Goal: Task Accomplishment & Management: Manage account settings

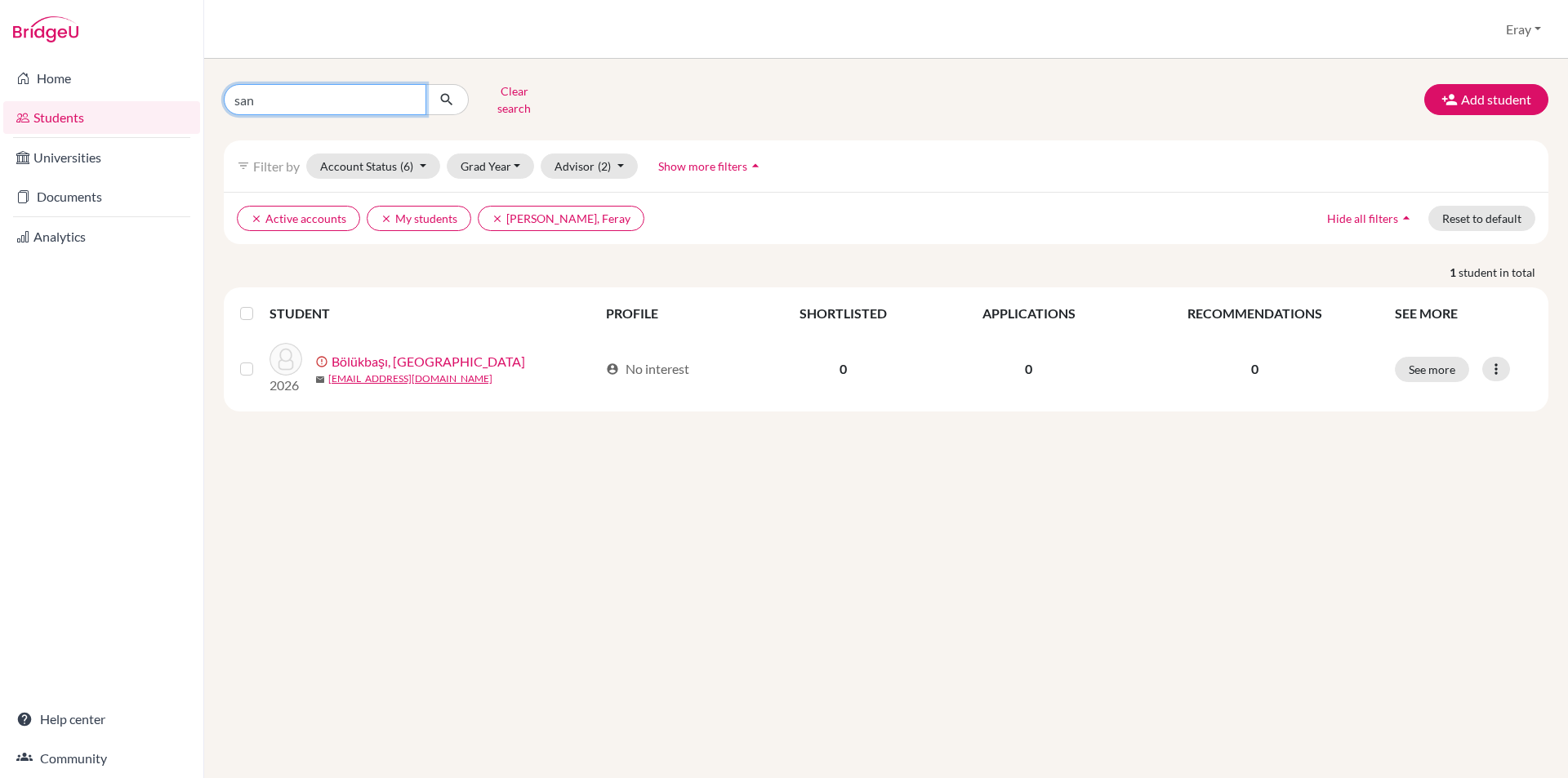
click at [406, 96] on input "san" at bounding box center [325, 99] width 202 height 31
click at [449, 94] on icon "submit" at bounding box center [447, 99] width 16 height 16
click at [445, 96] on icon "submit" at bounding box center [447, 99] width 16 height 16
click at [329, 111] on div "Clear search Add student filter_list Filter by Account Status (6) Active accoun…" at bounding box center [886, 245] width 1325 height 333
click at [321, 91] on input "Find student by name..." at bounding box center [325, 99] width 202 height 31
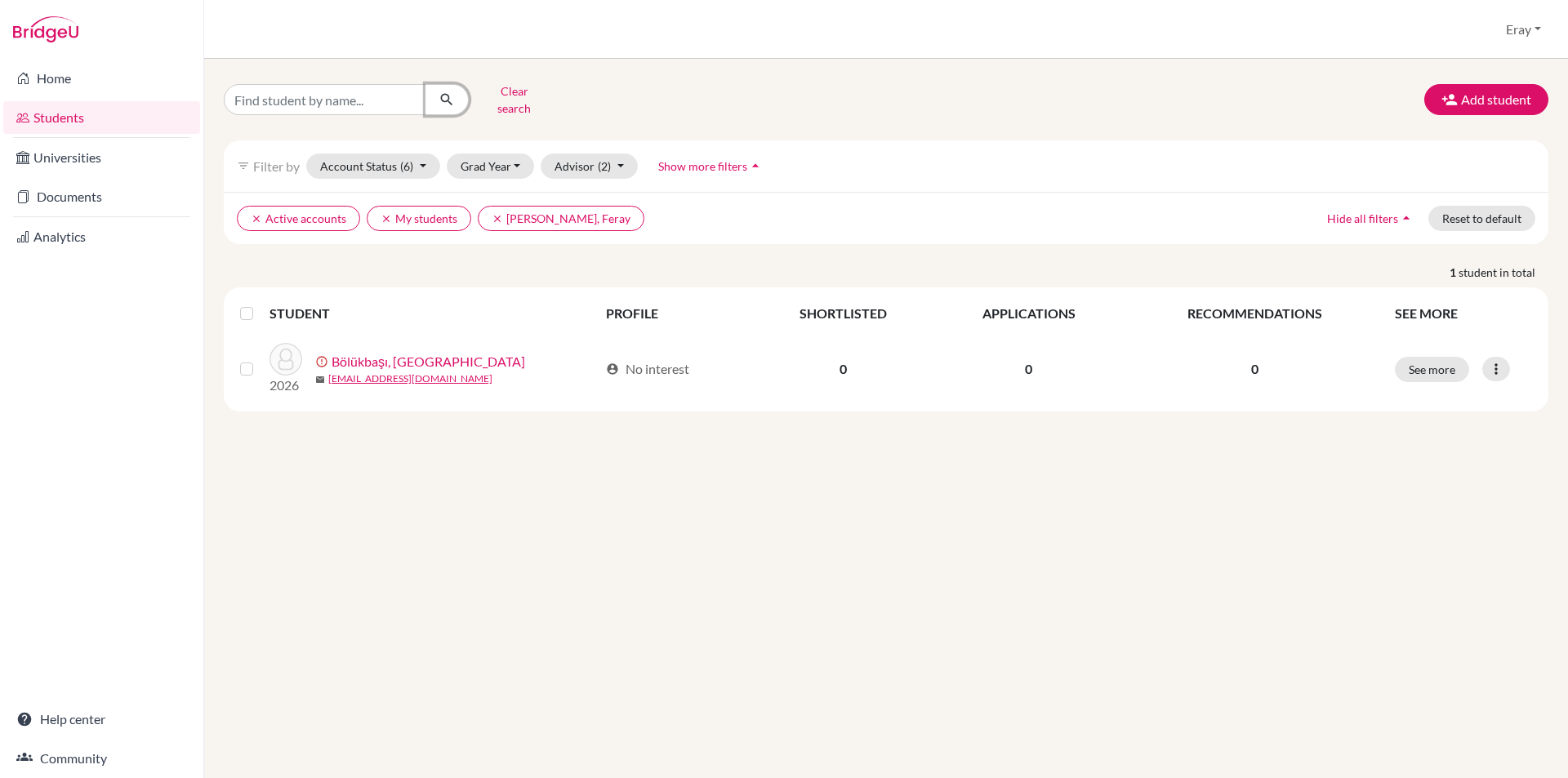
click at [434, 85] on button "submit" at bounding box center [447, 99] width 44 height 31
click at [435, 85] on button "submit" at bounding box center [447, 99] width 44 height 31
click at [512, 90] on button "Clear search" at bounding box center [513, 99] width 90 height 43
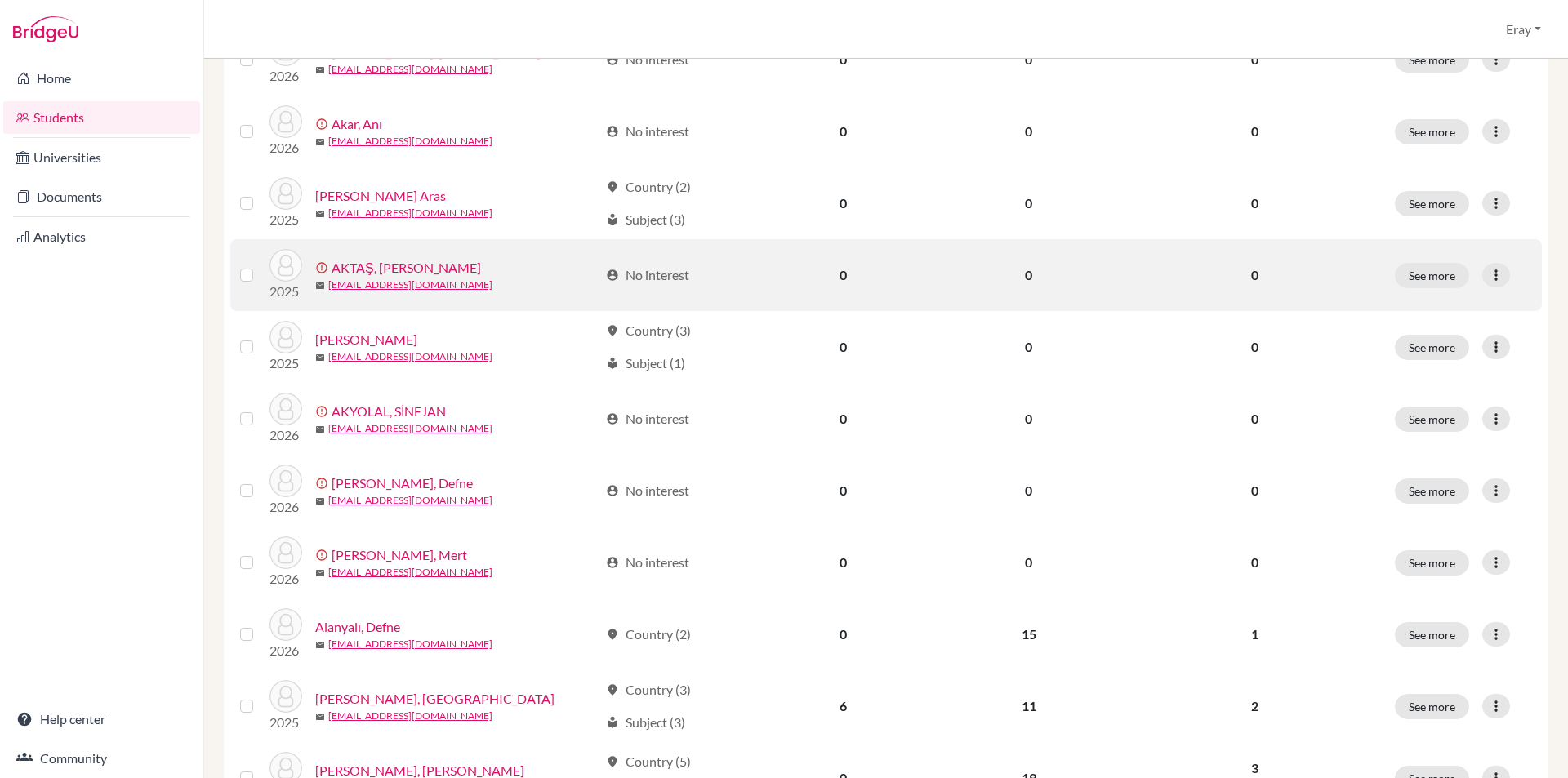
drag, startPoint x: 541, startPoint y: 320, endPoint x: 550, endPoint y: 405, distance: 85.5
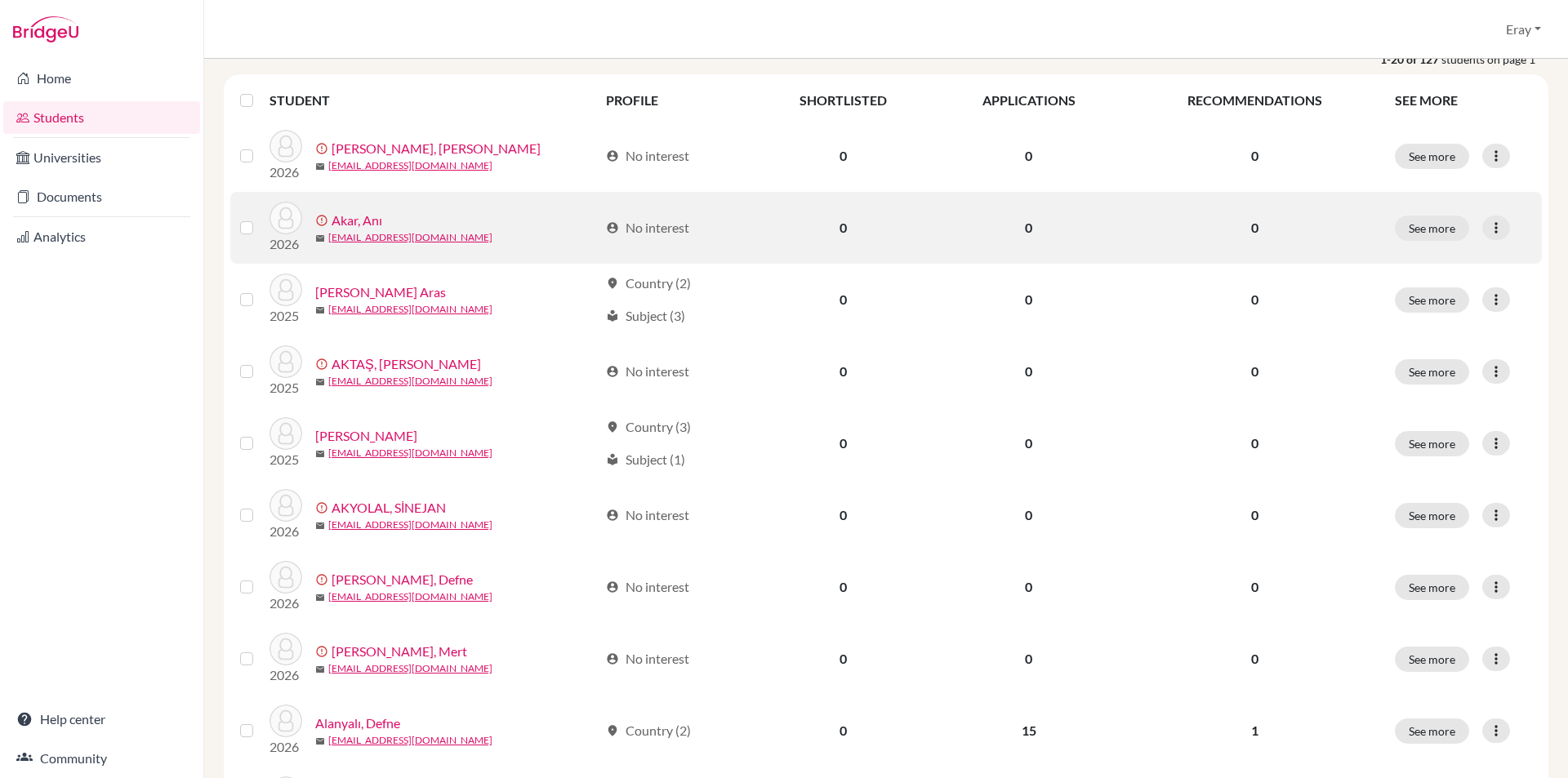
drag, startPoint x: 543, startPoint y: 320, endPoint x: 529, endPoint y: 227, distance: 94.0
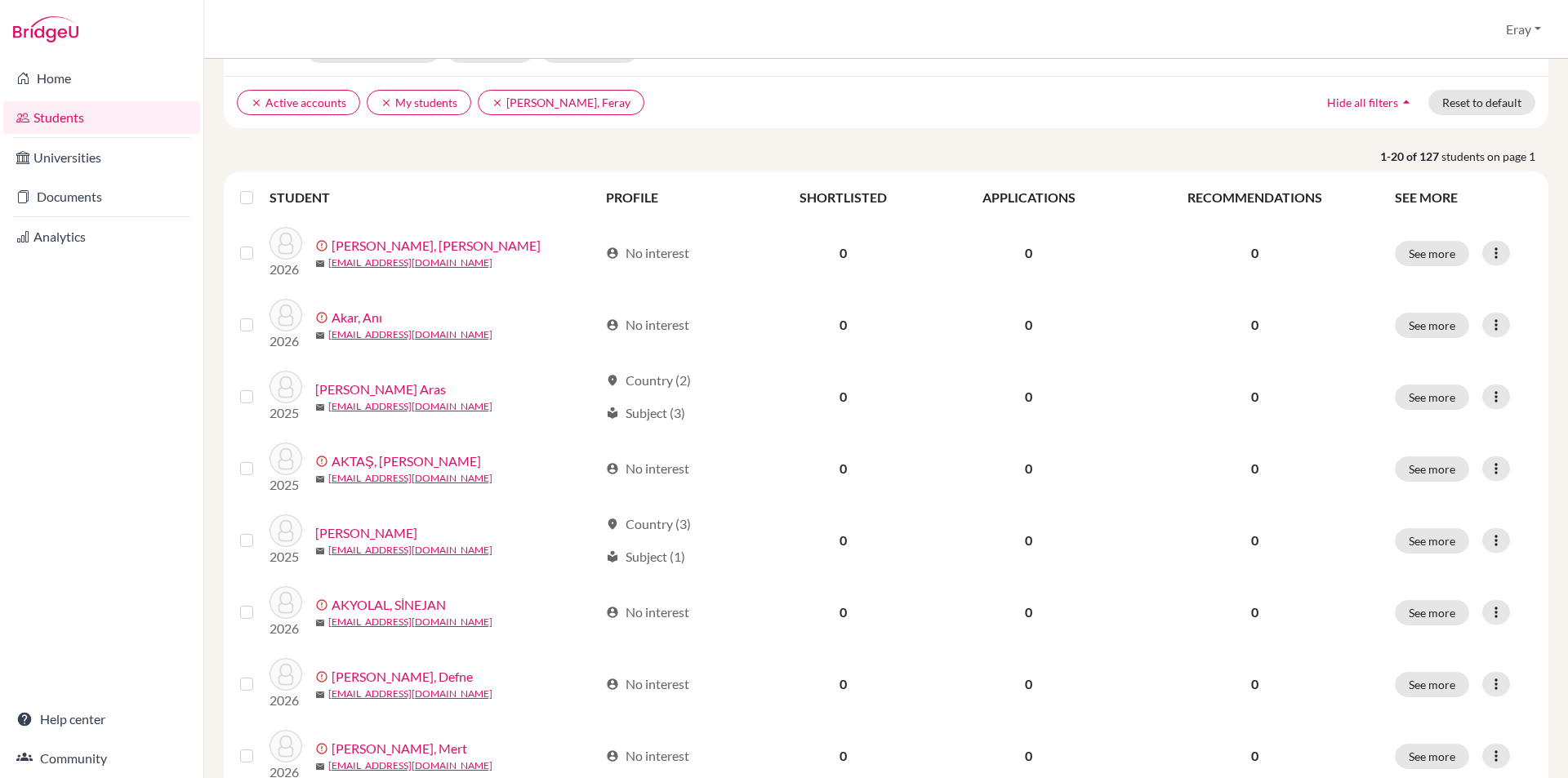
drag, startPoint x: 385, startPoint y: 63, endPoint x: 388, endPoint y: -6, distance: 69.1
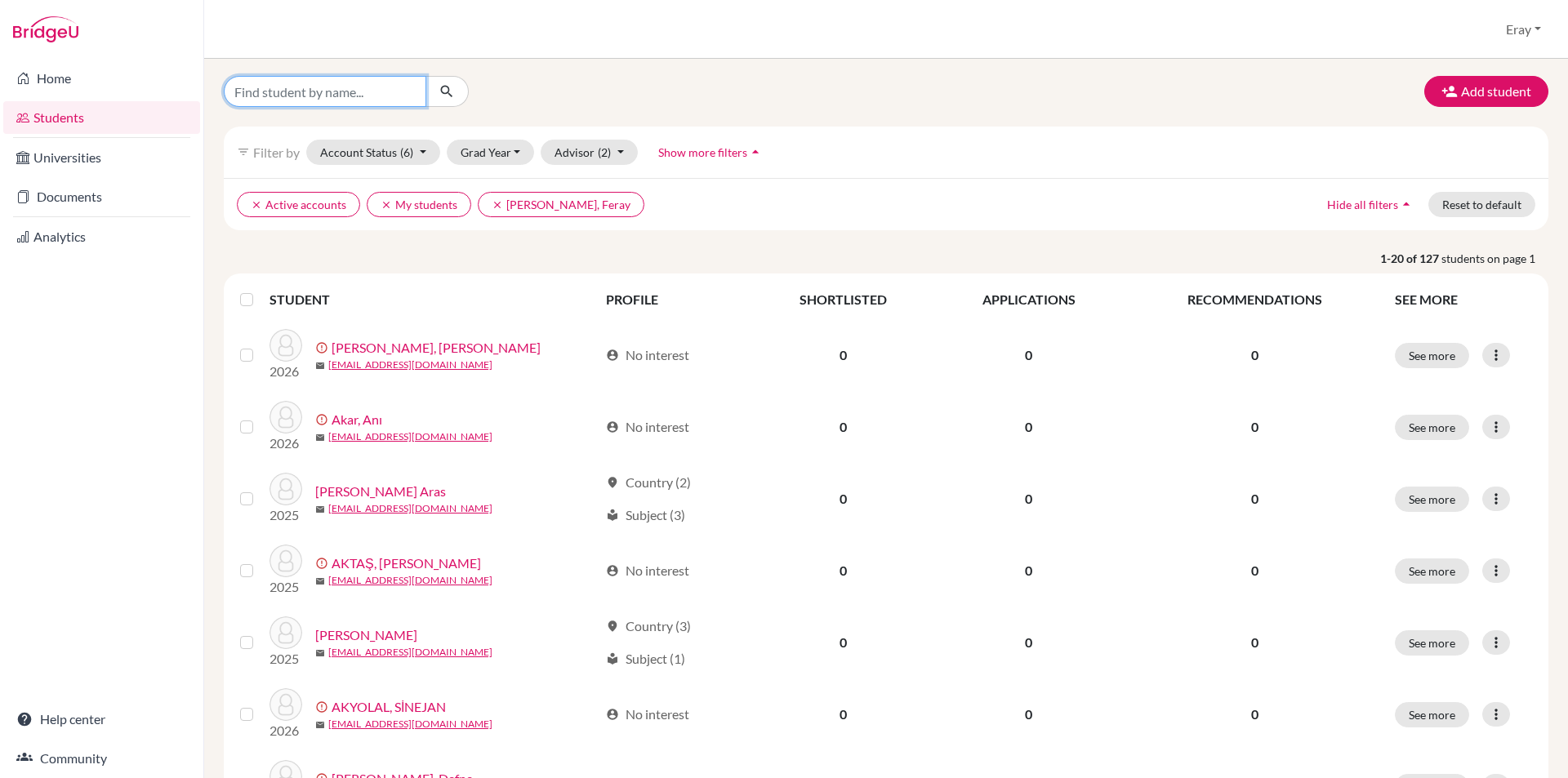
click at [340, 87] on input "Find student by name..." at bounding box center [325, 91] width 202 height 31
type input "ece"
click at [451, 91] on icon "submit" at bounding box center [447, 91] width 16 height 16
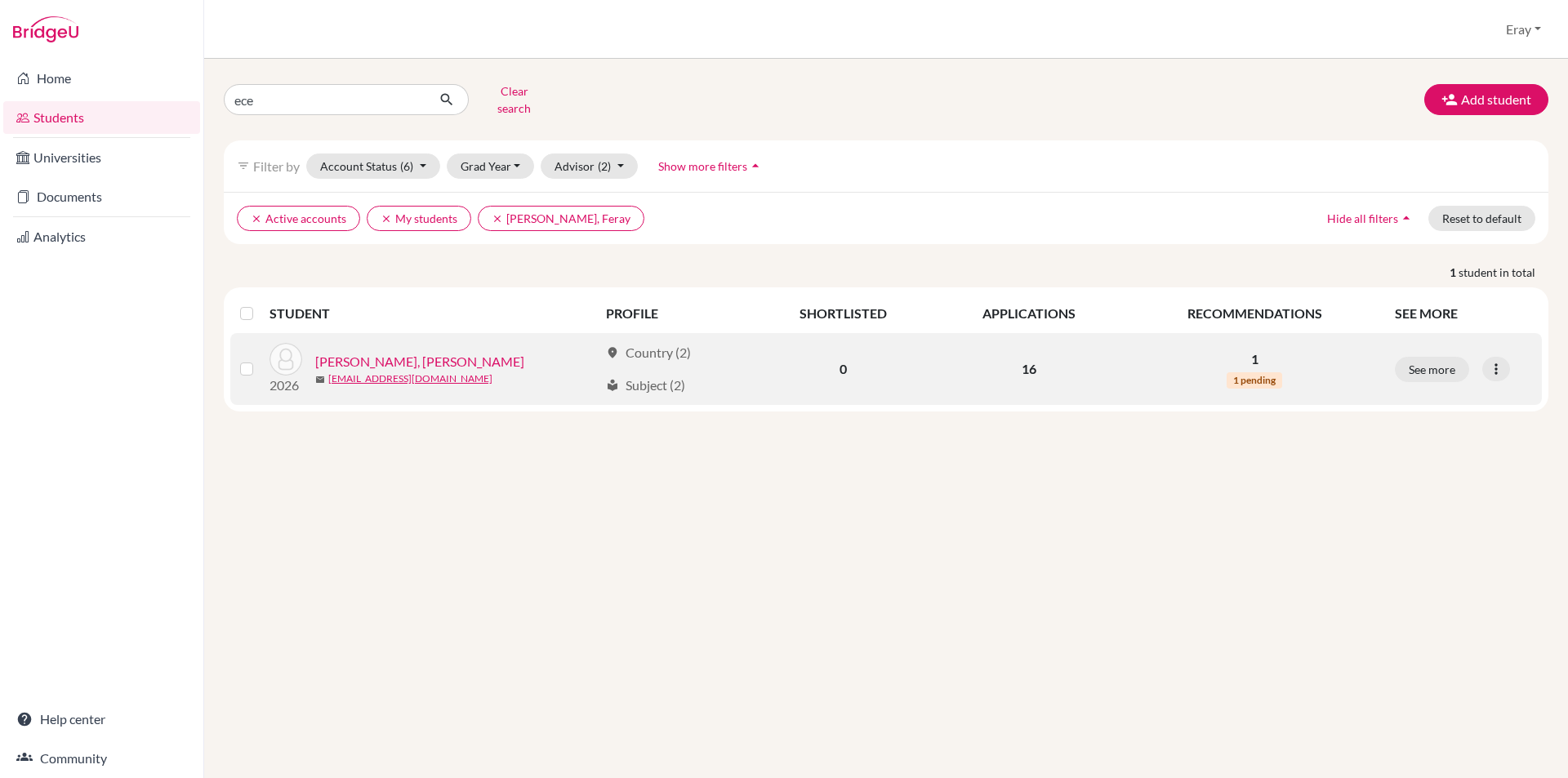
click at [1266, 358] on td "1 1 pending" at bounding box center [1255, 369] width 261 height 72
click at [1431, 362] on button "See more" at bounding box center [1432, 370] width 74 height 26
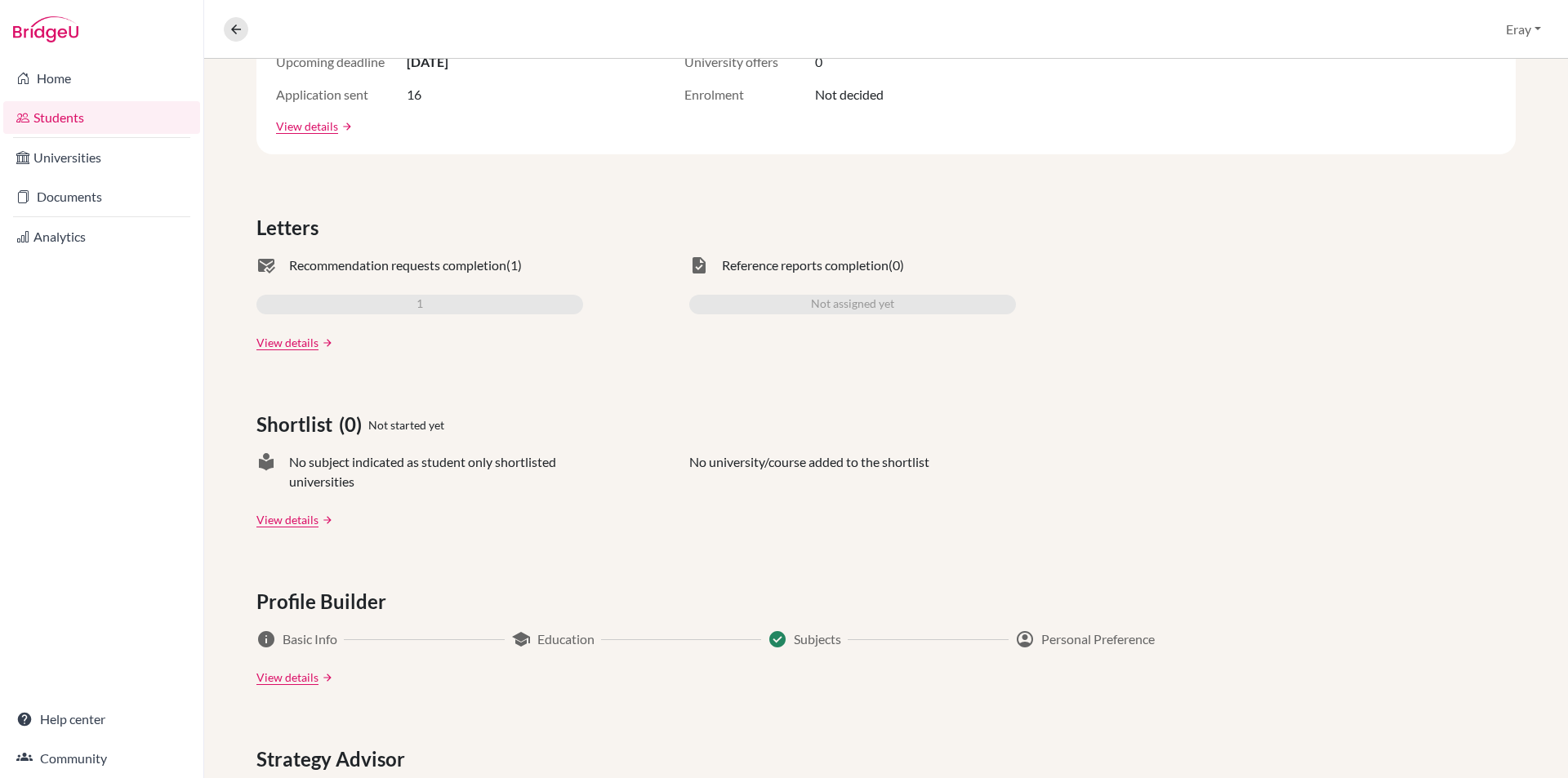
drag, startPoint x: 618, startPoint y: 419, endPoint x: 620, endPoint y: 454, distance: 35.1
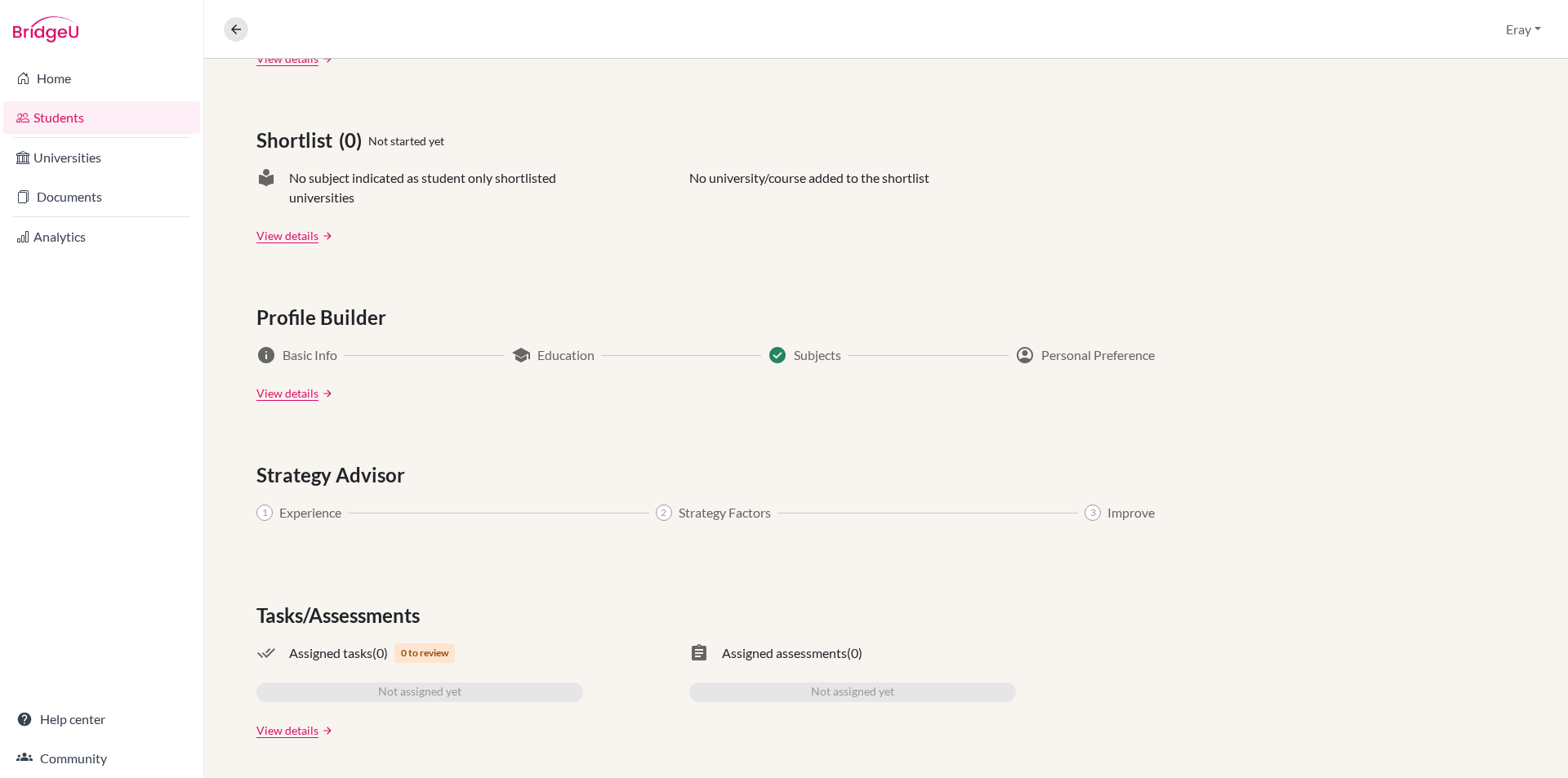
drag, startPoint x: 619, startPoint y: 376, endPoint x: 622, endPoint y: 483, distance: 107.0
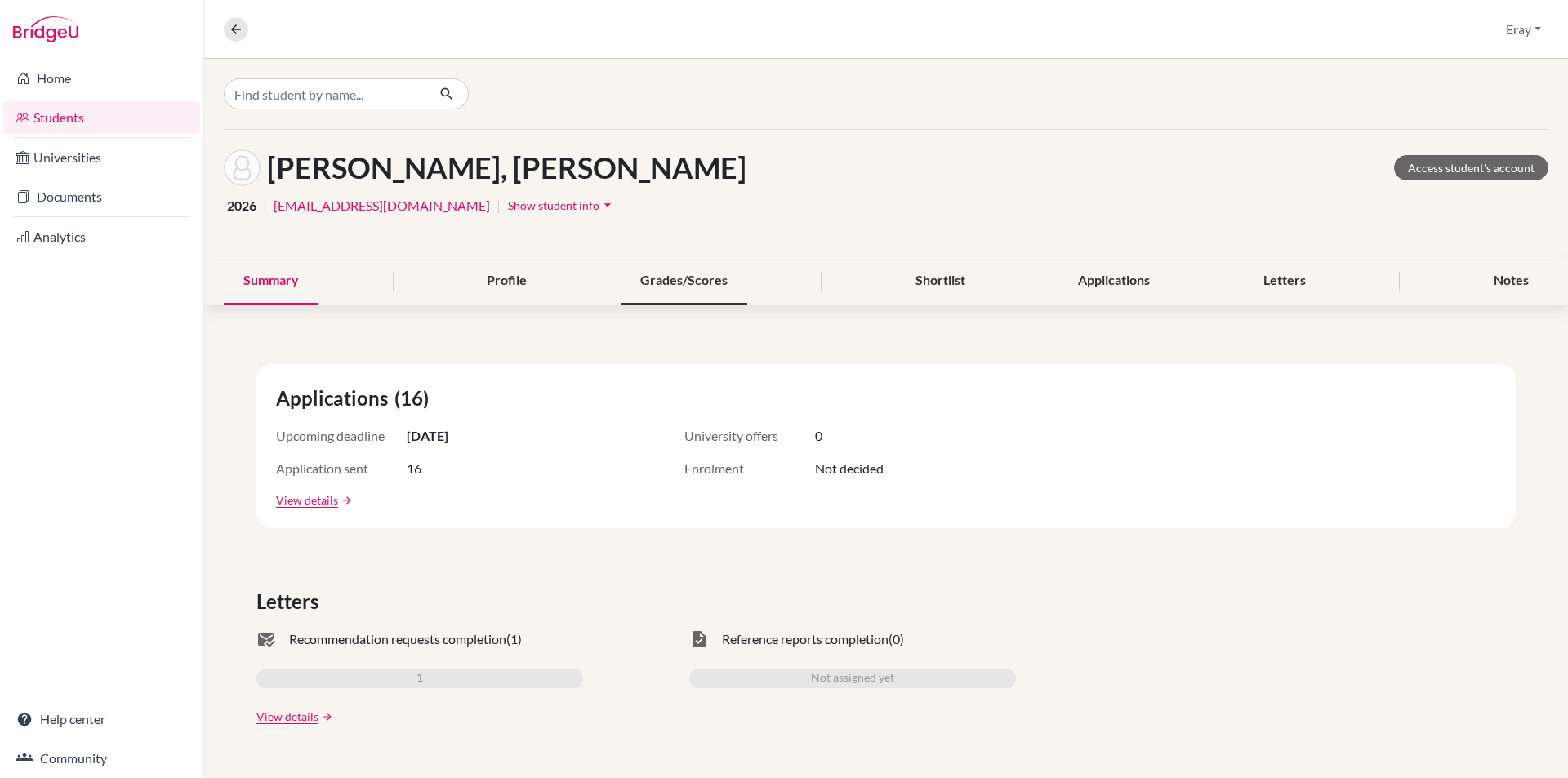
drag, startPoint x: 633, startPoint y: 384, endPoint x: 636, endPoint y: 274, distance: 110.0
click at [295, 285] on div "Summary" at bounding box center [272, 281] width 95 height 49
click at [112, 79] on link "Home" at bounding box center [101, 78] width 197 height 33
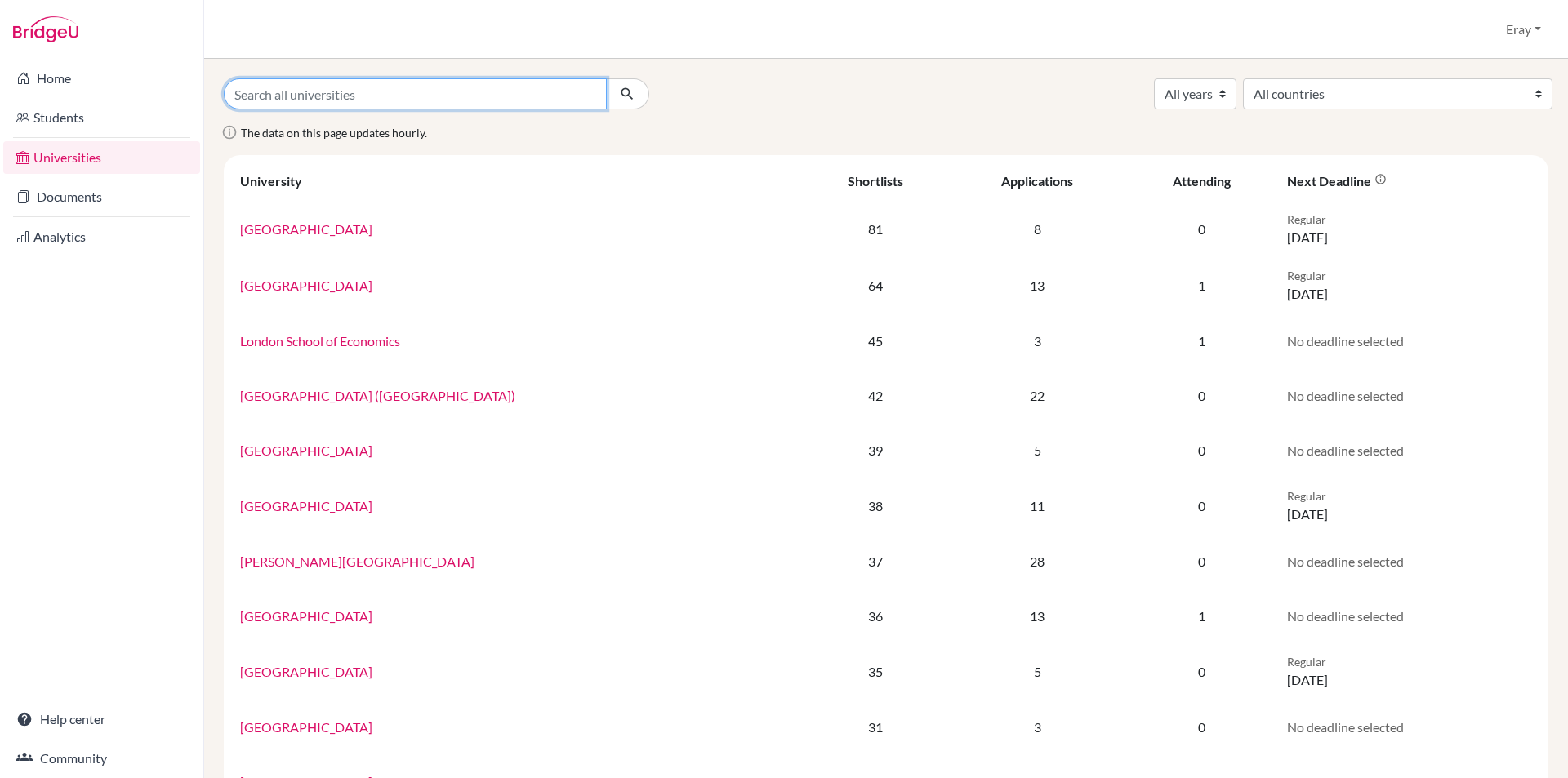
click at [392, 82] on input "Search all universities" at bounding box center [415, 93] width 384 height 31
type input "texa"
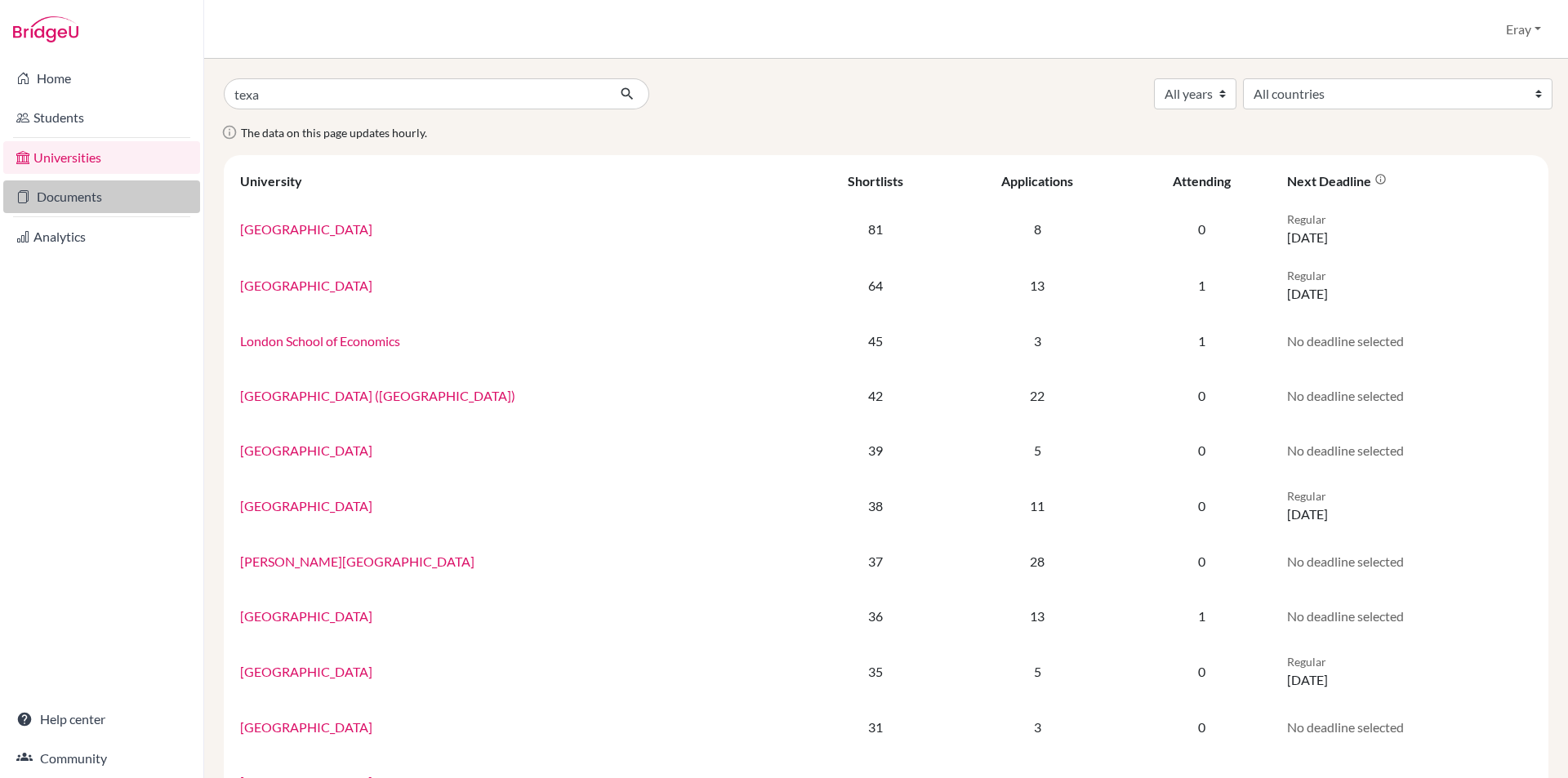
click at [101, 189] on link "Documents" at bounding box center [101, 196] width 197 height 33
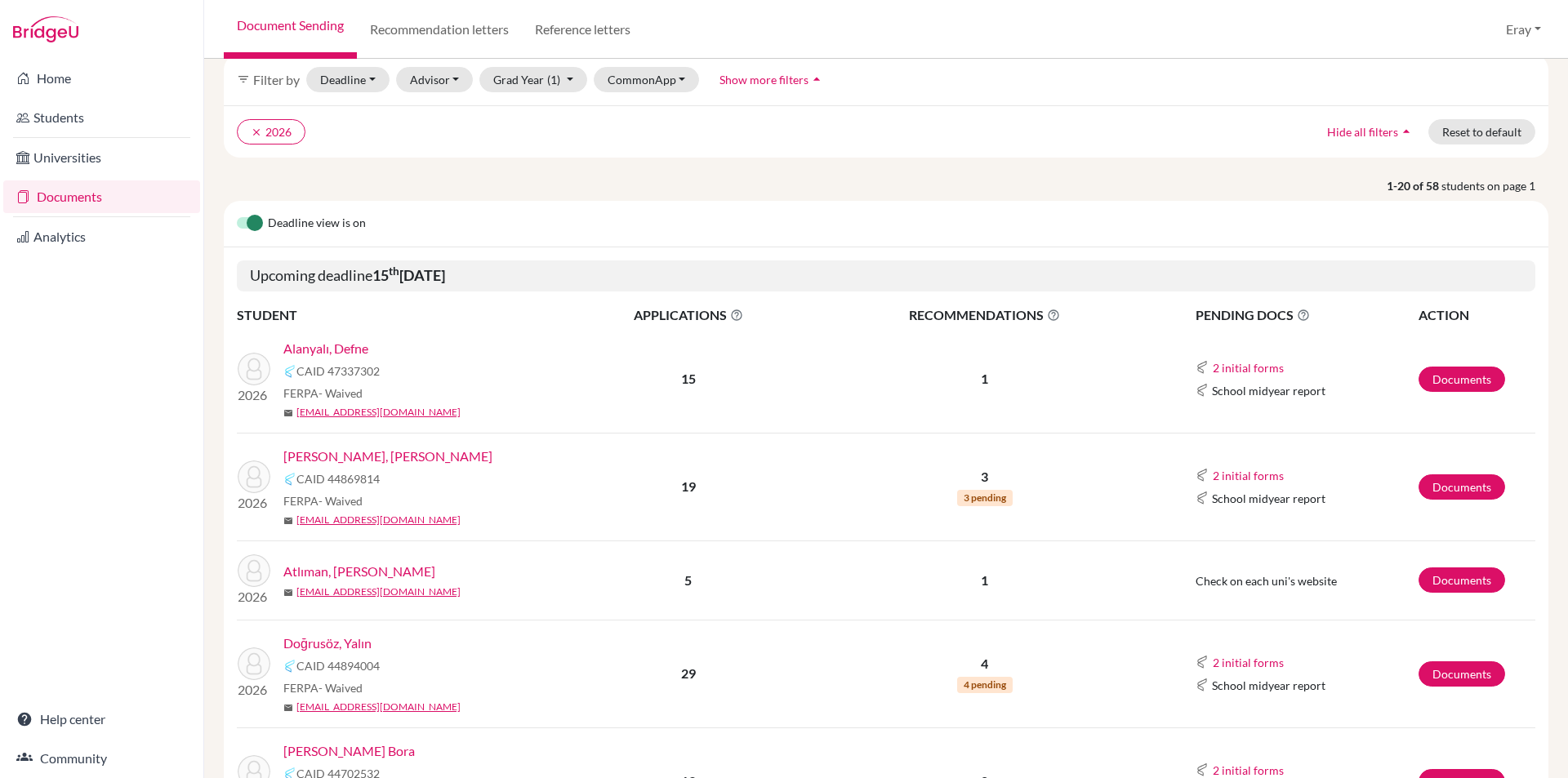
drag, startPoint x: 1246, startPoint y: 282, endPoint x: 1252, endPoint y: 330, distance: 48.4
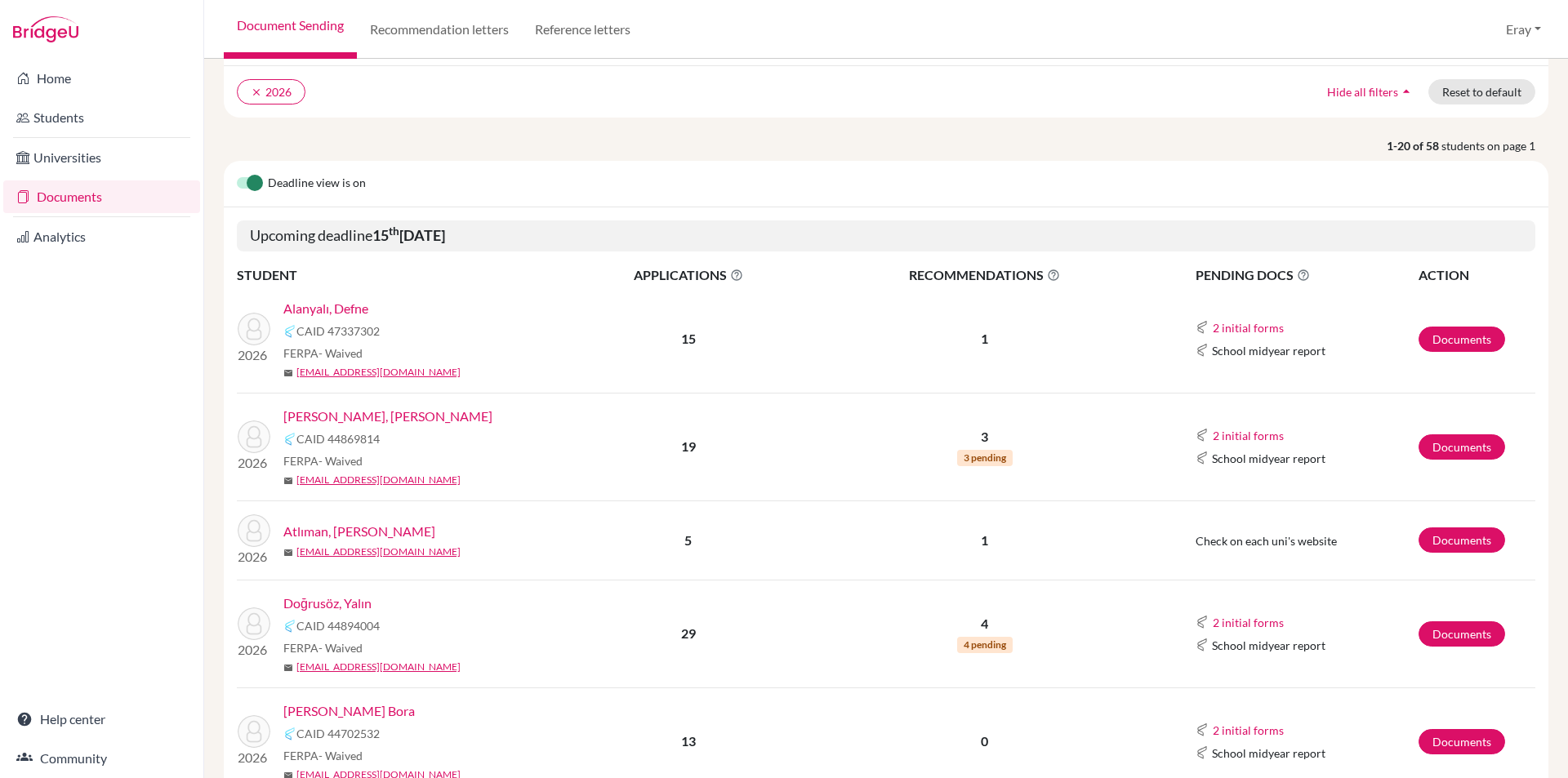
drag, startPoint x: 379, startPoint y: 118, endPoint x: 420, endPoint y: 173, distance: 68.6
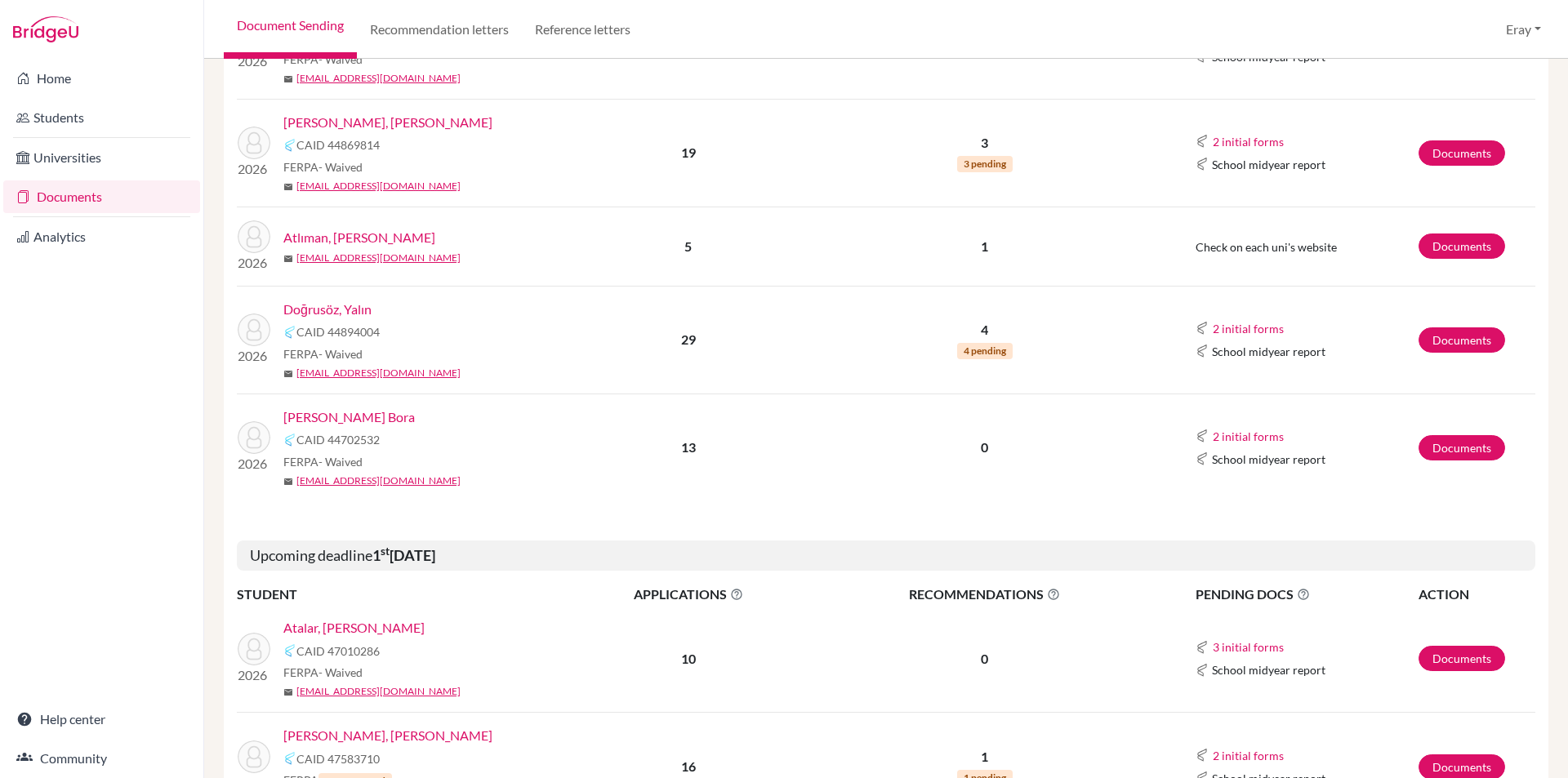
drag, startPoint x: 471, startPoint y: 228, endPoint x: 512, endPoint y: 322, distance: 102.6
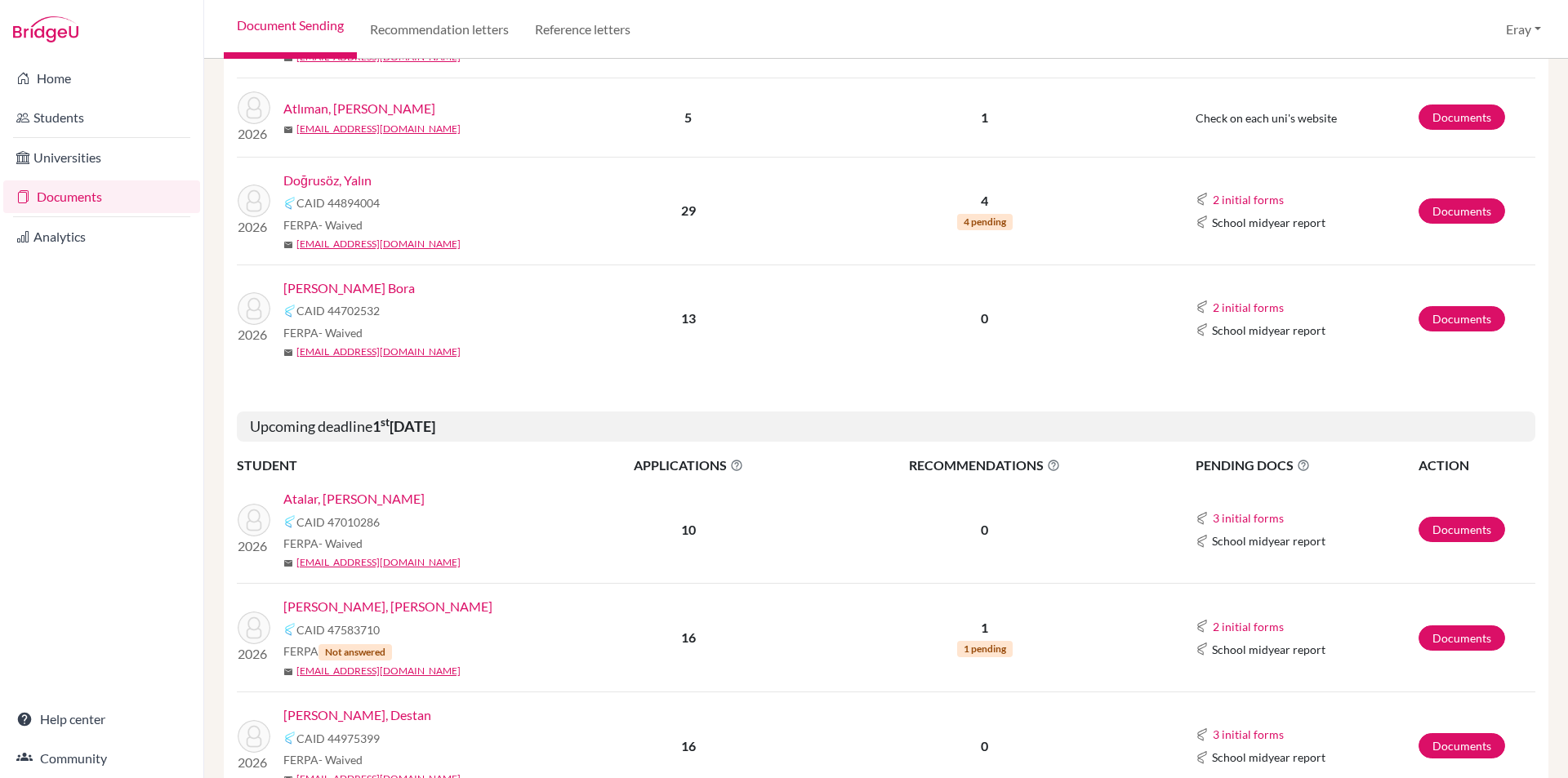
drag, startPoint x: 526, startPoint y: 307, endPoint x: 532, endPoint y: 351, distance: 44.4
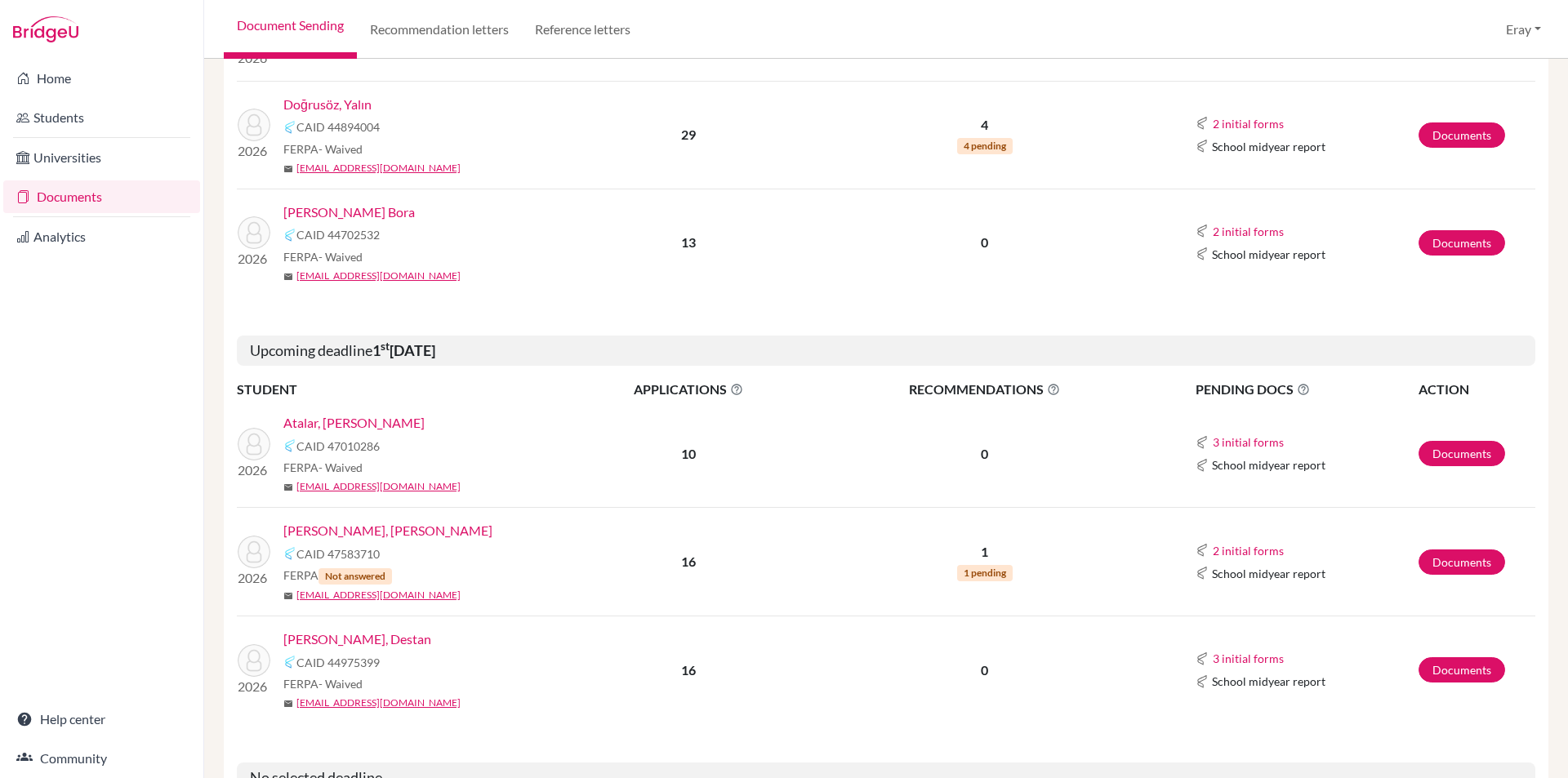
scroll to position [670, 0]
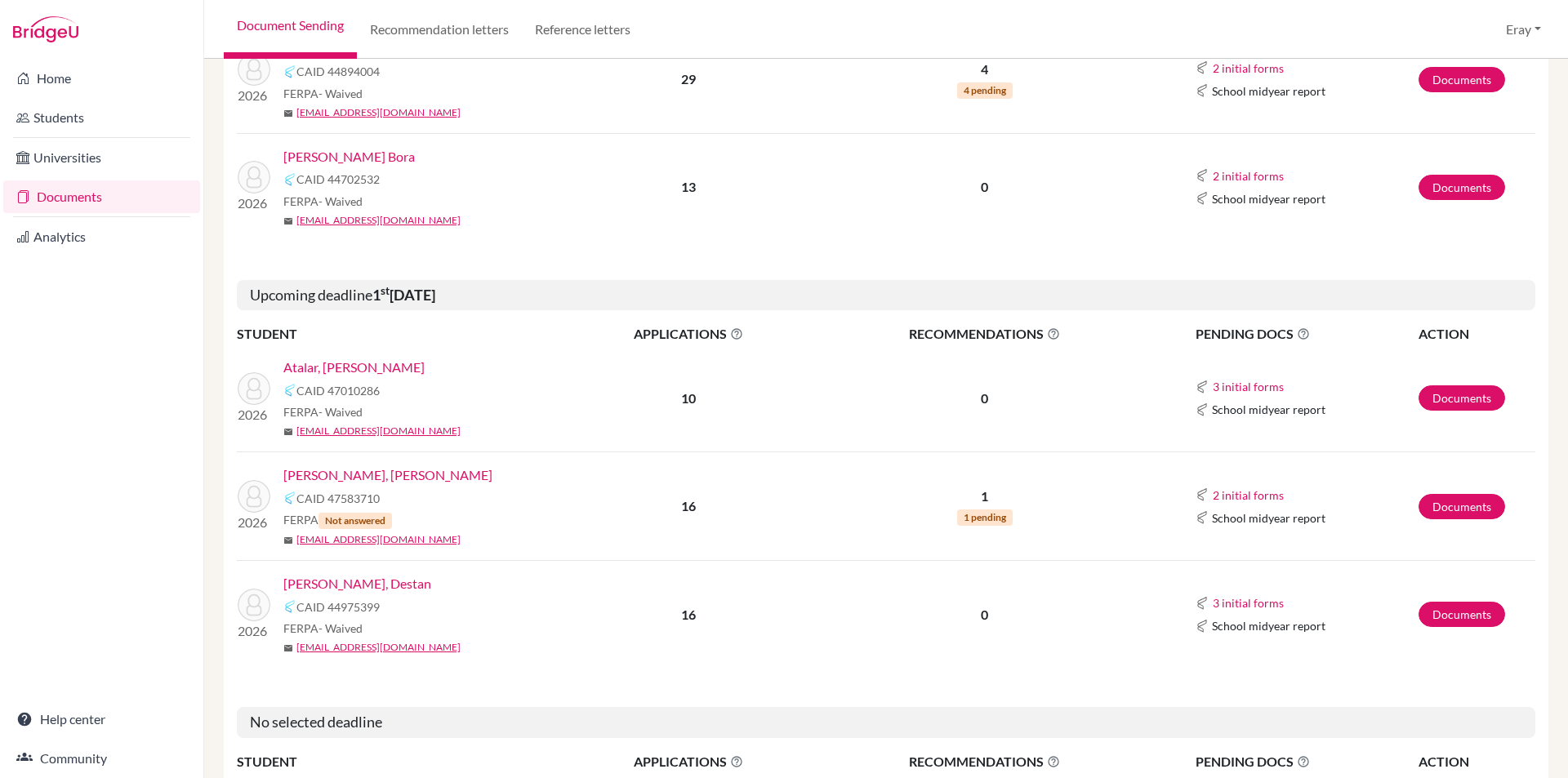
drag, startPoint x: 527, startPoint y: 336, endPoint x: 544, endPoint y: 394, distance: 60.4
click at [372, 518] on span "Not answered" at bounding box center [355, 521] width 73 height 16
drag, startPoint x: 379, startPoint y: 519, endPoint x: 327, endPoint y: 518, distance: 52.0
click at [327, 518] on span "Not answered" at bounding box center [355, 521] width 73 height 16
click at [1079, 472] on td "1 1 pending" at bounding box center [985, 507] width 343 height 109
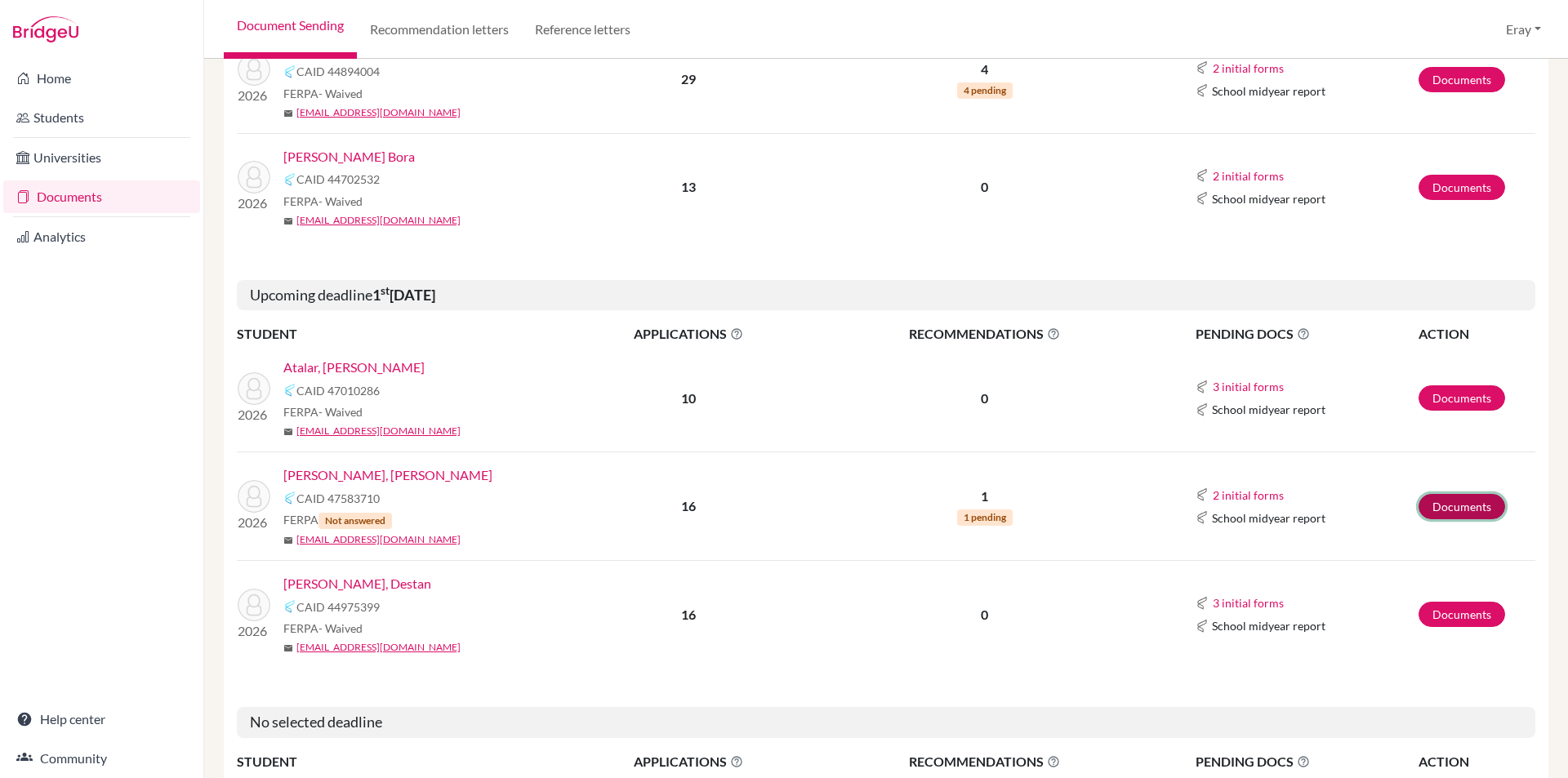
click at [1457, 503] on link "Documents" at bounding box center [1462, 507] width 86 height 26
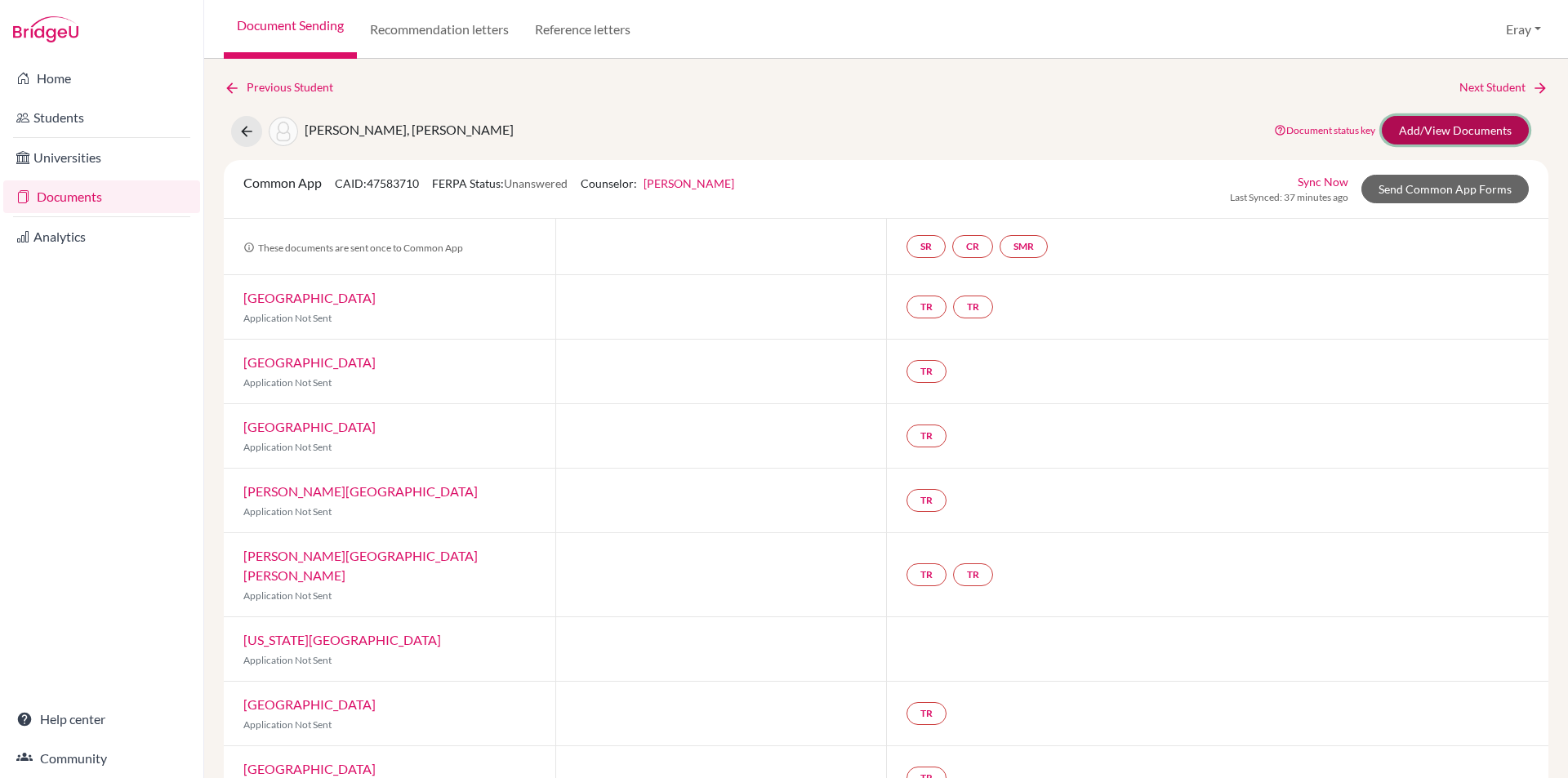
click at [1450, 136] on link "Add/View Documents" at bounding box center [1456, 130] width 147 height 29
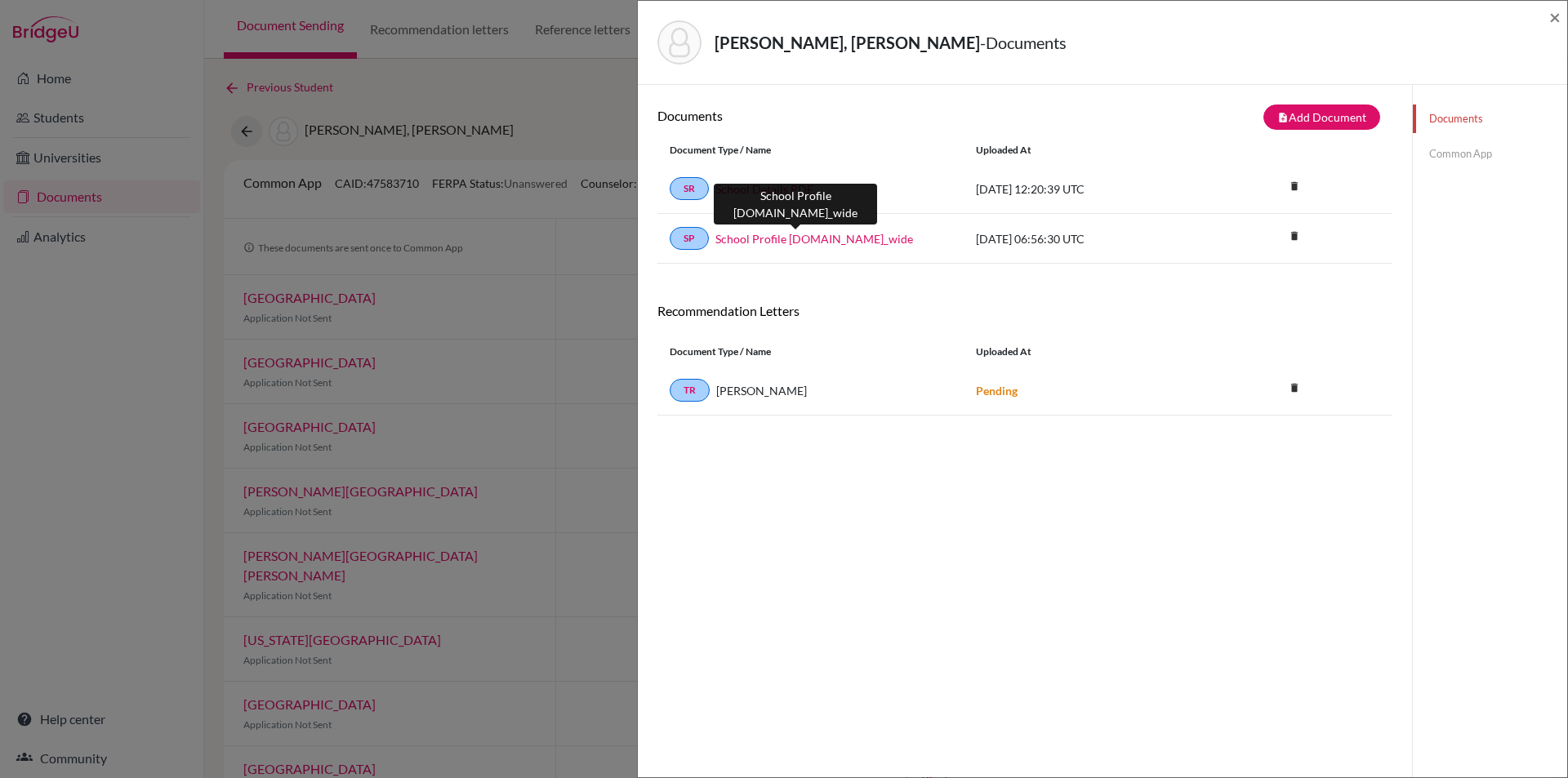
click at [831, 236] on link "School Profile 2026.school_wide" at bounding box center [814, 238] width 197 height 17
click at [990, 386] on strong "Pending" at bounding box center [997, 390] width 42 height 14
click at [1451, 148] on link "Common App" at bounding box center [1491, 154] width 155 height 29
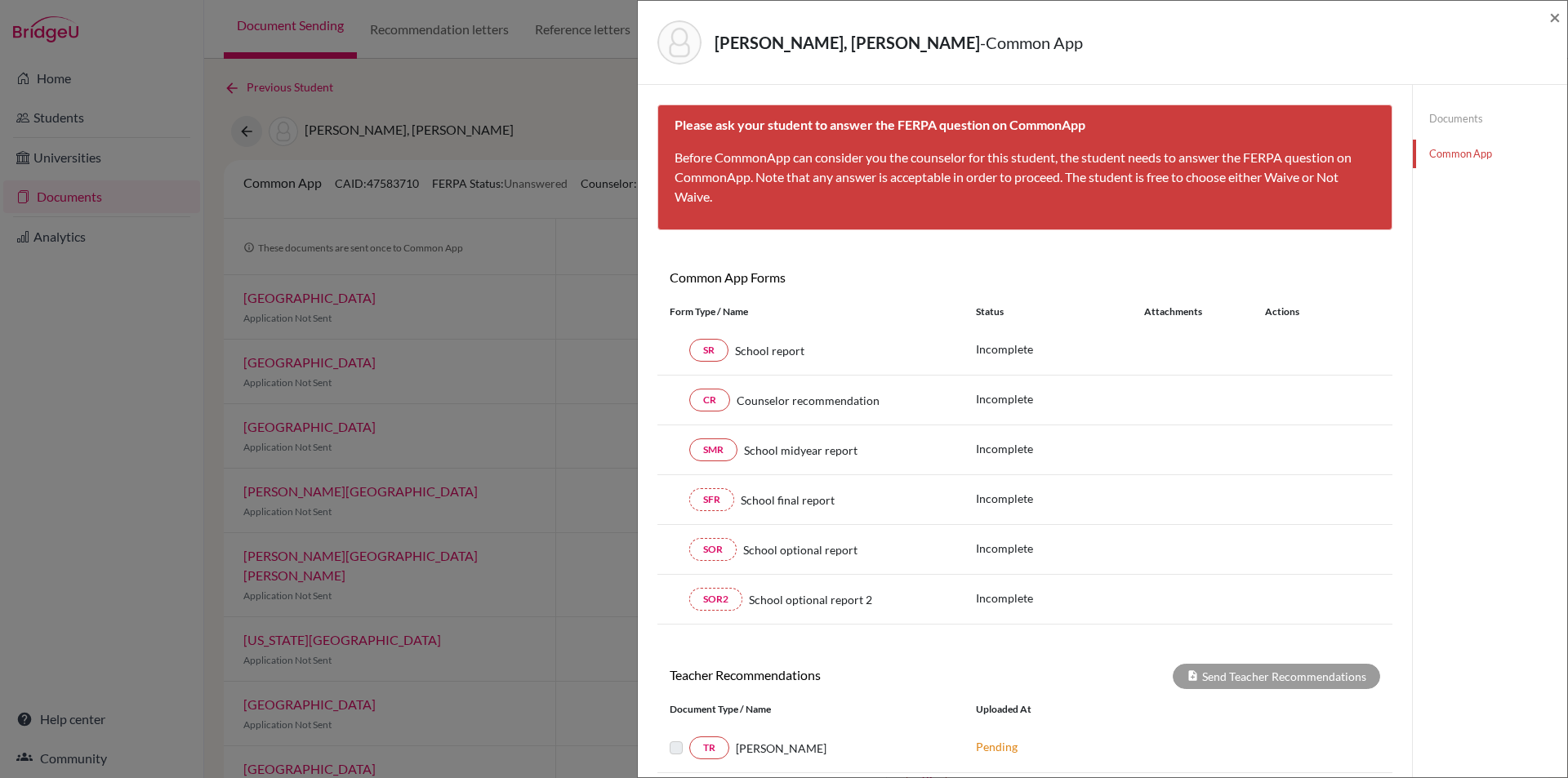
click at [1461, 124] on link "Documents" at bounding box center [1491, 118] width 155 height 29
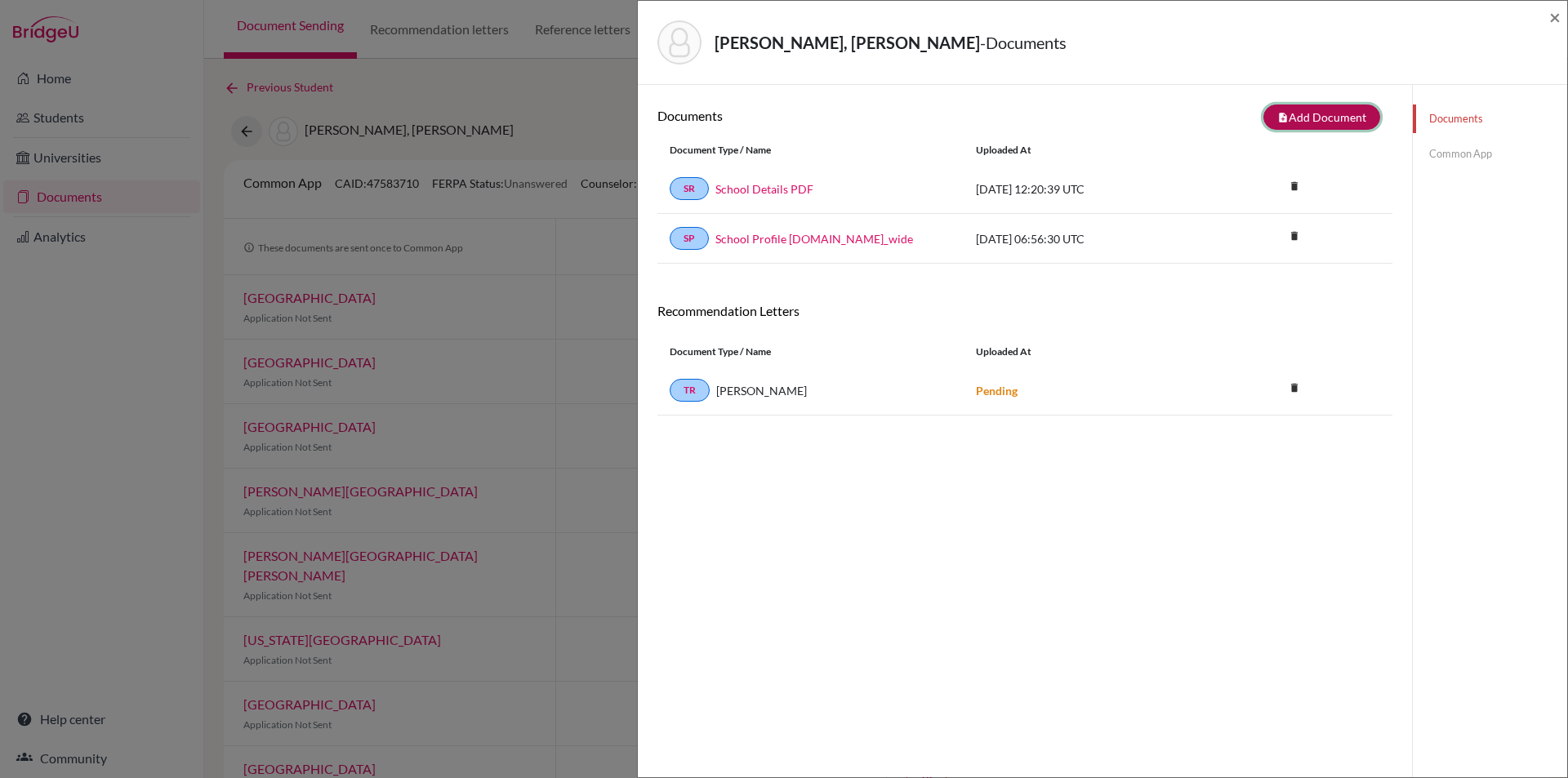
click at [1323, 113] on button "note_add Add Document" at bounding box center [1322, 117] width 117 height 26
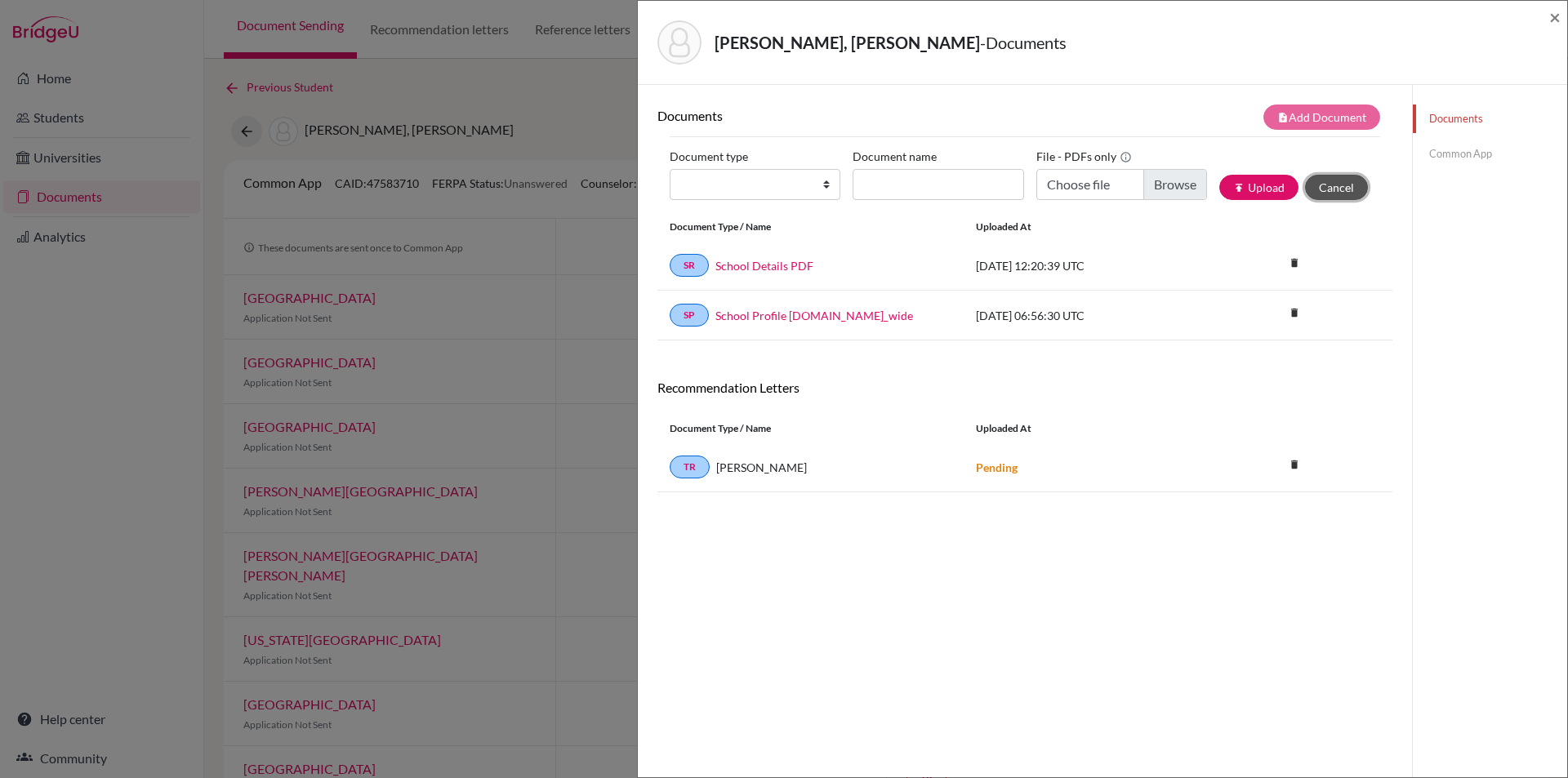
click at [1345, 187] on button "Cancel" at bounding box center [1336, 187] width 62 height 26
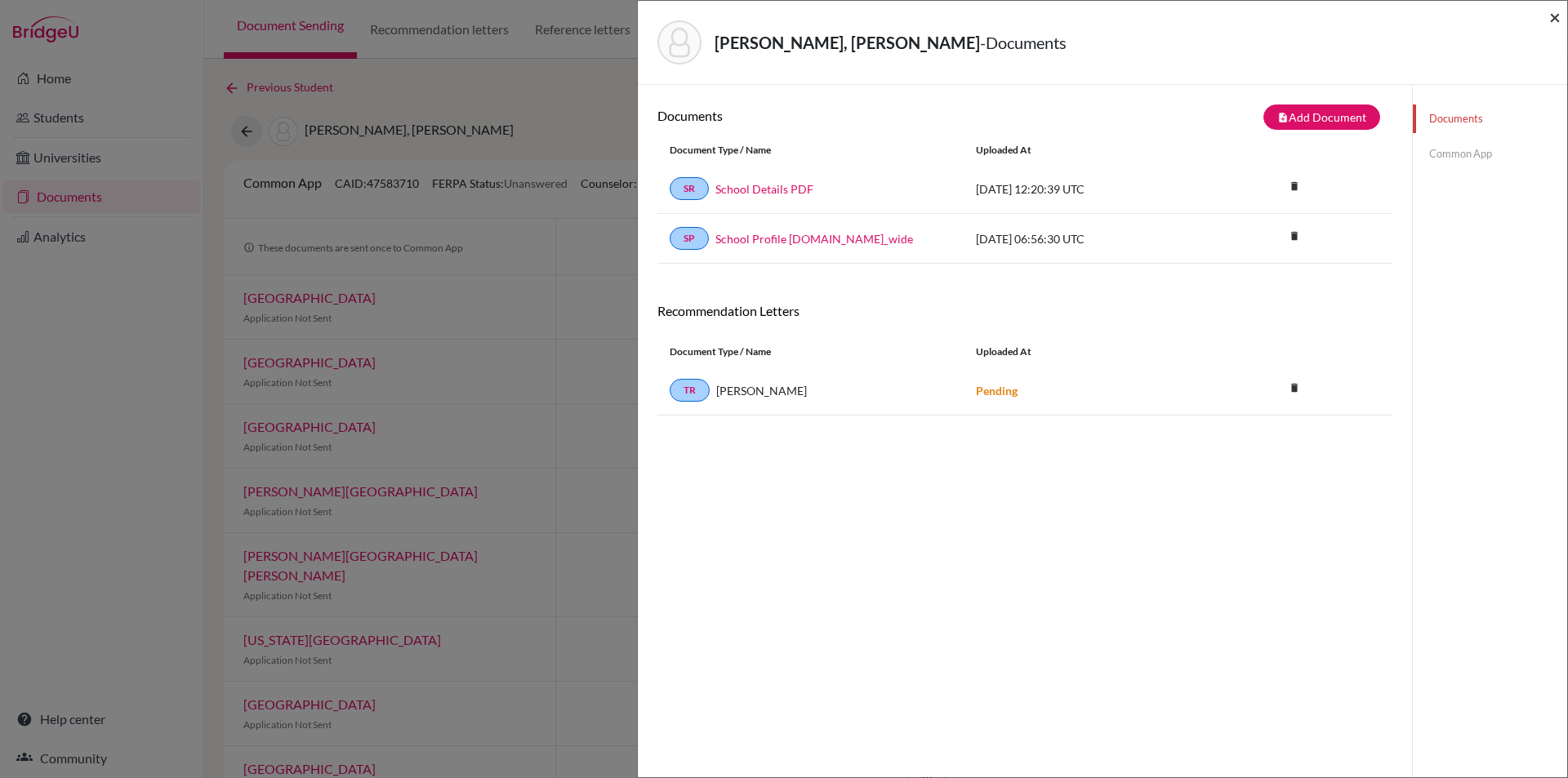
click at [1558, 9] on span "×" at bounding box center [1555, 17] width 12 height 24
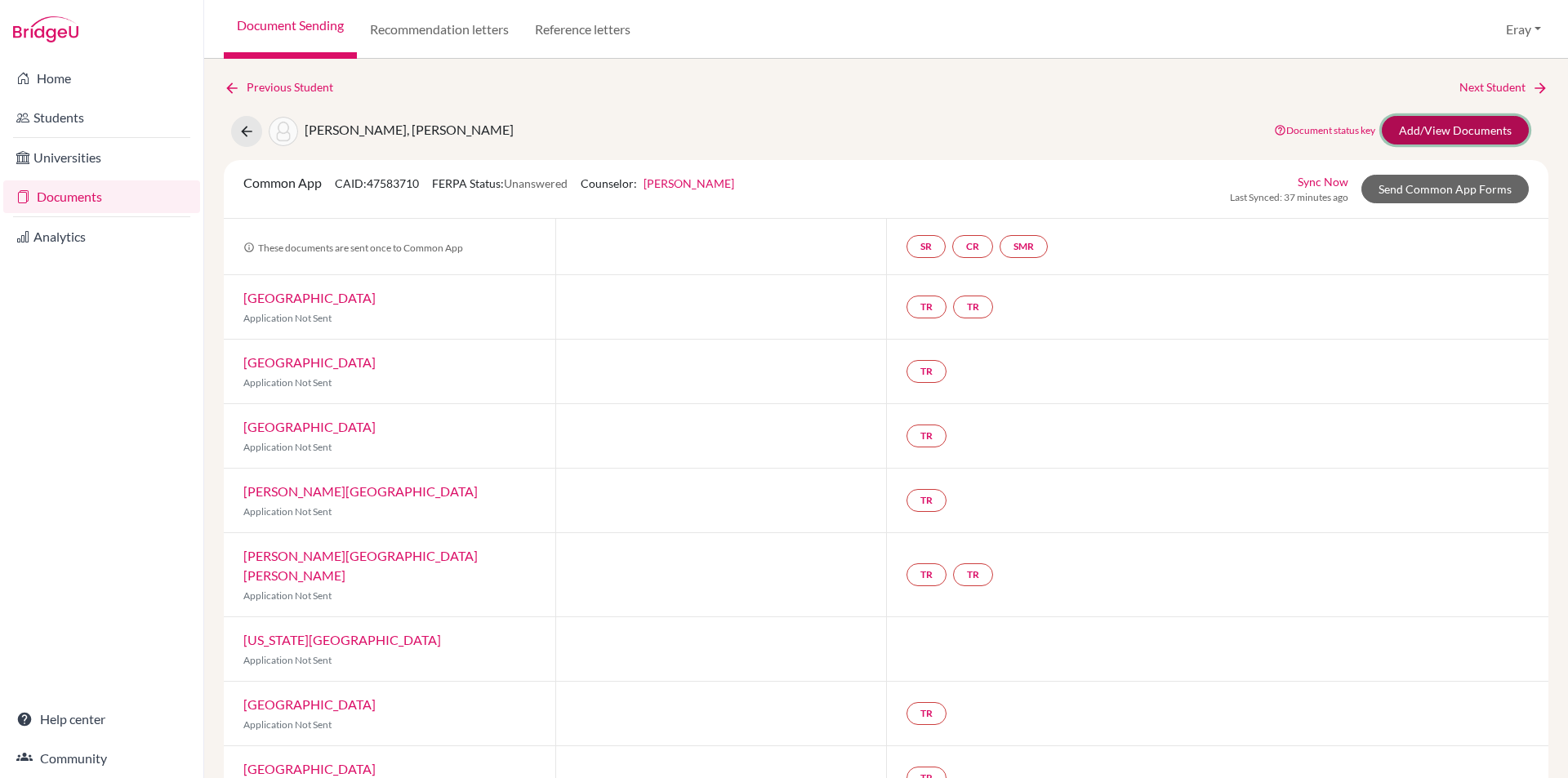
click at [1420, 127] on link "Add/View Documents" at bounding box center [1456, 130] width 147 height 29
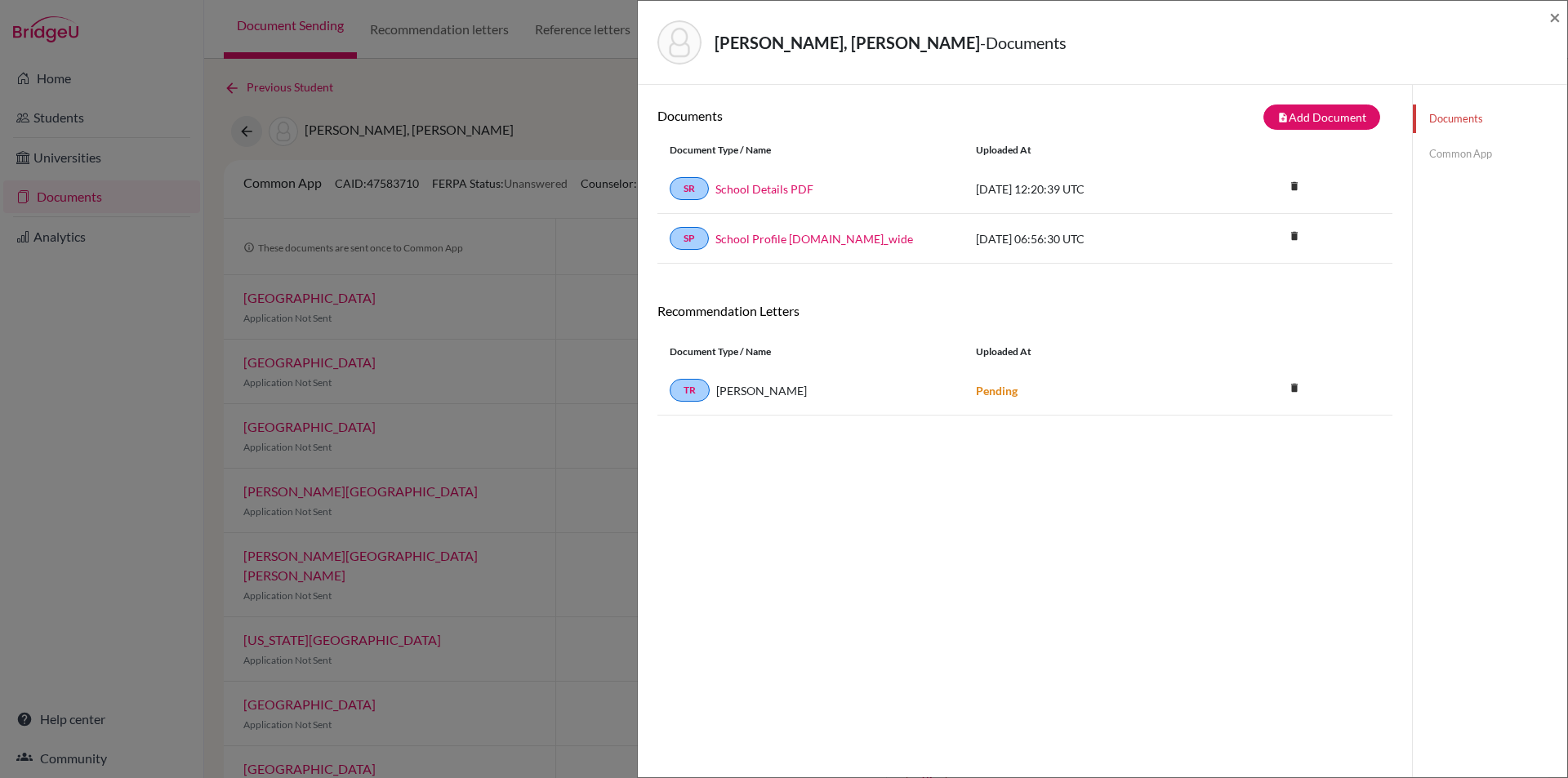
click at [1034, 234] on div "2025-09-30 06:56:30 UTC" at bounding box center [1086, 238] width 245 height 17
click at [1554, 19] on span "×" at bounding box center [1555, 17] width 12 height 24
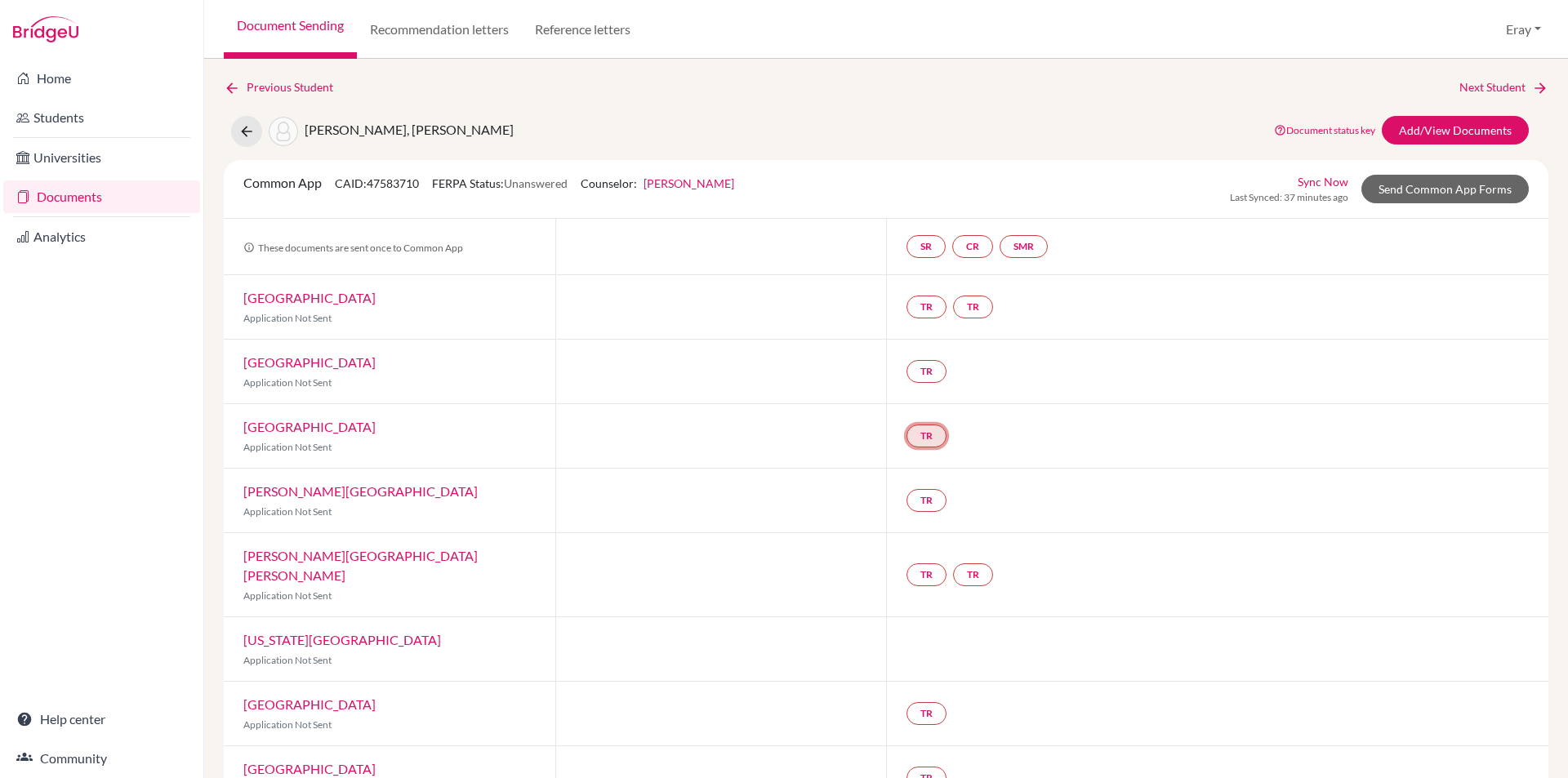
click at [922, 431] on link "TR" at bounding box center [927, 436] width 40 height 23
click at [919, 434] on link "TR Teacher recommendation Incomplete" at bounding box center [927, 436] width 40 height 23
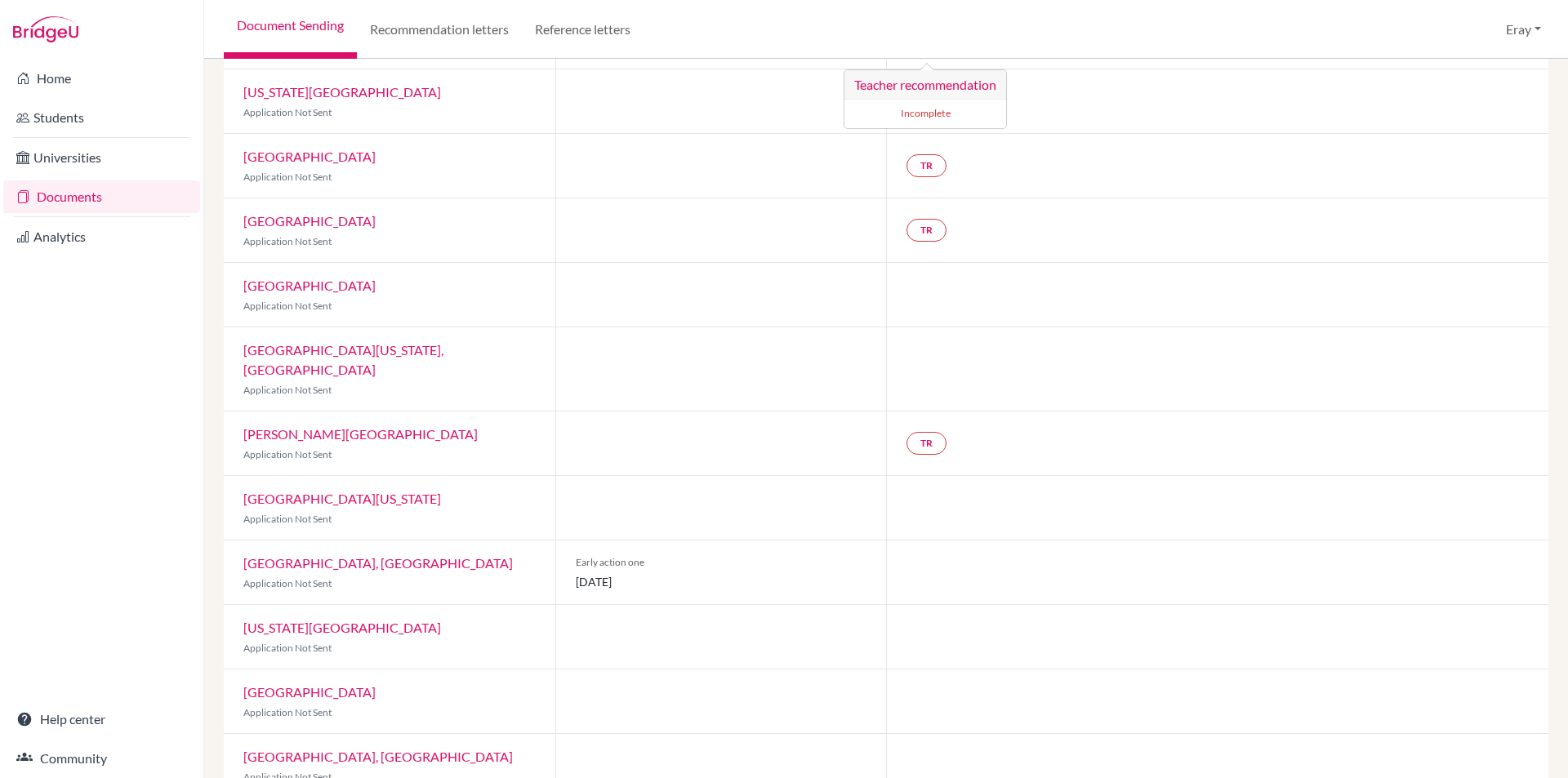
drag, startPoint x: 567, startPoint y: 347, endPoint x: 649, endPoint y: 496, distance: 170.1
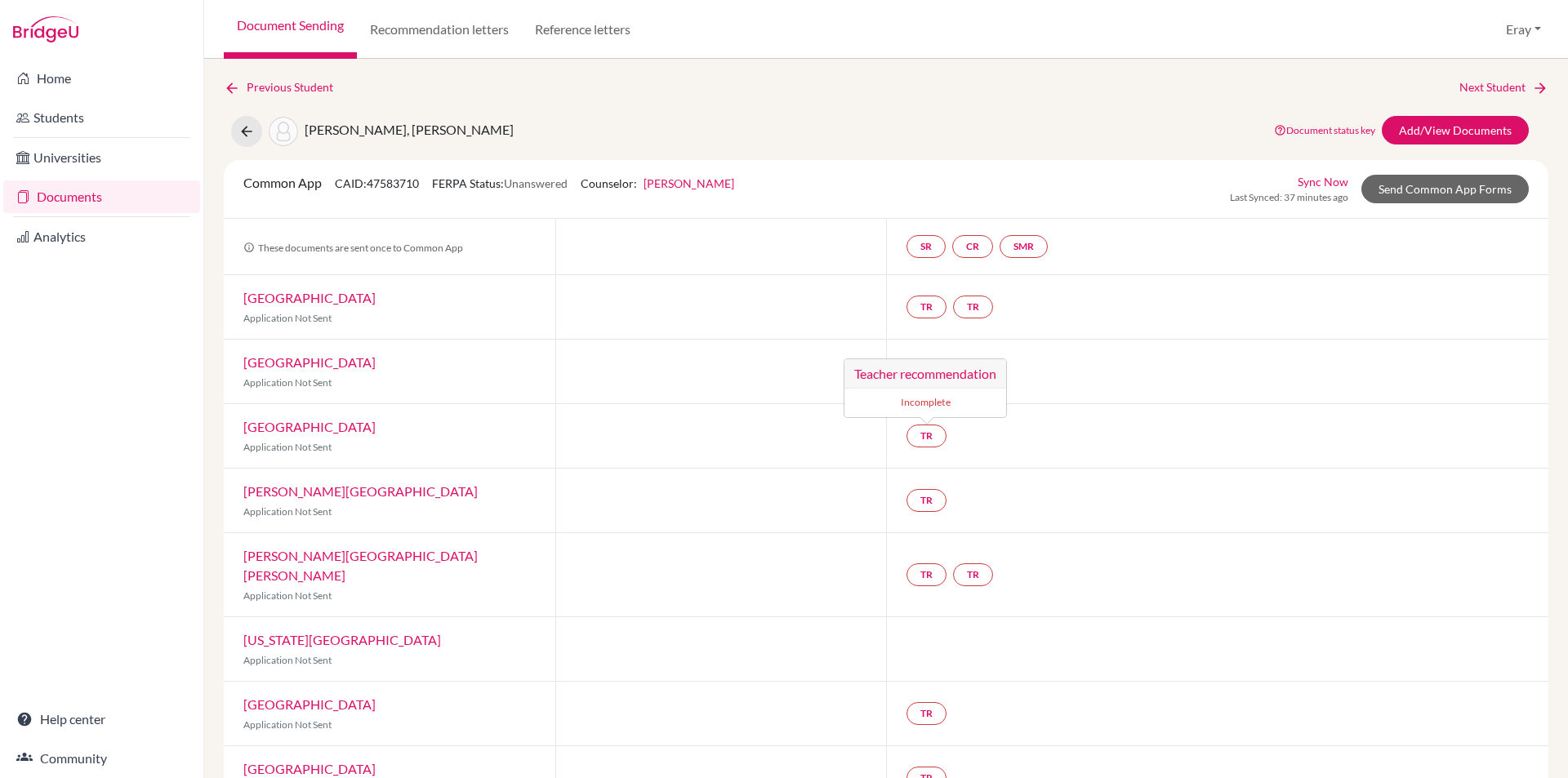
drag, startPoint x: 626, startPoint y: 453, endPoint x: 842, endPoint y: 151, distance: 371.3
click at [1383, 188] on link "Send Common App Forms" at bounding box center [1445, 188] width 168 height 29
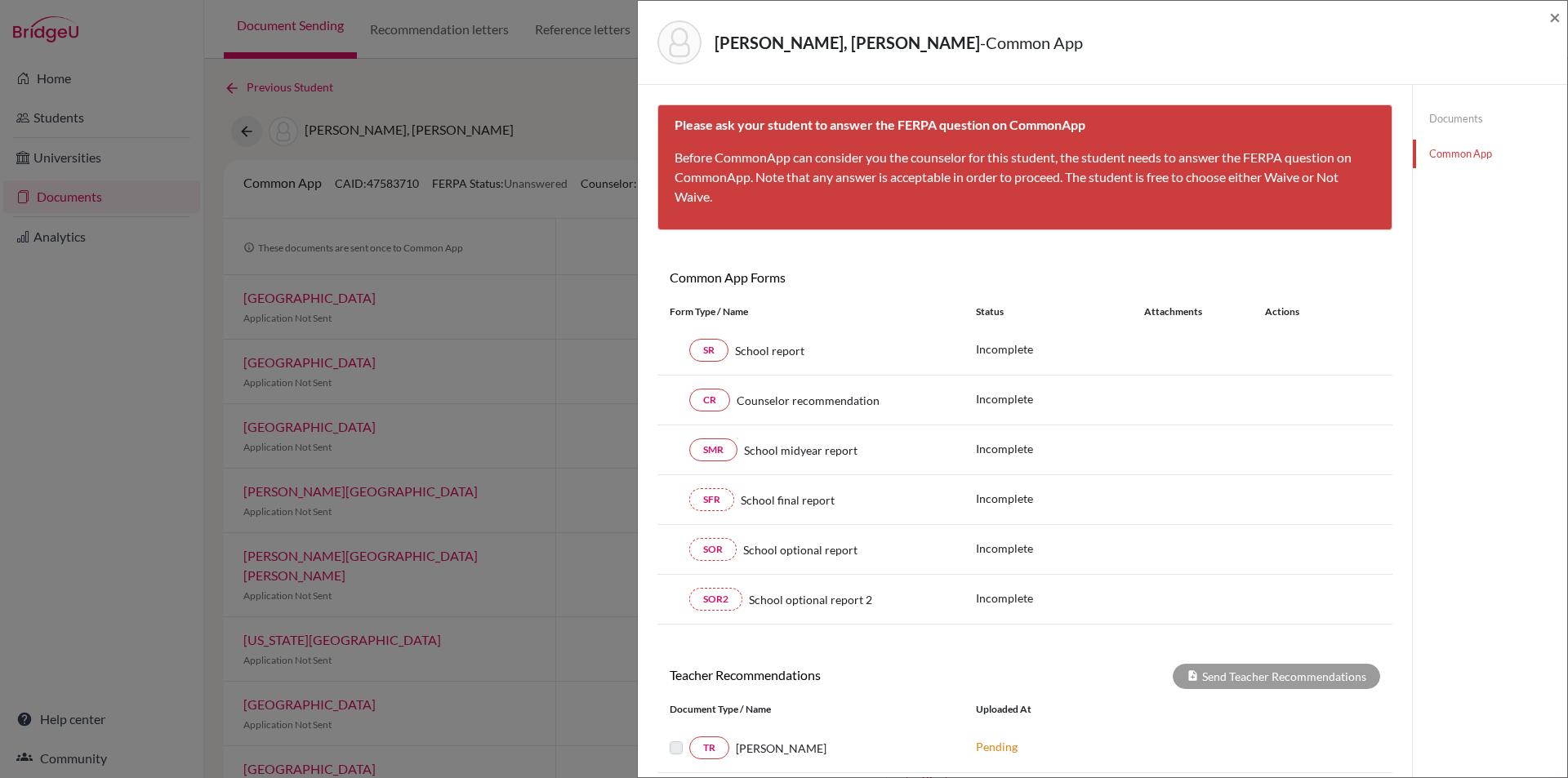
click at [1565, 18] on div "Çeltikçioğlu, Ece Chloe - Common App × × Please ask your student to answer the …" at bounding box center [1103, 389] width 932 height 778
click at [1559, 18] on span "×" at bounding box center [1555, 17] width 12 height 24
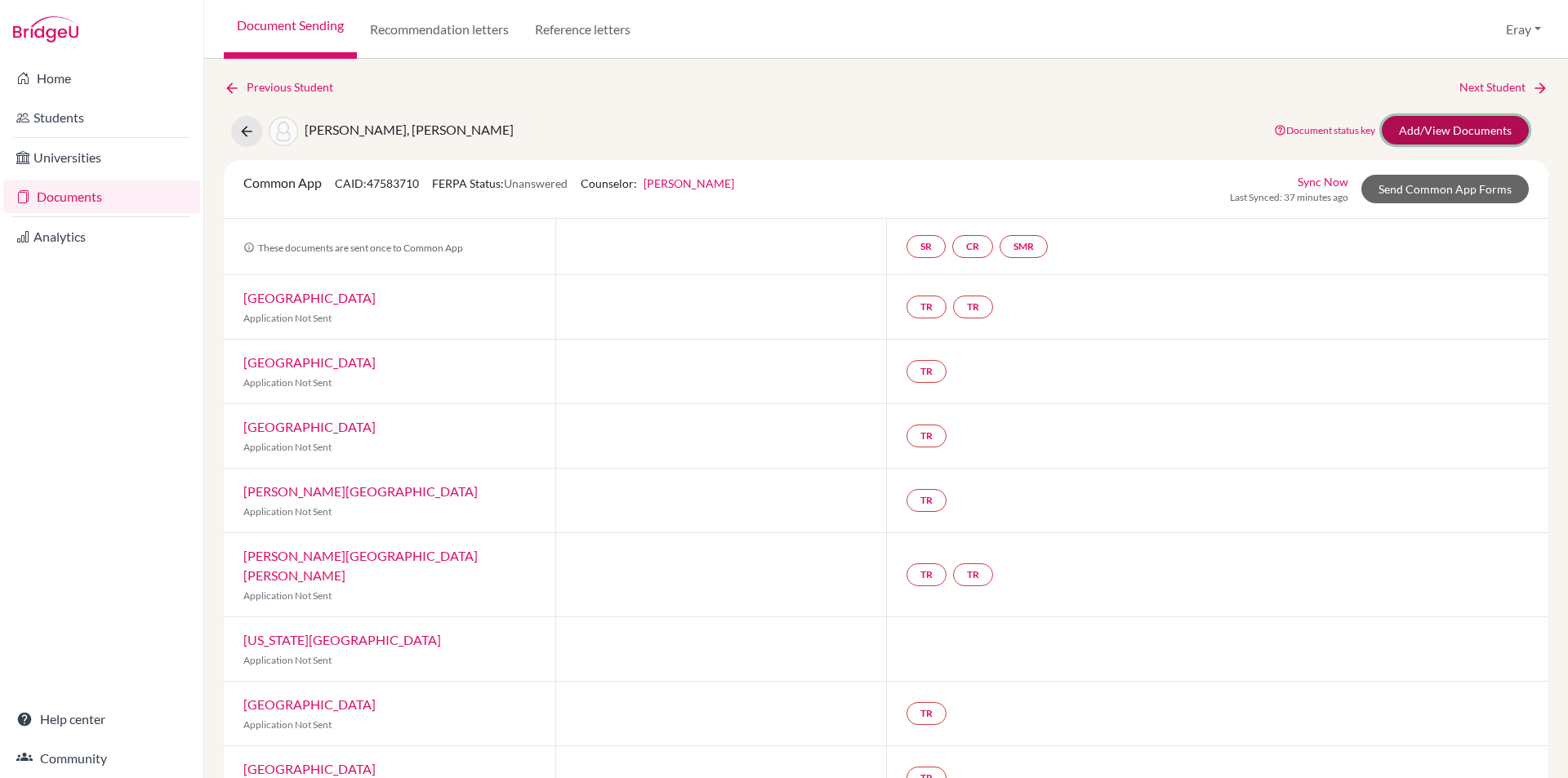
click at [1462, 137] on link "Add/View Documents" at bounding box center [1456, 130] width 147 height 29
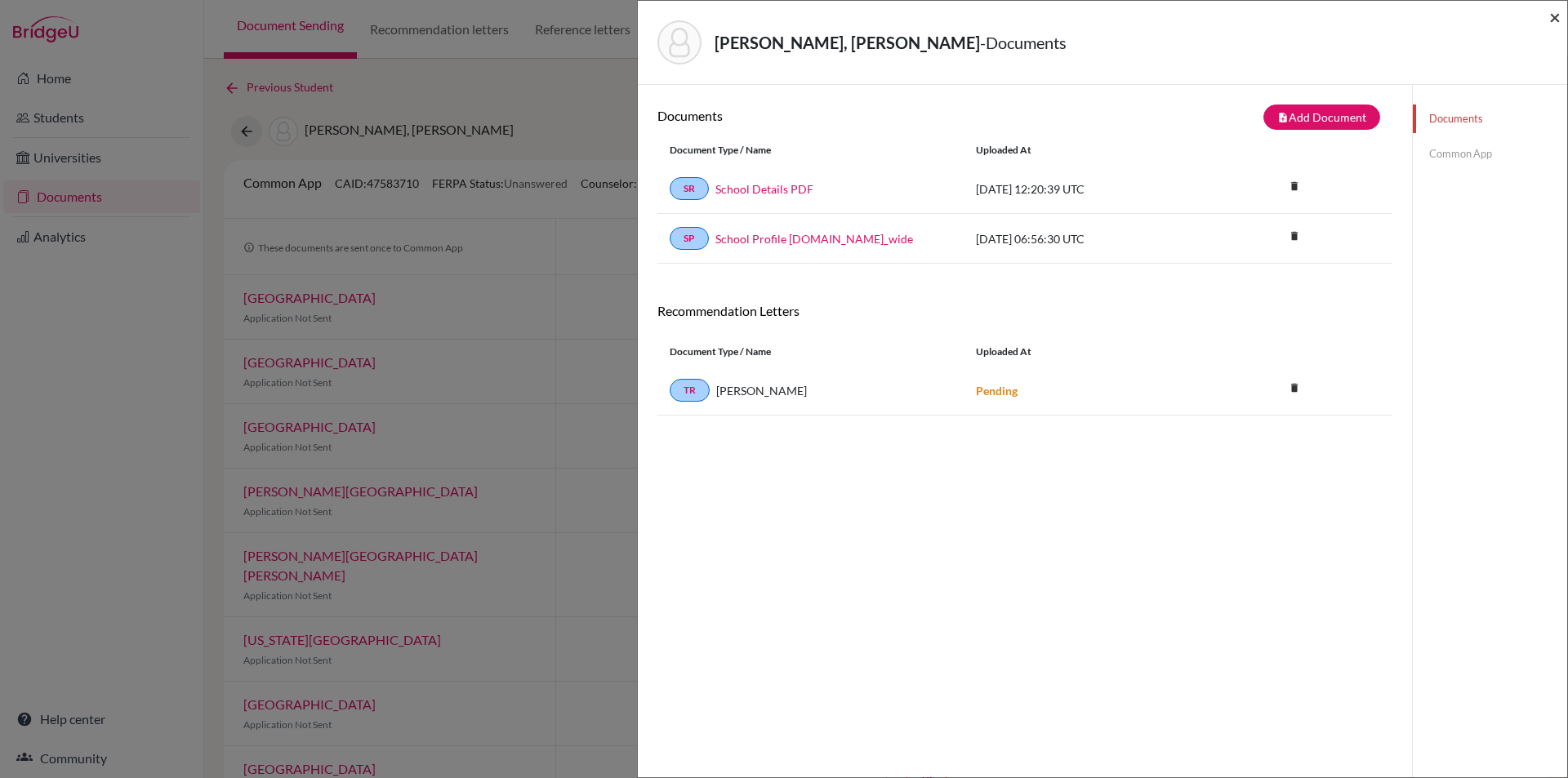
click at [1554, 20] on span "×" at bounding box center [1555, 17] width 12 height 24
click at [1554, 18] on span "×" at bounding box center [1555, 17] width 12 height 24
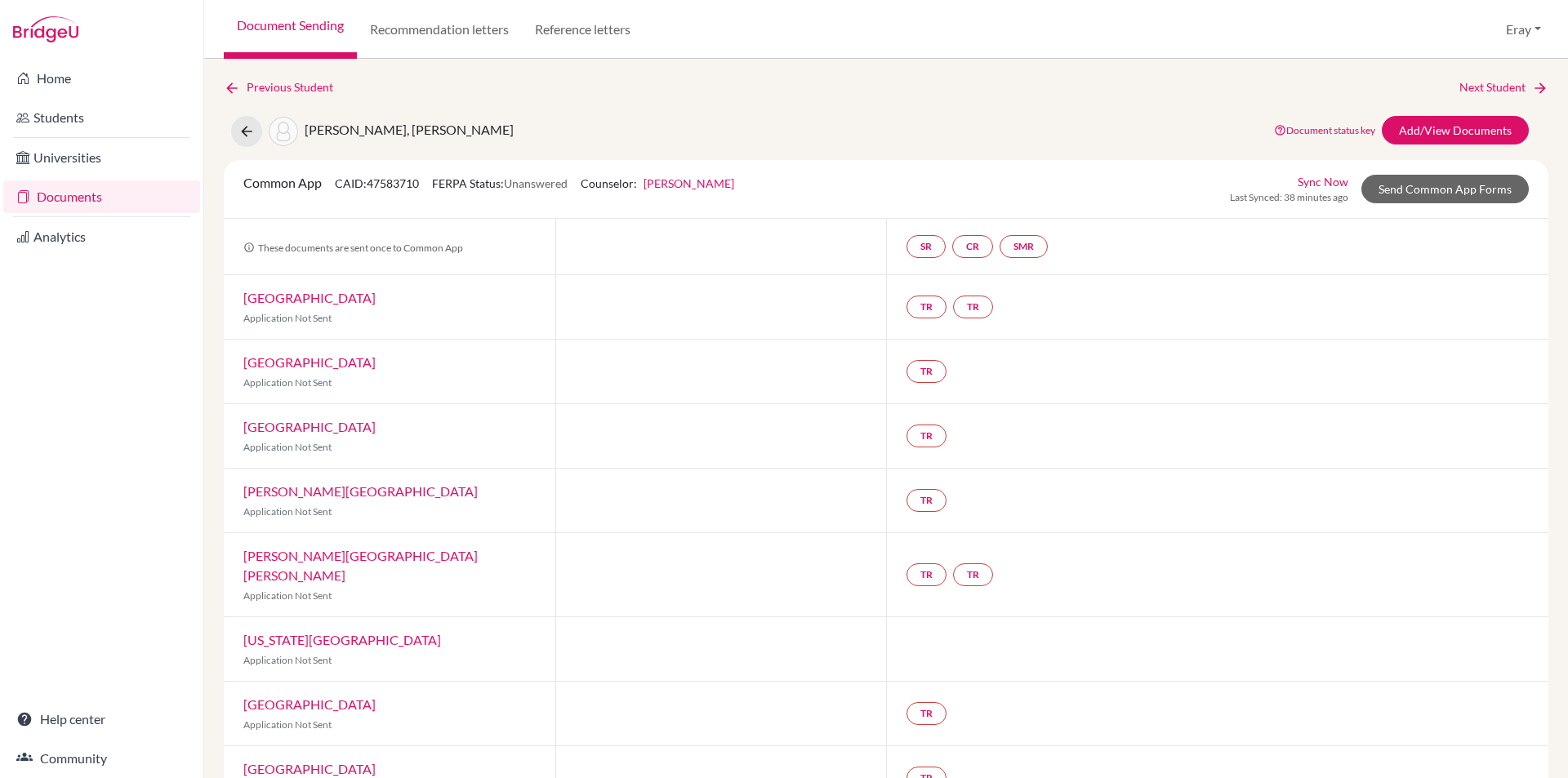
click at [119, 193] on link "Documents" at bounding box center [101, 196] width 197 height 33
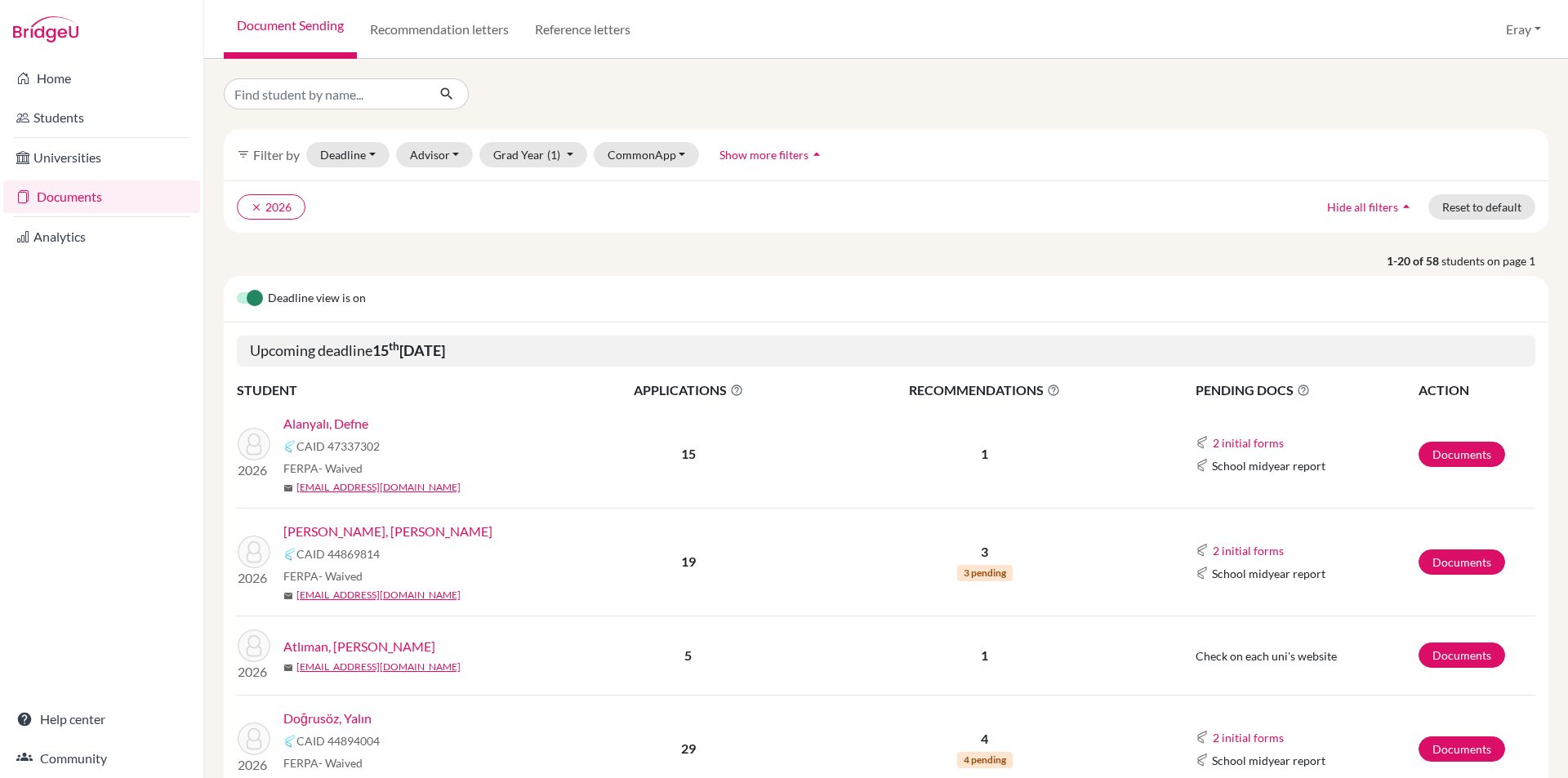
click at [335, 425] on link "Alanyalı, Defne" at bounding box center [326, 424] width 85 height 20
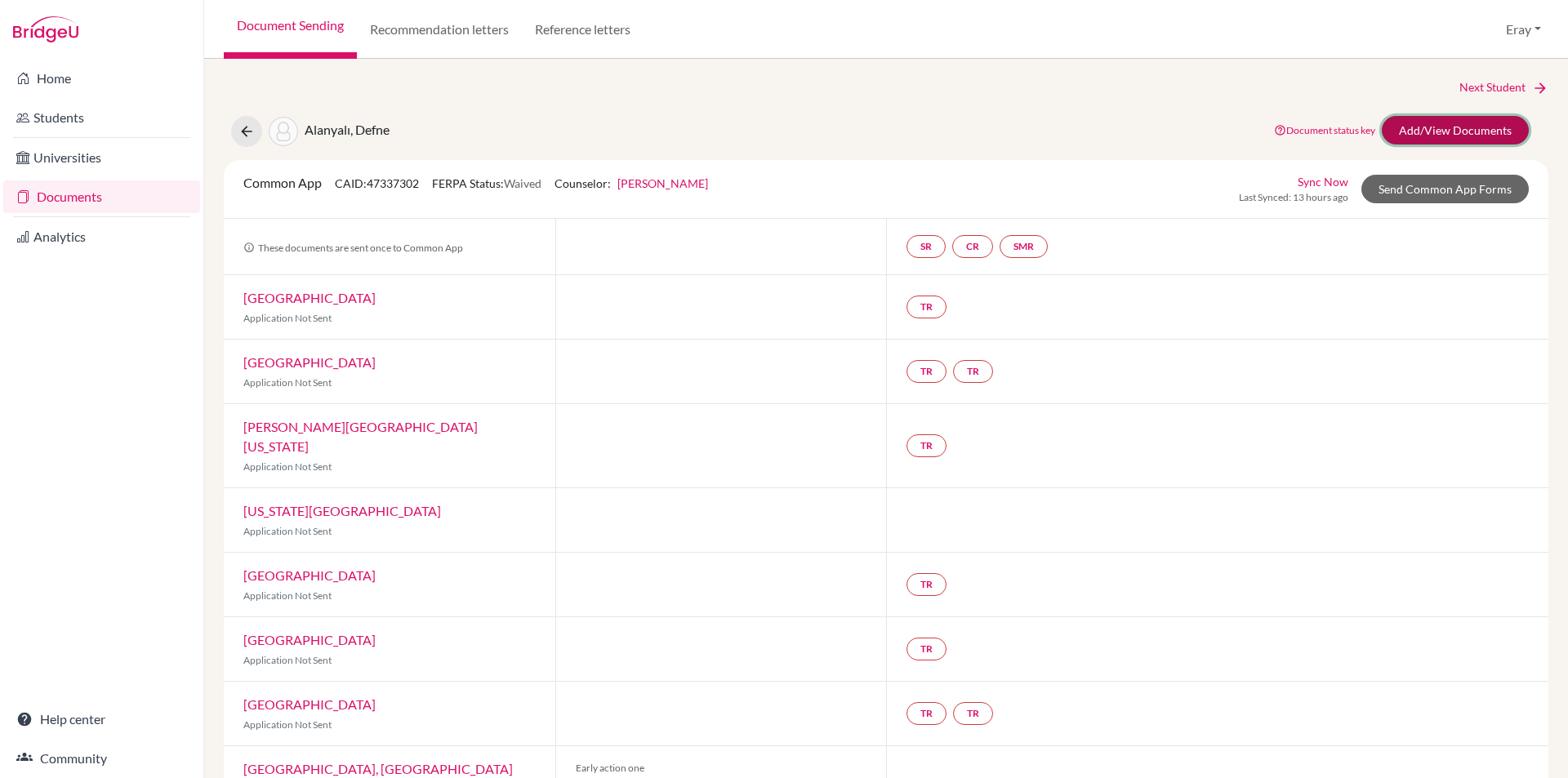
click at [1448, 123] on link "Add/View Documents" at bounding box center [1456, 130] width 147 height 29
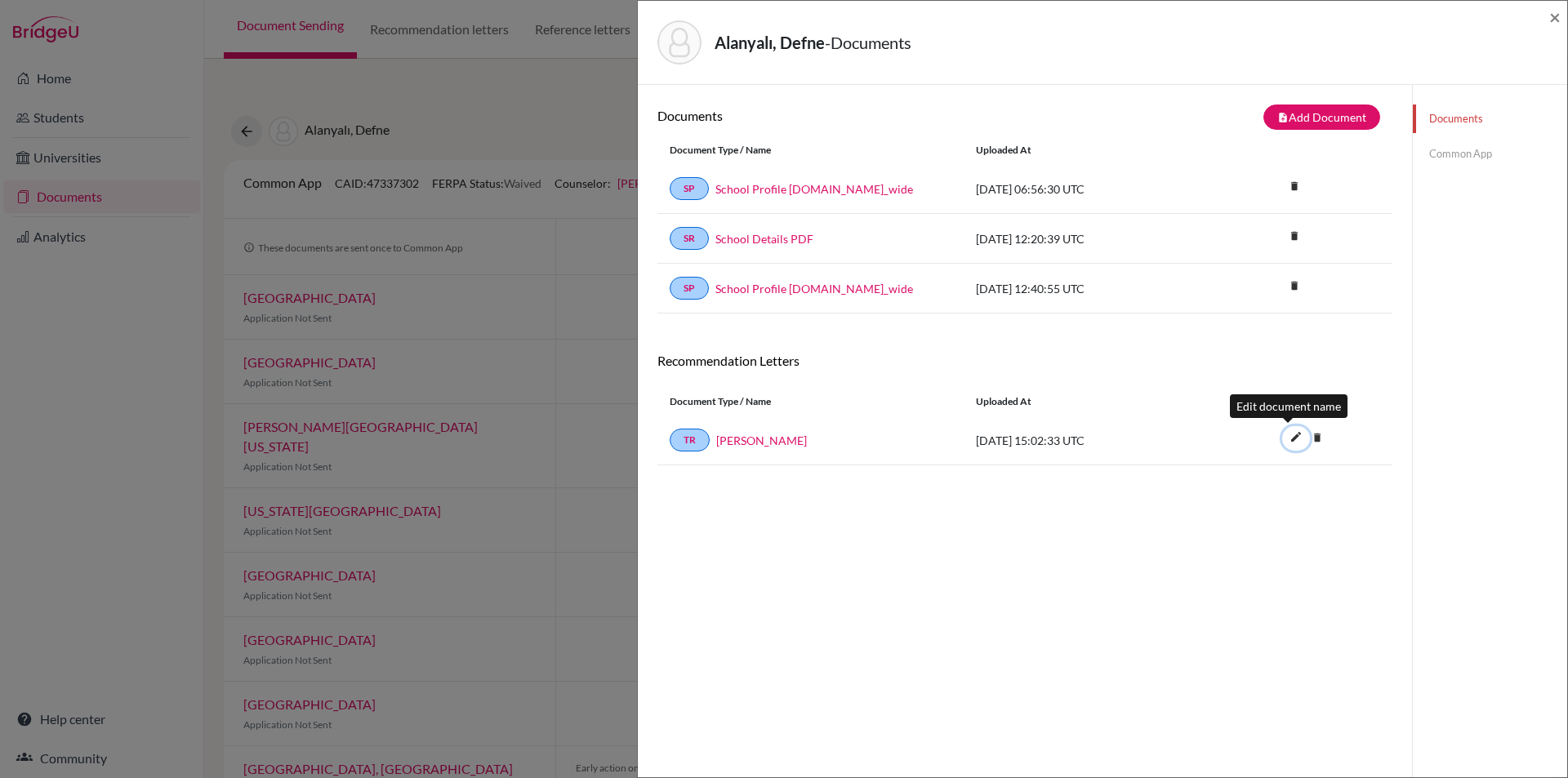
click at [1284, 435] on icon "edit" at bounding box center [1296, 437] width 26 height 26
click at [1283, 435] on button "Save" at bounding box center [1307, 441] width 51 height 23
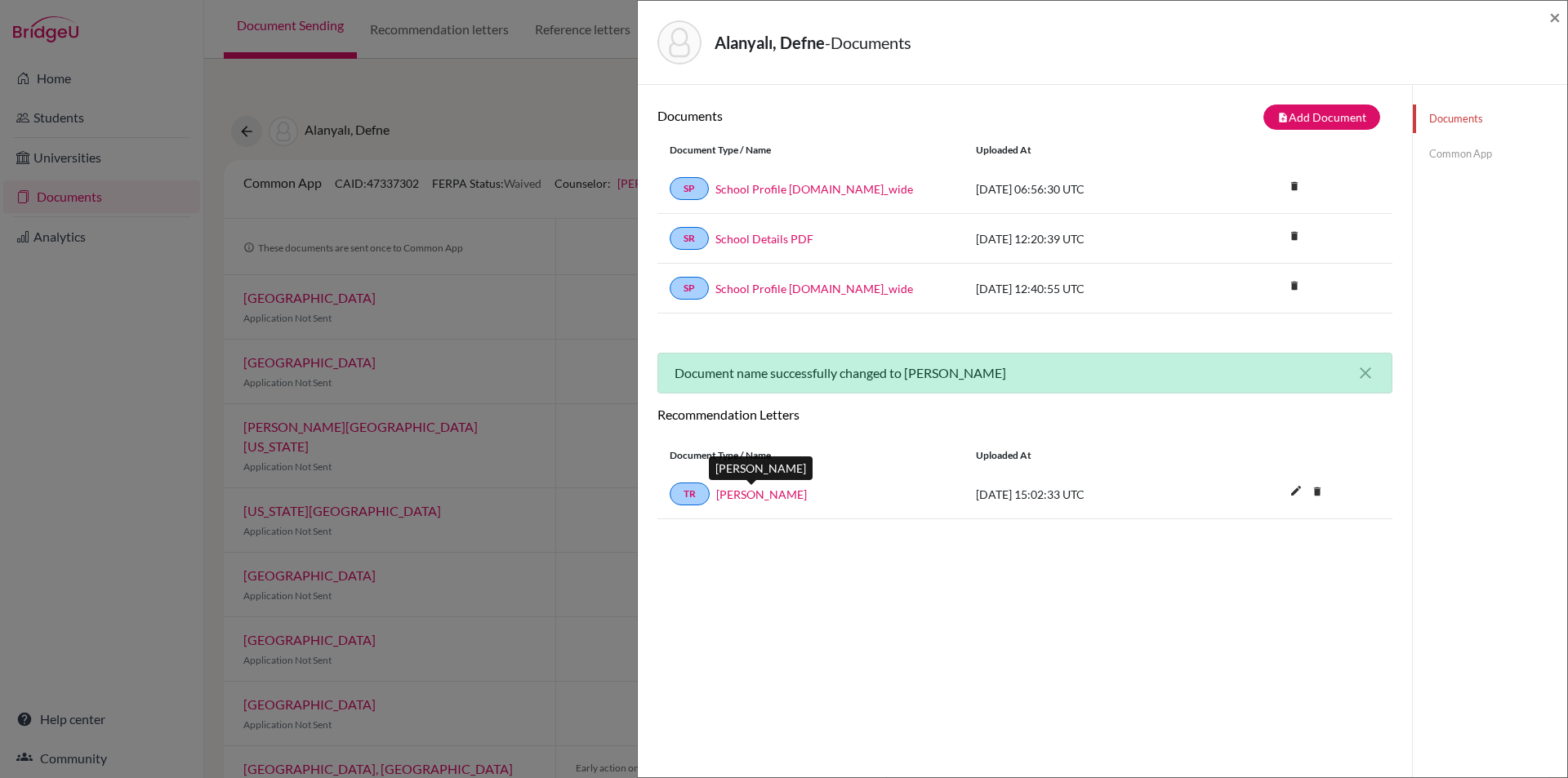
click at [759, 499] on link "Narges Rahimi" at bounding box center [761, 494] width 90 height 17
drag, startPoint x: 1185, startPoint y: 535, endPoint x: 1298, endPoint y: 207, distance: 346.9
click at [1480, 143] on link "Common App" at bounding box center [1491, 154] width 155 height 29
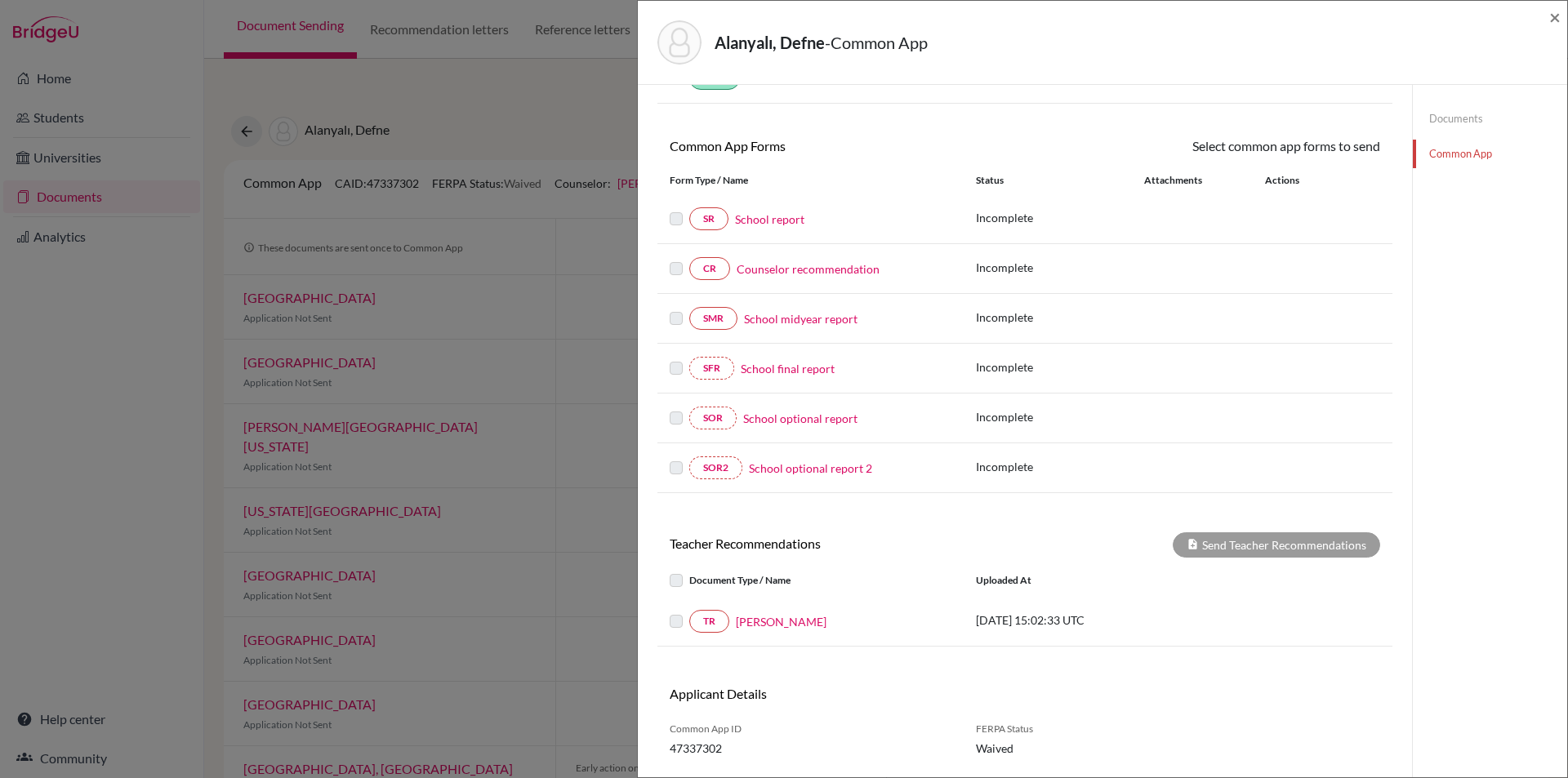
scroll to position [152, 0]
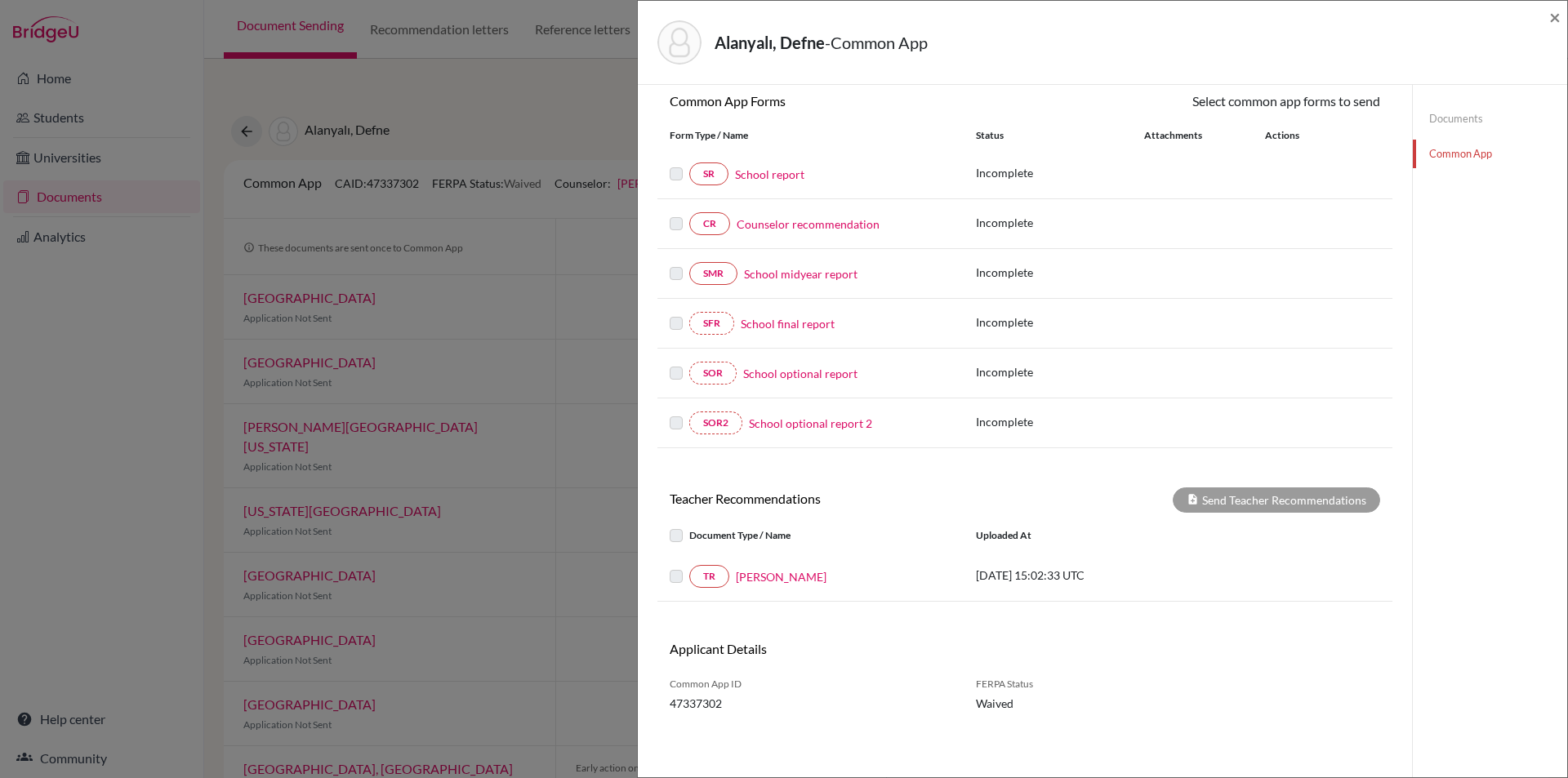
drag, startPoint x: 1192, startPoint y: 150, endPoint x: 1176, endPoint y: 291, distance: 141.9
click at [690, 567] on label at bounding box center [690, 567] width 0 height 0
click at [690, 526] on label at bounding box center [690, 526] width 0 height 0
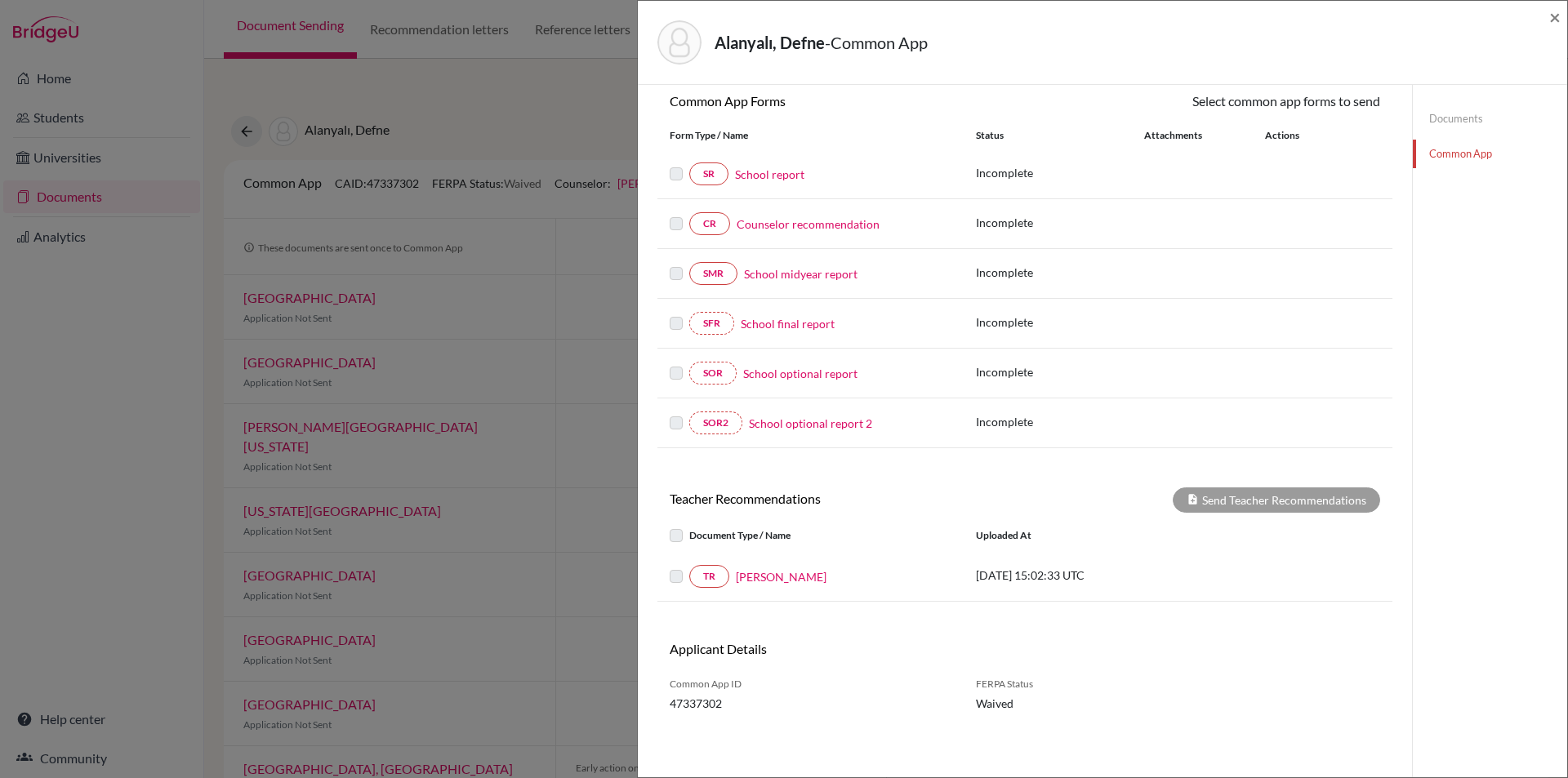
click at [690, 567] on label at bounding box center [690, 567] width 0 height 0
drag, startPoint x: 1059, startPoint y: 560, endPoint x: 1150, endPoint y: 562, distance: 91.0
click at [1117, 567] on div "TR Narges Rahimi 2025-10-02 15:02:33 UTC" at bounding box center [1025, 577] width 735 height 50
click at [1273, 494] on div "Send Teacher Recommendations" at bounding box center [1277, 500] width 207 height 26
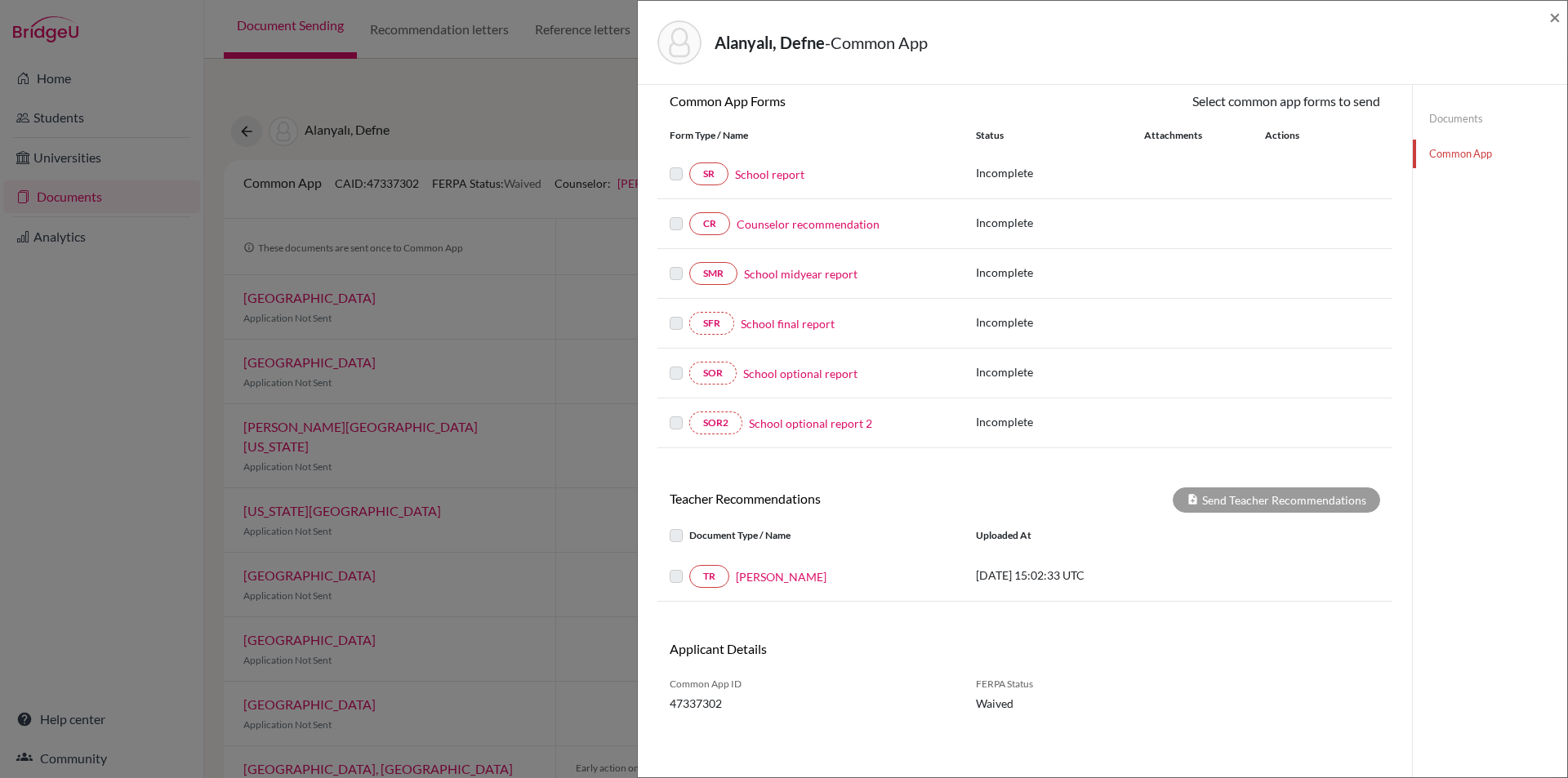
click at [690, 567] on label at bounding box center [690, 567] width 0 height 0
click at [690, 526] on label at bounding box center [690, 526] width 0 height 0
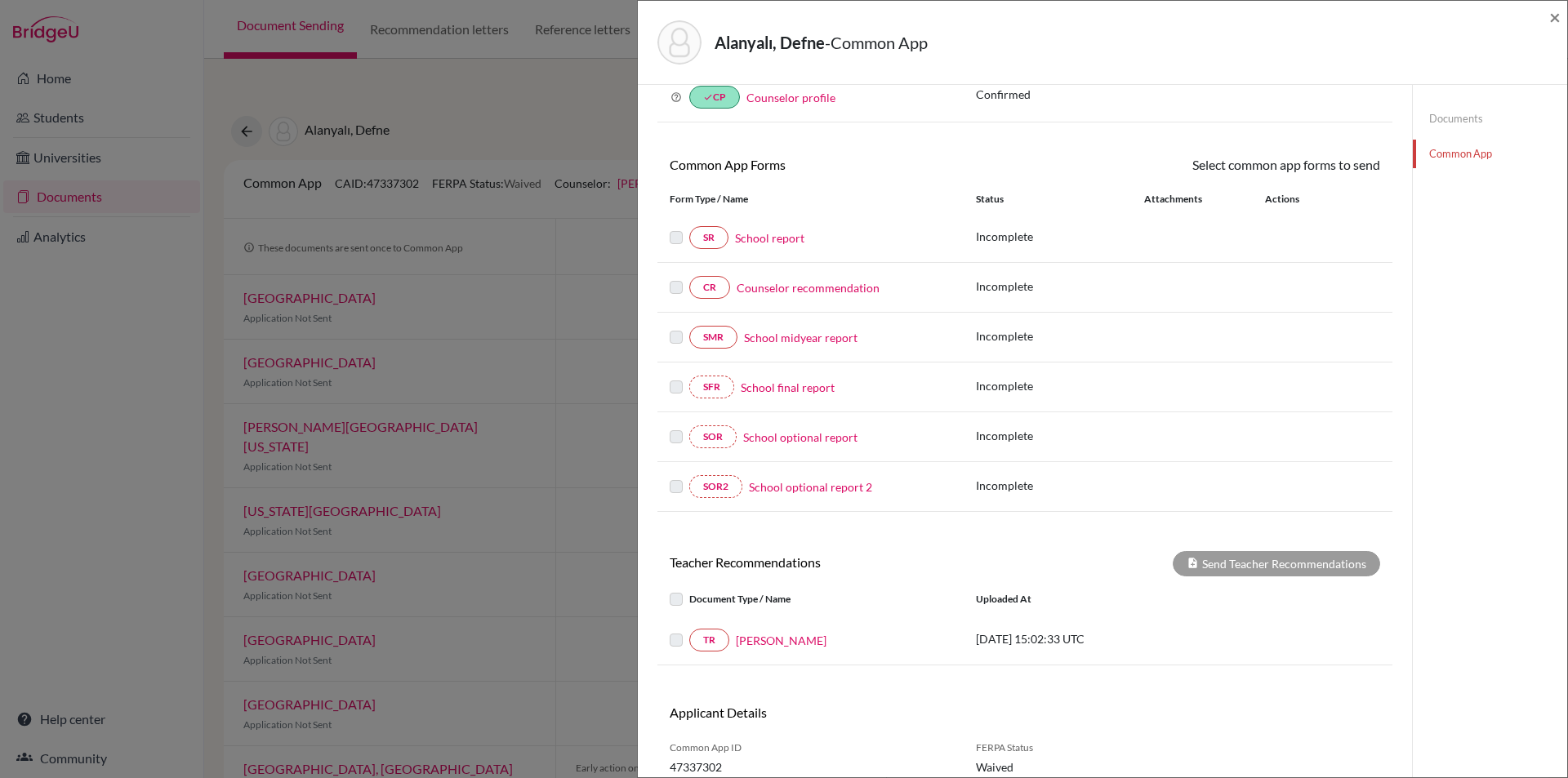
scroll to position [0, 0]
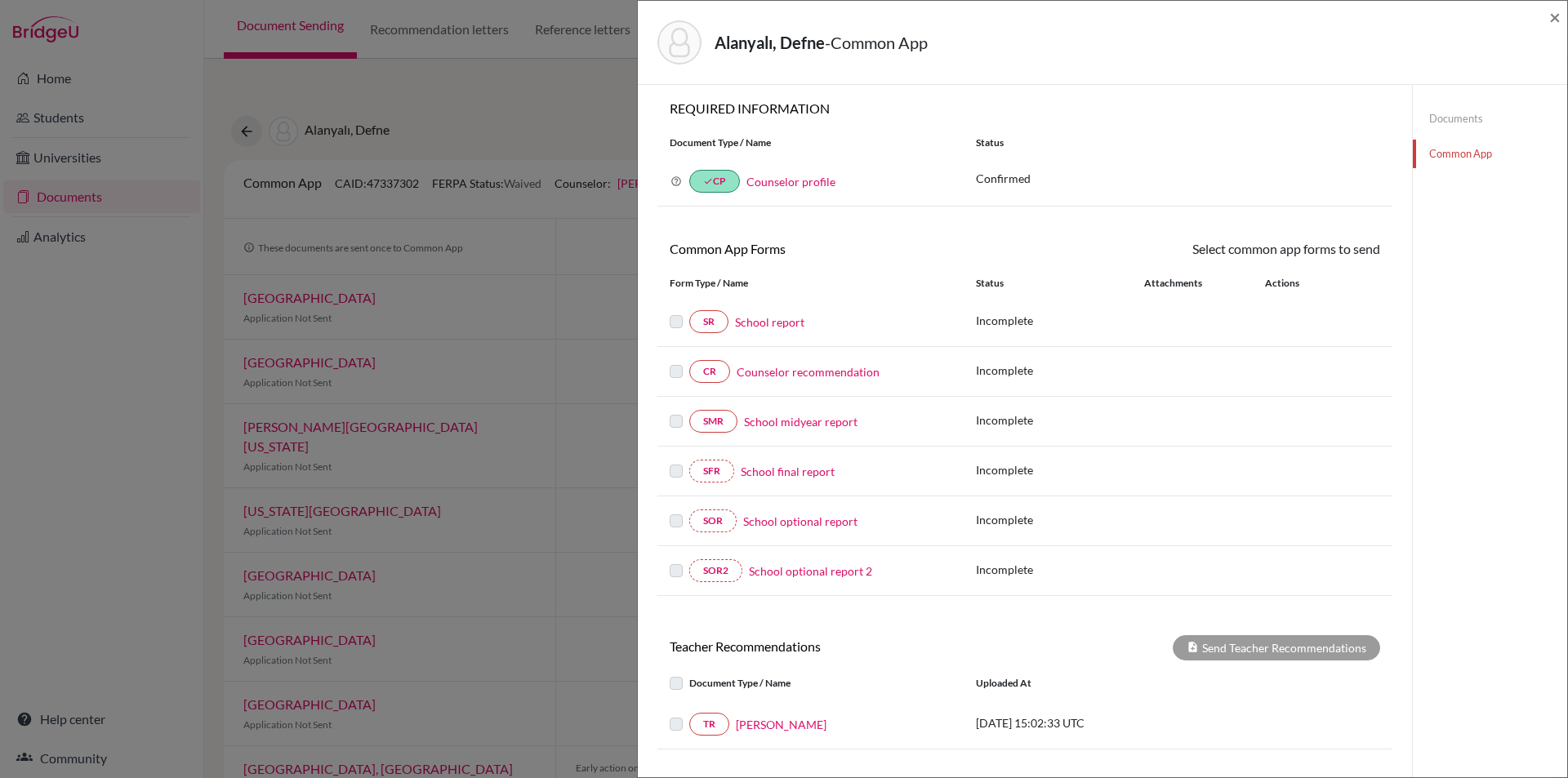
drag, startPoint x: 860, startPoint y: 443, endPoint x: 908, endPoint y: 321, distance: 131.1
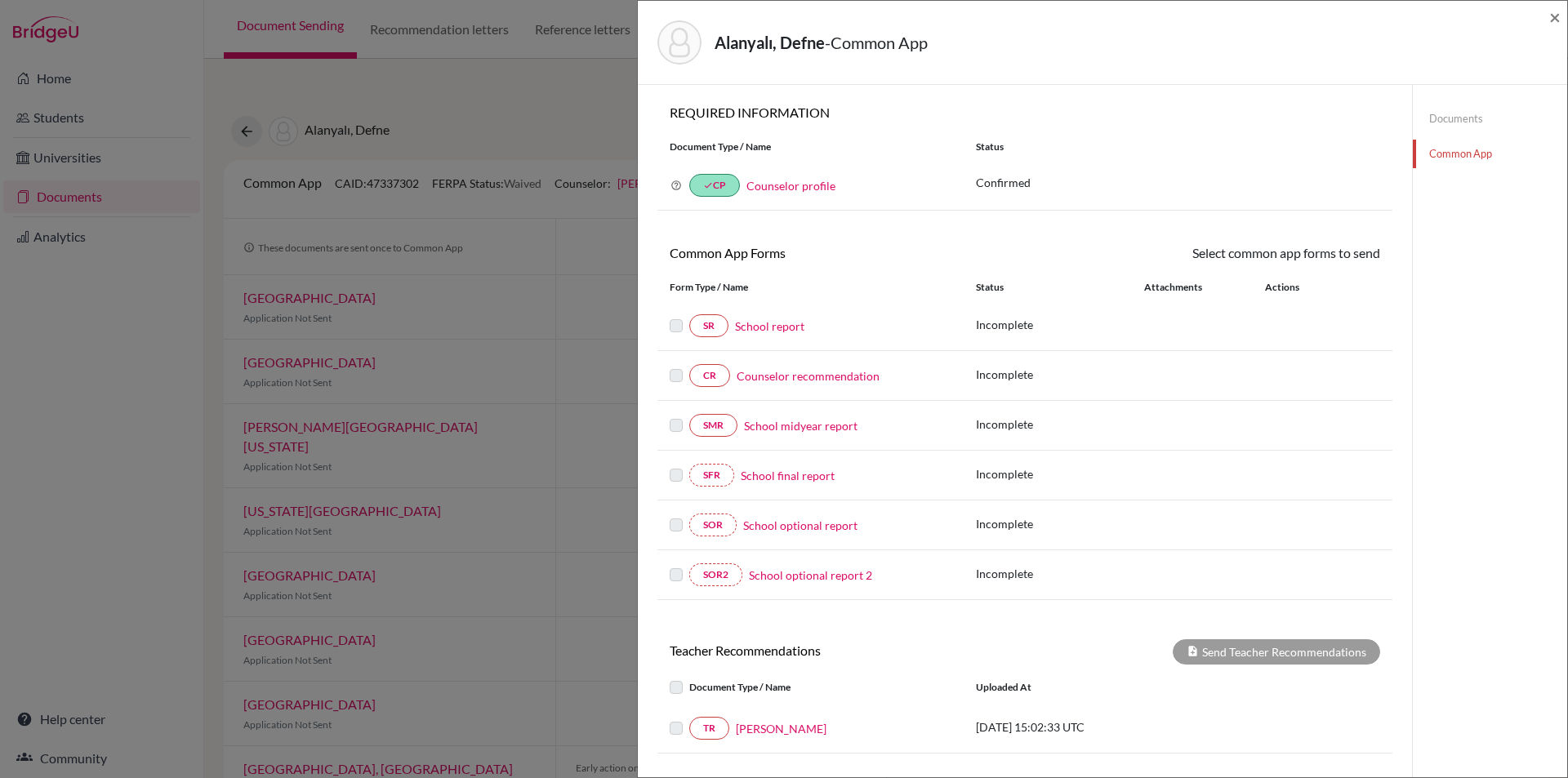
click at [677, 316] on label at bounding box center [676, 316] width 13 height 0
click at [676, 316] on label at bounding box center [676, 316] width 13 height 0
click at [778, 327] on link "School report" at bounding box center [770, 326] width 69 height 17
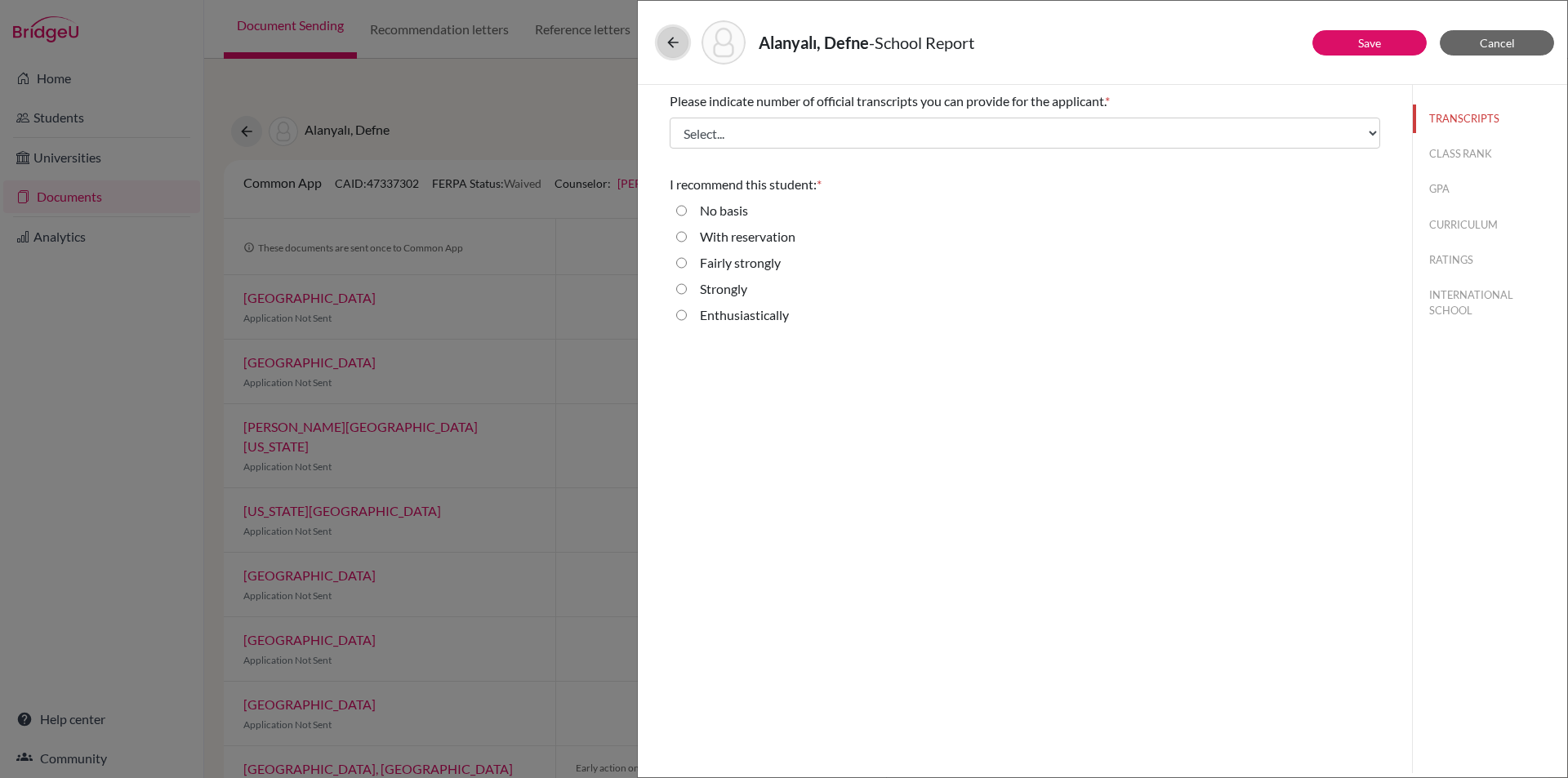
drag, startPoint x: 672, startPoint y: 42, endPoint x: 761, endPoint y: 123, distance: 120.3
click at [760, 122] on div "Alanyalı, Defne - School Report Save Cancel Please indicate number of official …" at bounding box center [1103, 389] width 932 height 778
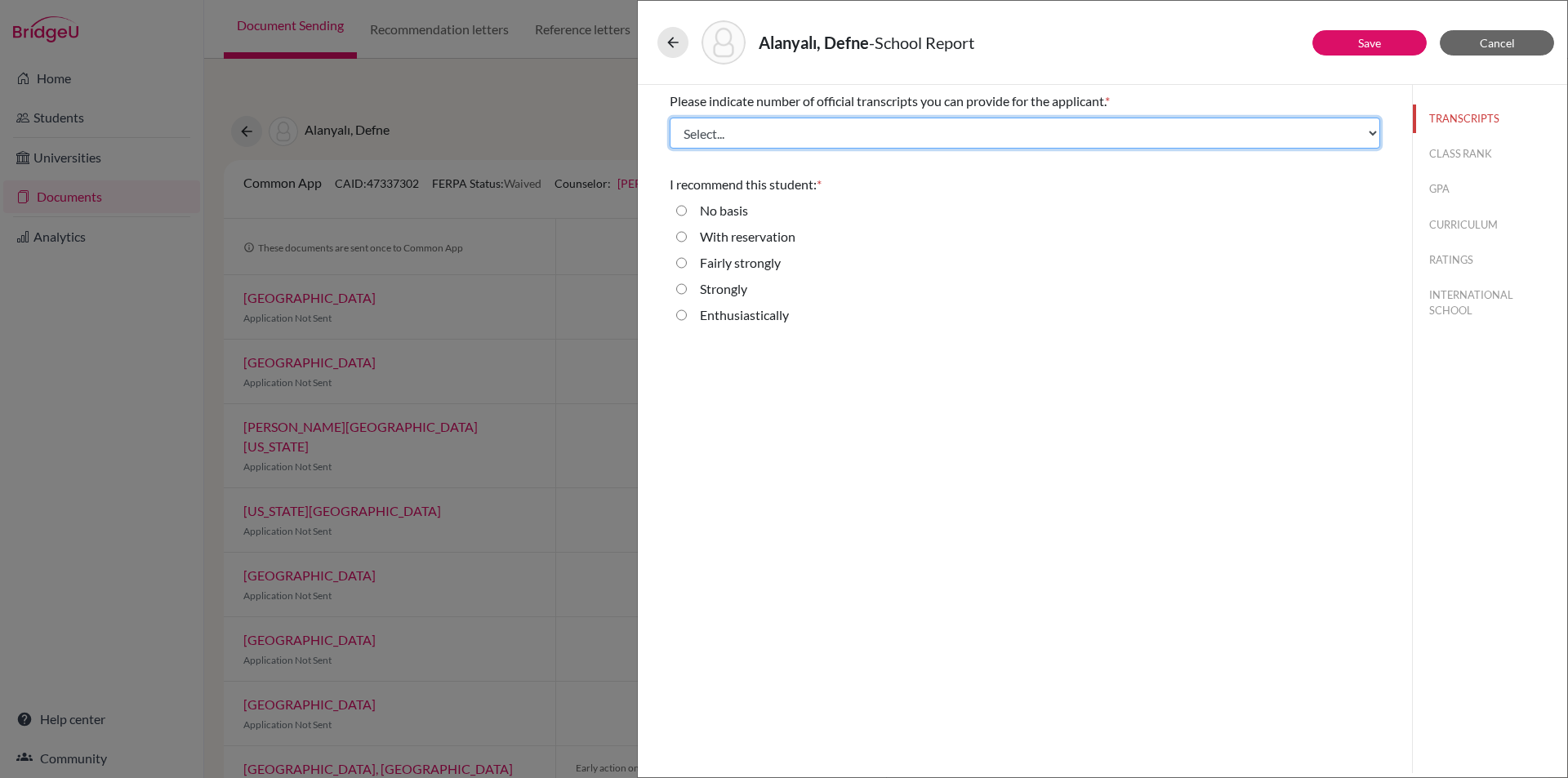
click at [781, 142] on select "Select... 1 2 3 4" at bounding box center [1025, 133] width 711 height 31
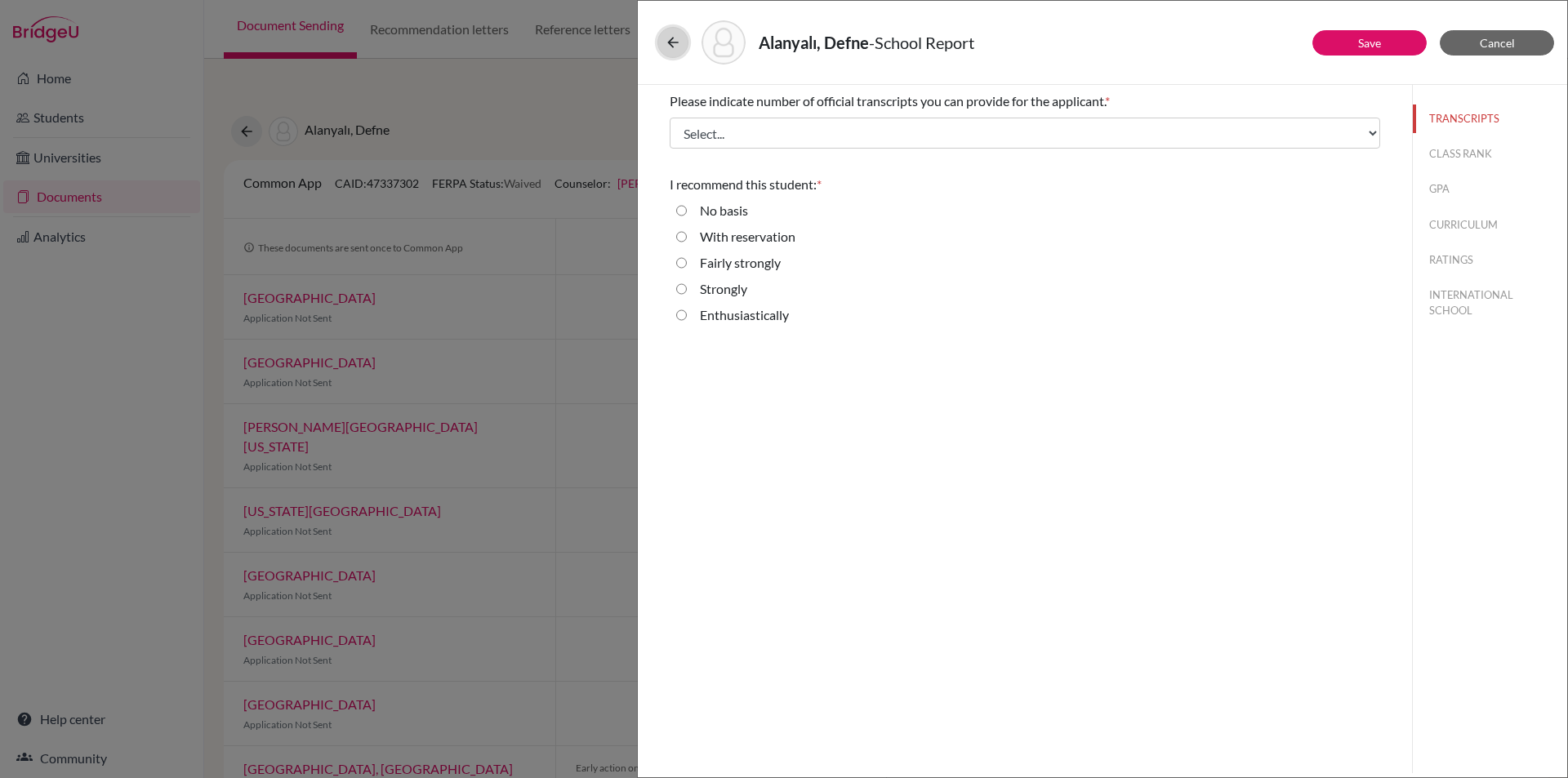
click at [681, 35] on button at bounding box center [672, 42] width 31 height 31
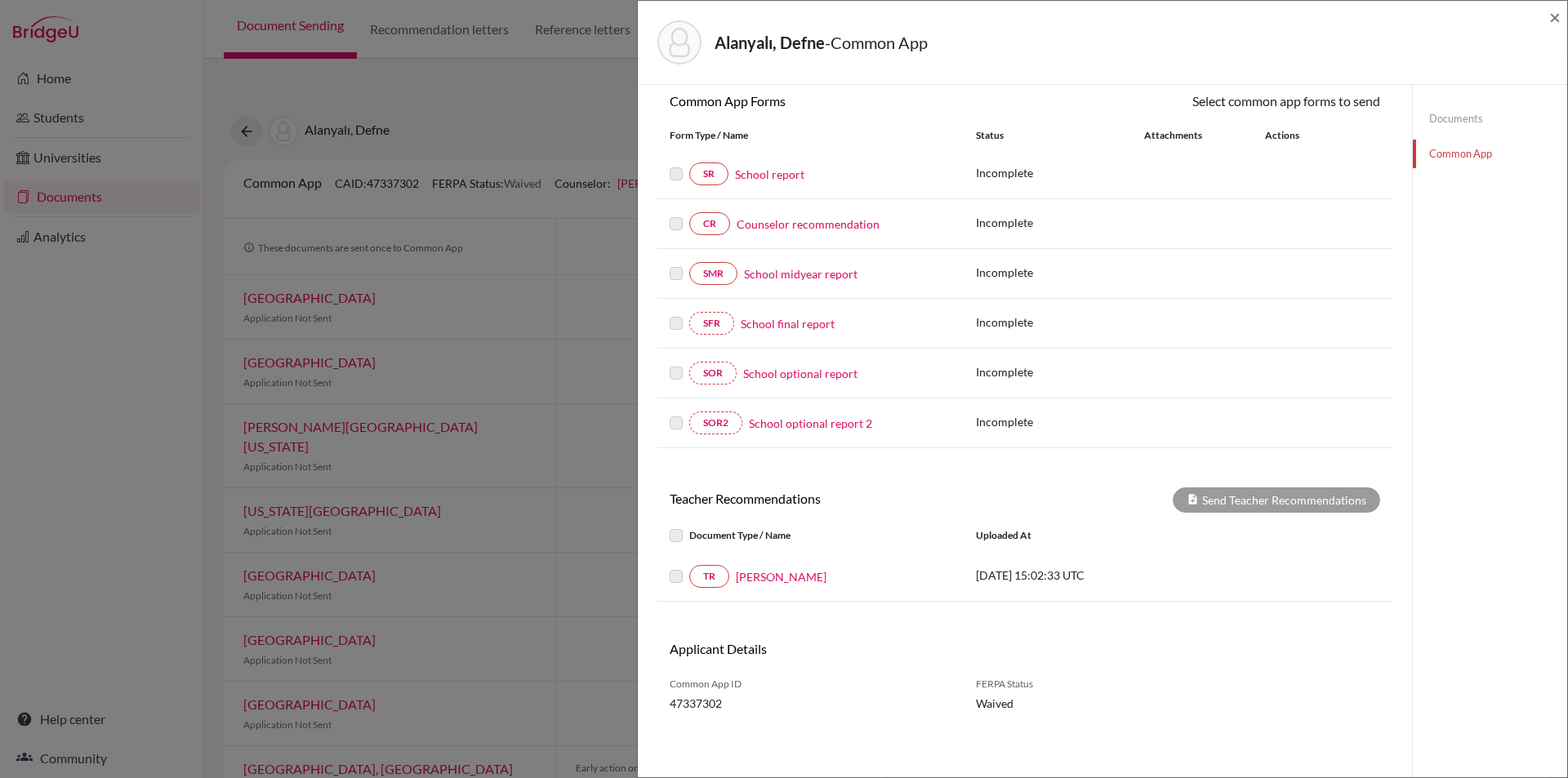
drag, startPoint x: 918, startPoint y: 307, endPoint x: 951, endPoint y: 392, distance: 91.2
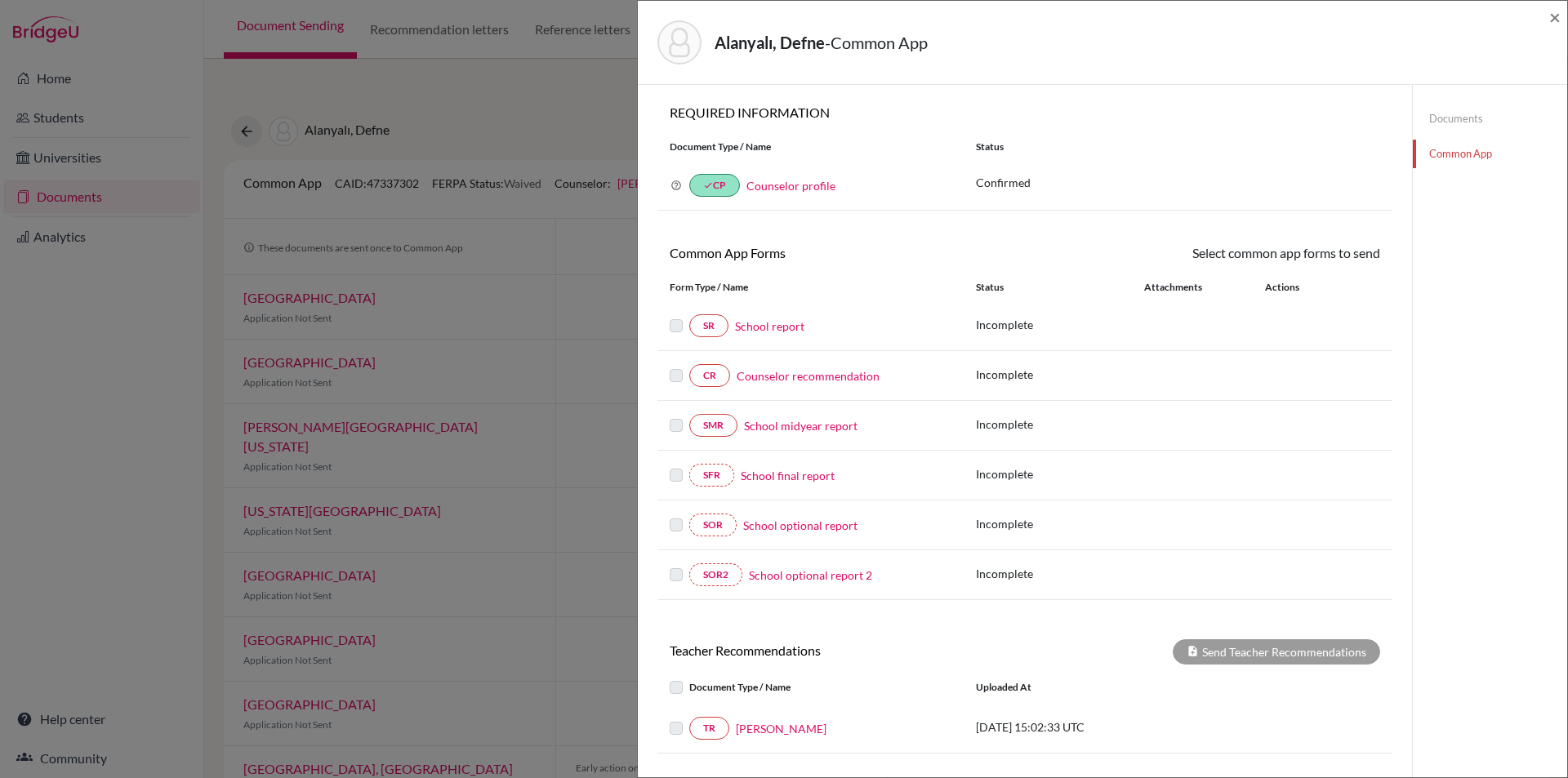
drag, startPoint x: 949, startPoint y: 298, endPoint x: 960, endPoint y: 222, distance: 76.8
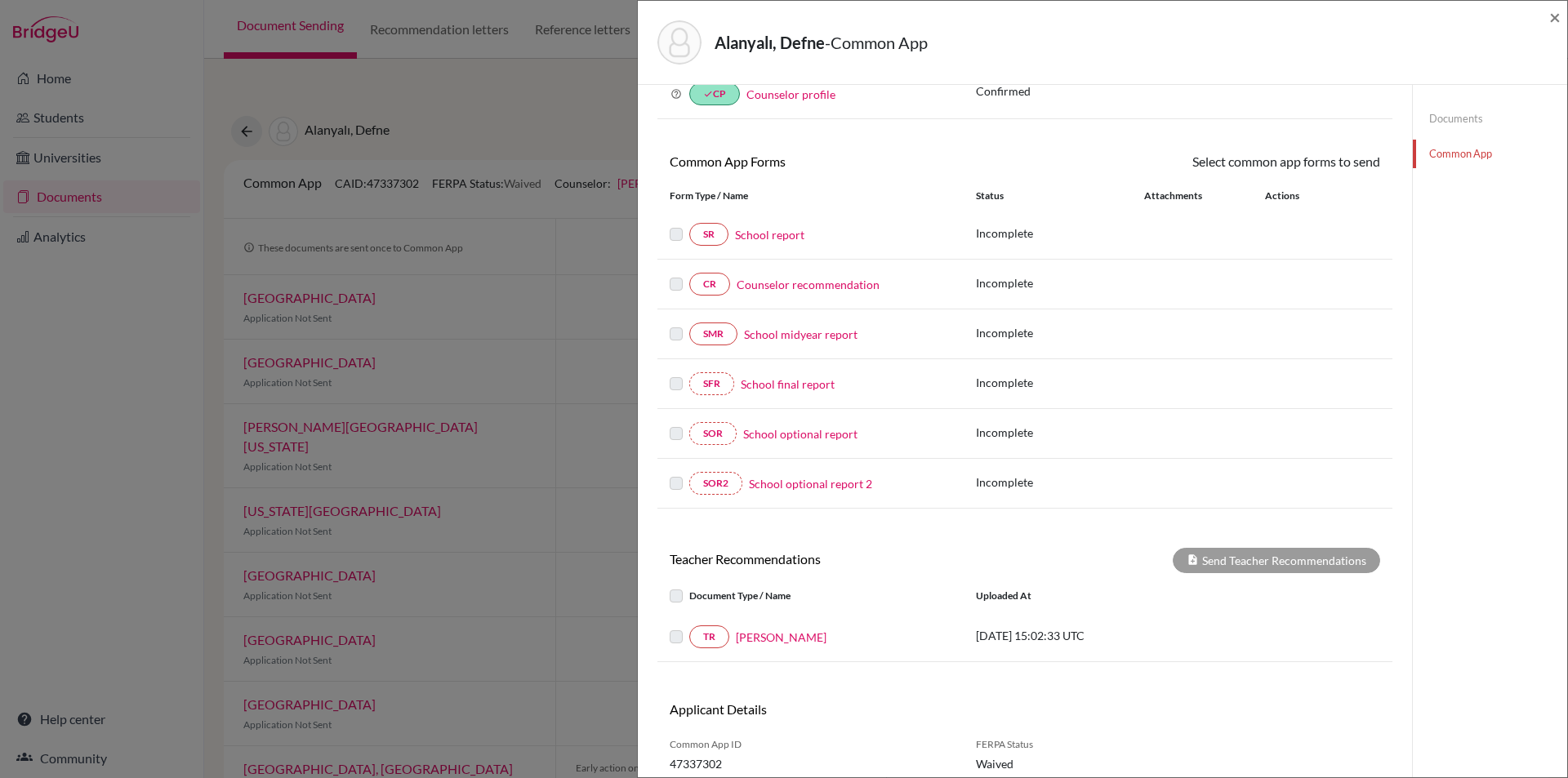
scroll to position [152, 0]
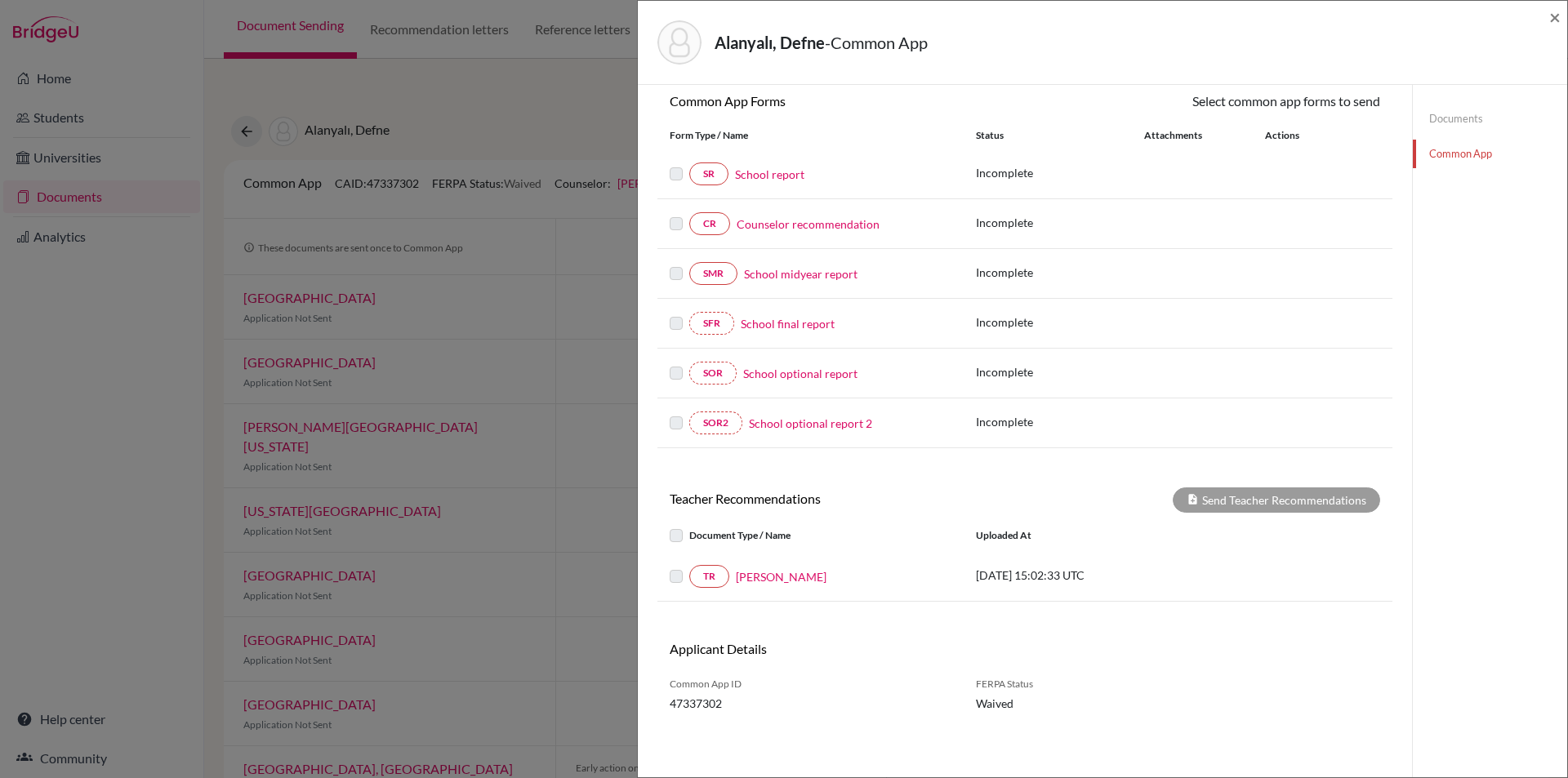
drag, startPoint x: 988, startPoint y: 320, endPoint x: 980, endPoint y: 383, distance: 63.5
click at [777, 574] on link "Narges Rahimi" at bounding box center [781, 577] width 90 height 17
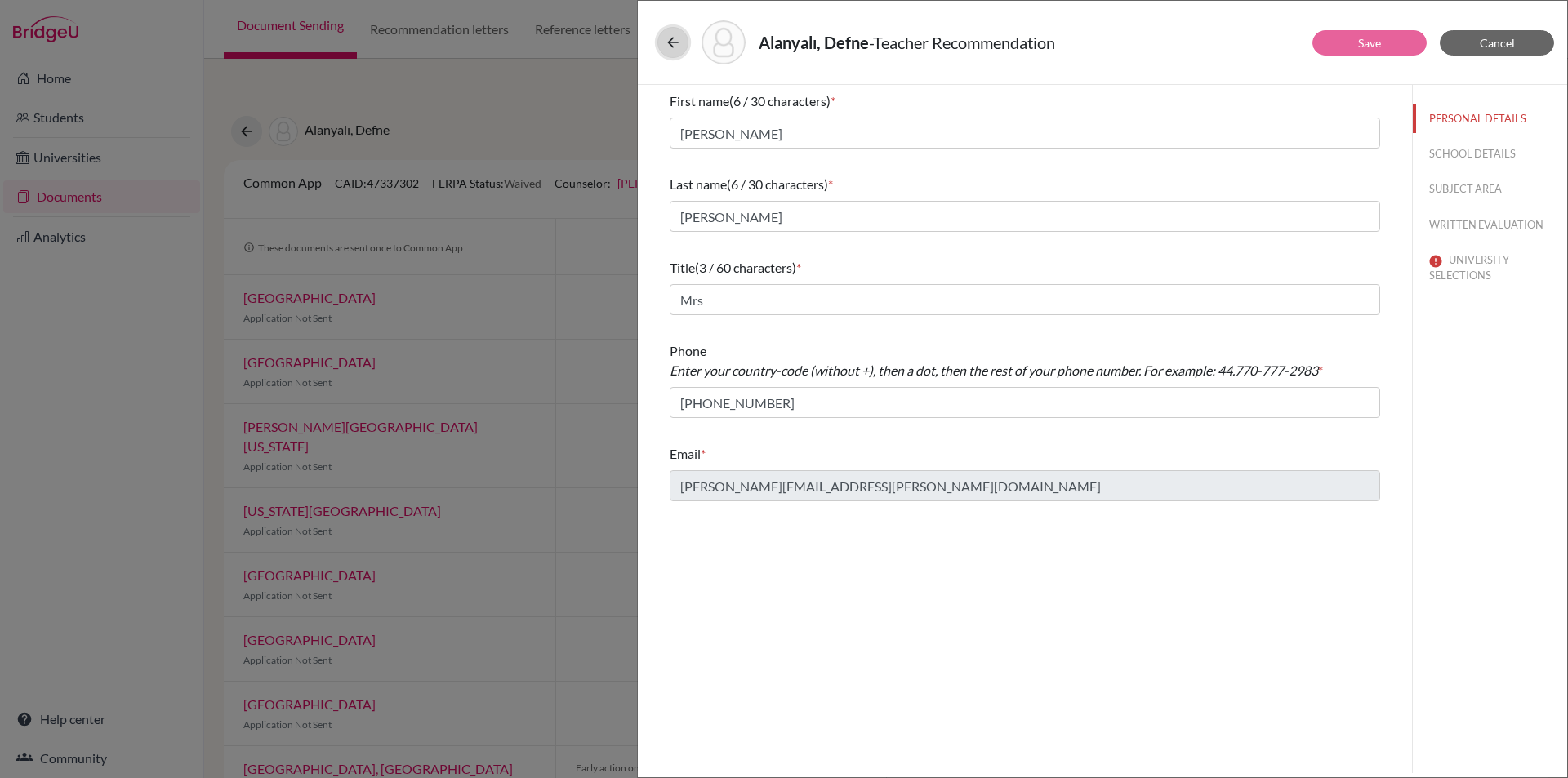
click at [664, 36] on button at bounding box center [672, 42] width 31 height 31
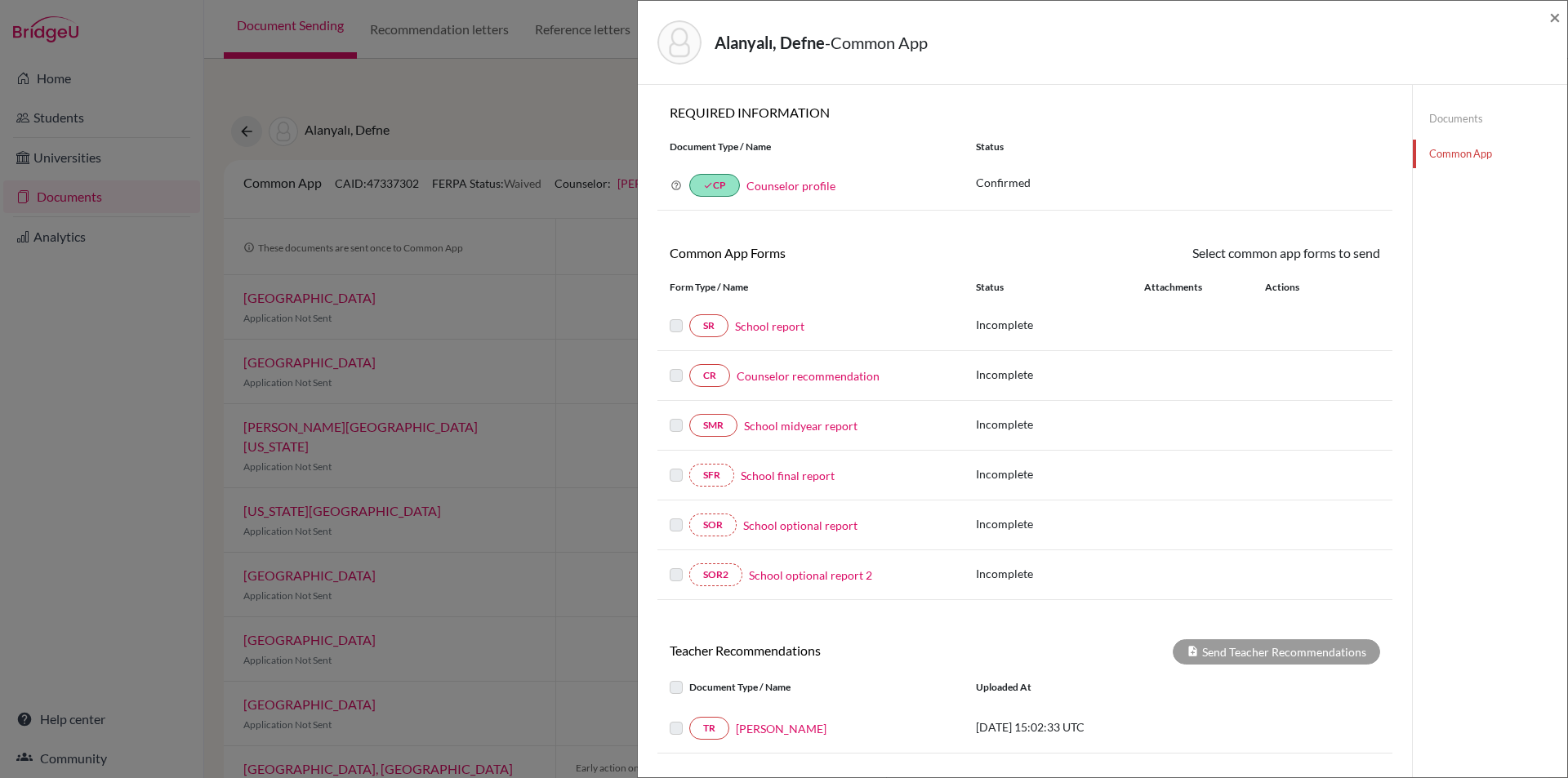
click at [1486, 125] on link "Documents" at bounding box center [1491, 118] width 155 height 29
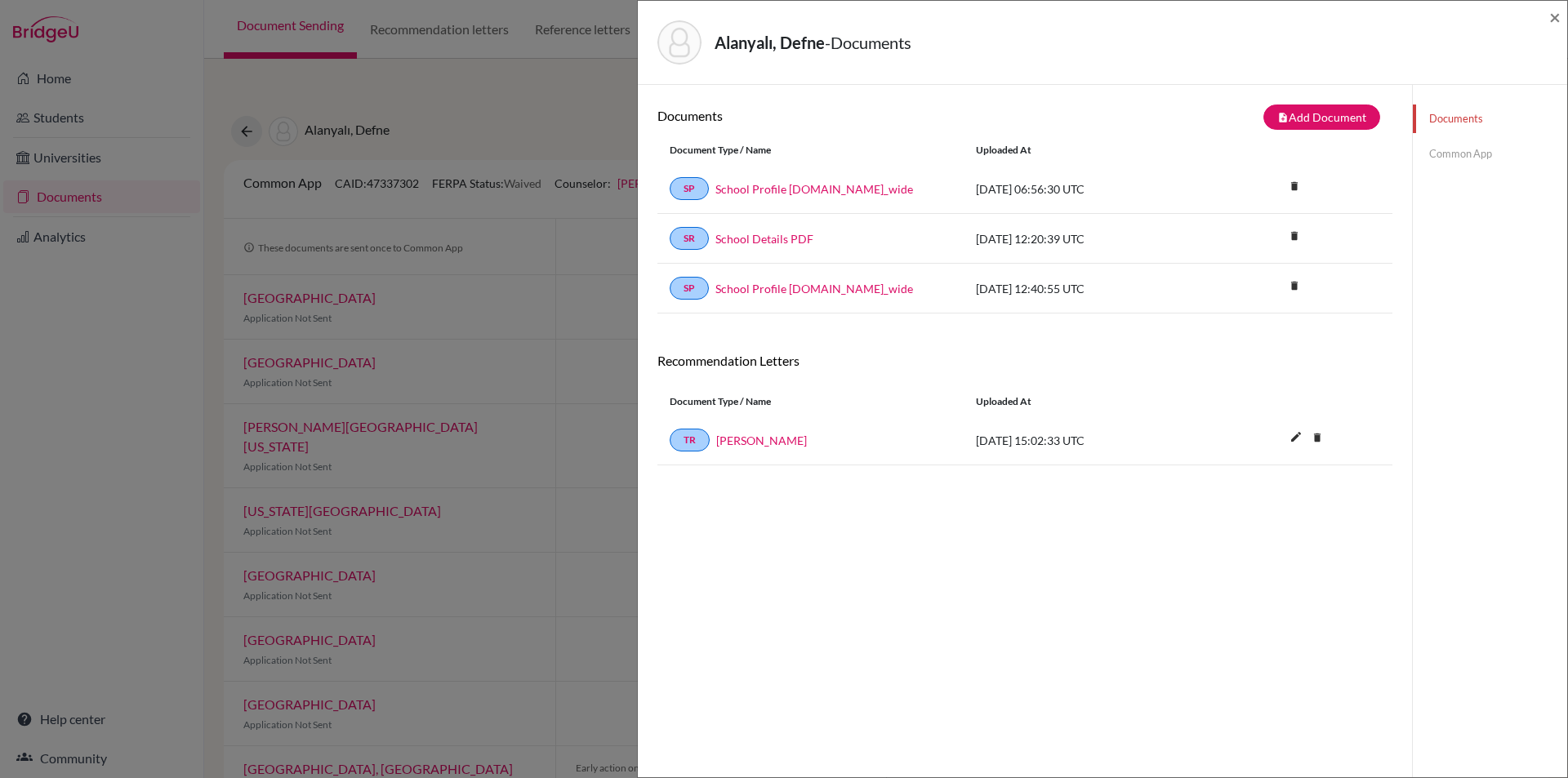
click at [1023, 439] on span "2025-10-02 15:02:33 UTC" at bounding box center [1031, 441] width 109 height 14
click at [759, 448] on link "Narges Rahimi" at bounding box center [761, 440] width 90 height 17
click at [1555, 26] on span "×" at bounding box center [1555, 17] width 12 height 24
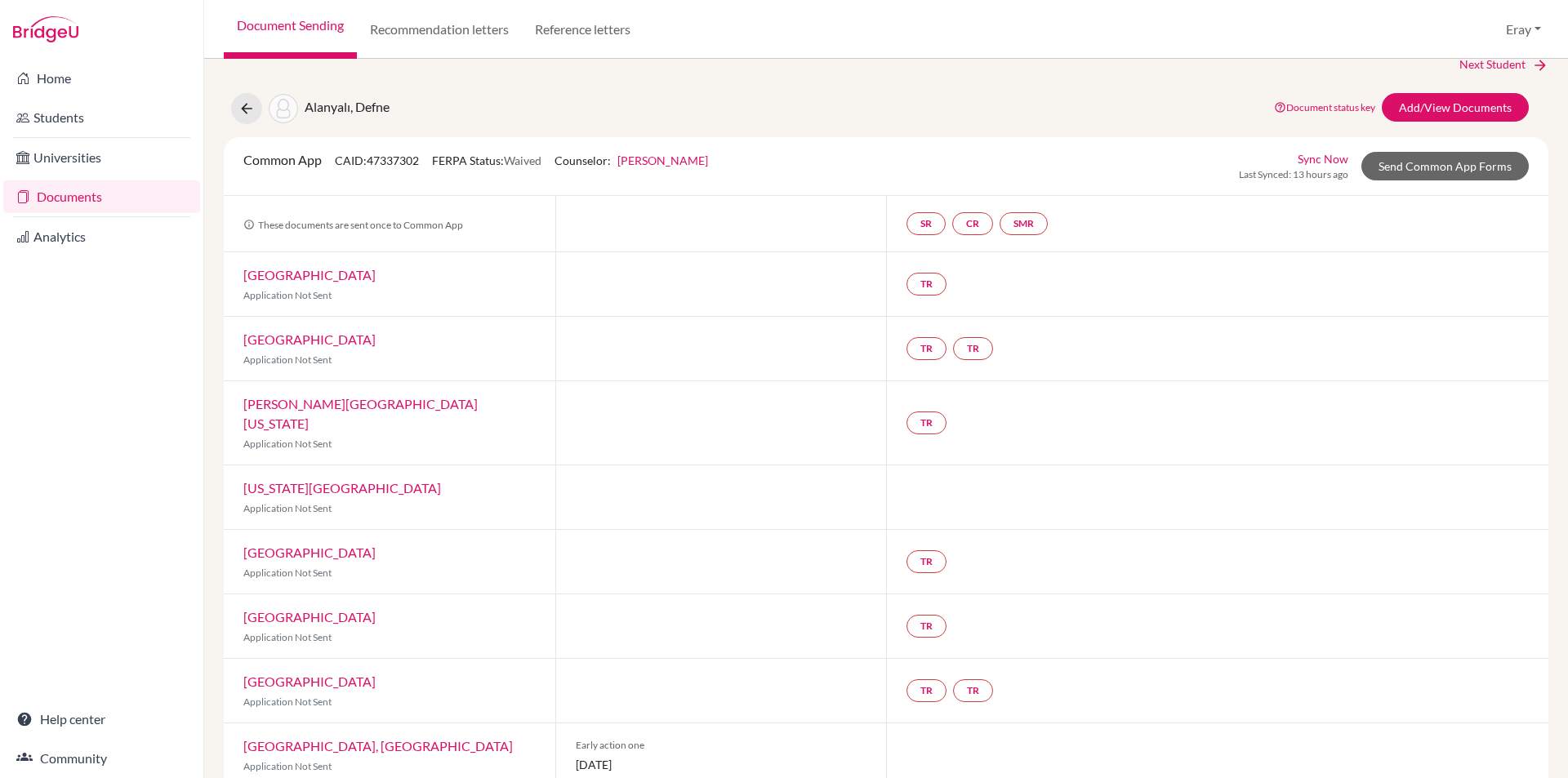
drag, startPoint x: 1014, startPoint y: 375, endPoint x: 990, endPoint y: 434, distance: 63.7
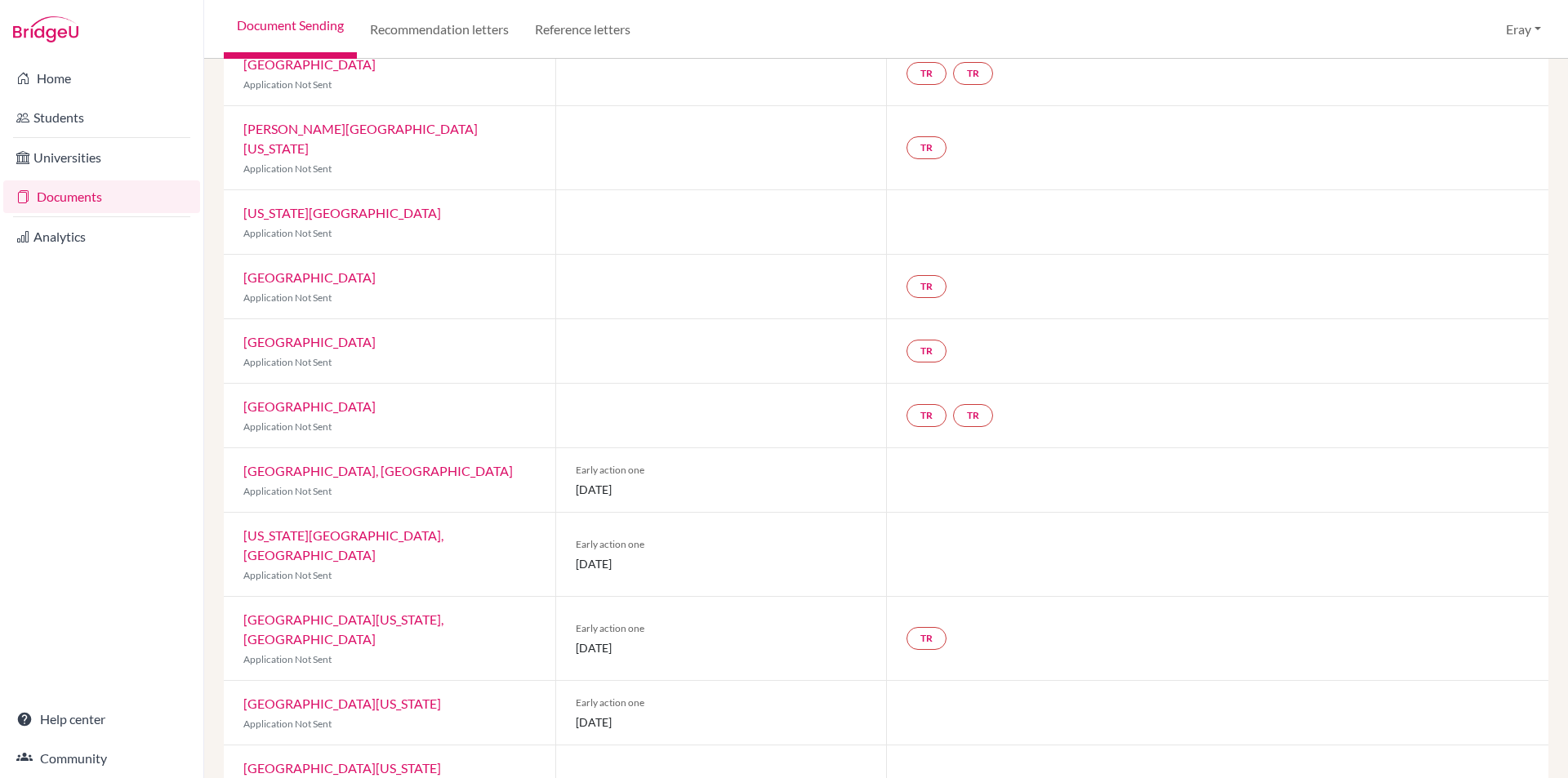
scroll to position [484, 0]
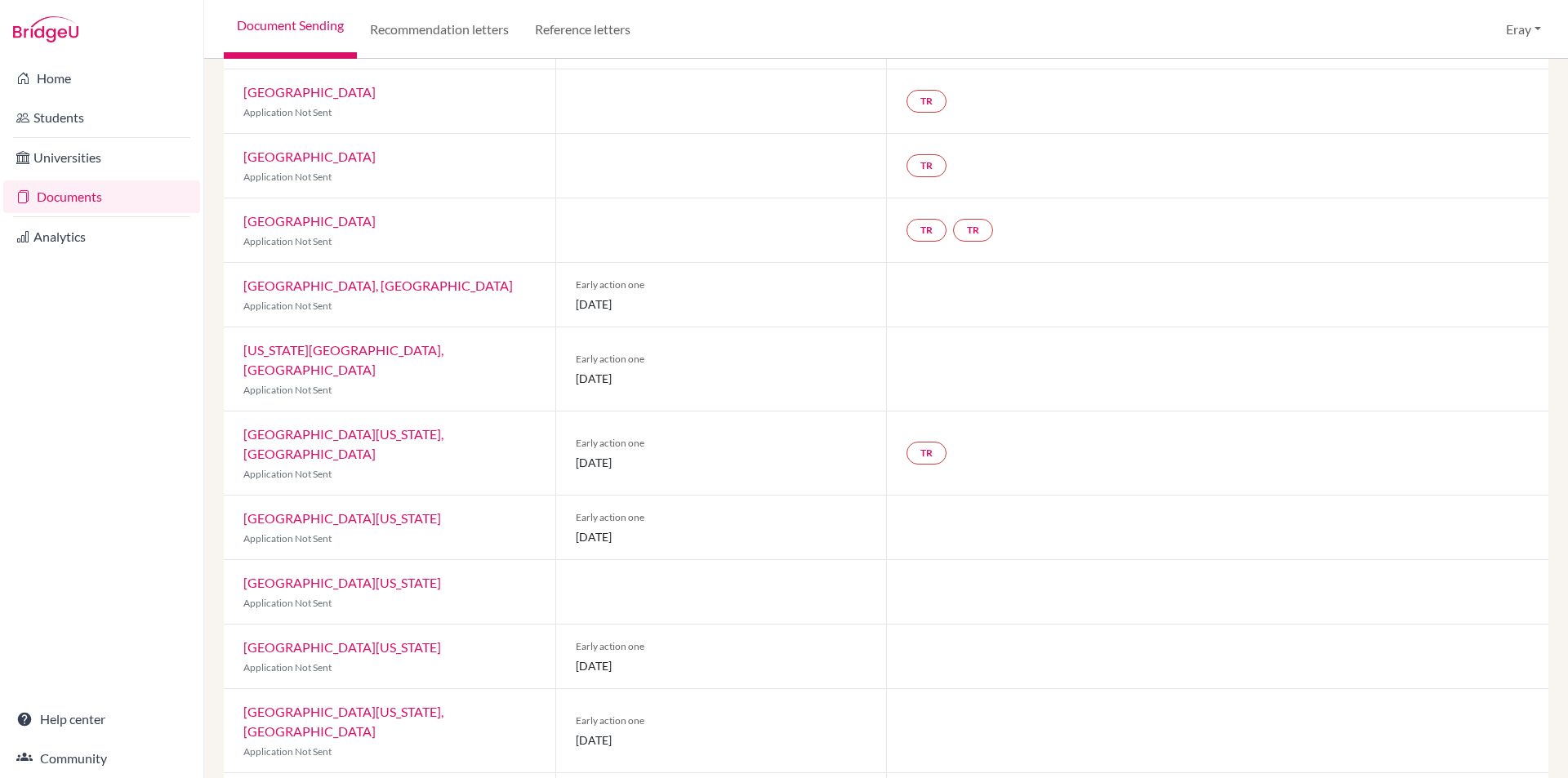
drag, startPoint x: 1089, startPoint y: 406, endPoint x: 1100, endPoint y: 478, distance: 72.8
click at [925, 442] on link "TR" at bounding box center [927, 453] width 40 height 23
click at [949, 367] on h3 "Teacher recommendation" at bounding box center [925, 382] width 162 height 30
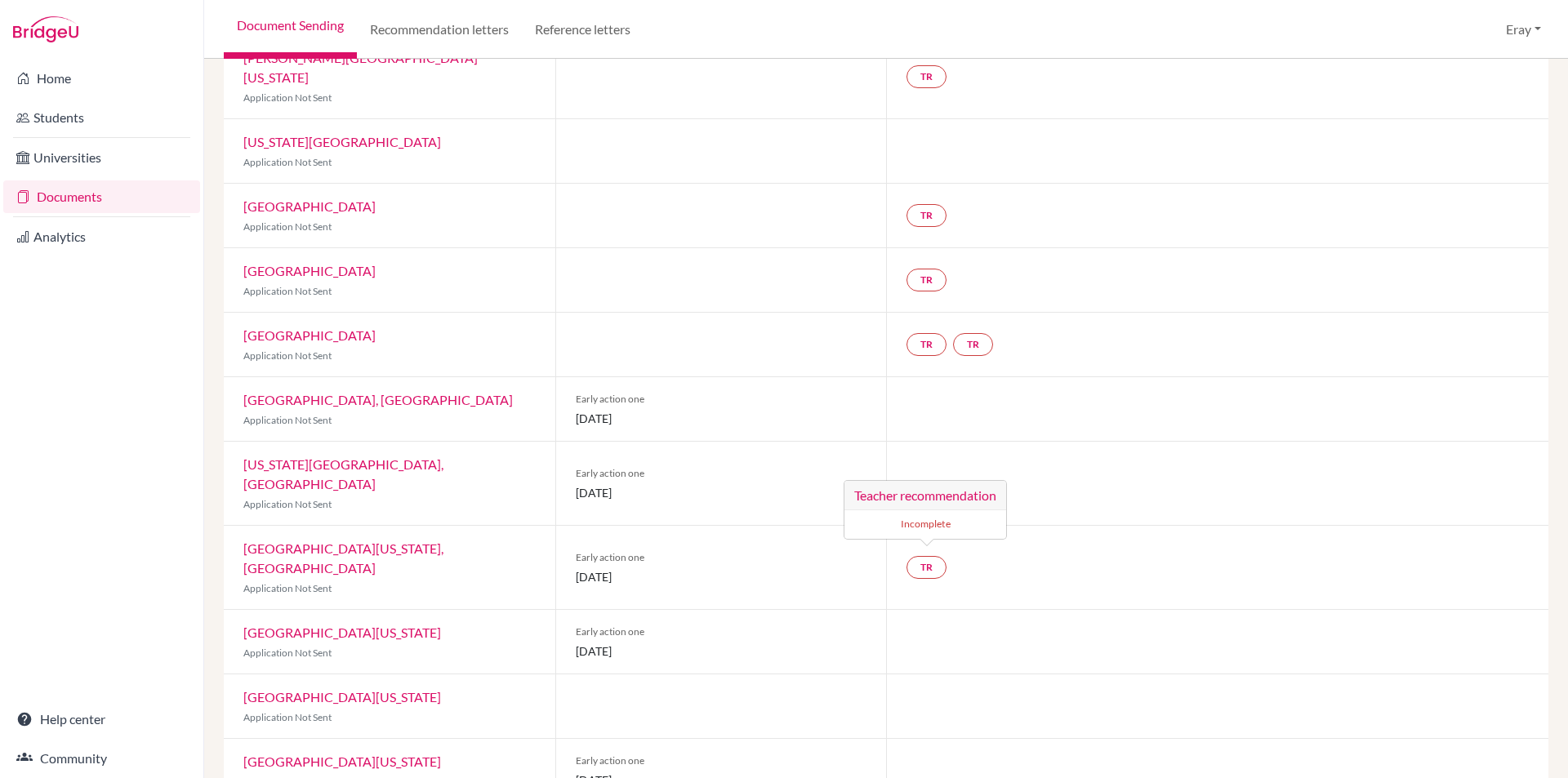
scroll to position [0, 0]
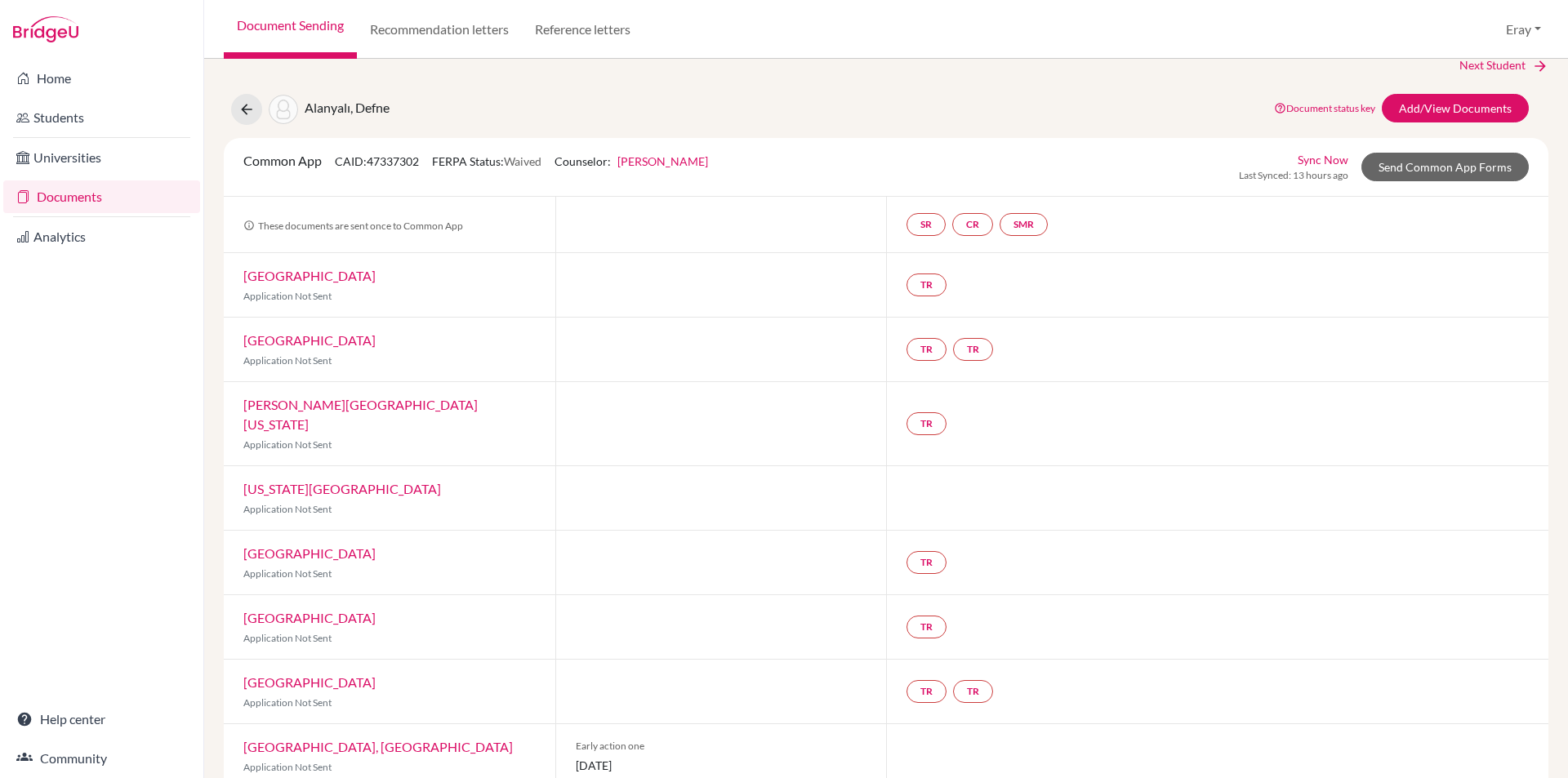
drag, startPoint x: 1117, startPoint y: 287, endPoint x: 1198, endPoint y: 107, distance: 197.4
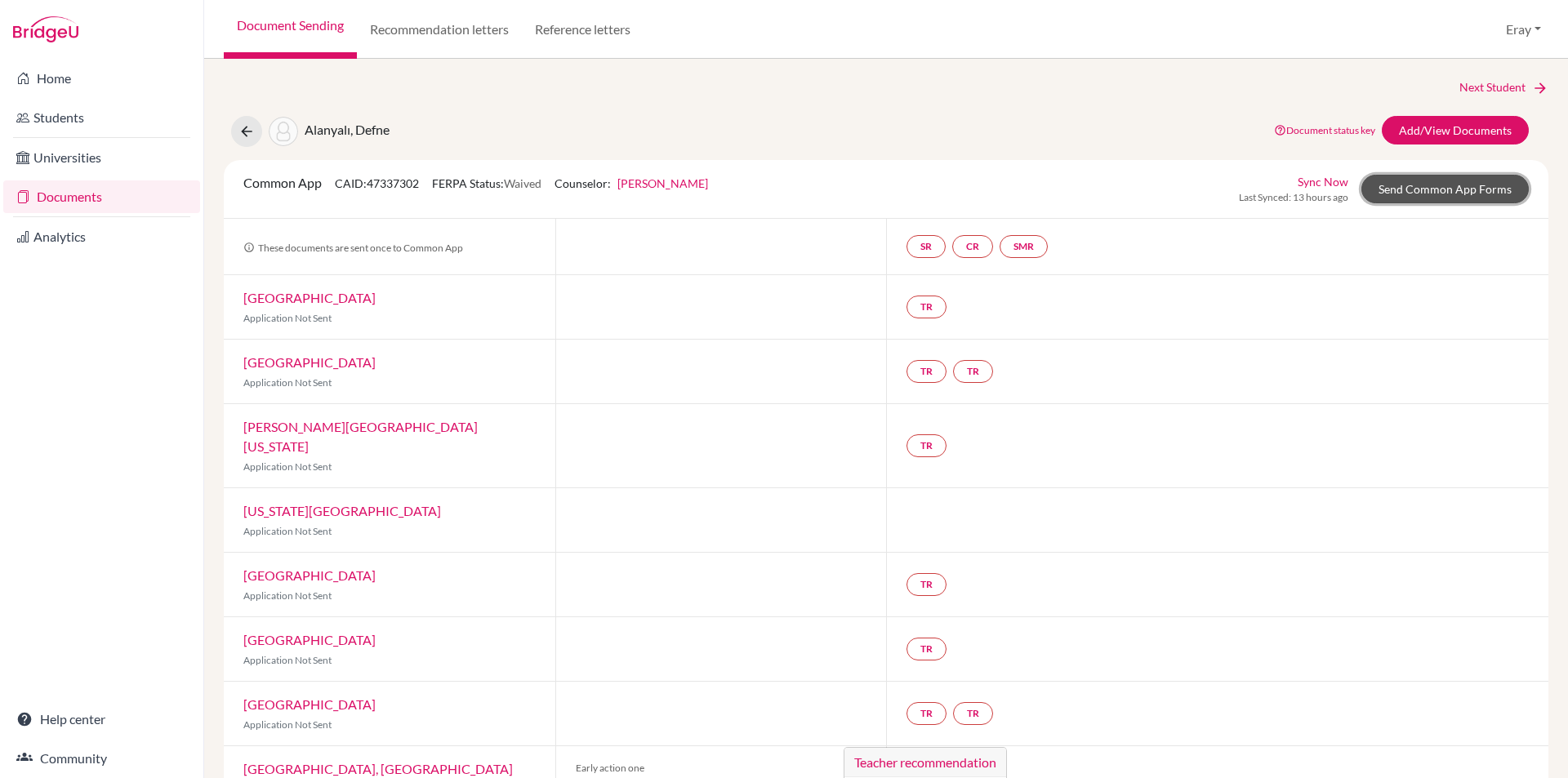
click at [1447, 183] on link "Send Common App Forms" at bounding box center [1445, 188] width 168 height 29
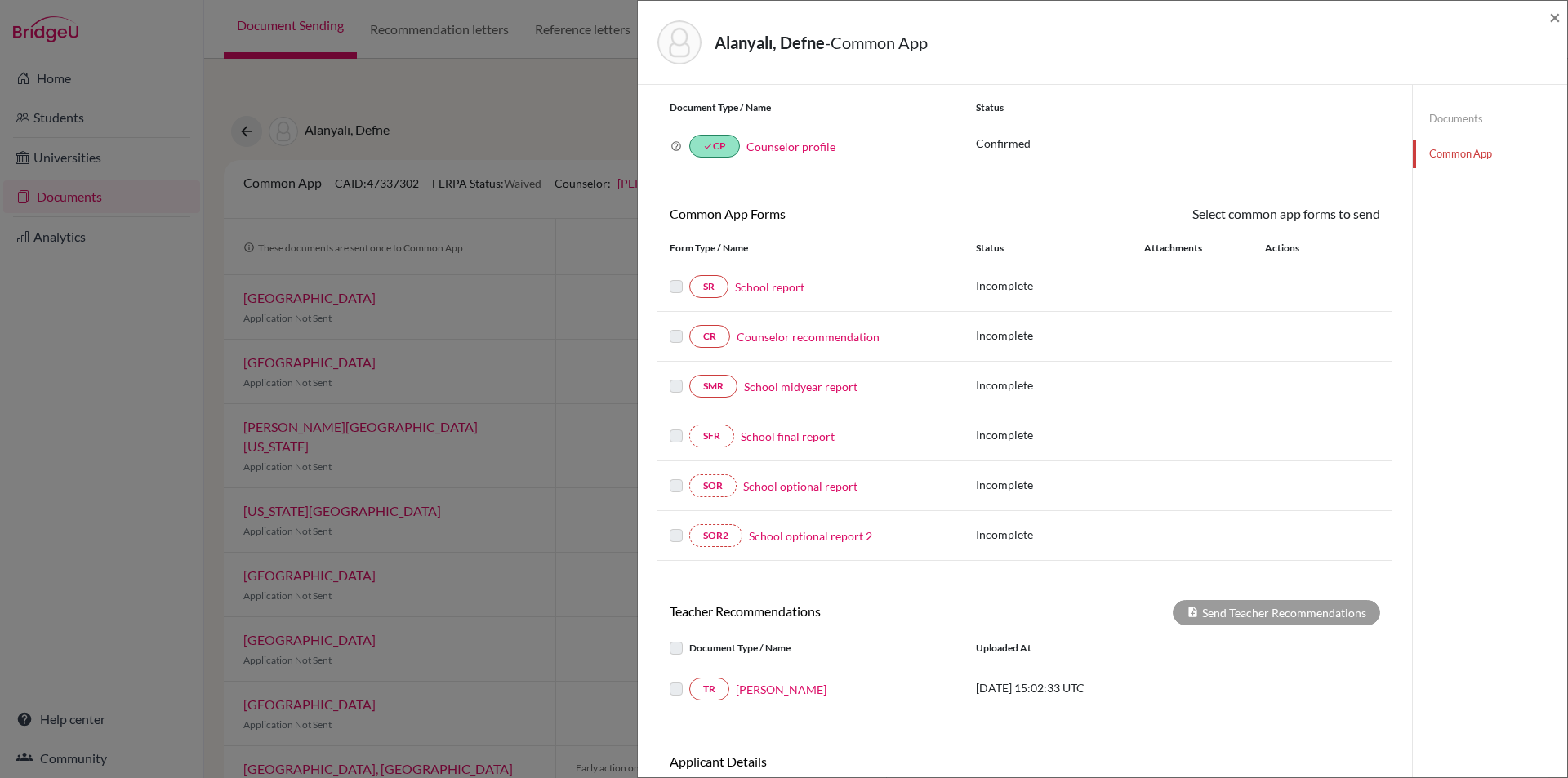
scroll to position [152, 0]
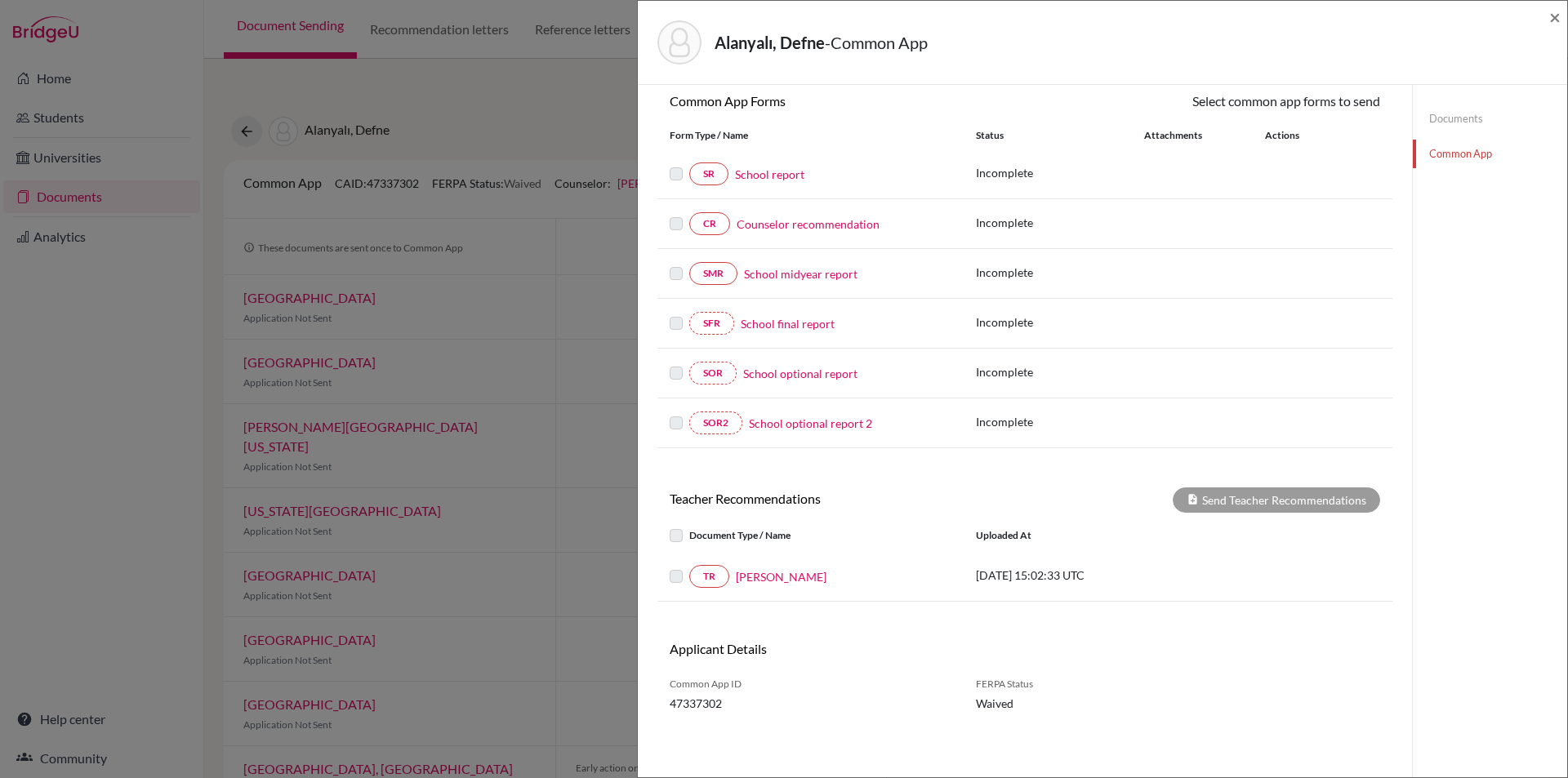
drag, startPoint x: 1172, startPoint y: 284, endPoint x: 1231, endPoint y: 433, distance: 160.3
click at [1549, 20] on div "Alanyalı, Defne - Common App ×" at bounding box center [1102, 42] width 917 height 70
click at [1554, 18] on span "×" at bounding box center [1555, 17] width 12 height 24
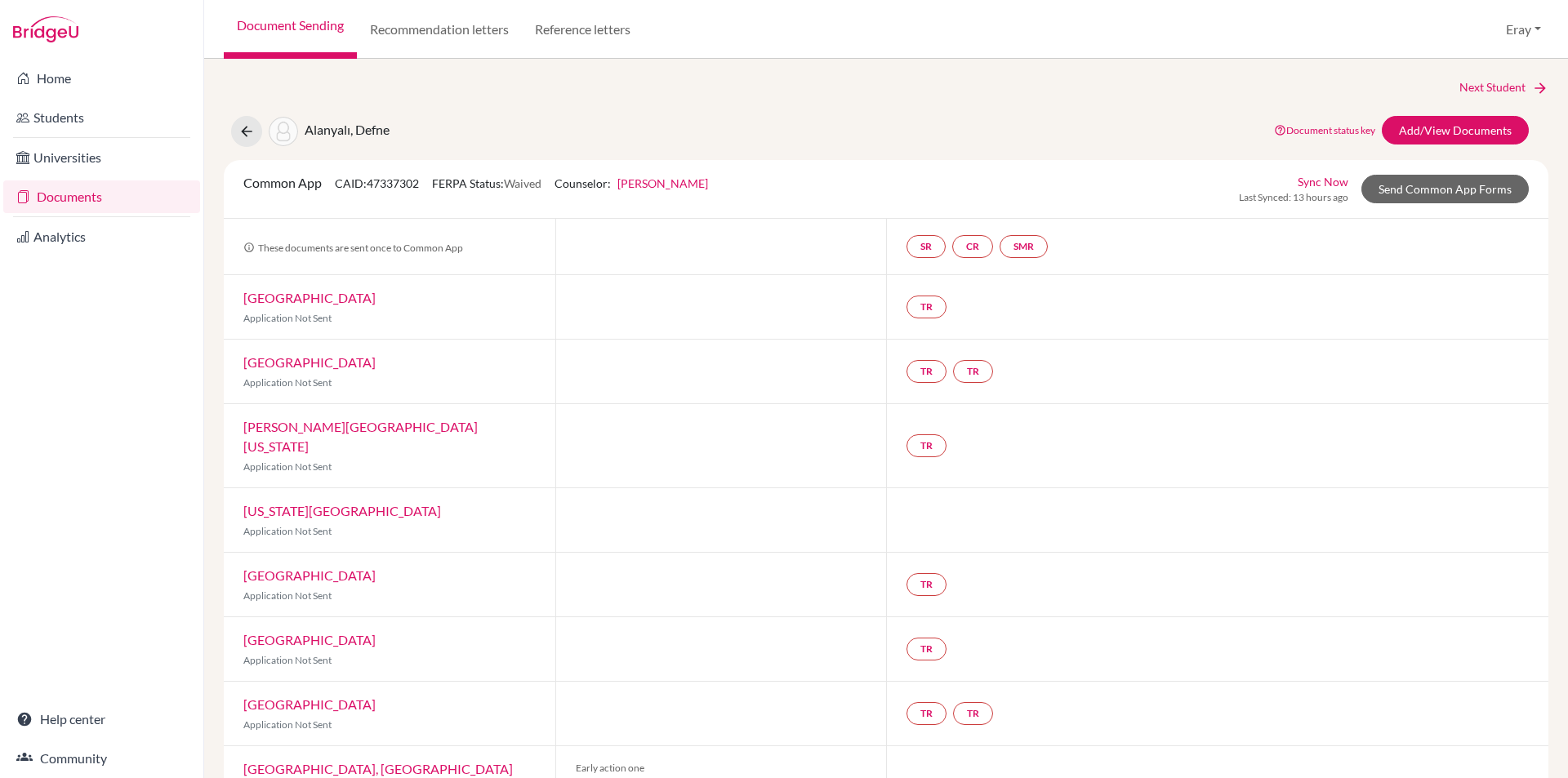
drag, startPoint x: 478, startPoint y: 86, endPoint x: 410, endPoint y: 59, distance: 73.2
click at [109, 199] on link "Documents" at bounding box center [101, 196] width 197 height 33
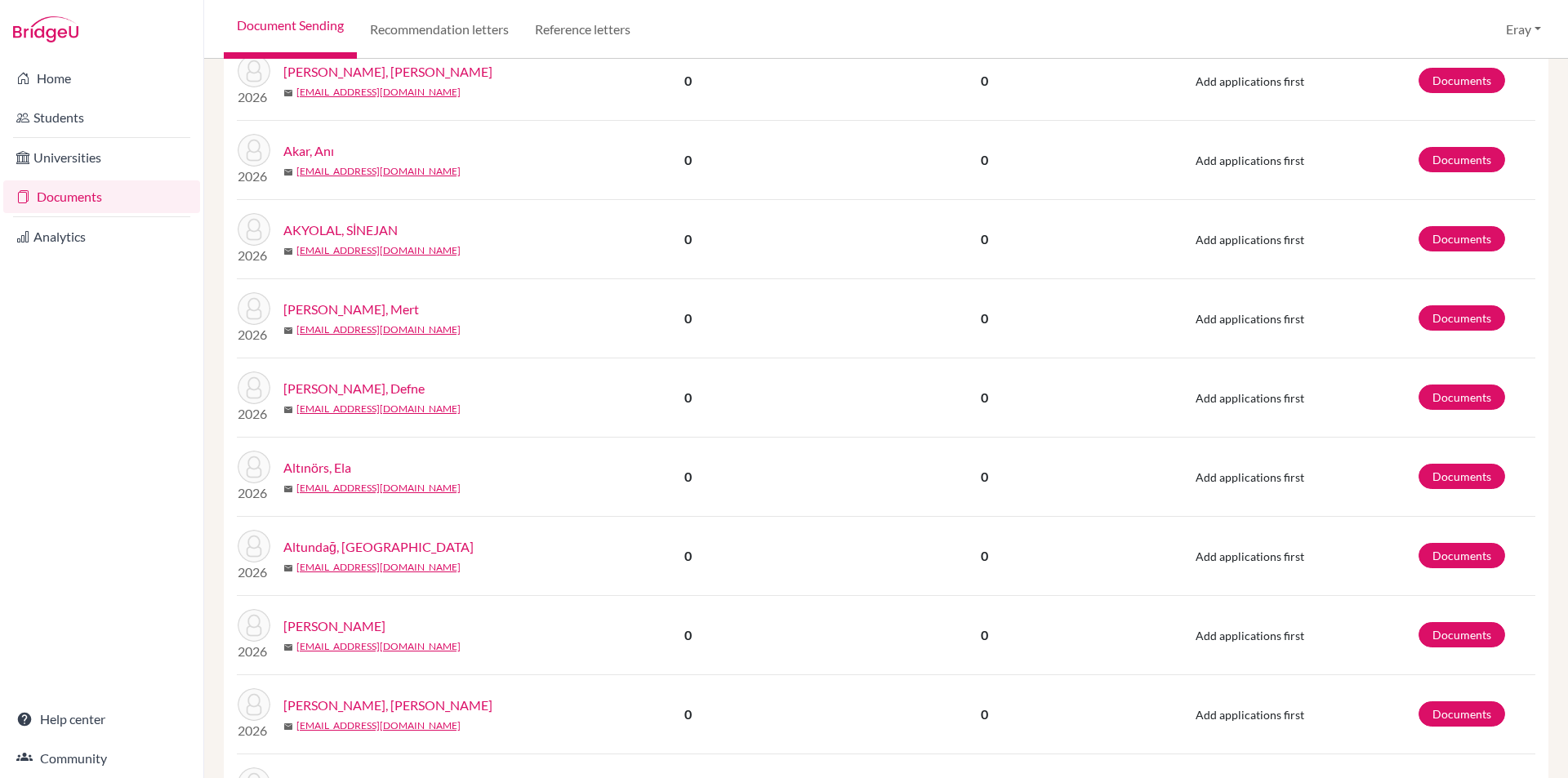
drag, startPoint x: 912, startPoint y: 292, endPoint x: 947, endPoint y: 467, distance: 178.5
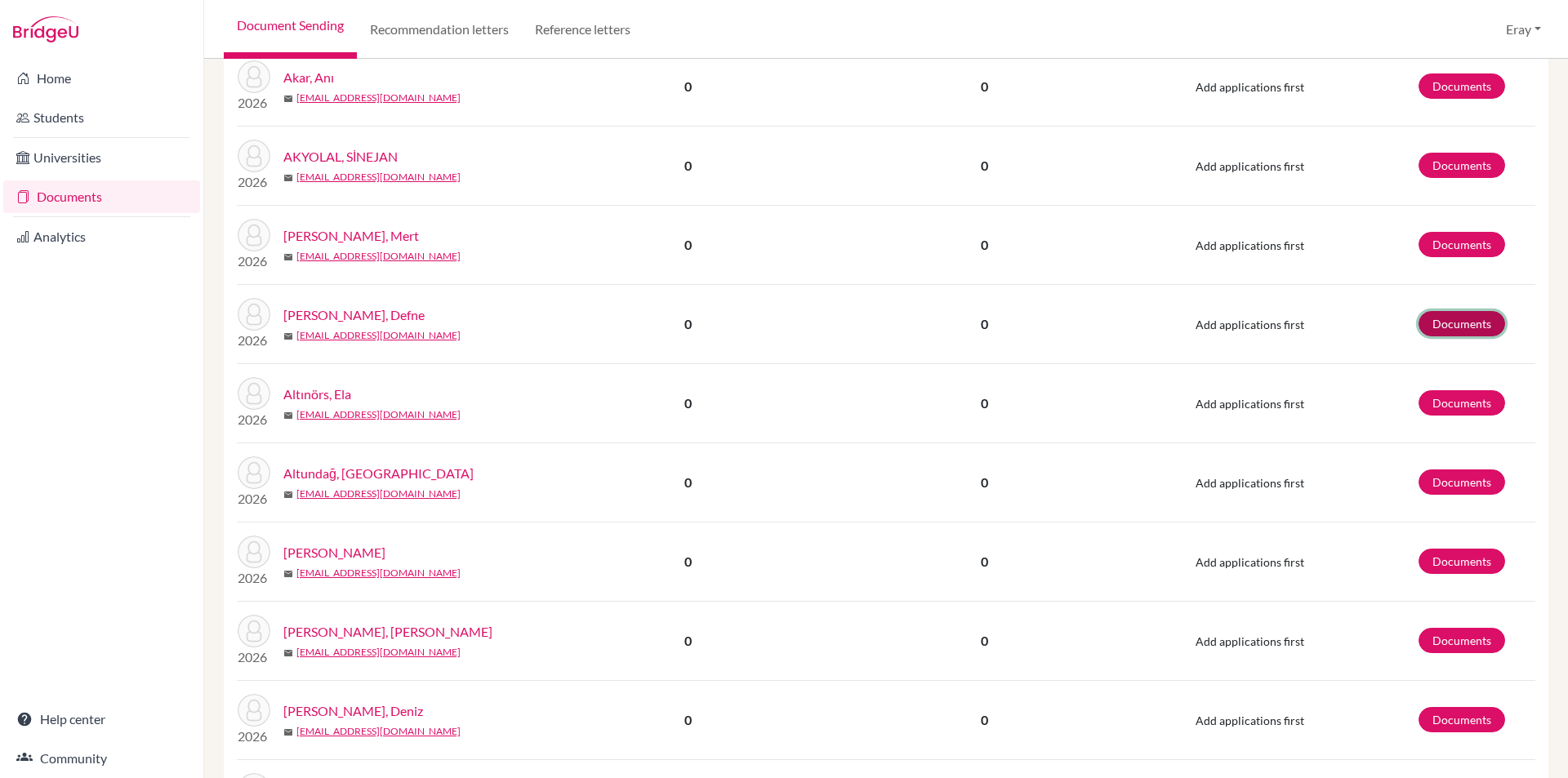
click at [1435, 320] on link "Documents" at bounding box center [1462, 324] width 86 height 26
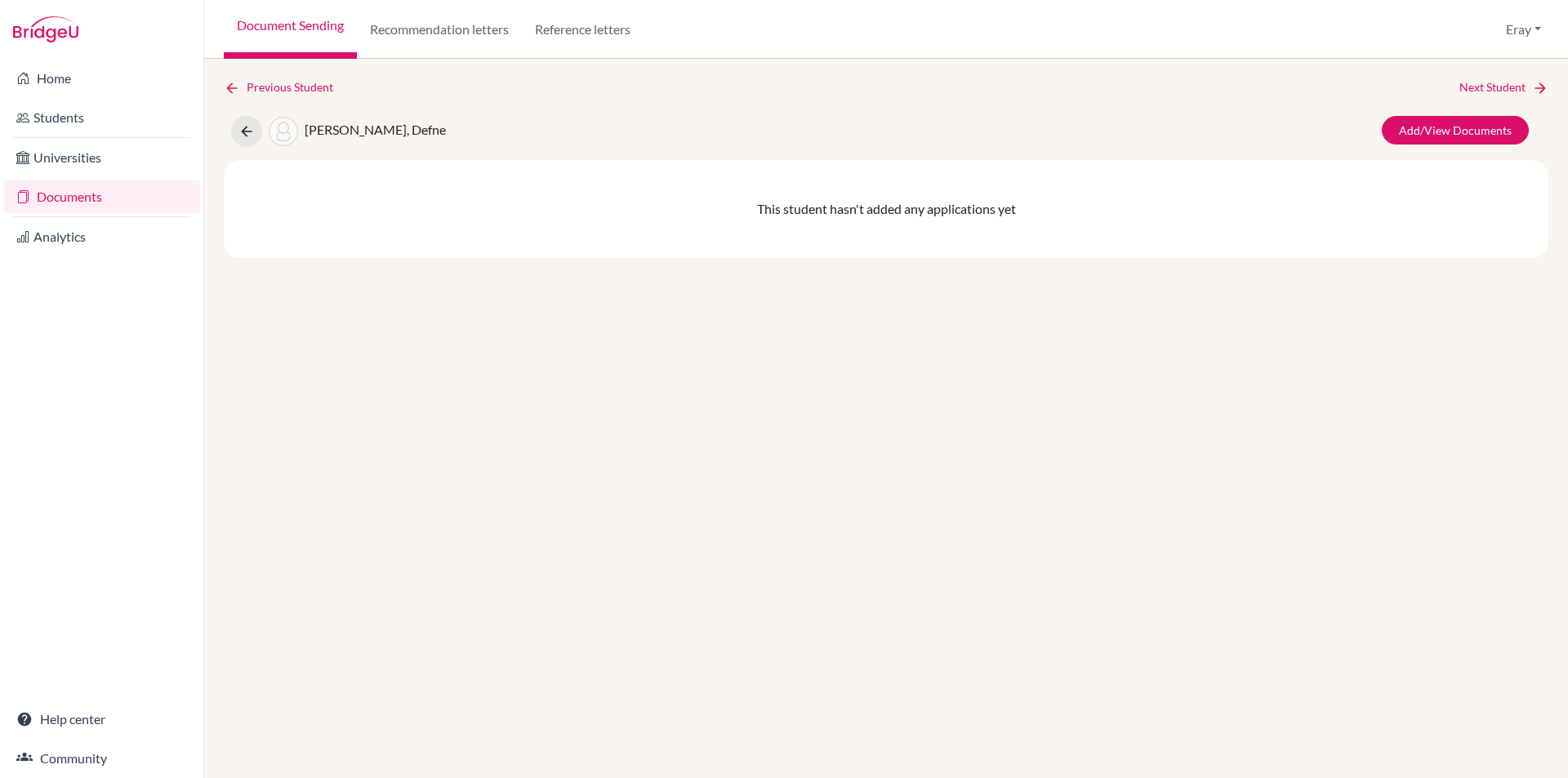
click at [1460, 108] on div "Previous Student Next Student [PERSON_NAME], Defne Add/View Documents This stud…" at bounding box center [886, 167] width 1325 height 179
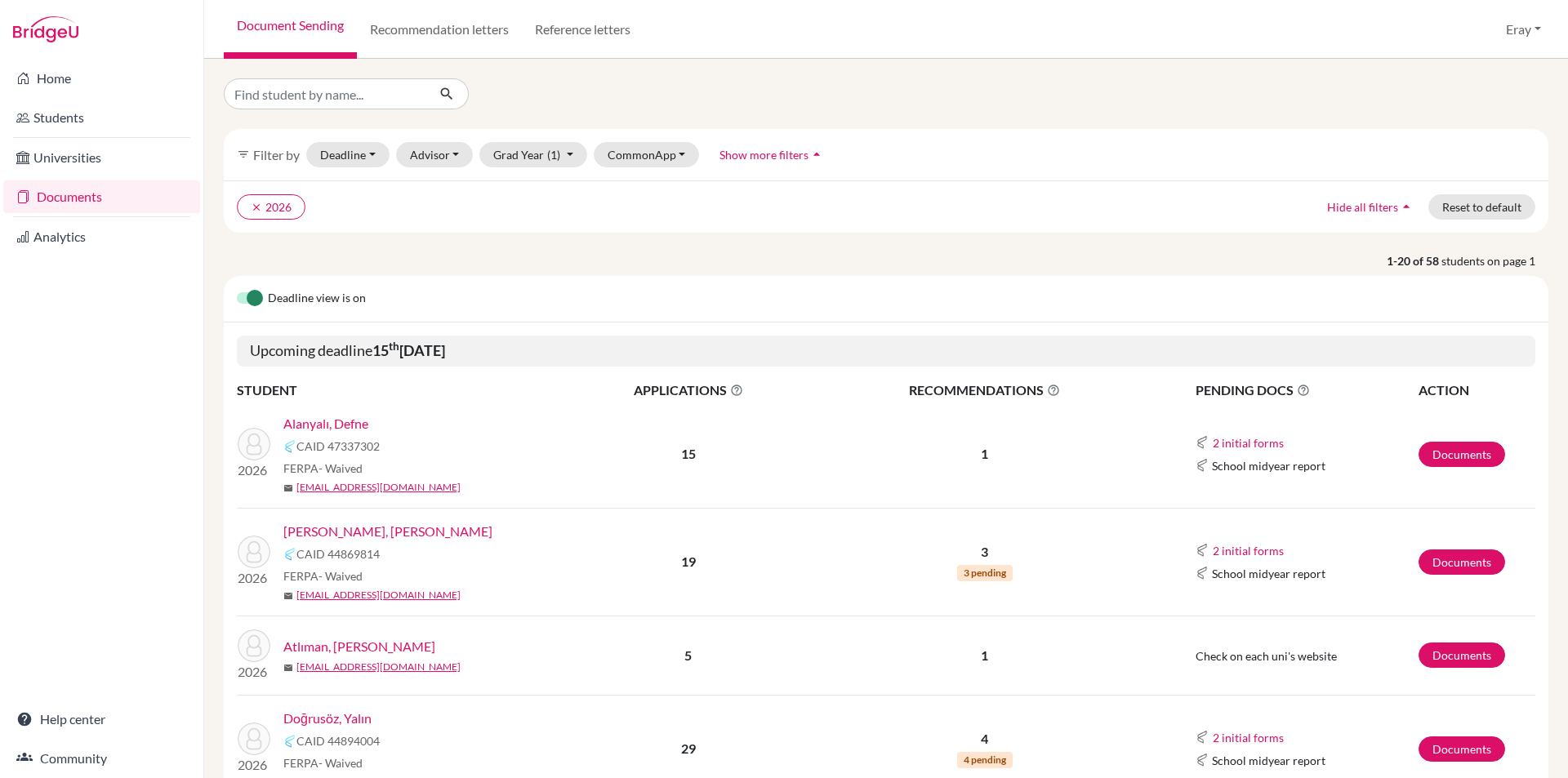
click at [1435, 536] on td "Documents" at bounding box center [1477, 562] width 118 height 108
click at [1437, 546] on td "Documents" at bounding box center [1477, 562] width 118 height 108
click at [1439, 560] on link "Documents" at bounding box center [1462, 563] width 86 height 26
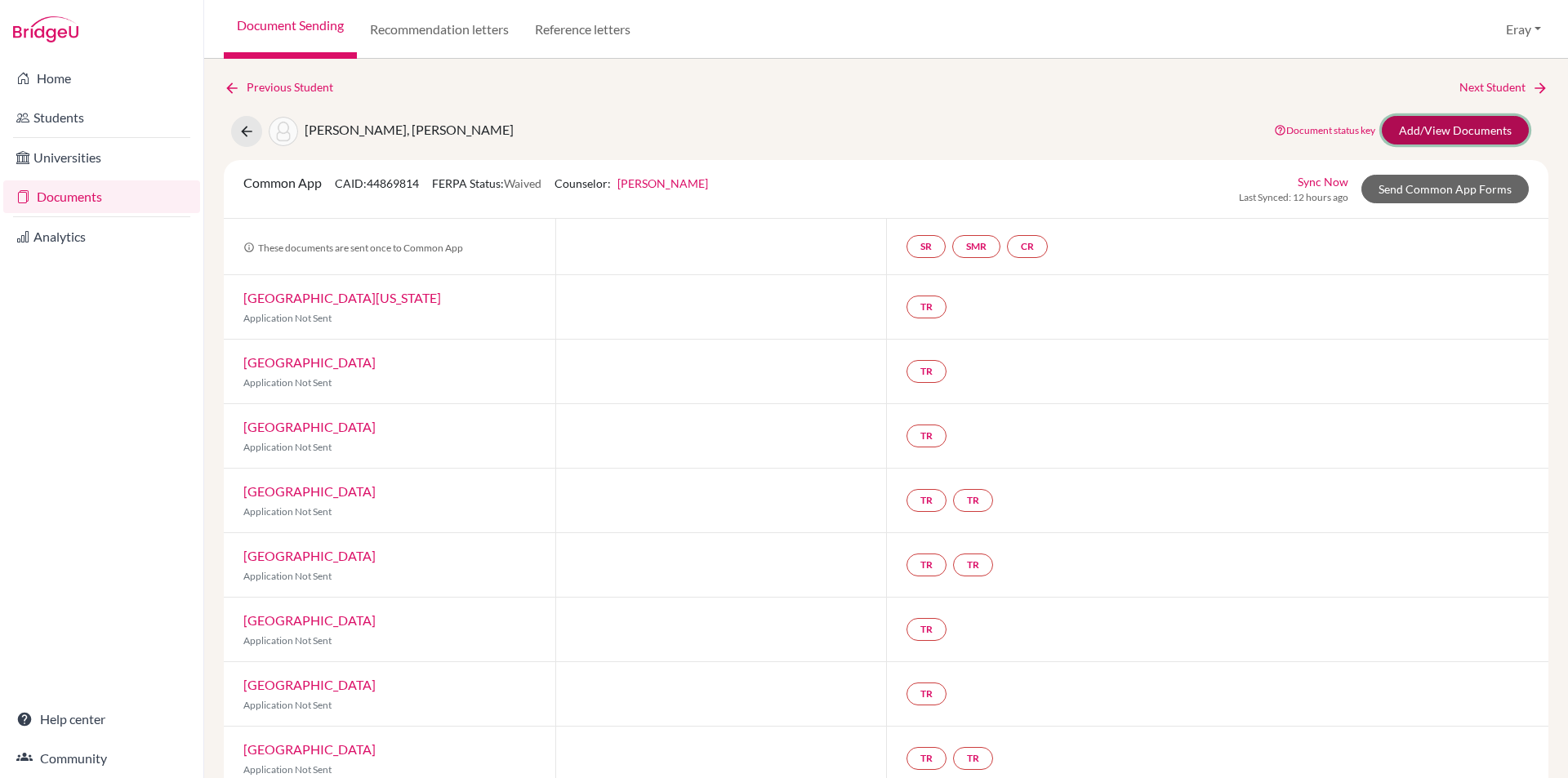
click at [1446, 134] on link "Add/View Documents" at bounding box center [1456, 130] width 147 height 29
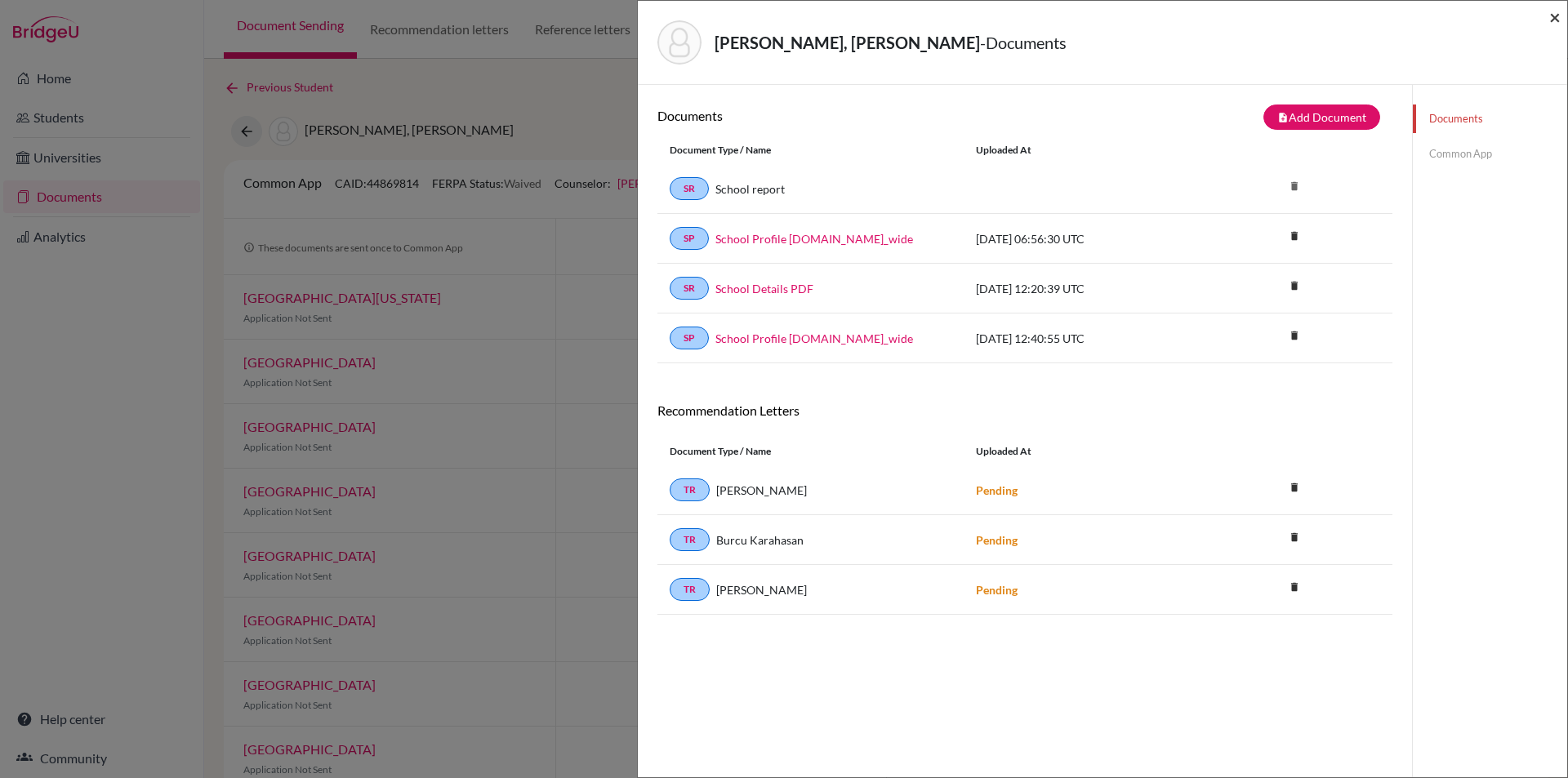
click at [1559, 20] on span "×" at bounding box center [1555, 17] width 12 height 24
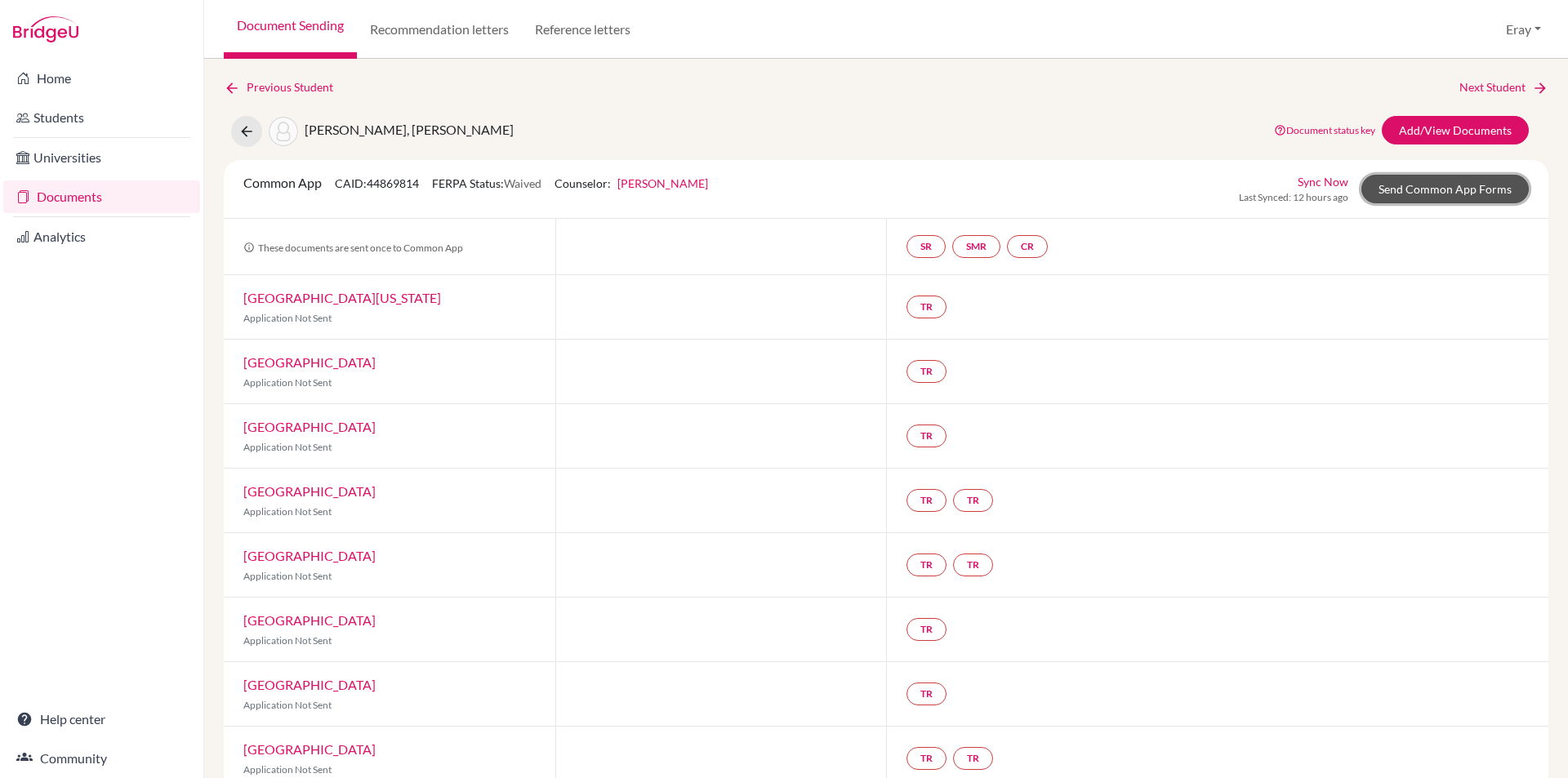
click at [1396, 180] on link "Send Common App Forms" at bounding box center [1445, 188] width 168 height 29
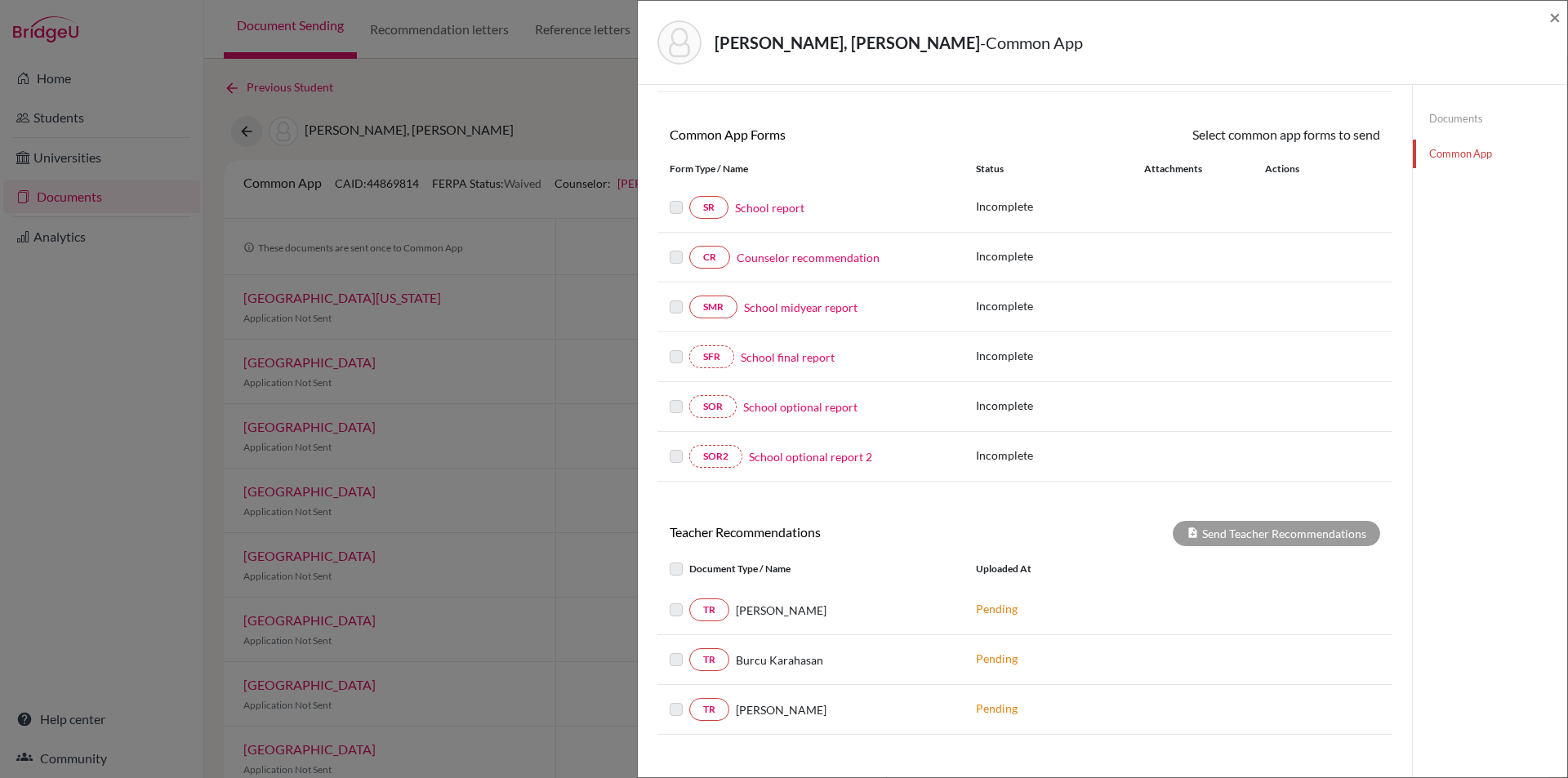
scroll to position [252, 0]
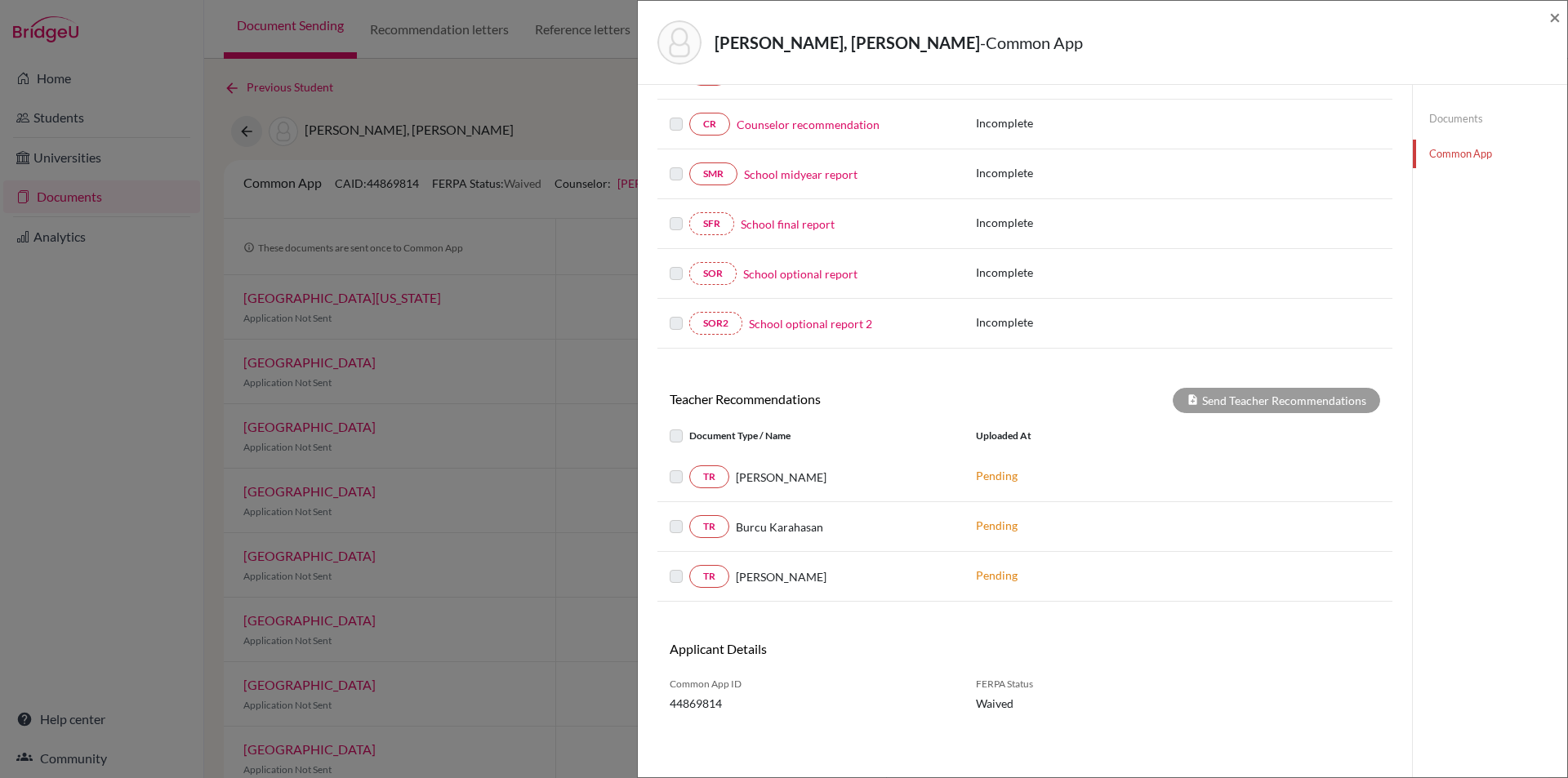
drag, startPoint x: 1099, startPoint y: 231, endPoint x: 1108, endPoint y: 313, distance: 82.5
click at [690, 467] on label at bounding box center [690, 467] width 0 height 0
click at [690, 426] on label at bounding box center [690, 426] width 0 height 0
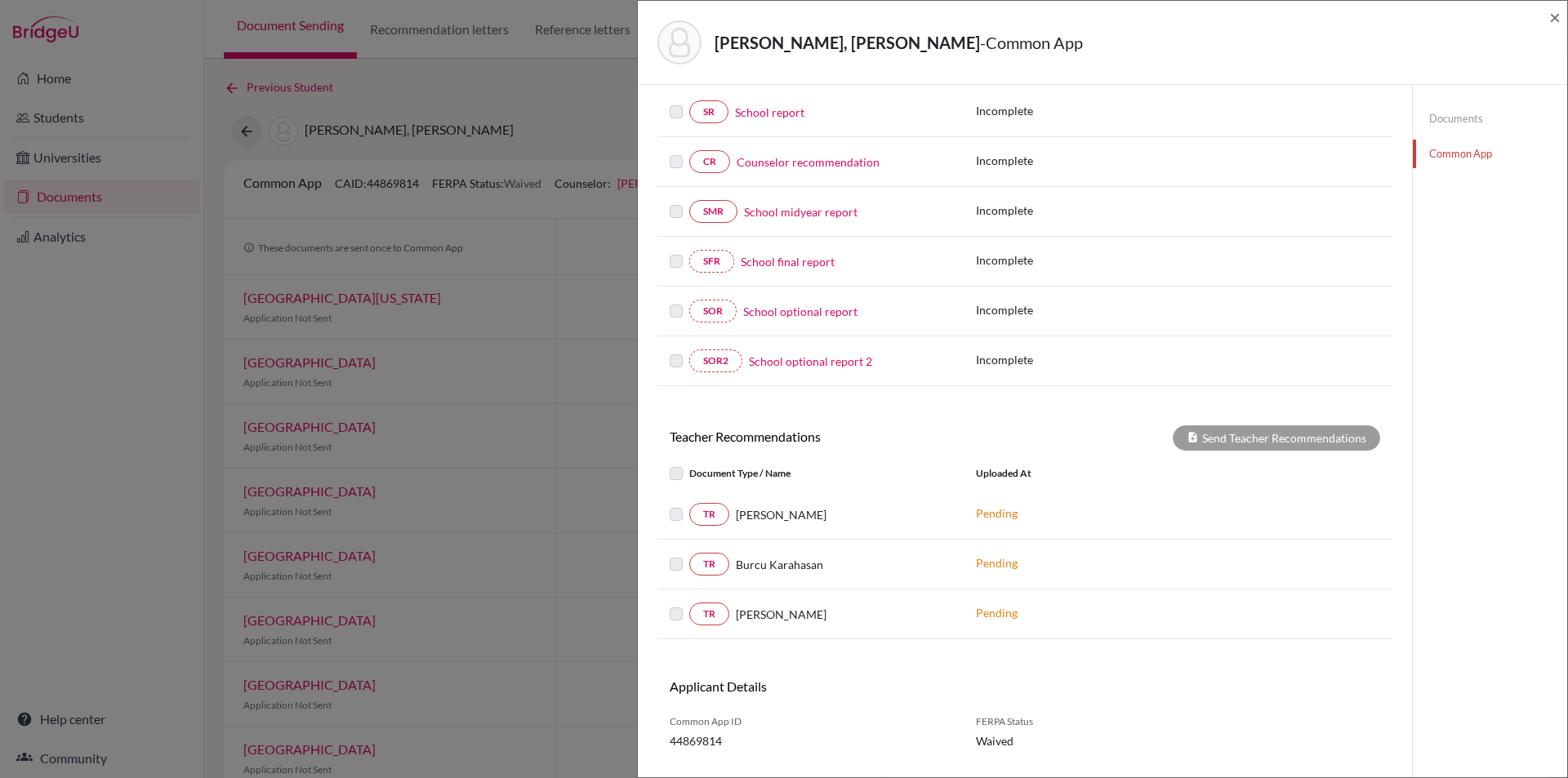
scroll to position [170, 0]
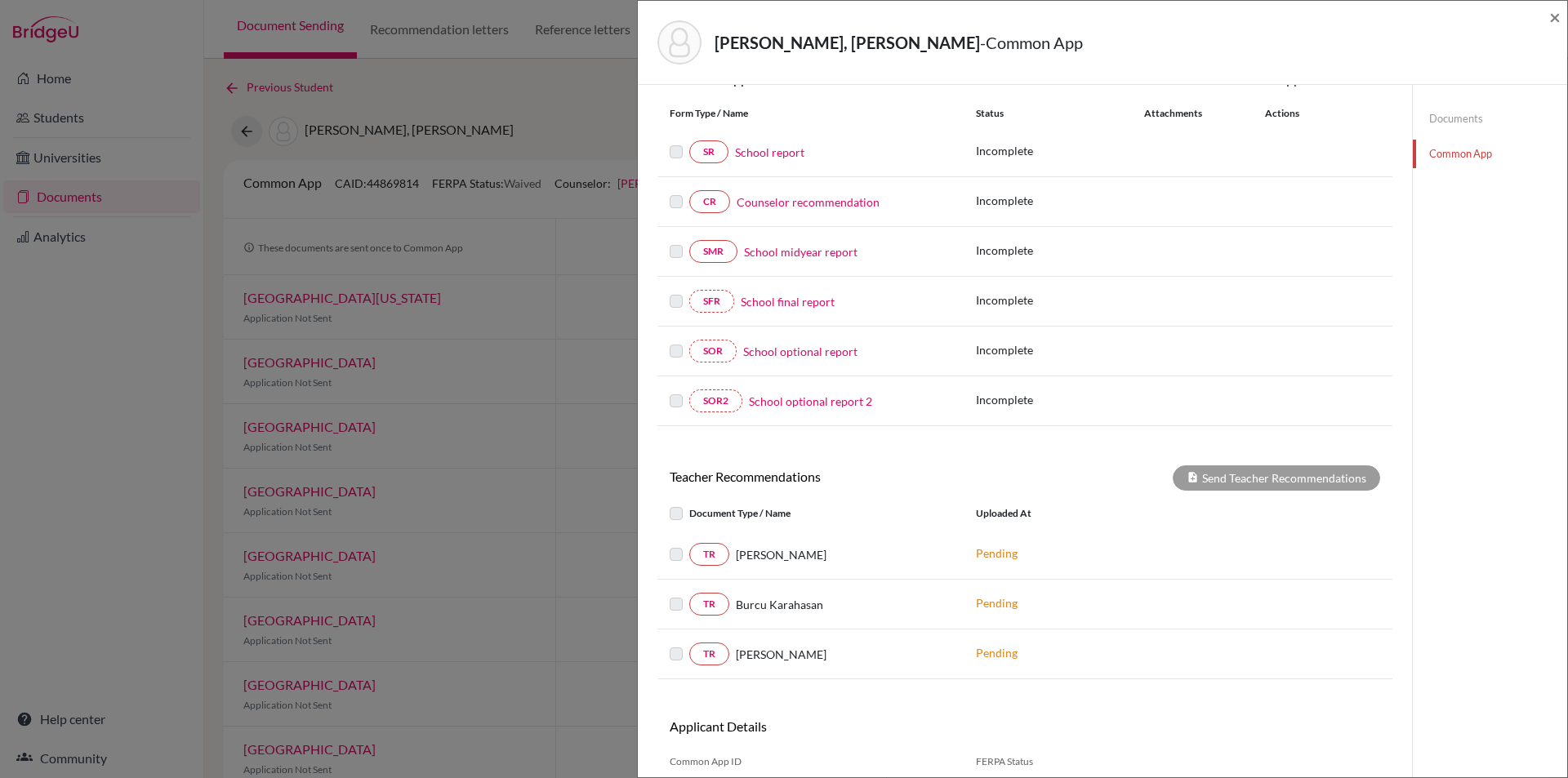
drag, startPoint x: 1201, startPoint y: 248, endPoint x: 998, endPoint y: 202, distance: 208.1
click at [668, 356] on div "SOR School optional report" at bounding box center [810, 354] width 306 height 23
click at [672, 345] on label at bounding box center [676, 345] width 13 height 0
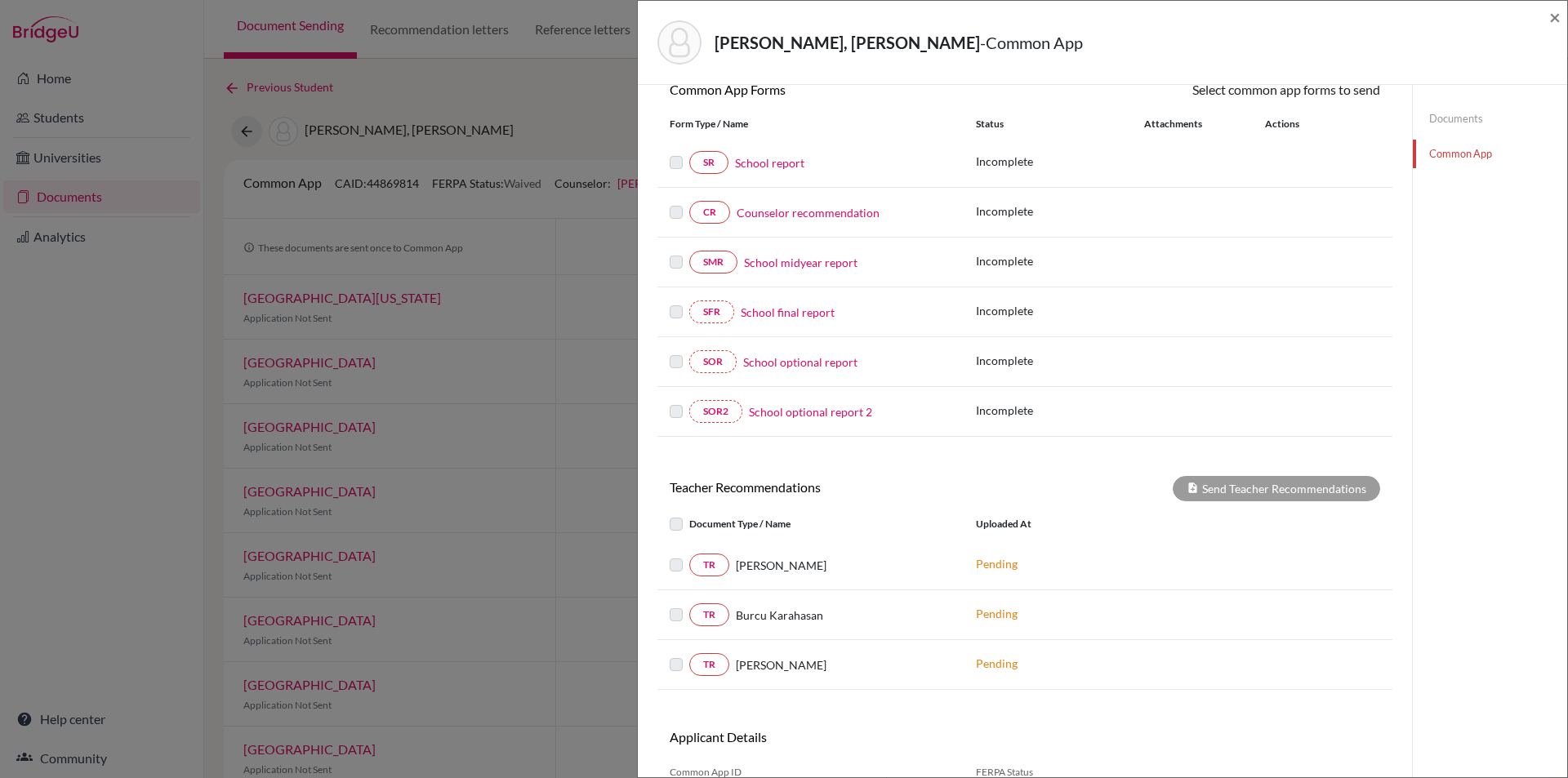
scroll to position [0, 0]
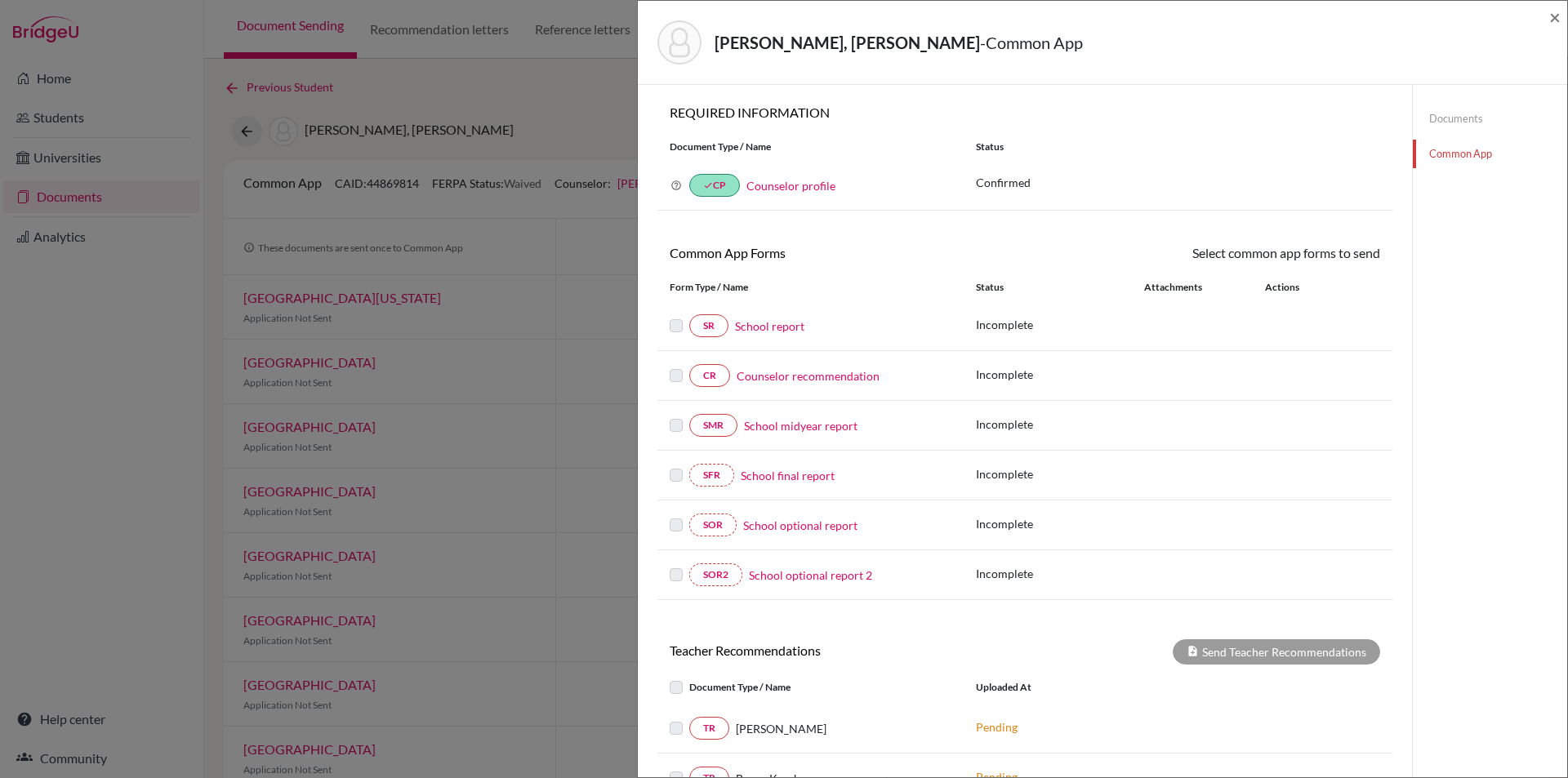
drag, startPoint x: 1097, startPoint y: 203, endPoint x: 1233, endPoint y: 30, distance: 220.1
click at [811, 527] on link "School optional report" at bounding box center [800, 525] width 114 height 17
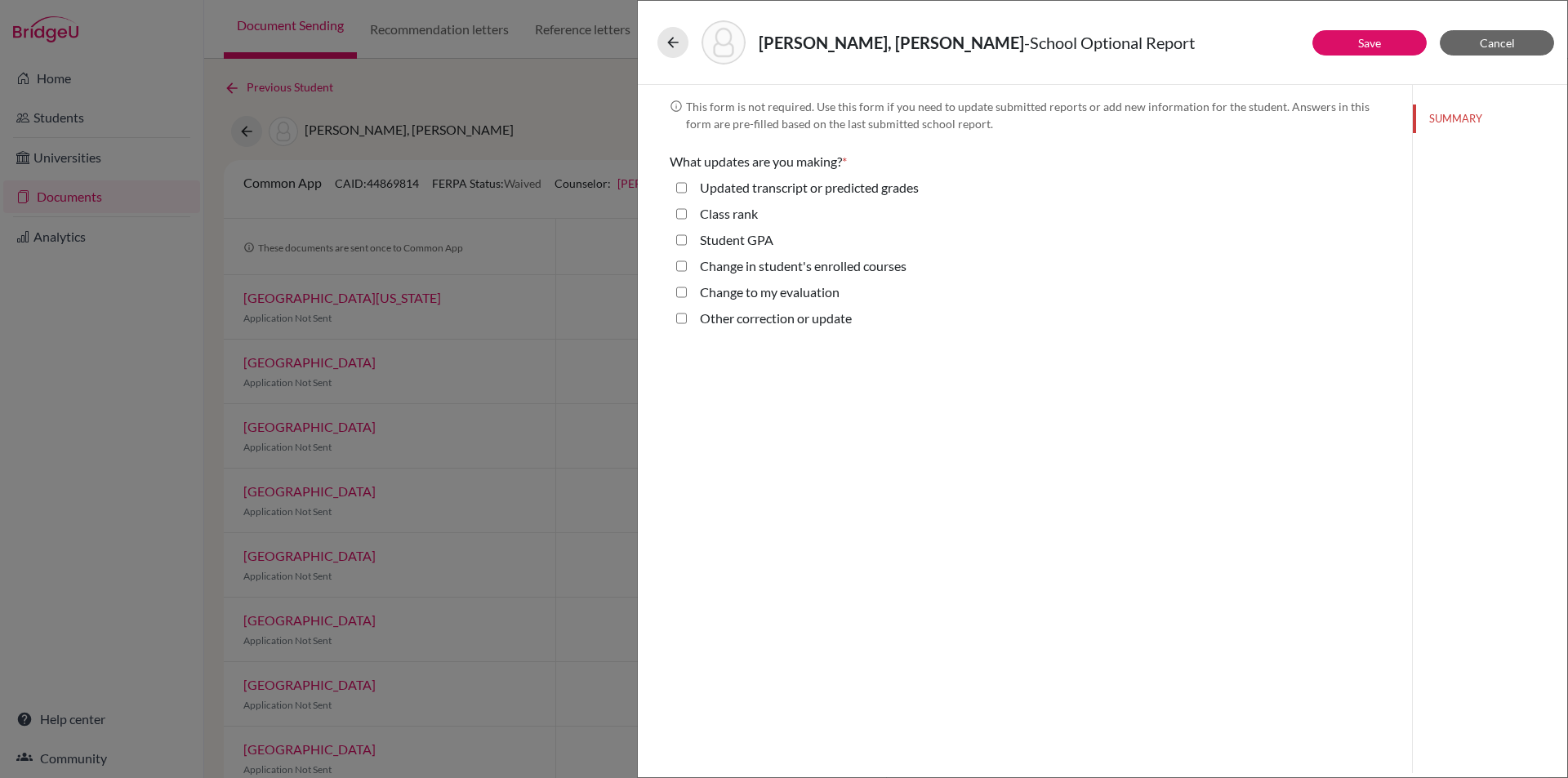
click at [804, 192] on label "Updated transcript or predicted grades" at bounding box center [809, 188] width 219 height 20
click at [687, 192] on grades "Updated transcript or predicted grades" at bounding box center [681, 188] width 11 height 20
checkbox grades "true"
click at [1490, 152] on button "TRANSCRIPTS" at bounding box center [1491, 154] width 155 height 29
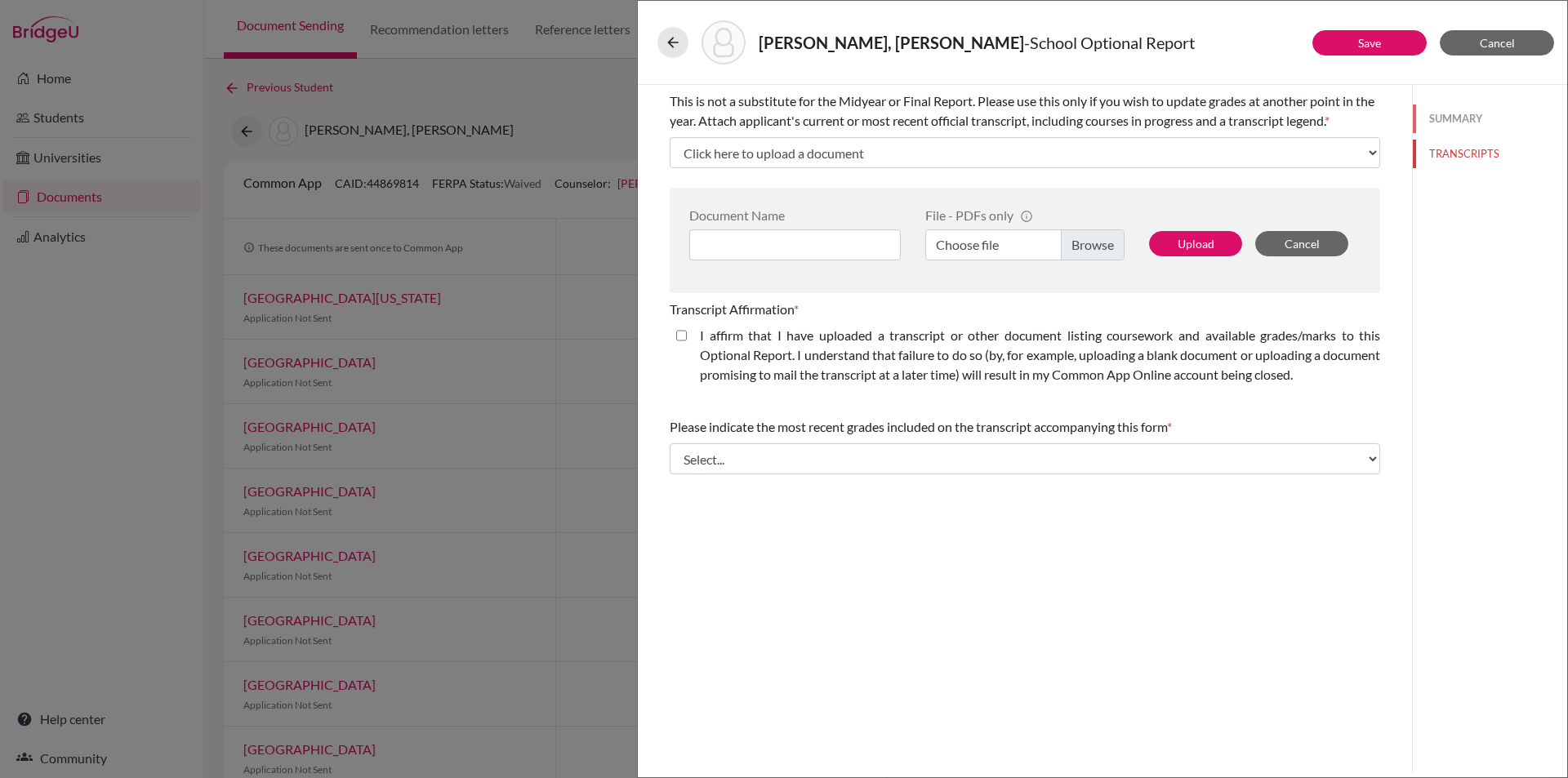
click at [1464, 119] on button "SUMMARY" at bounding box center [1491, 118] width 155 height 29
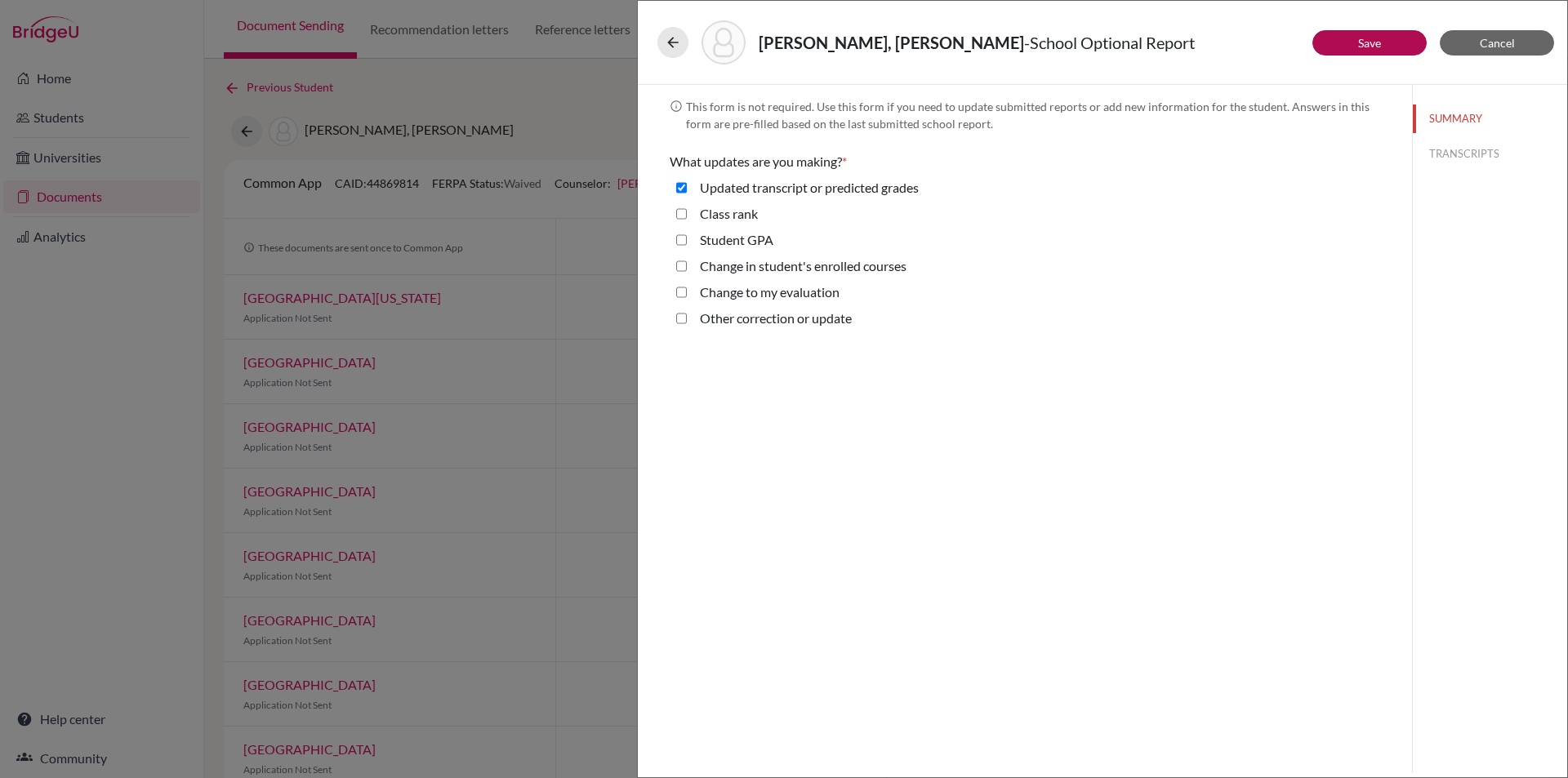
drag, startPoint x: 1393, startPoint y: 62, endPoint x: 1392, endPoint y: 51, distance: 11.0
click at [1393, 61] on div "Alpman, Kaan Alp - School Optional Report" at bounding box center [1102, 43] width 890 height 45
click at [1392, 51] on button "Save" at bounding box center [1369, 43] width 114 height 26
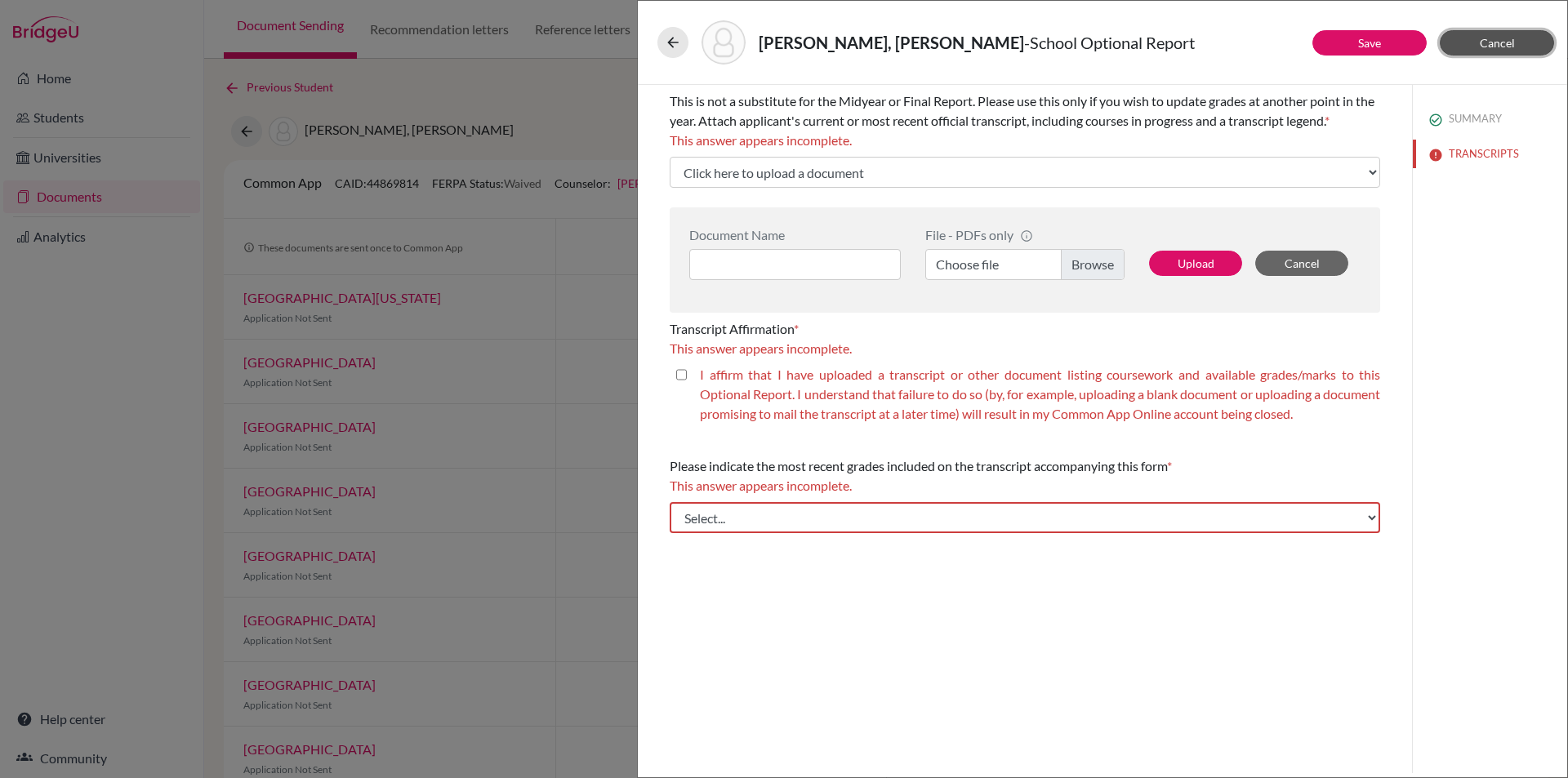
drag, startPoint x: 1525, startPoint y: 32, endPoint x: 782, endPoint y: 48, distance: 743.2
click at [782, 49] on div "Alpman, Kaan Alp - School Optional Report Save Cancel This is not a substitute …" at bounding box center [1103, 389] width 932 height 778
click at [663, 41] on button at bounding box center [672, 42] width 31 height 31
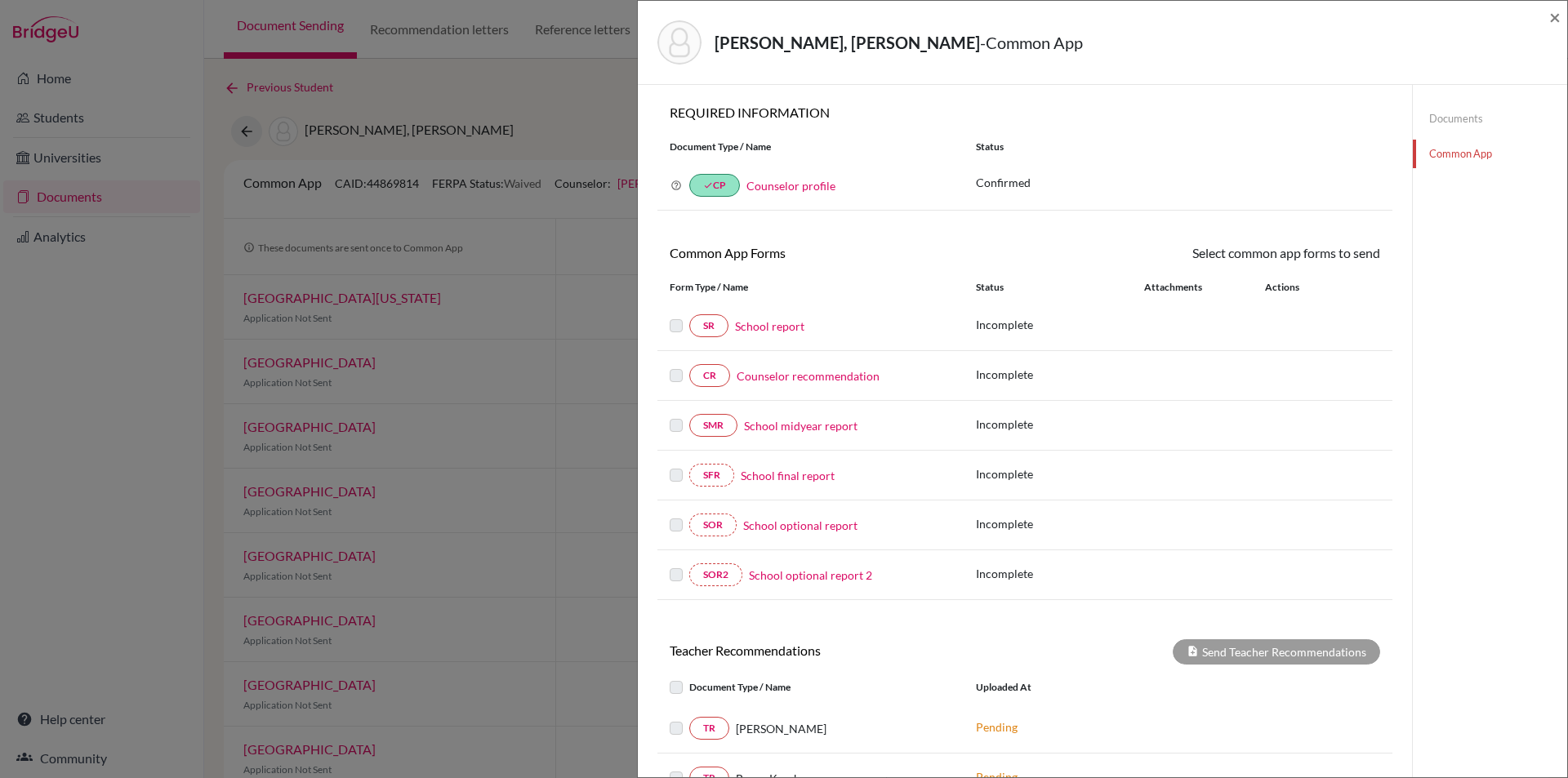
click at [572, 152] on div "Alpman, Kaan Alp - Common App × × REQUIRED INFORMATION Document Type / Name Sta…" at bounding box center [784, 389] width 1568 height 778
click at [1559, 19] on span "×" at bounding box center [1555, 17] width 12 height 24
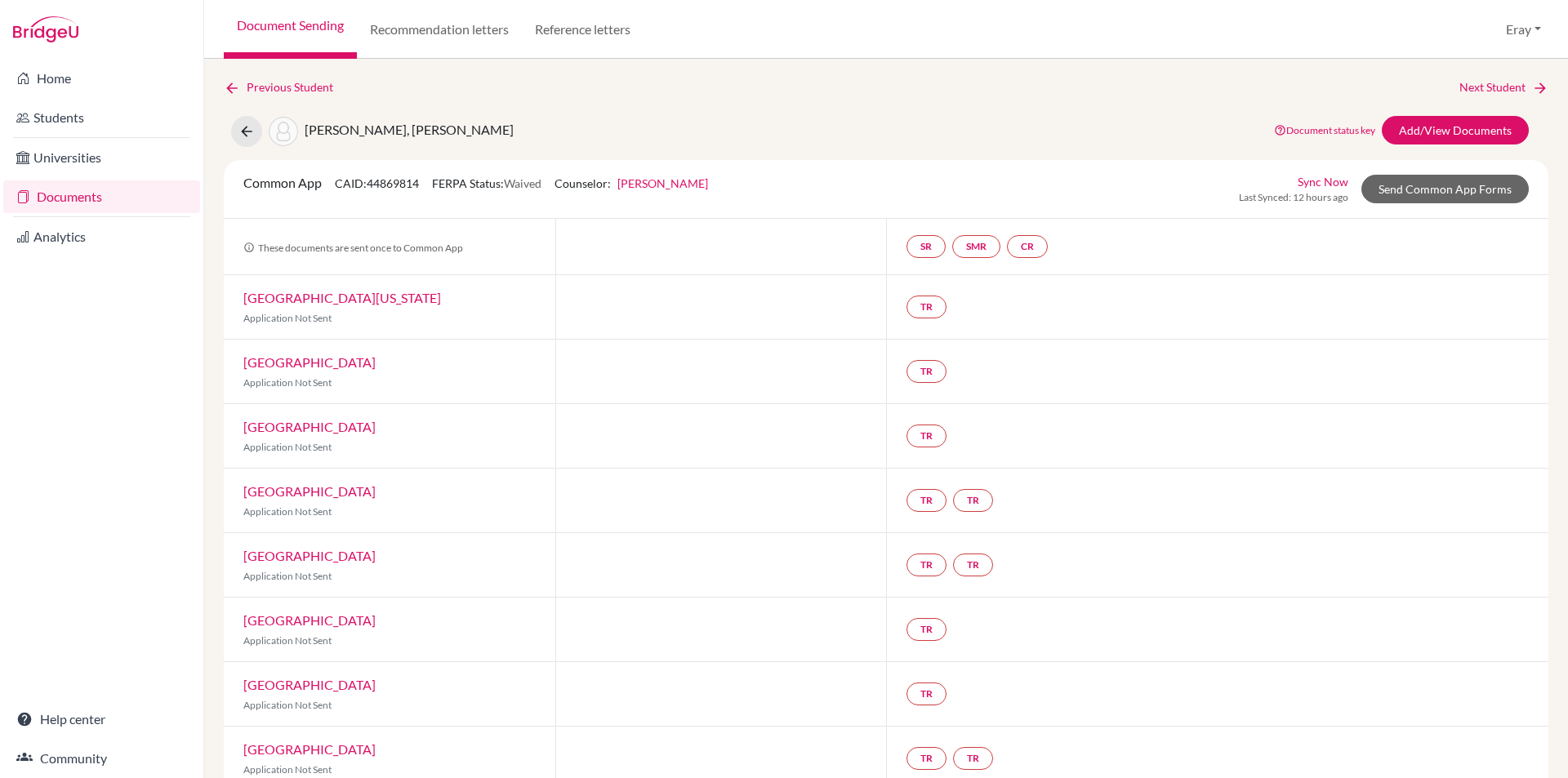
drag, startPoint x: 738, startPoint y: 136, endPoint x: 741, endPoint y: 59, distance: 77.1
click at [230, 92] on icon at bounding box center [232, 88] width 16 height 16
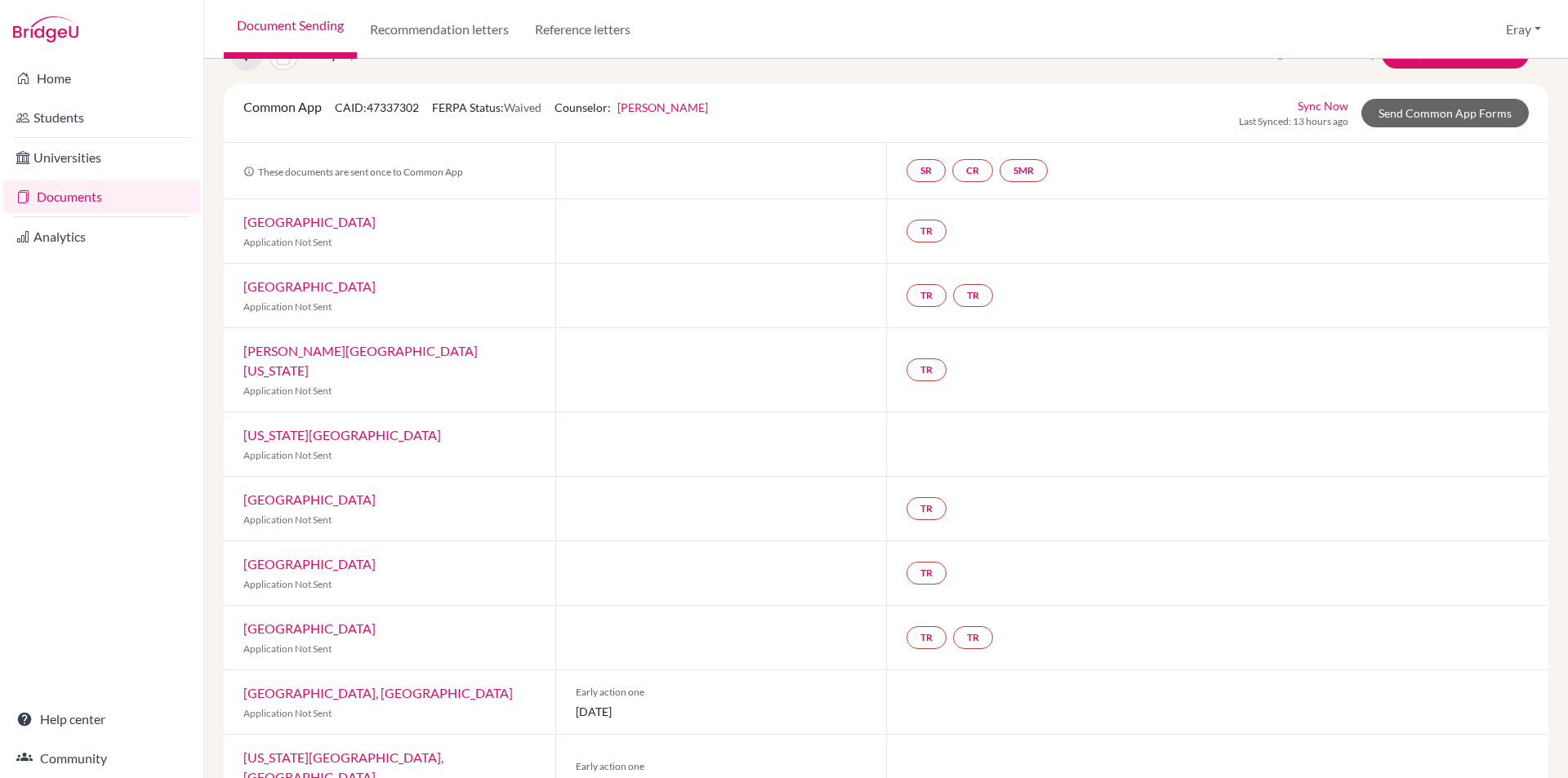
drag, startPoint x: 678, startPoint y: 241, endPoint x: 697, endPoint y: 279, distance: 42.5
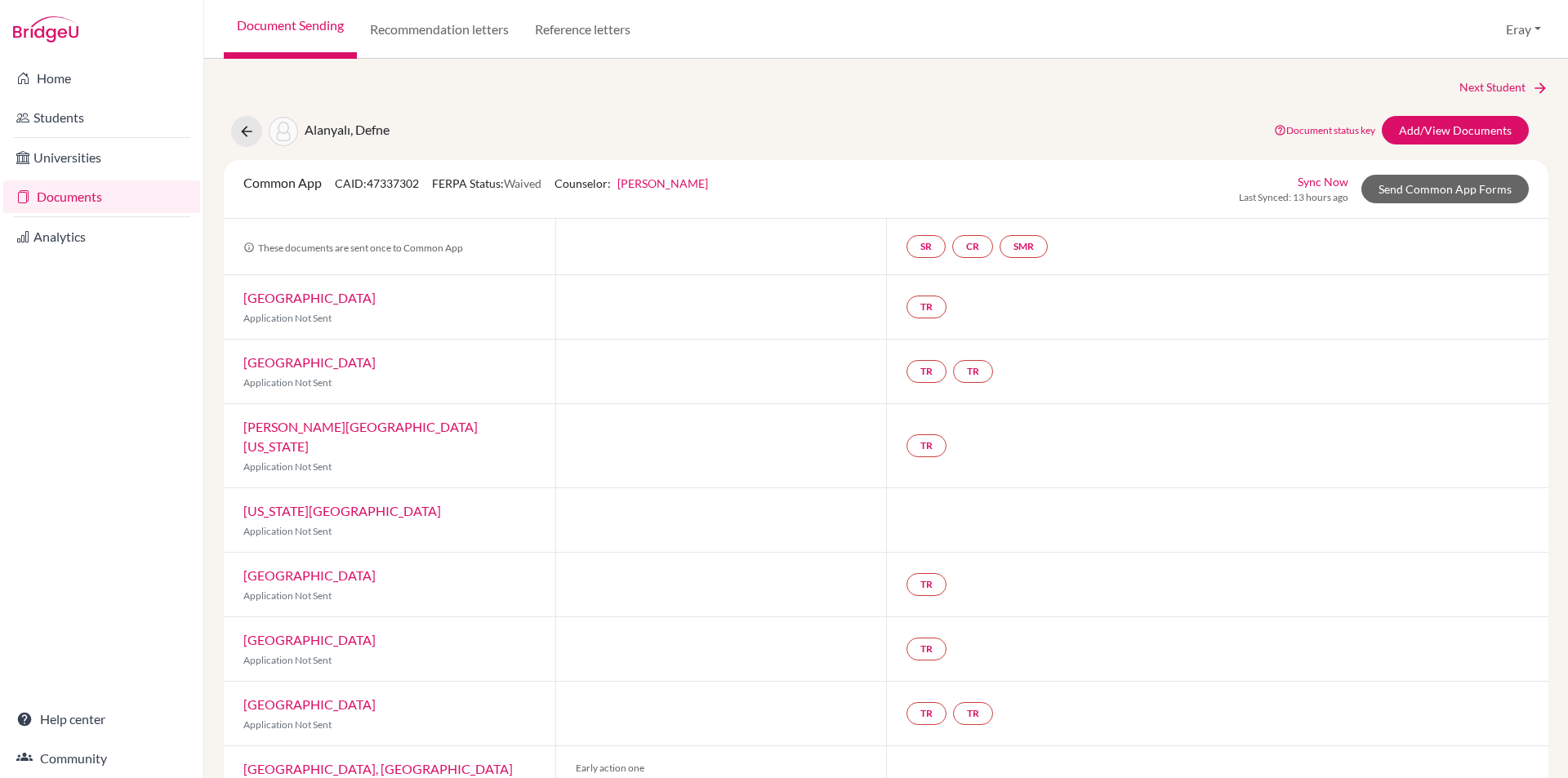
drag, startPoint x: 697, startPoint y: 278, endPoint x: 664, endPoint y: 143, distance: 139.0
click at [135, 165] on link "Universities" at bounding box center [101, 158] width 197 height 33
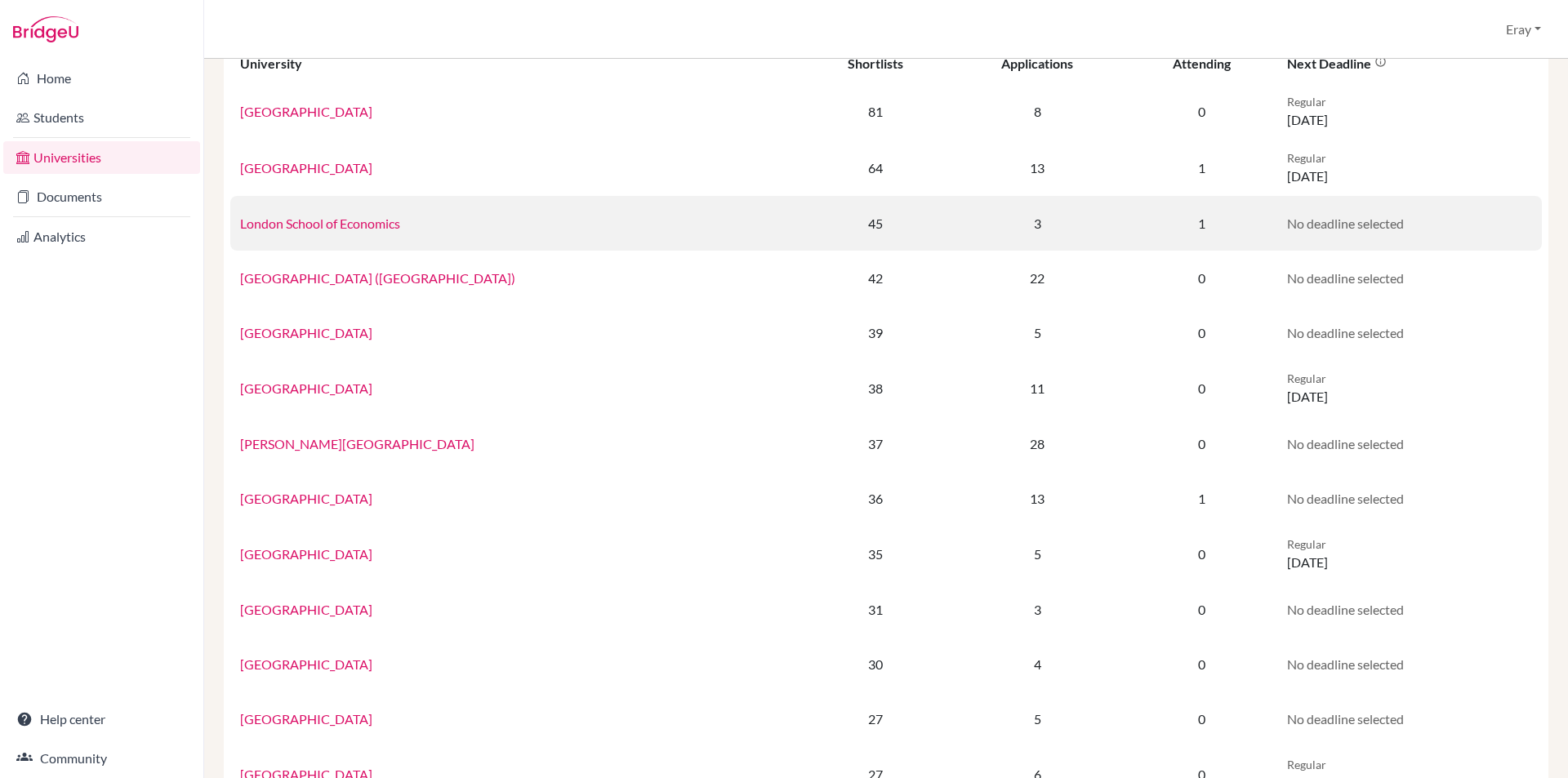
drag, startPoint x: 723, startPoint y: 224, endPoint x: 728, endPoint y: 277, distance: 53.2
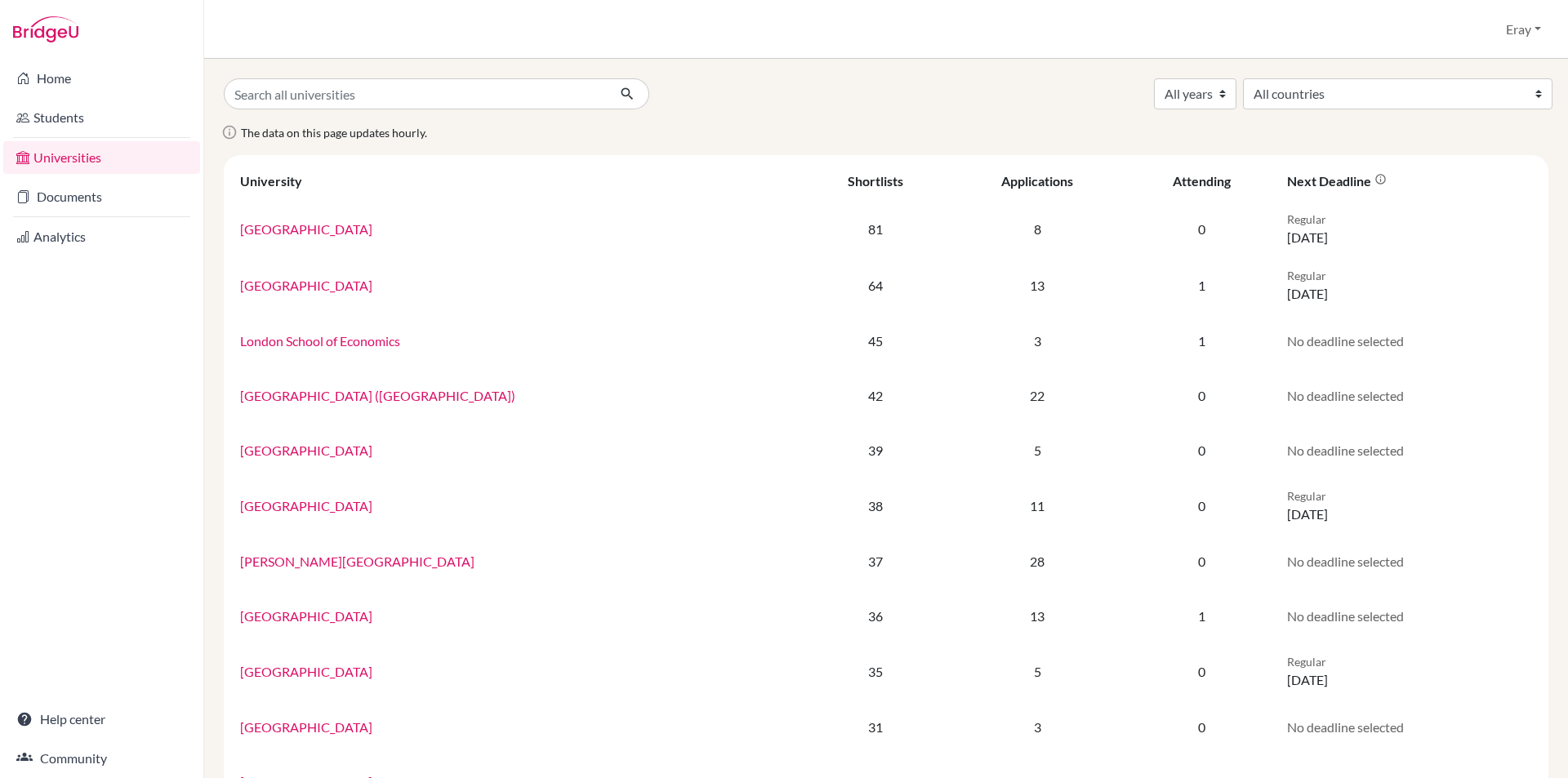
drag, startPoint x: 728, startPoint y: 277, endPoint x: 723, endPoint y: 124, distance: 153.1
click at [358, 100] on input "Search all universities" at bounding box center [415, 93] width 384 height 31
type input "[US_STATE]"
click at [619, 91] on icon "submit" at bounding box center [627, 94] width 16 height 16
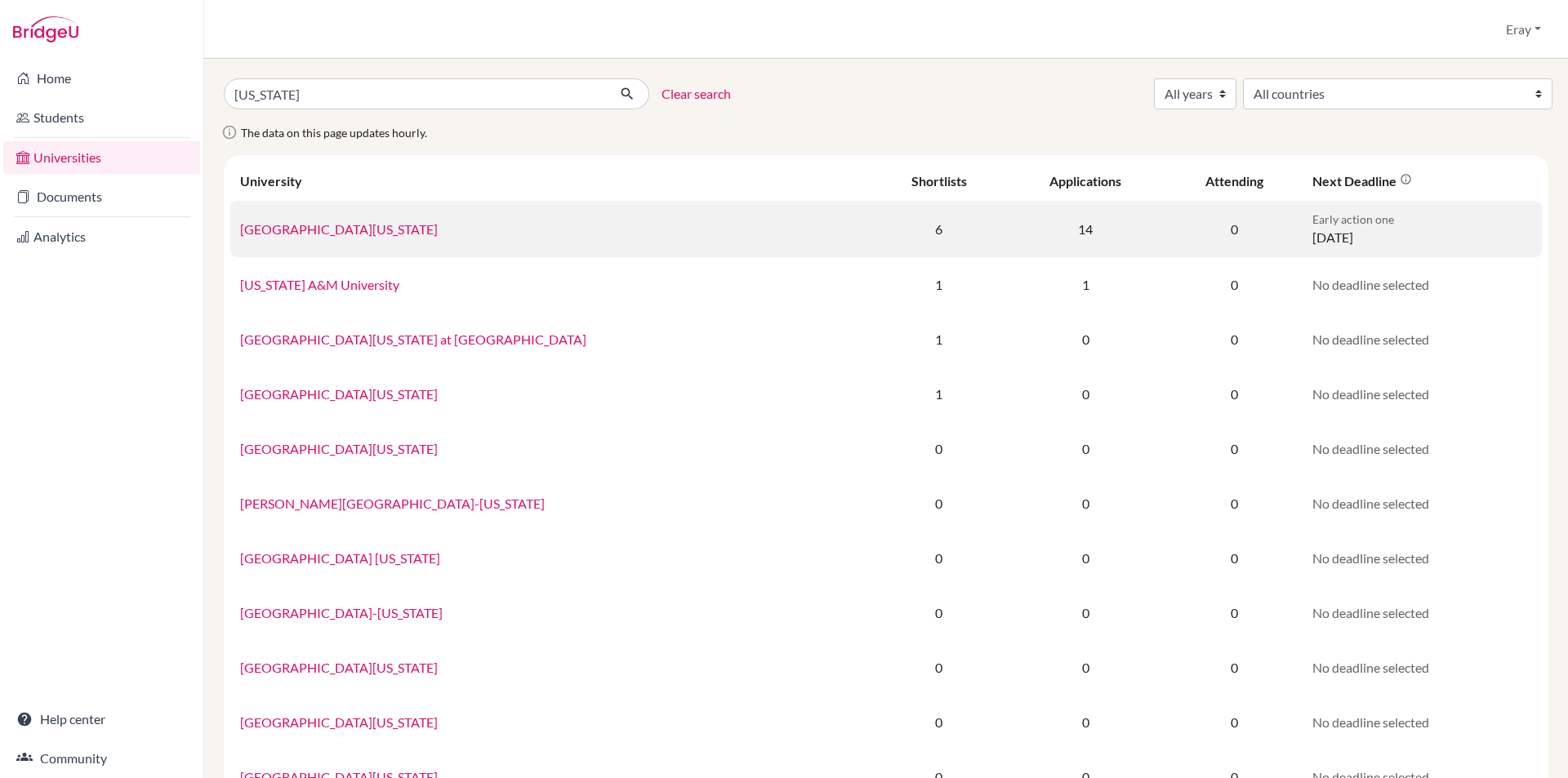
click at [381, 230] on link "[GEOGRAPHIC_DATA][US_STATE]" at bounding box center [338, 229] width 197 height 16
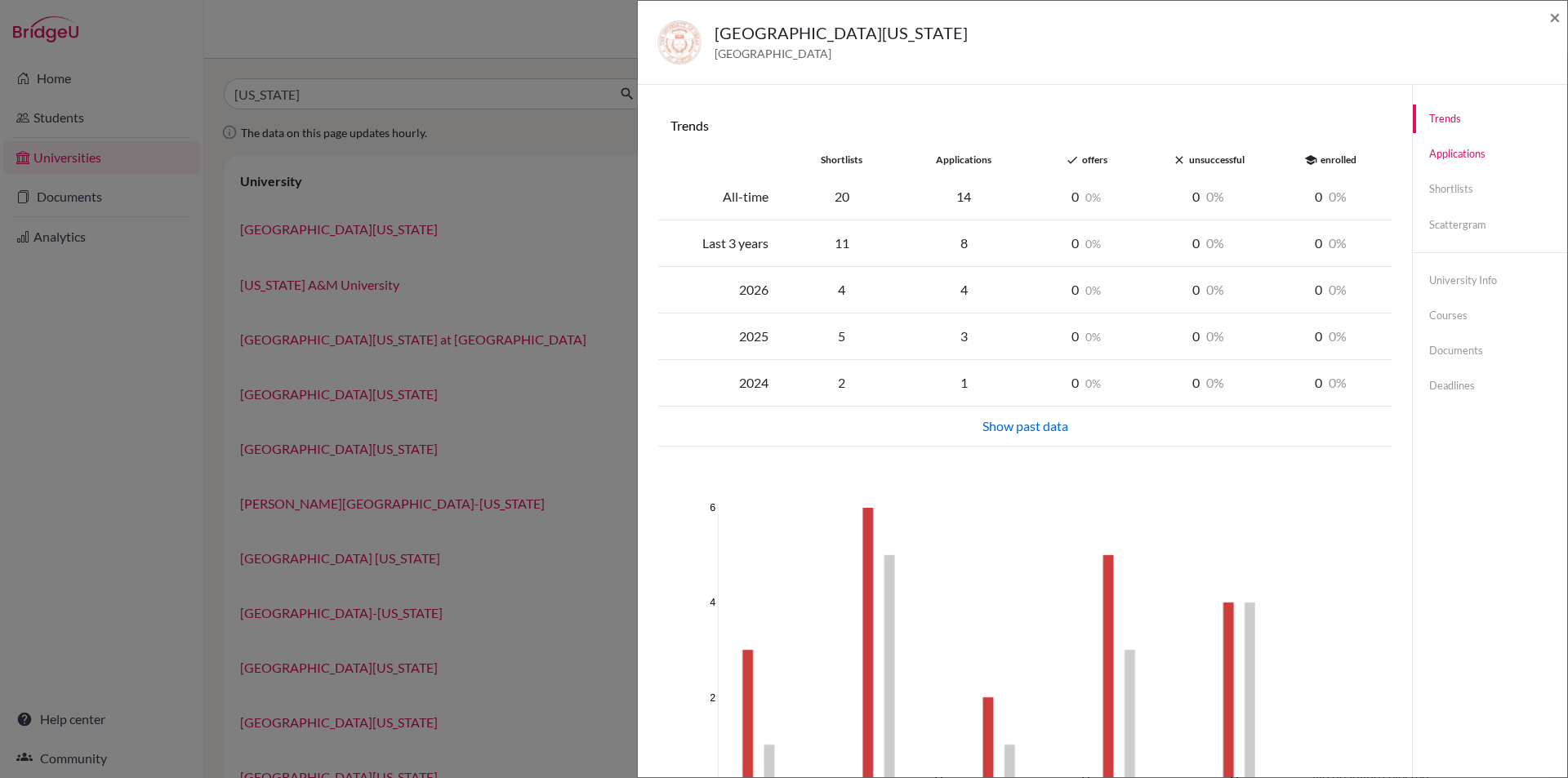
click at [1483, 161] on link "Applications" at bounding box center [1491, 154] width 155 height 29
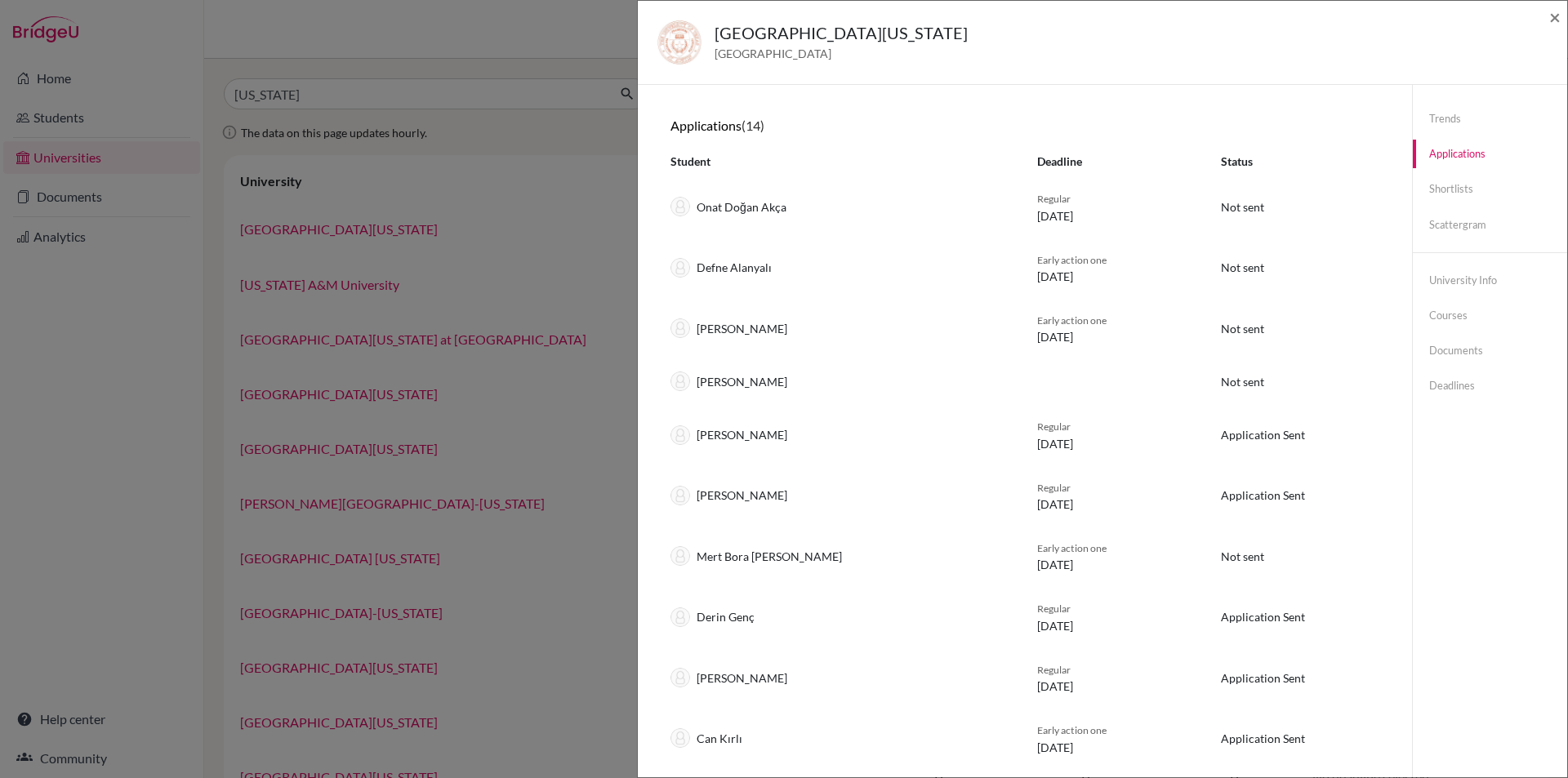
click at [1463, 206] on div "Trends Applications Shortlists Scattergram University info Courses Documents De…" at bounding box center [1491, 253] width 155 height 336
click at [1452, 182] on link "Shortlists" at bounding box center [1491, 188] width 155 height 29
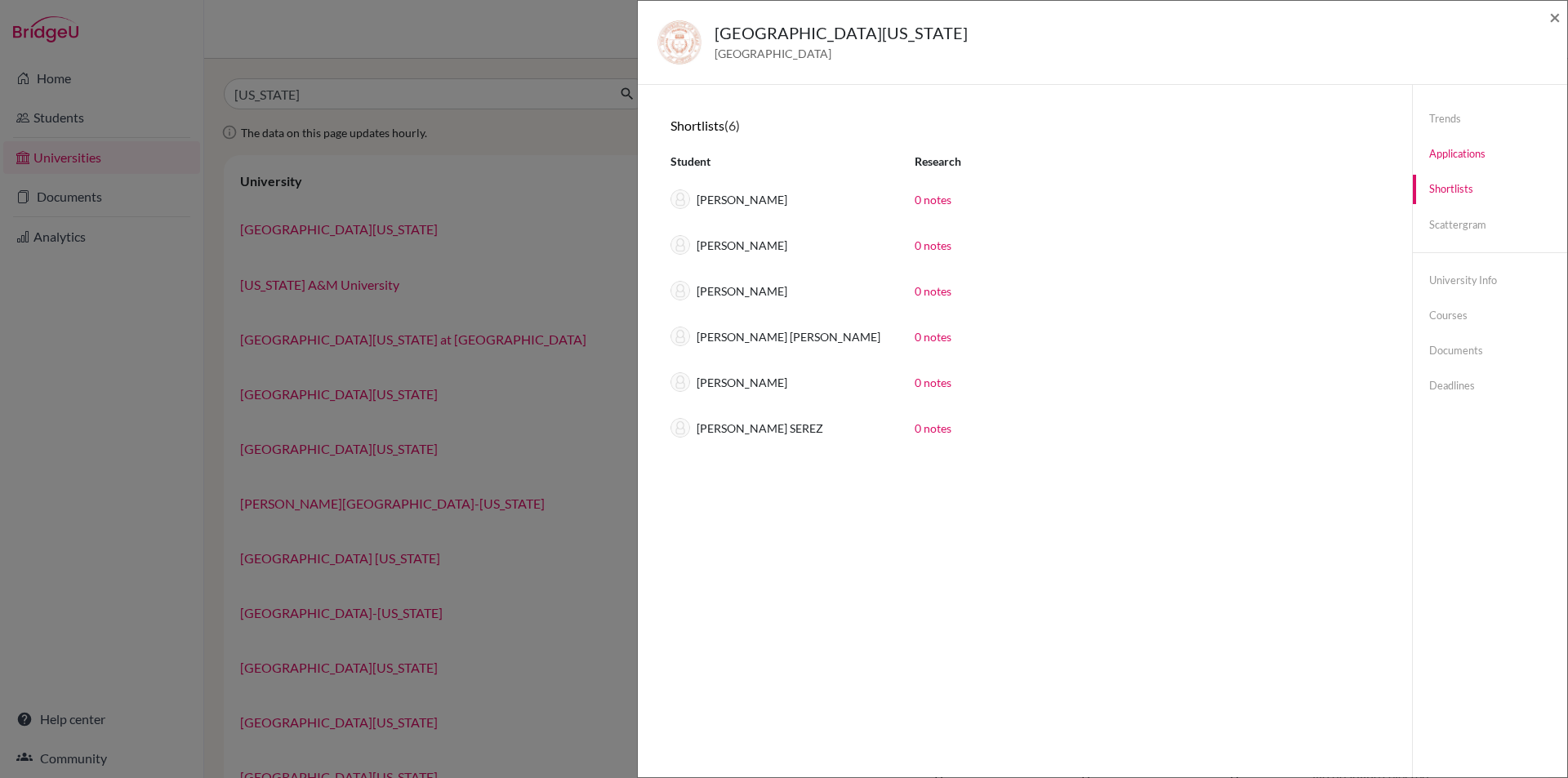
click at [1461, 165] on link "Applications" at bounding box center [1491, 154] width 155 height 29
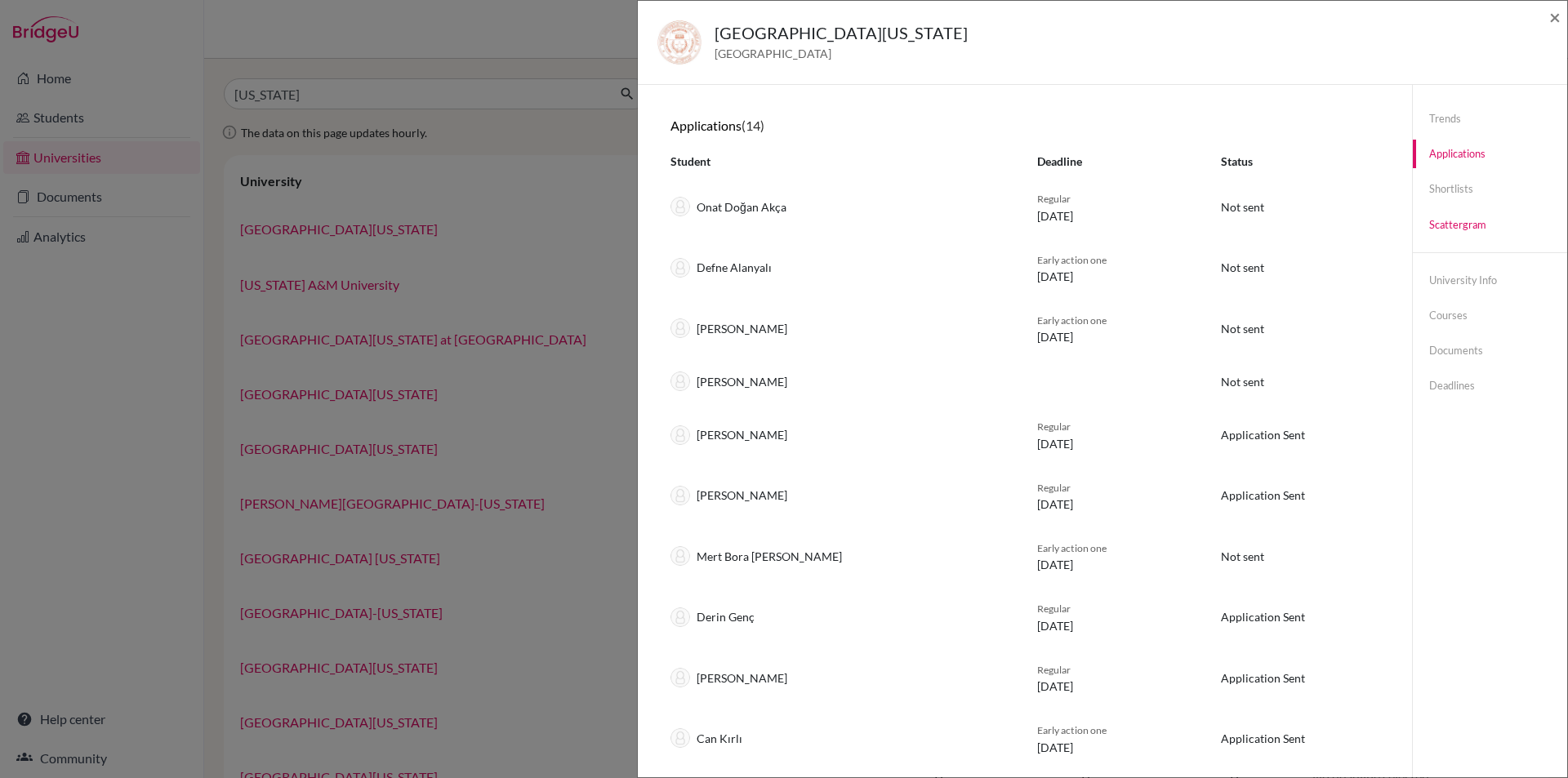
click at [1455, 225] on link "Scattergram" at bounding box center [1491, 225] width 155 height 29
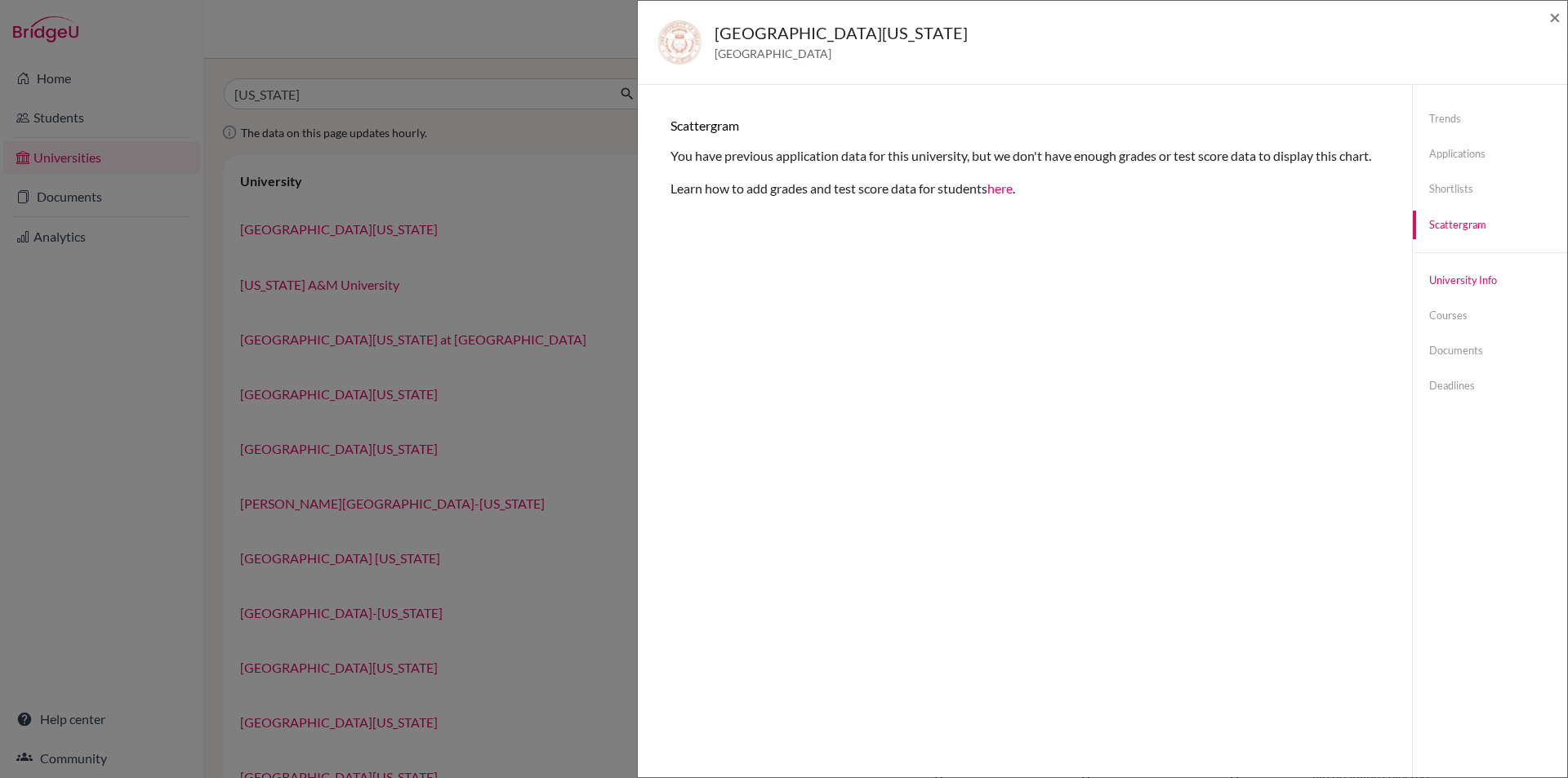
click at [1457, 279] on link "University info" at bounding box center [1491, 280] width 155 height 29
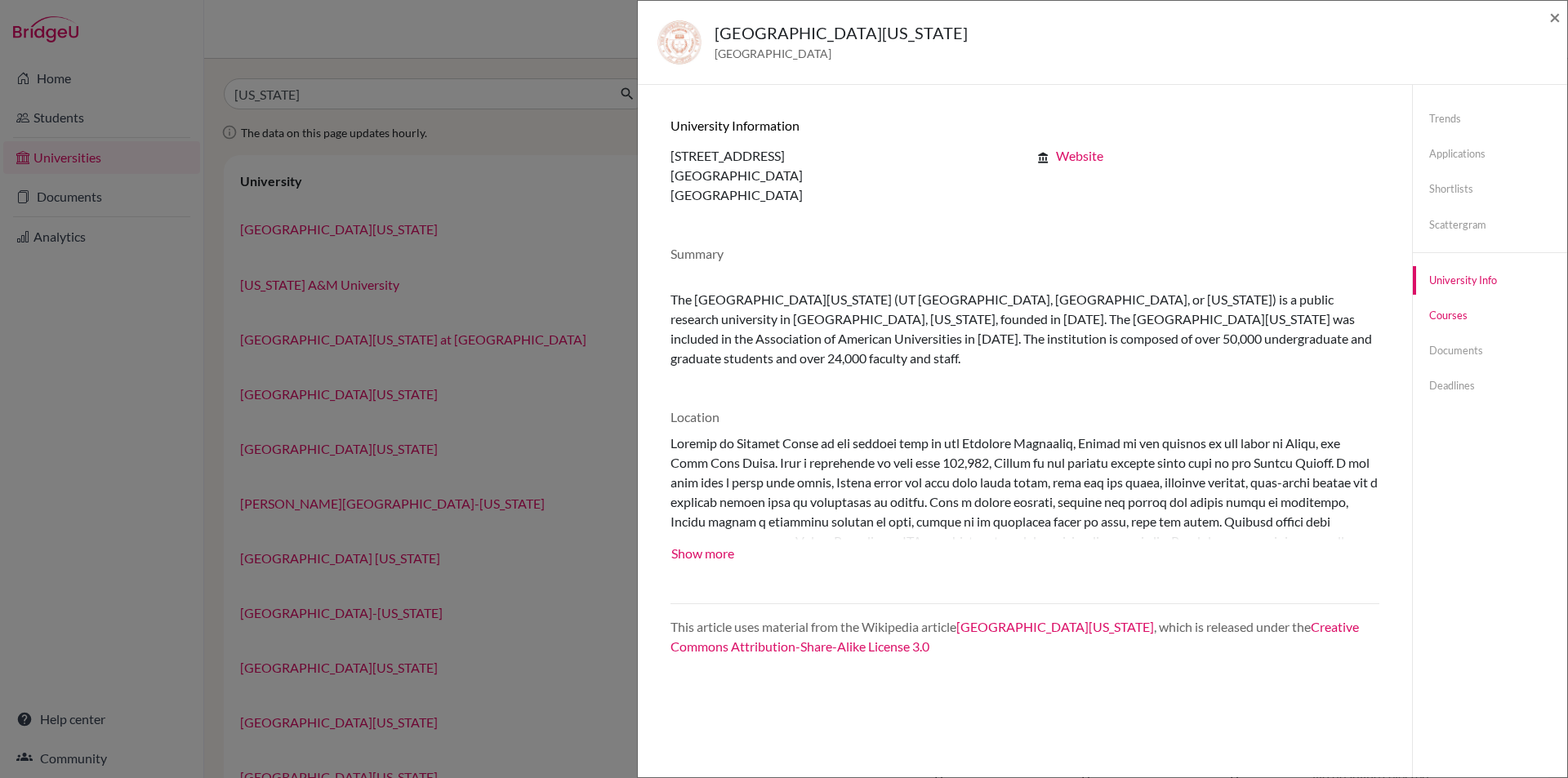
click at [1449, 320] on link "Courses" at bounding box center [1491, 315] width 155 height 29
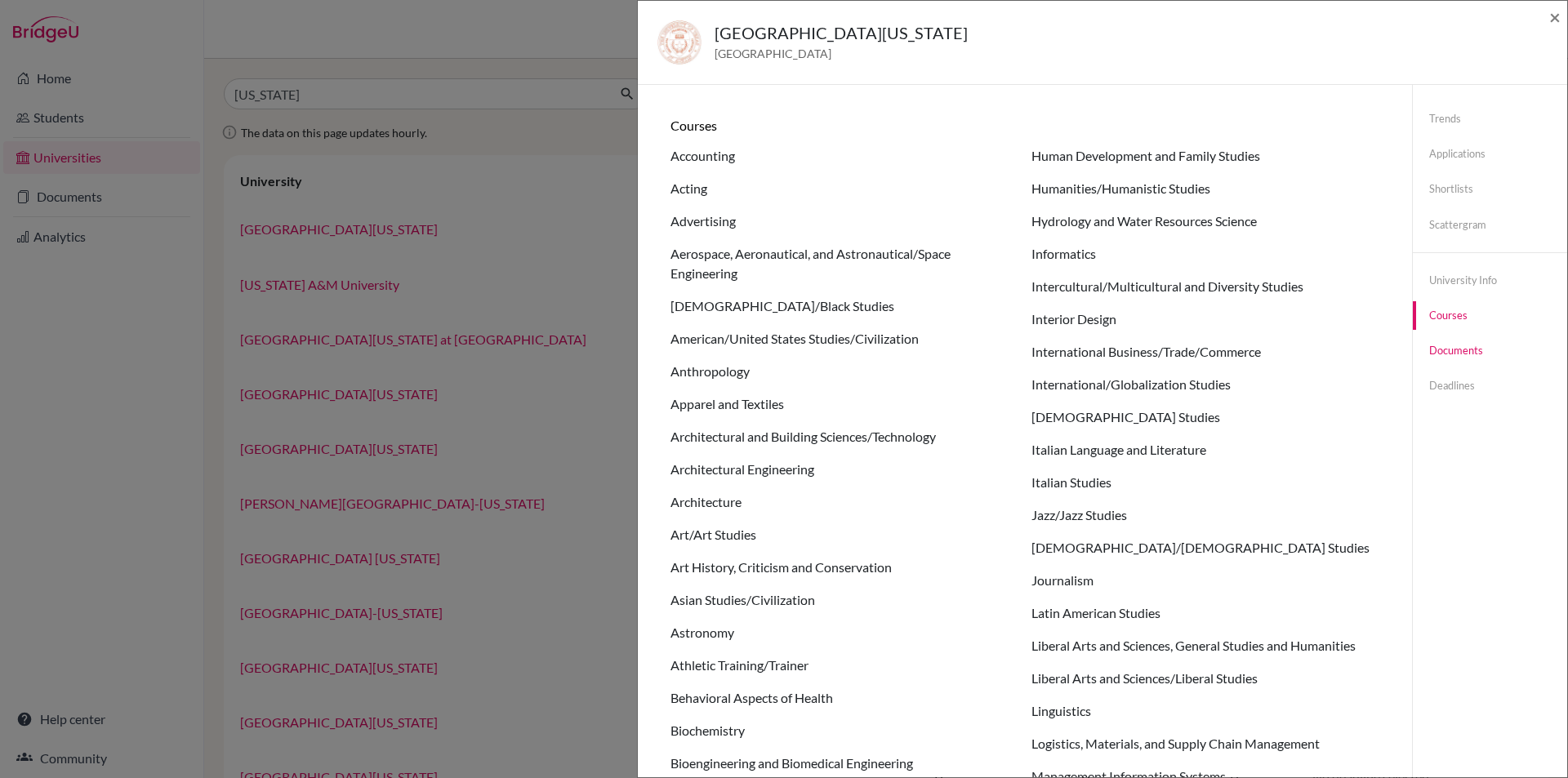
click at [1457, 361] on link "Documents" at bounding box center [1491, 351] width 155 height 29
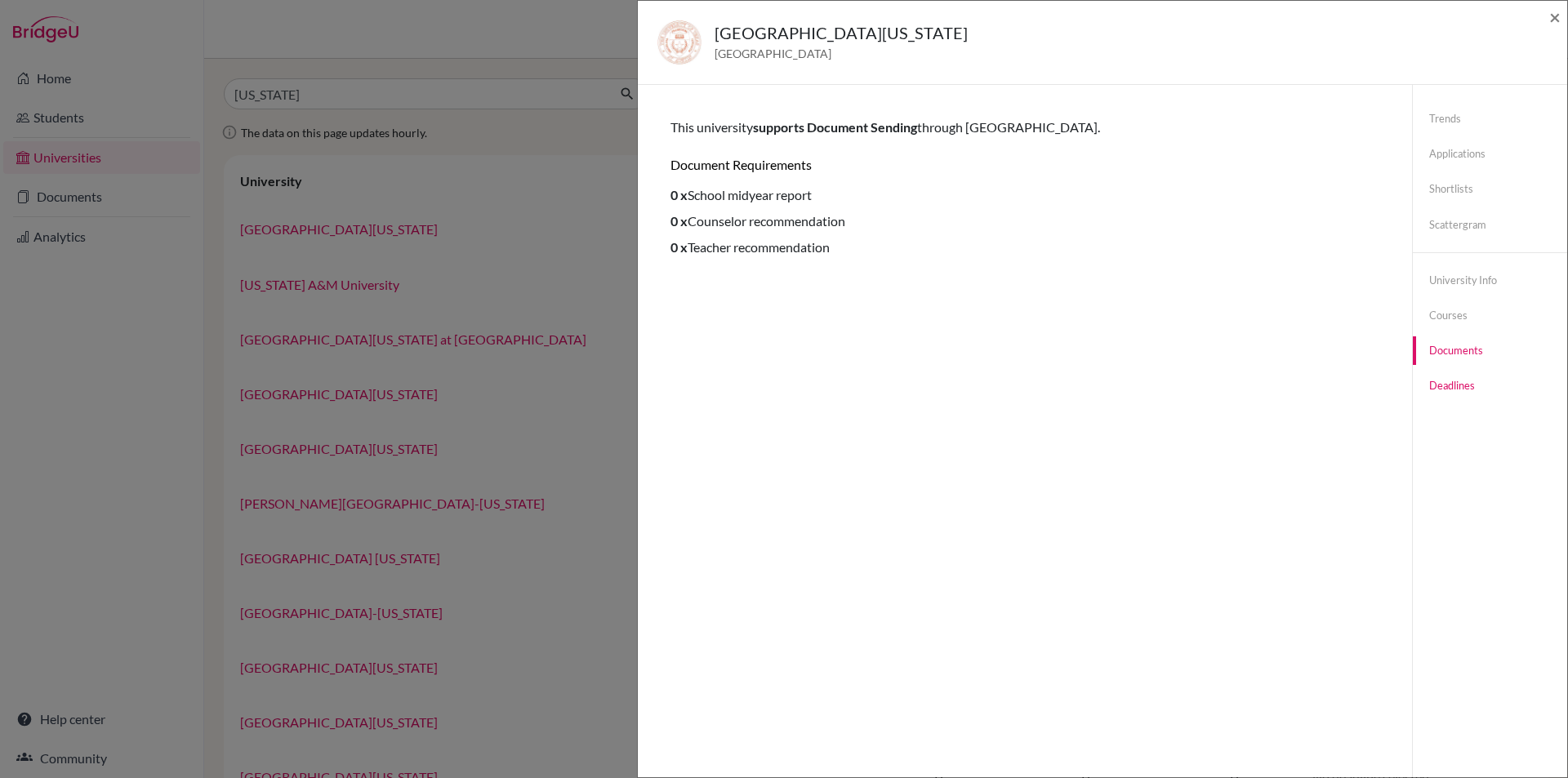
click at [1446, 389] on link "Deadlines" at bounding box center [1491, 386] width 155 height 29
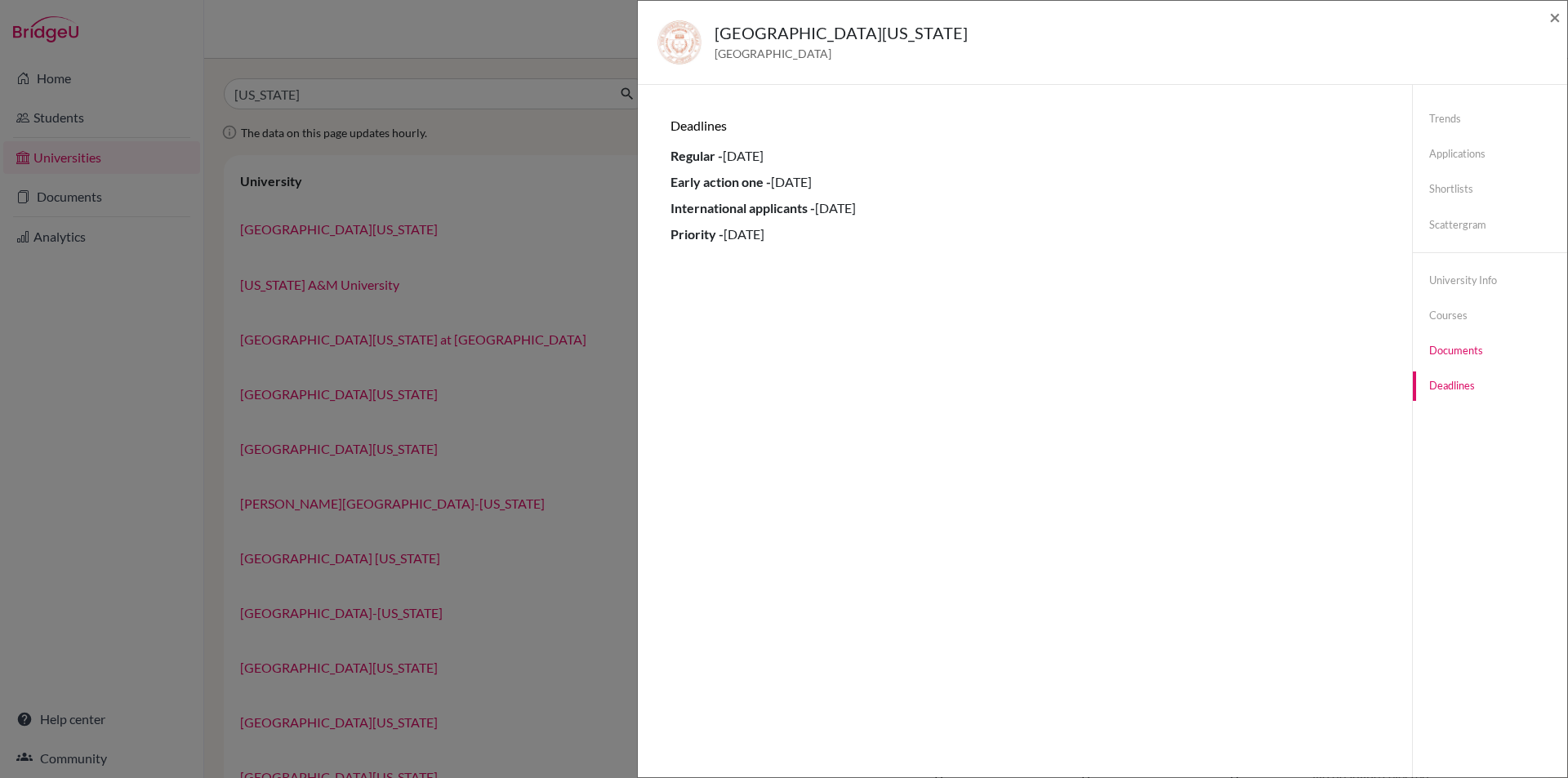
click at [1444, 352] on link "Documents" at bounding box center [1491, 351] width 155 height 29
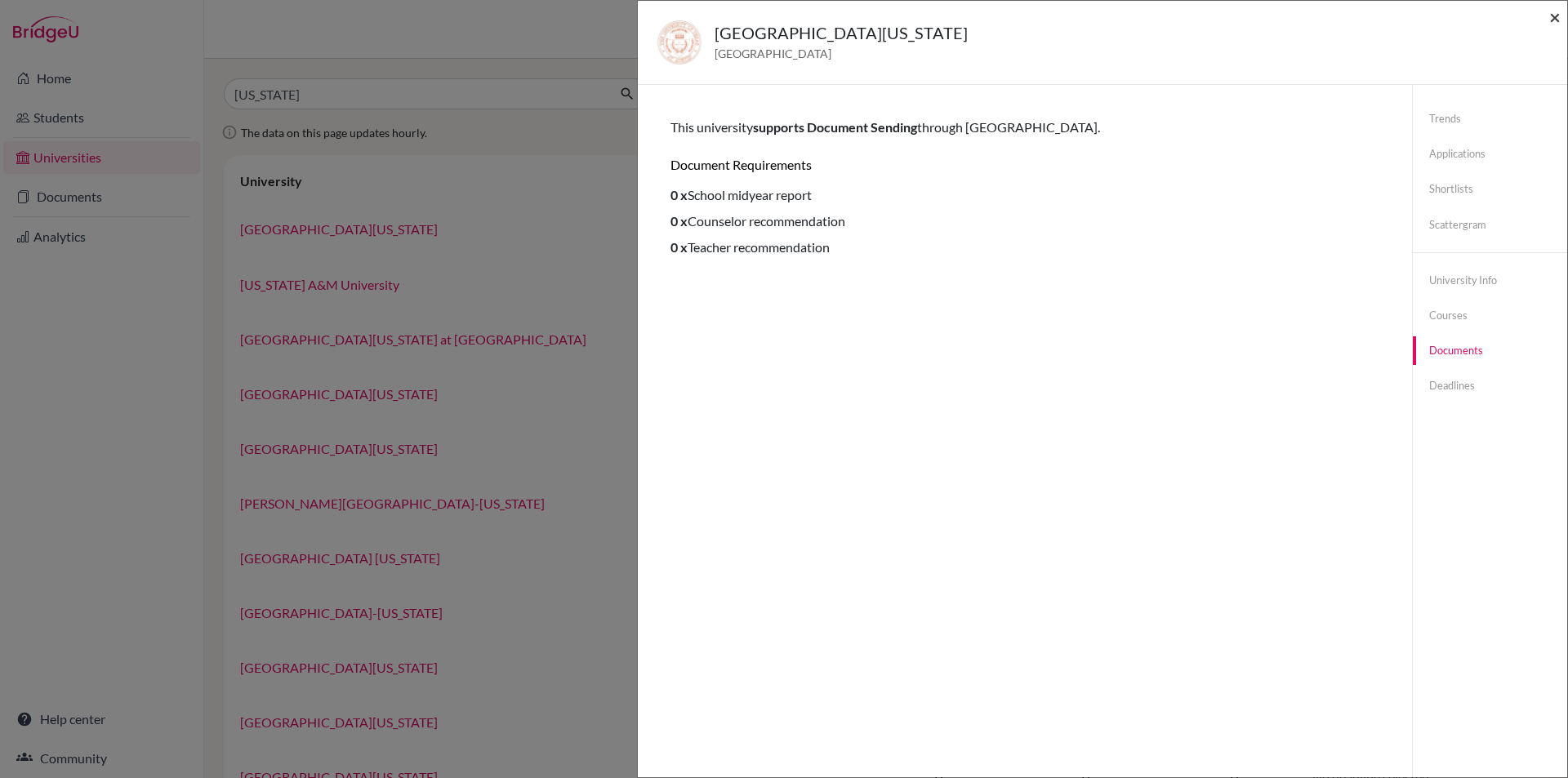
click at [1549, 12] on span "×" at bounding box center [1555, 17] width 12 height 24
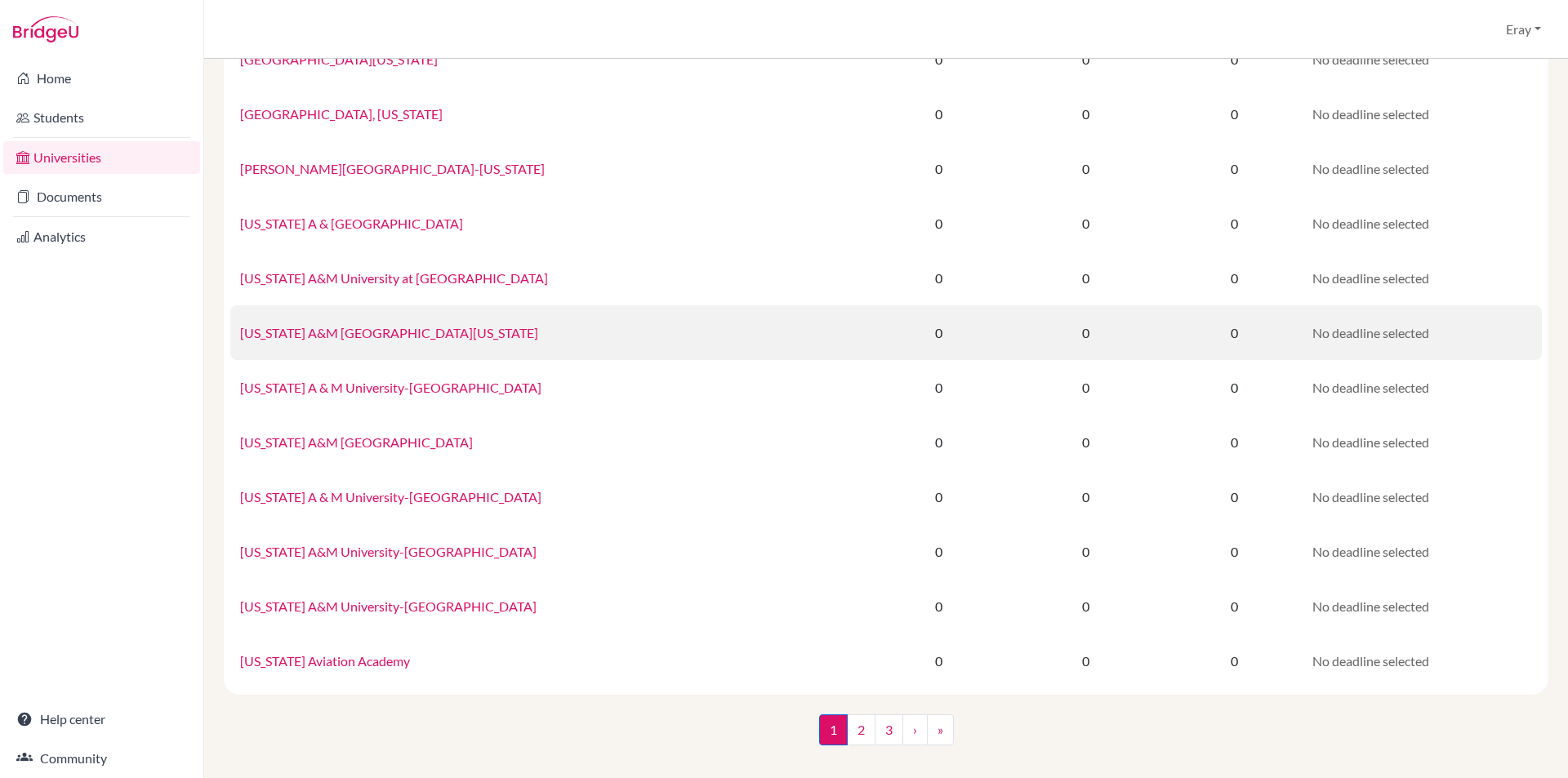
drag, startPoint x: 982, startPoint y: 132, endPoint x: 983, endPoint y: 321, distance: 189.0
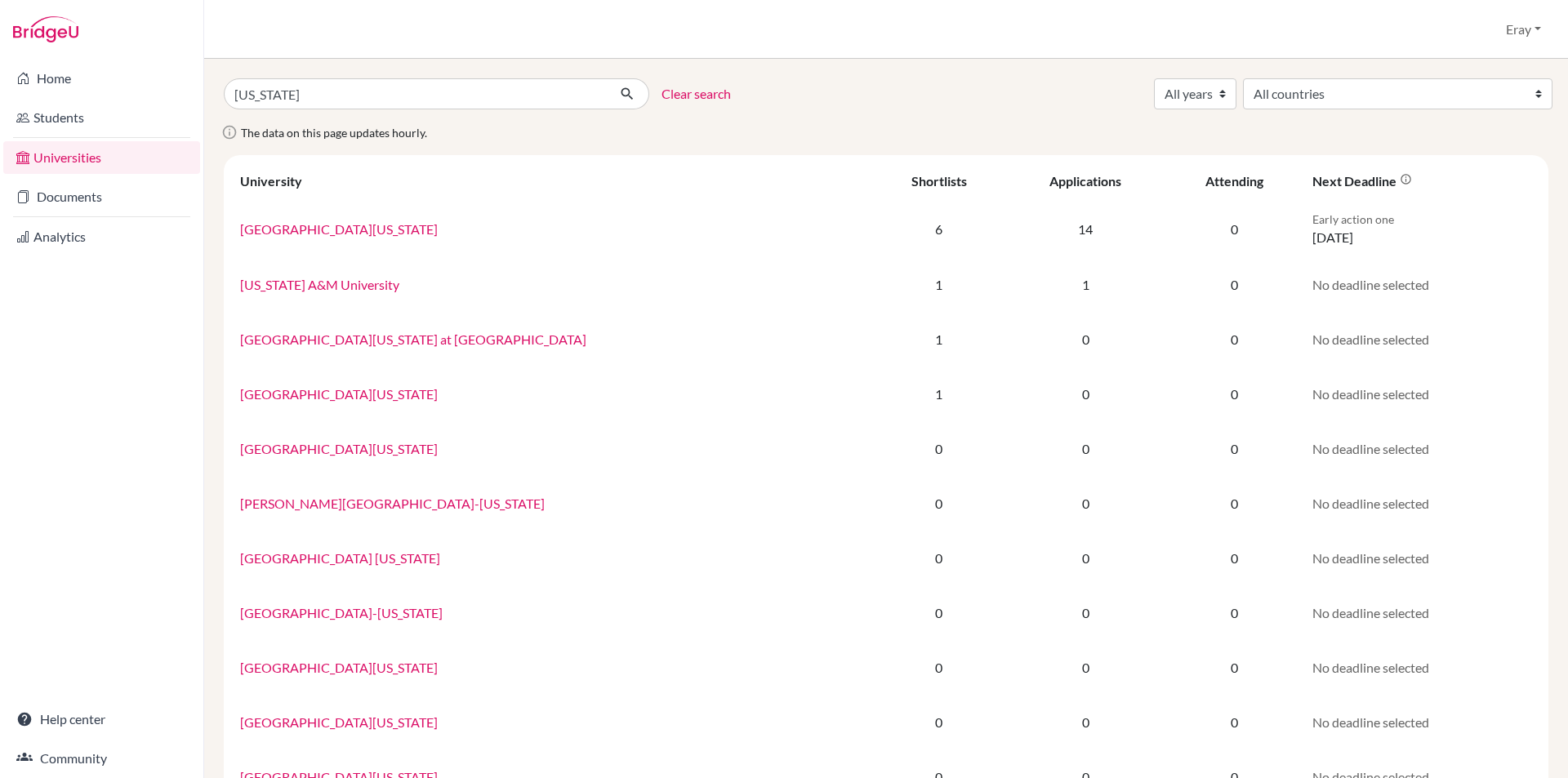
drag, startPoint x: 942, startPoint y: 196, endPoint x: 913, endPoint y: -51, distance: 248.7
click at [101, 119] on link "Students" at bounding box center [101, 117] width 197 height 33
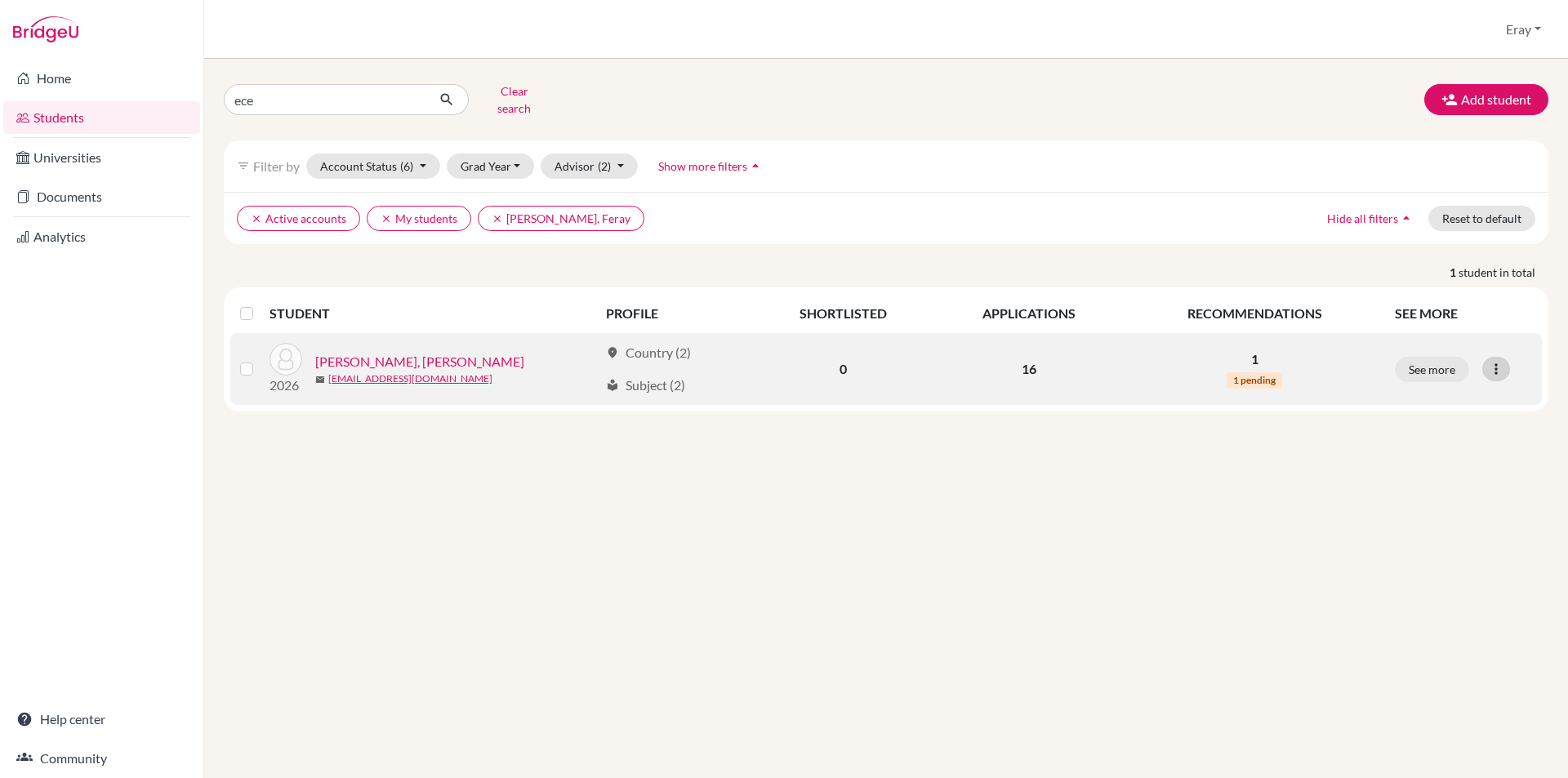
click at [1500, 361] on icon at bounding box center [1497, 369] width 16 height 16
click at [1424, 357] on button "See more" at bounding box center [1432, 370] width 74 height 26
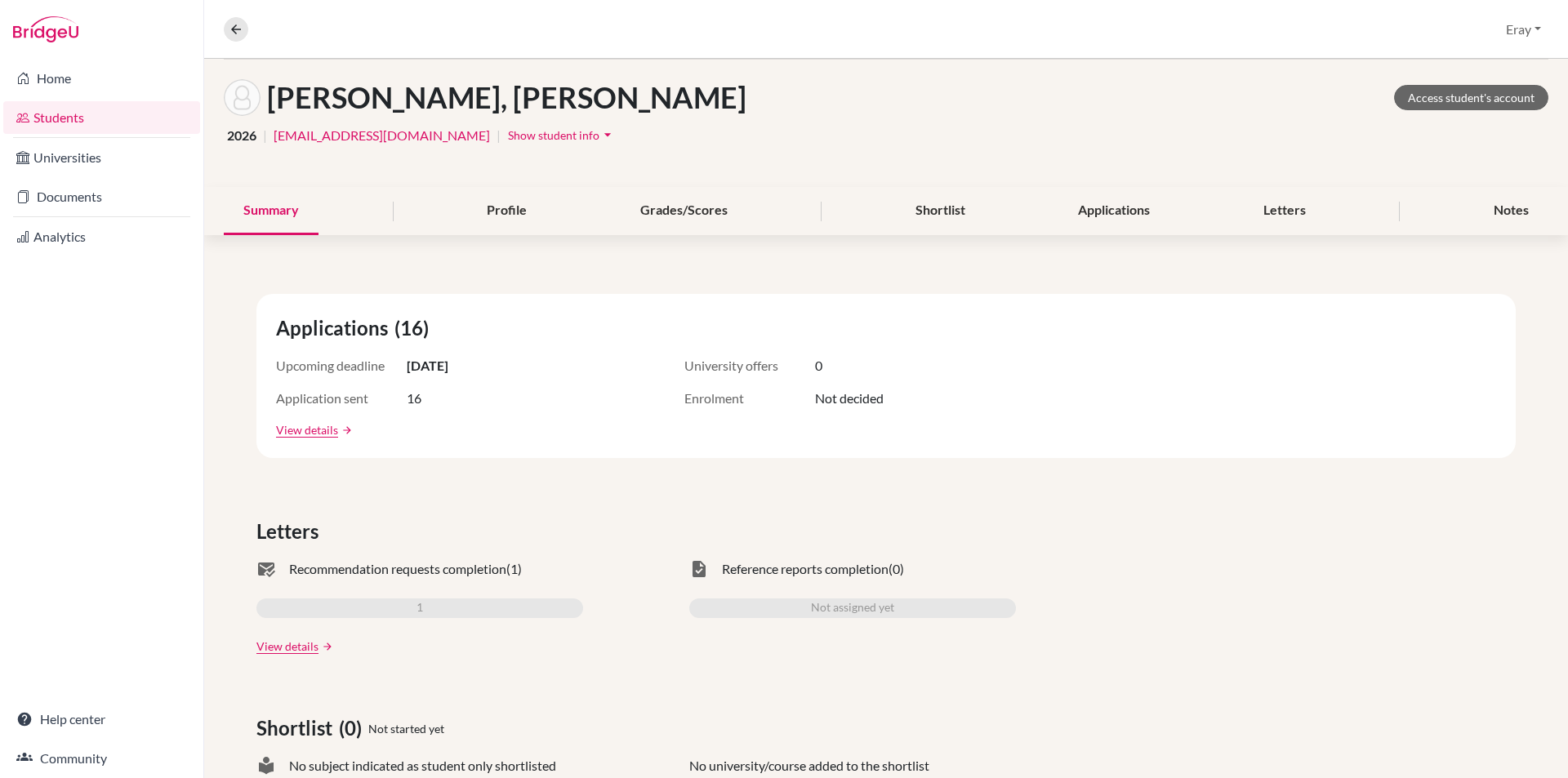
drag, startPoint x: 1031, startPoint y: 436, endPoint x: 1031, endPoint y: 448, distance: 12.0
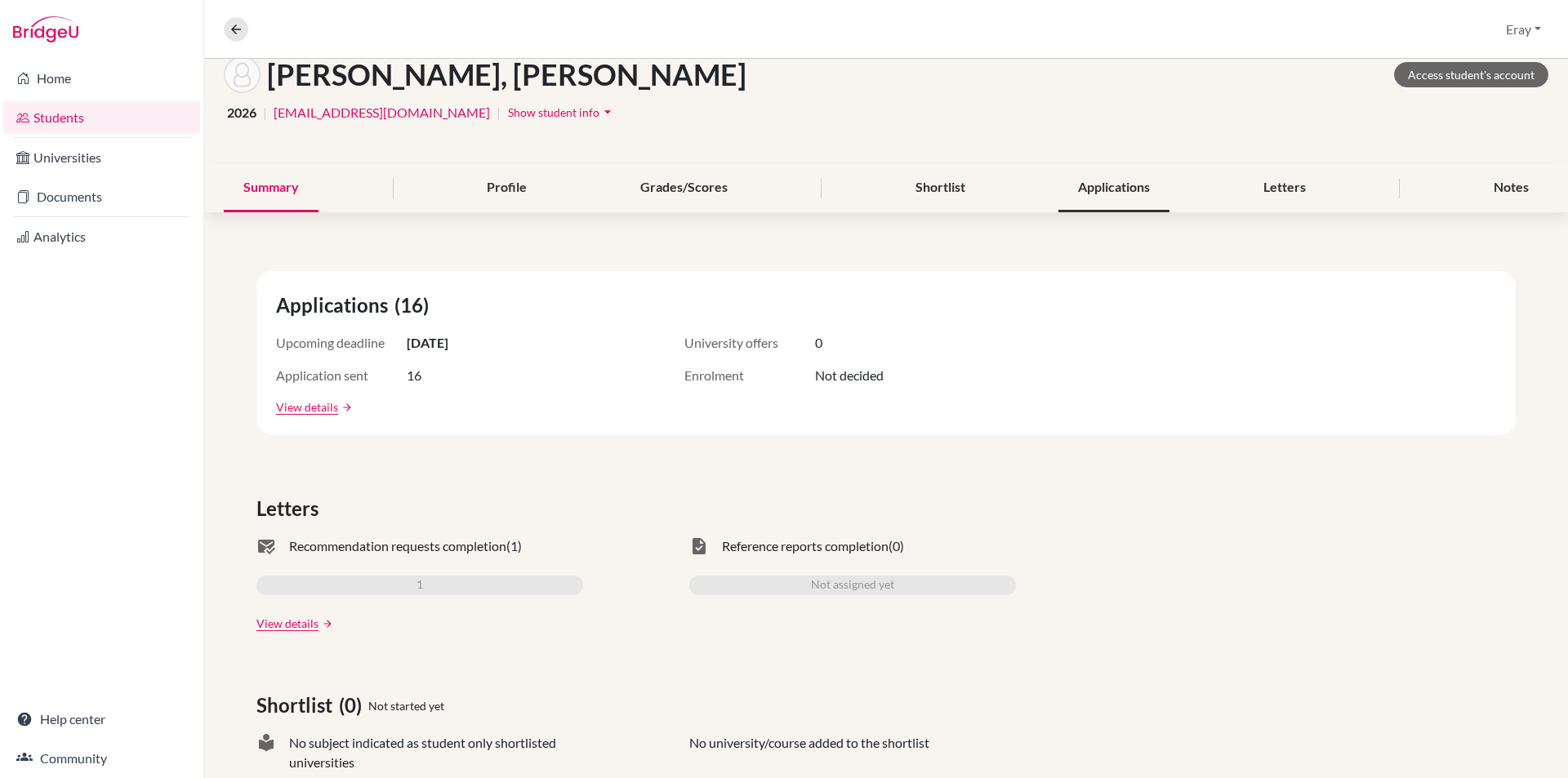
click at [1139, 174] on div "Applications" at bounding box center [1114, 188] width 111 height 49
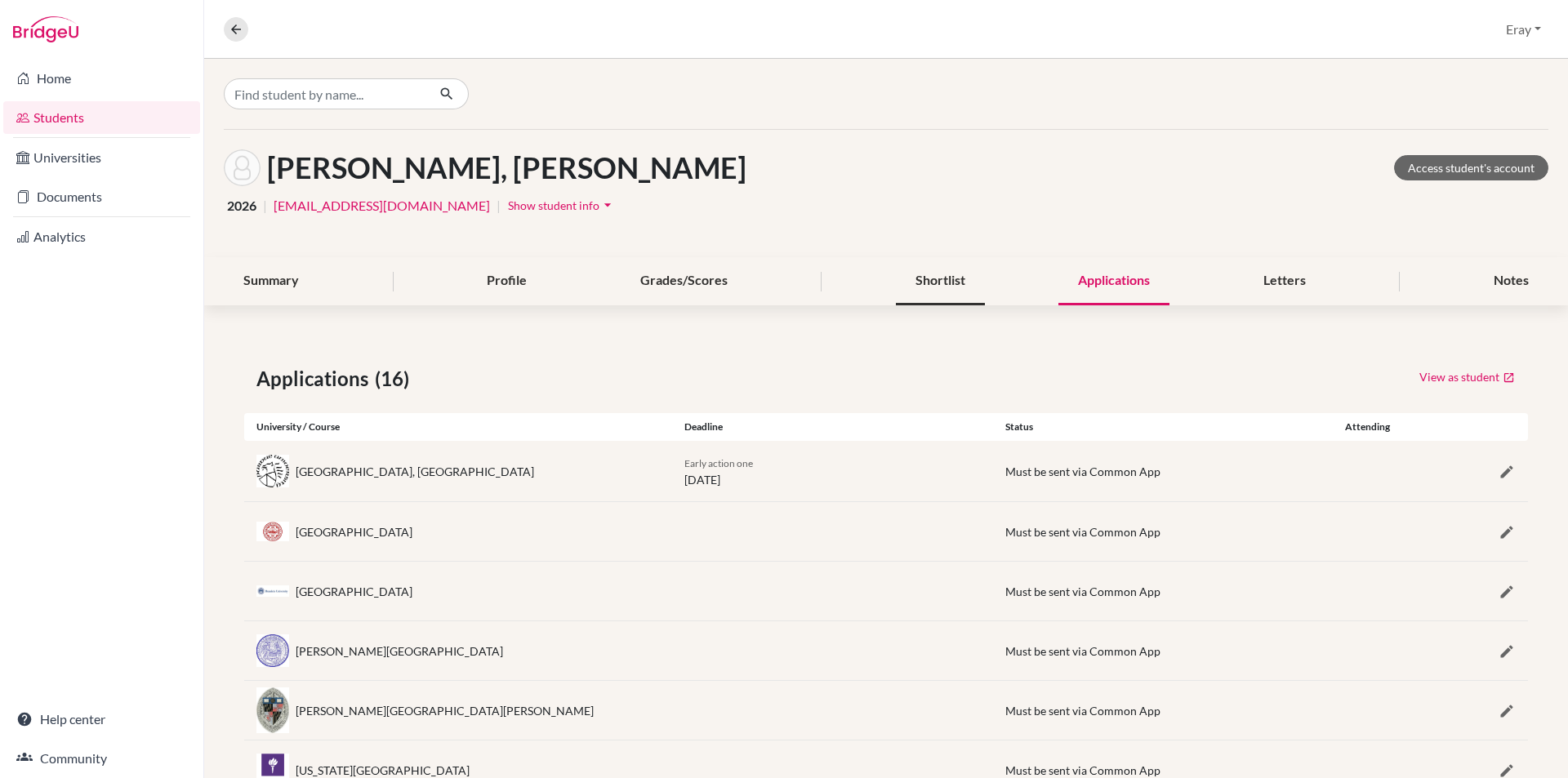
click at [932, 281] on div "Shortlist" at bounding box center [941, 281] width 89 height 49
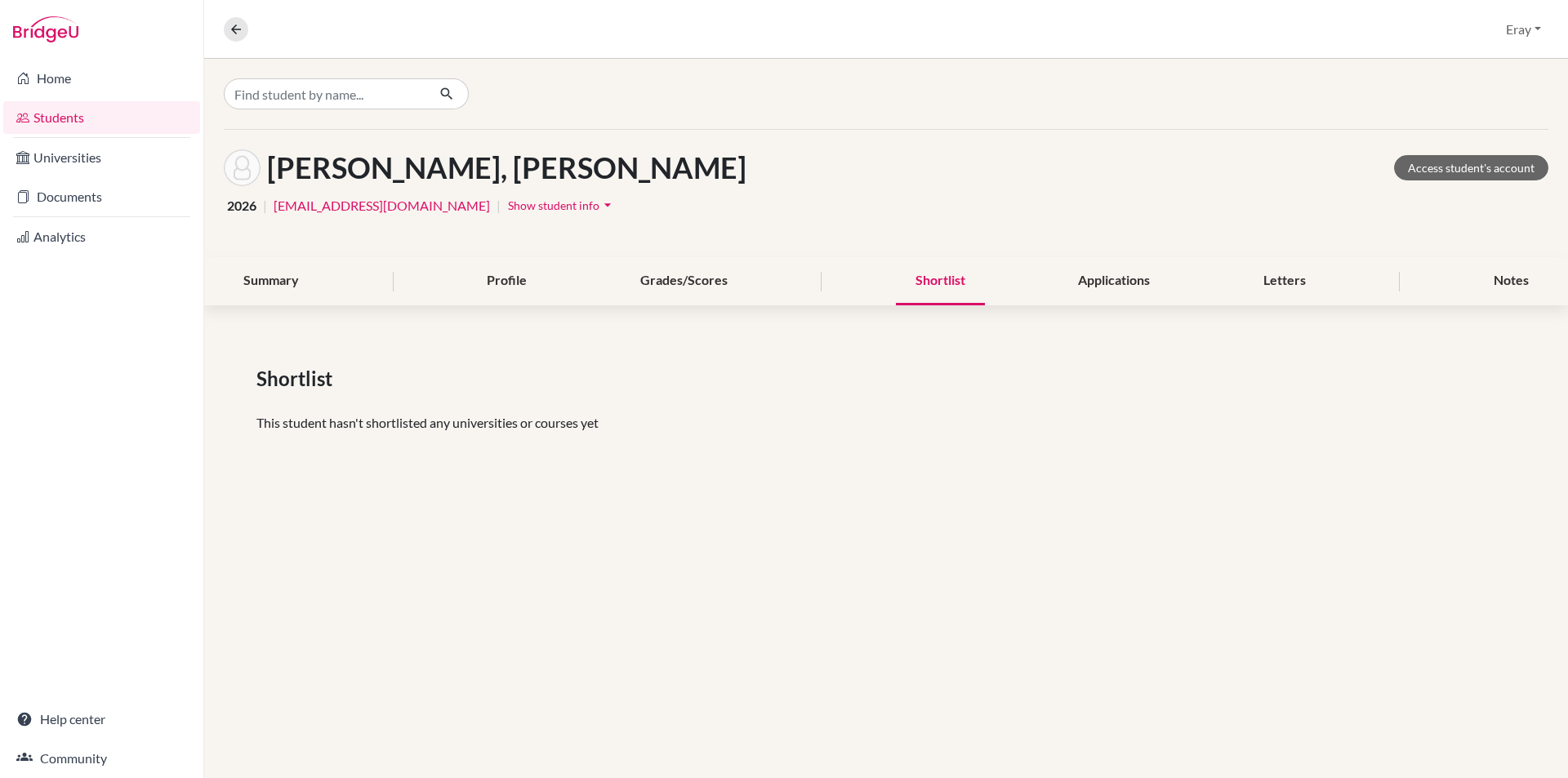
click at [553, 284] on div "Summary Profile Grades/Scores Shortlist Applications Letters Notes" at bounding box center [886, 281] width 1325 height 49
click at [684, 275] on div "Grades/Scores" at bounding box center [684, 281] width 127 height 49
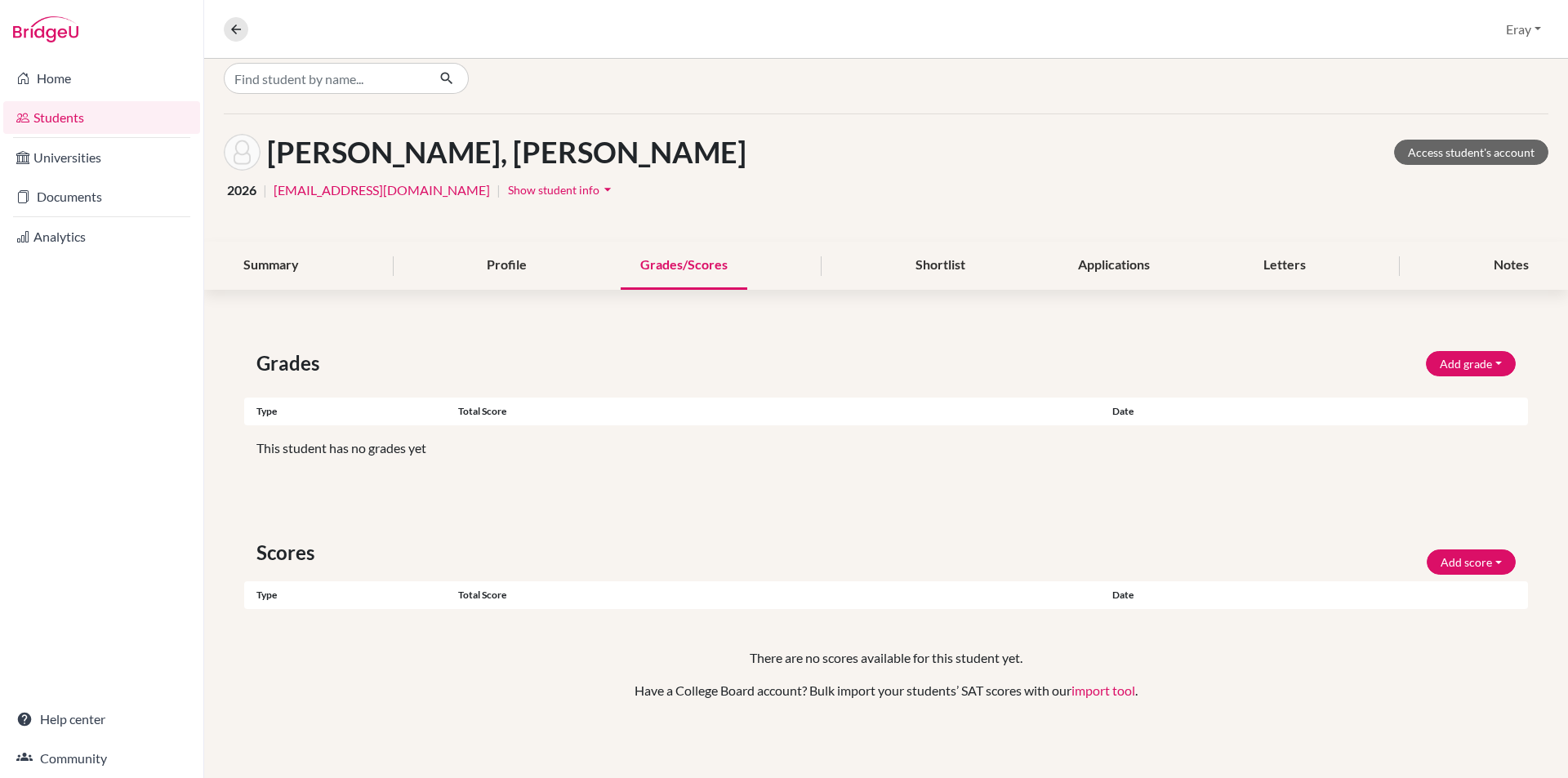
scroll to position [16, 0]
drag, startPoint x: 1113, startPoint y: 397, endPoint x: 1325, endPoint y: 341, distance: 219.3
click at [303, 268] on div "Summary" at bounding box center [272, 265] width 95 height 49
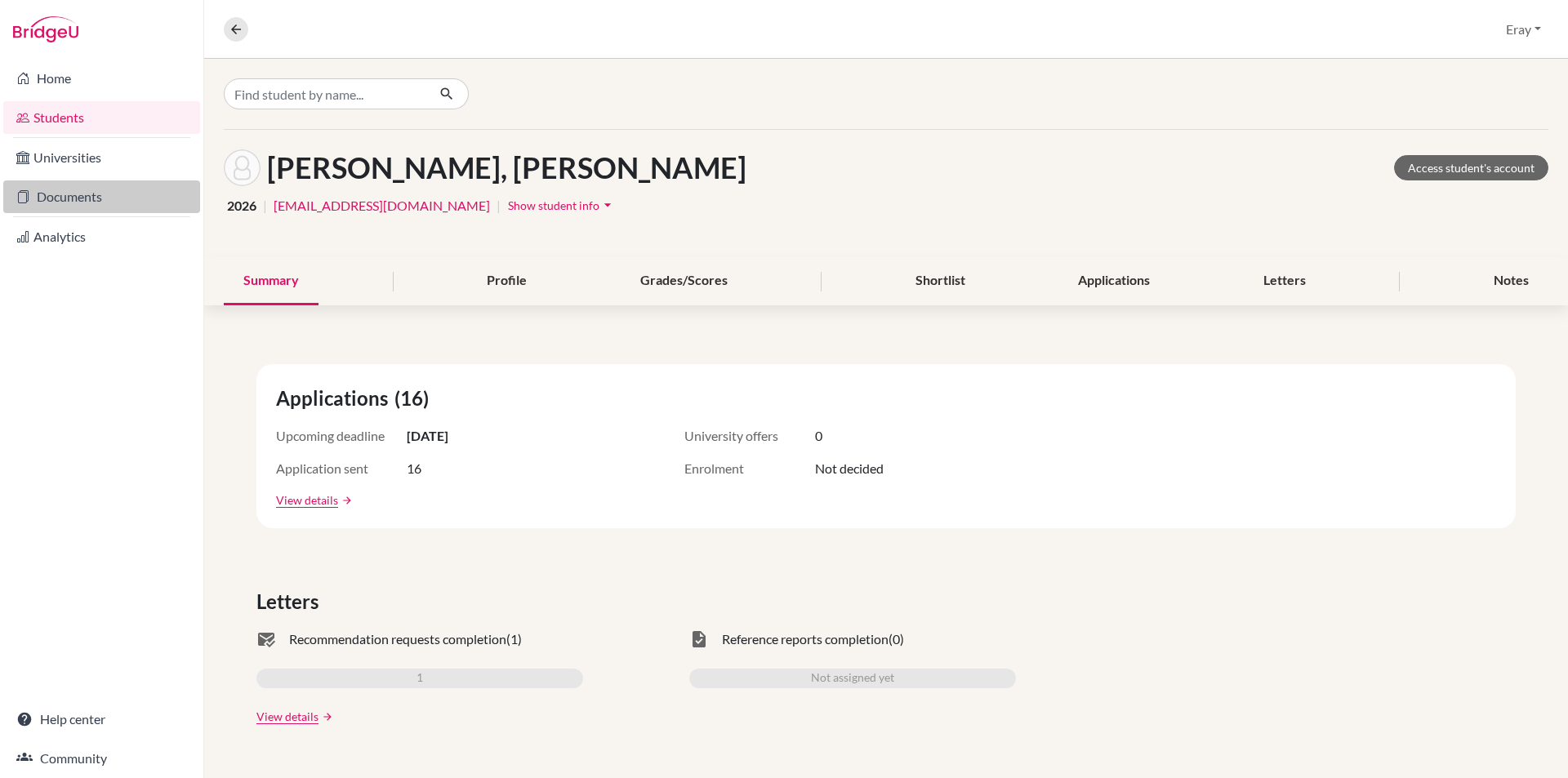
click at [81, 200] on link "Documents" at bounding box center [101, 196] width 197 height 33
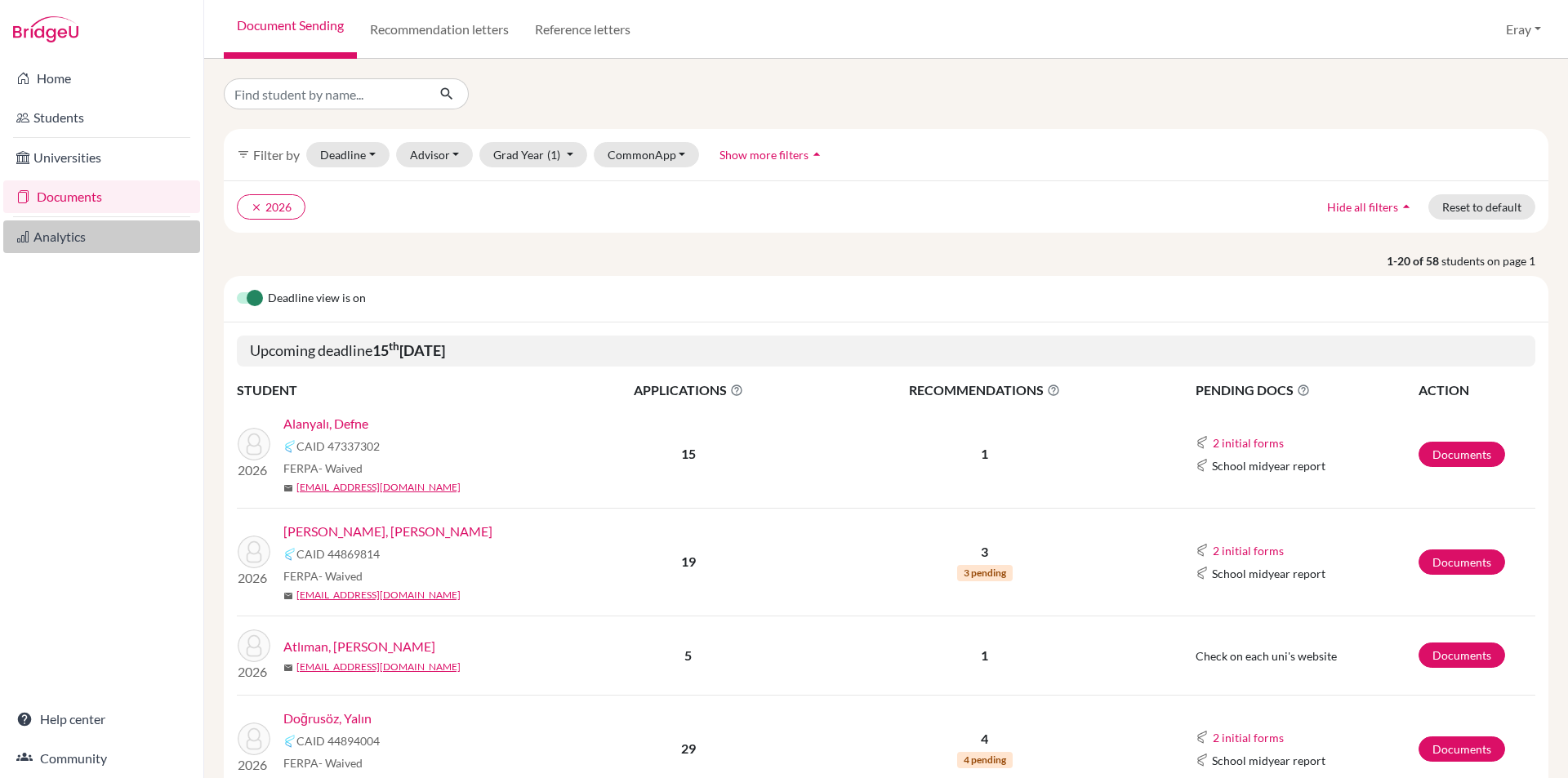
click at [77, 239] on link "Analytics" at bounding box center [101, 237] width 197 height 33
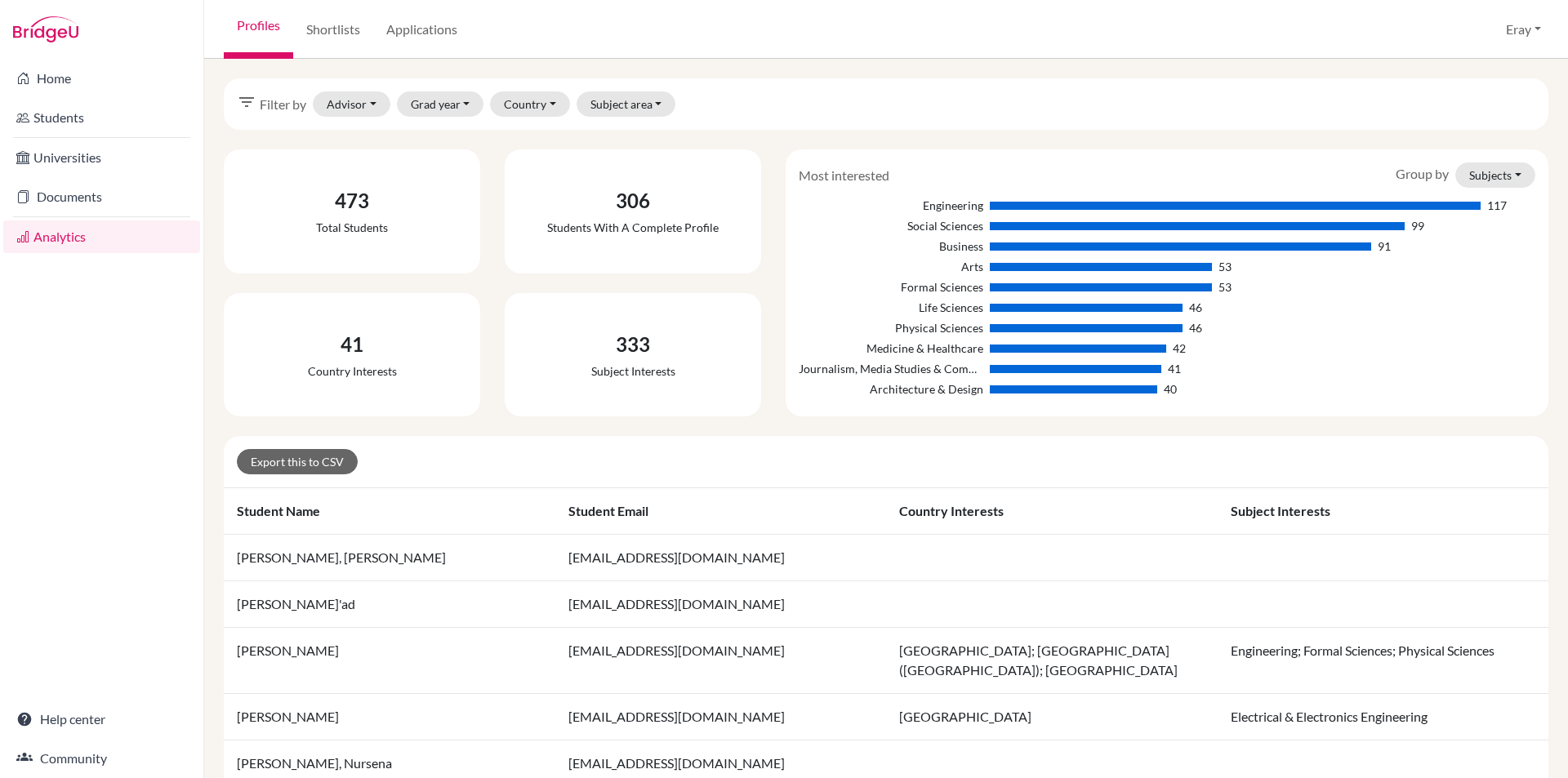
click at [99, 196] on link "Documents" at bounding box center [101, 196] width 197 height 33
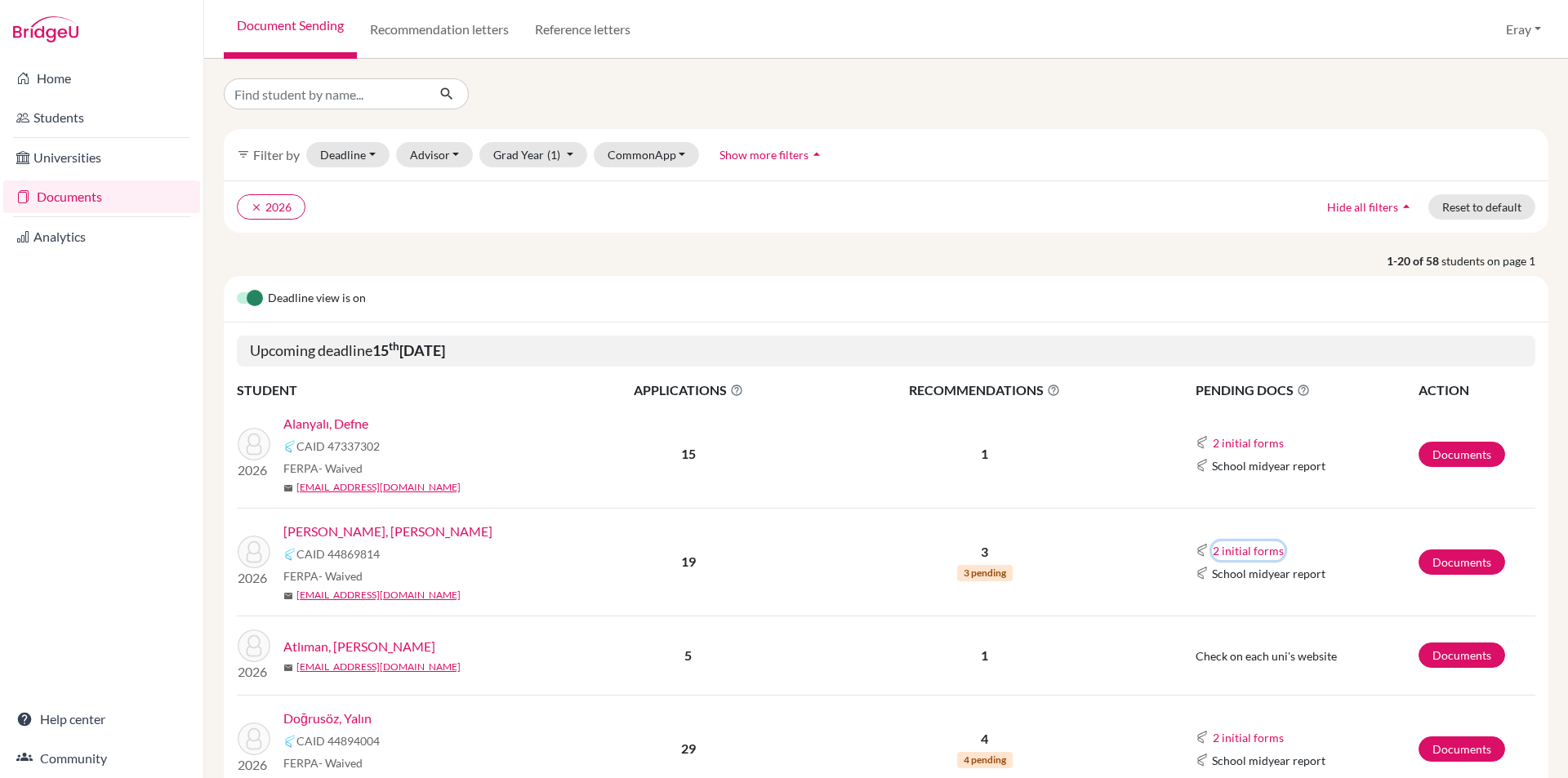
click at [1237, 548] on button "2 initial forms" at bounding box center [1248, 550] width 72 height 19
click at [1294, 580] on div "Counselor recommendation" at bounding box center [1286, 581] width 143 height 17
click at [1267, 602] on td "2 initial forms Counselor recommendation School report School midyear report" at bounding box center [1288, 562] width 262 height 108
click at [982, 565] on td "3 3 pending" at bounding box center [985, 562] width 343 height 108
click at [982, 571] on span "3 pending" at bounding box center [985, 573] width 56 height 16
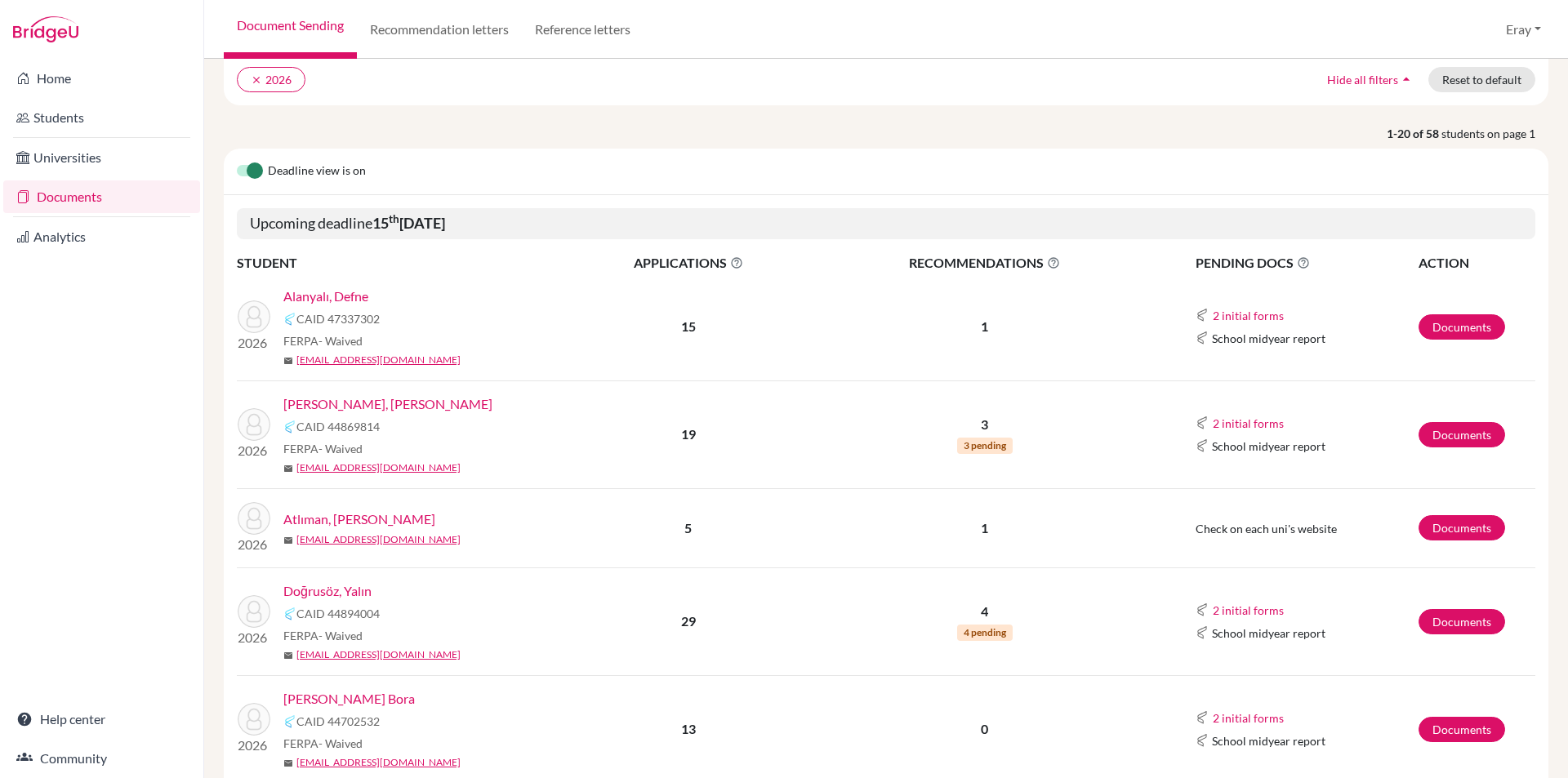
drag, startPoint x: 931, startPoint y: 470, endPoint x: 952, endPoint y: 541, distance: 74.0
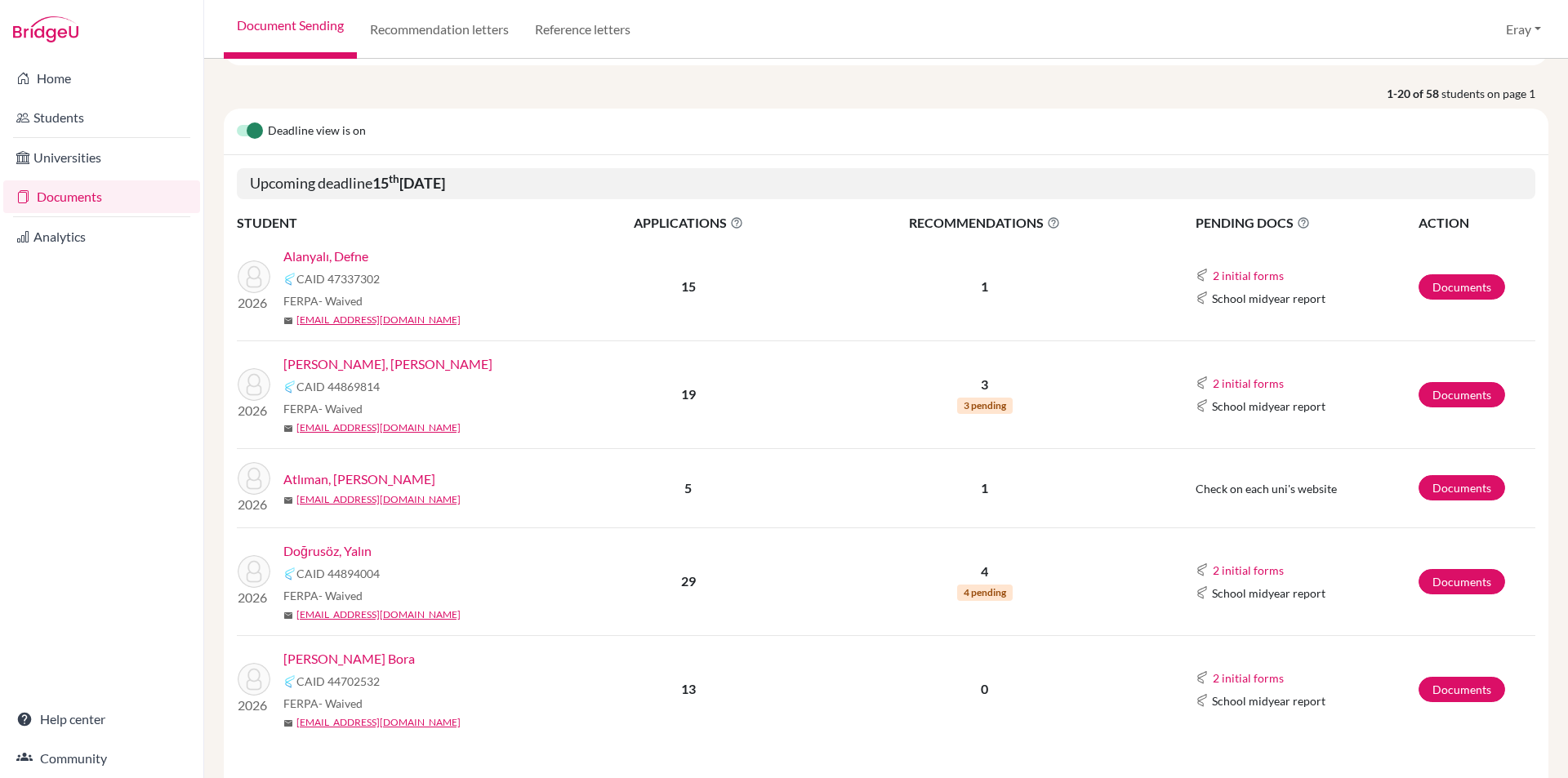
scroll to position [324, 0]
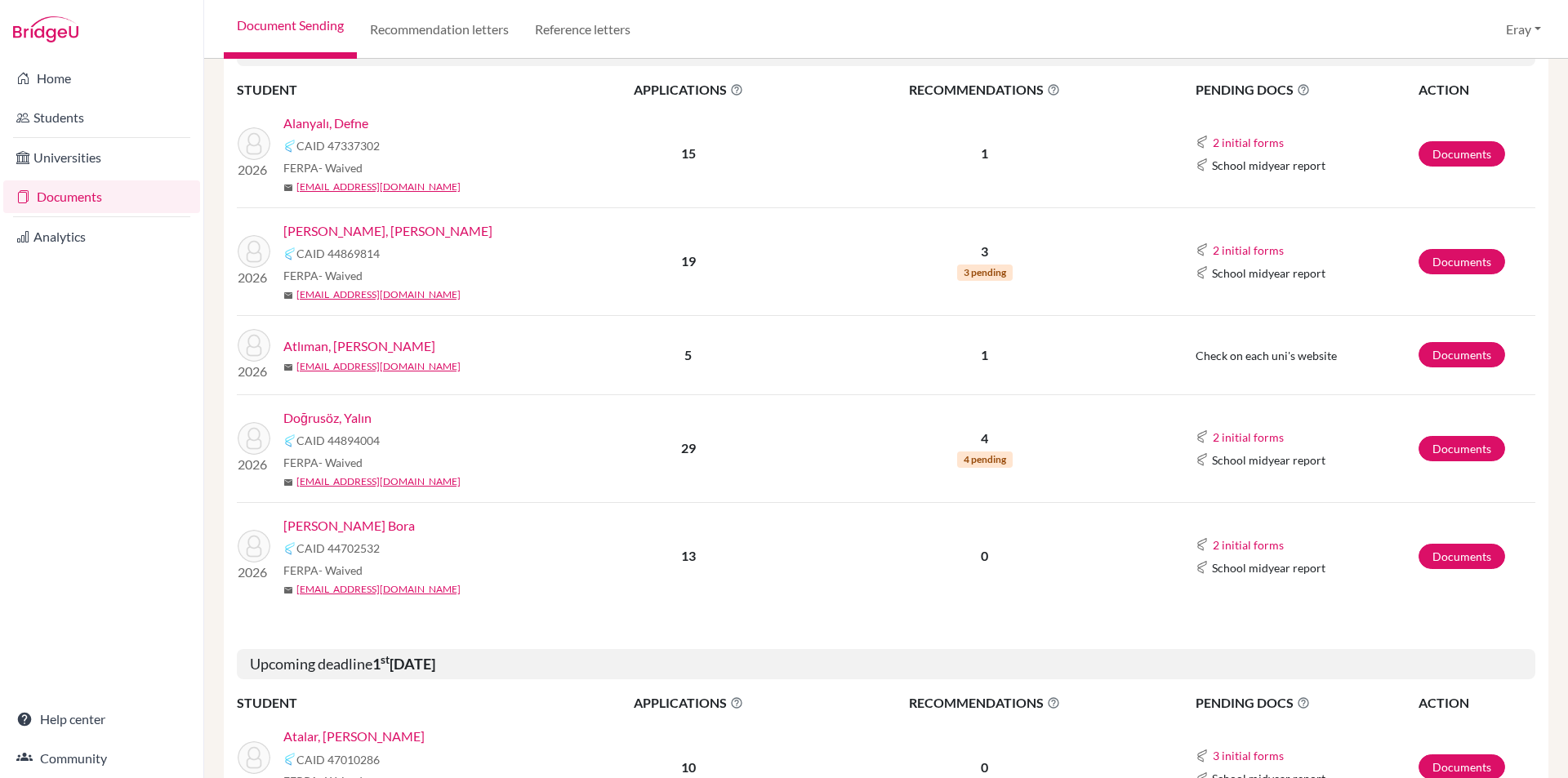
drag, startPoint x: 920, startPoint y: 421, endPoint x: 946, endPoint y: 522, distance: 104.3
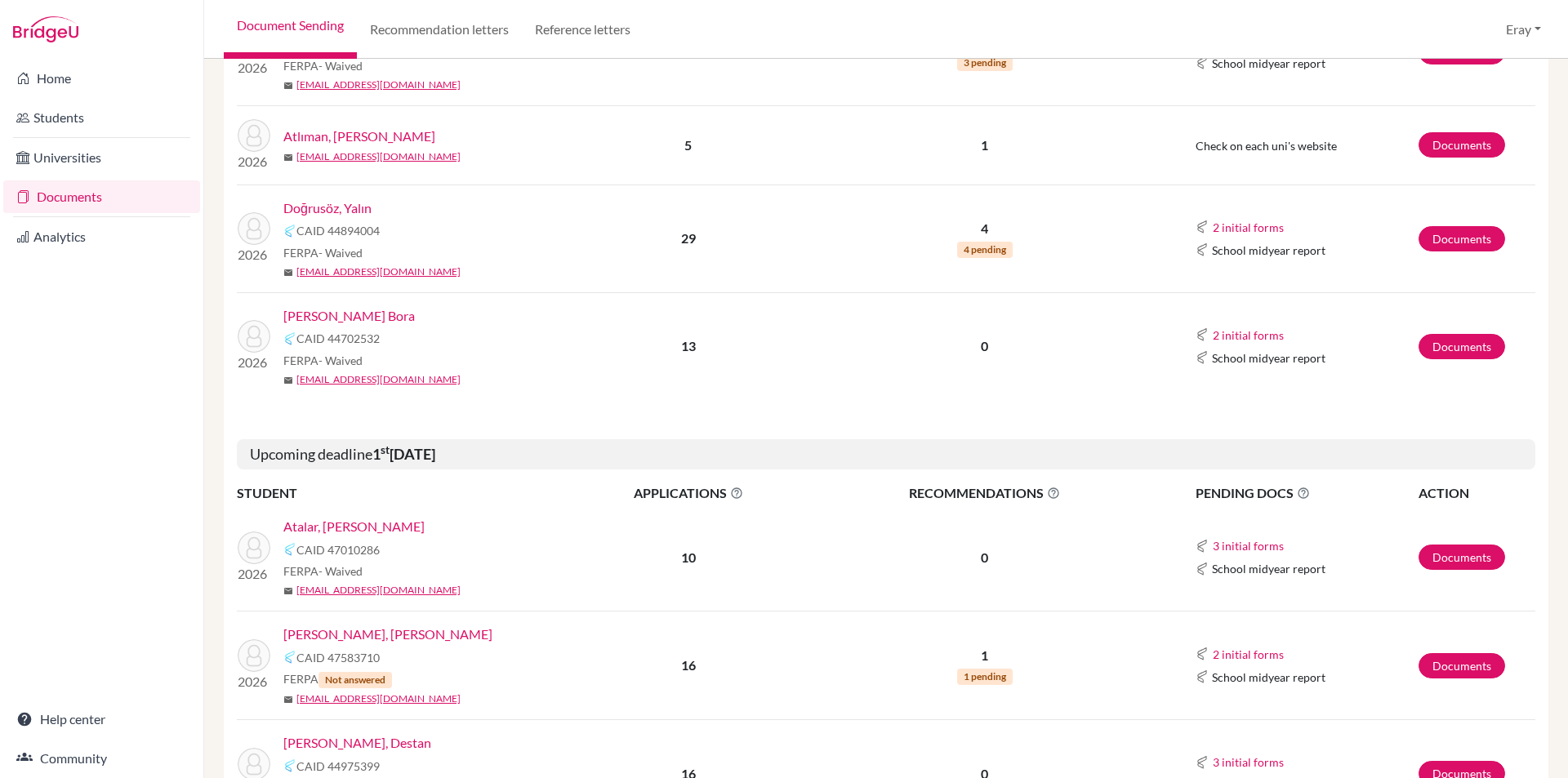
drag, startPoint x: 1227, startPoint y: 525, endPoint x: 1250, endPoint y: 550, distance: 34.0
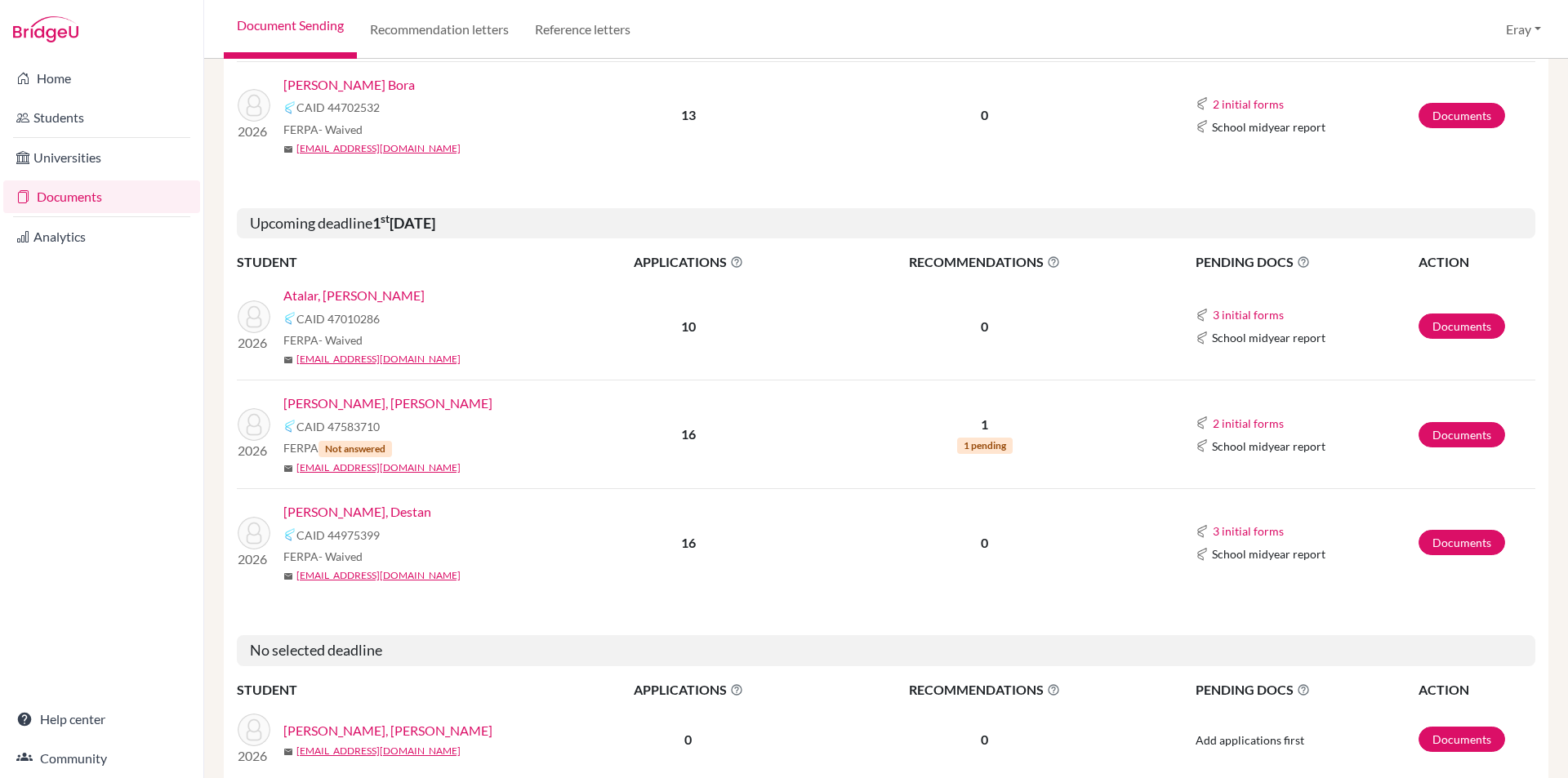
drag, startPoint x: 1196, startPoint y: 469, endPoint x: 1217, endPoint y: 491, distance: 30.4
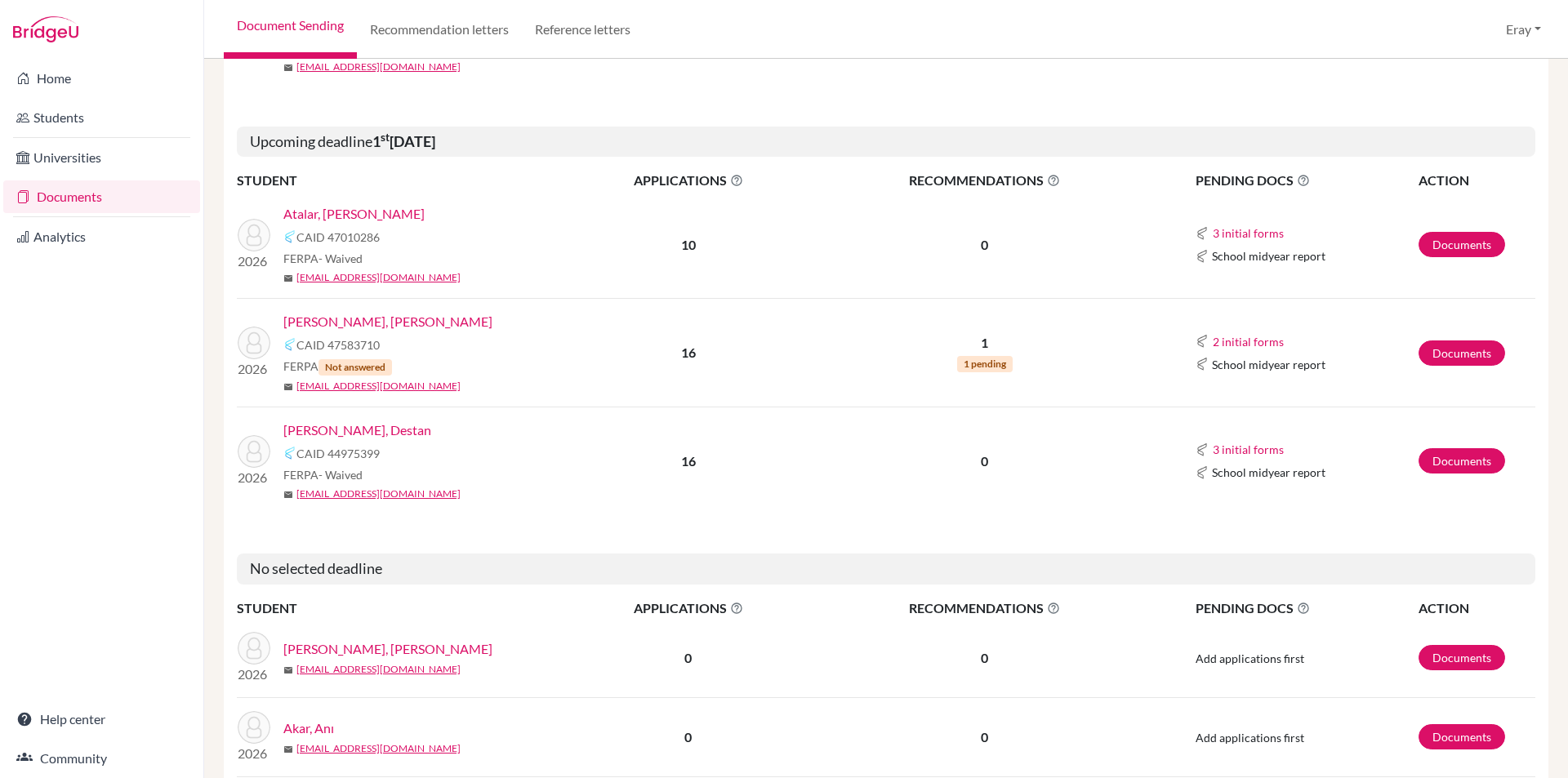
click at [363, 369] on span "Not answered" at bounding box center [355, 368] width 73 height 16
click at [1462, 350] on link "Documents" at bounding box center [1462, 354] width 86 height 26
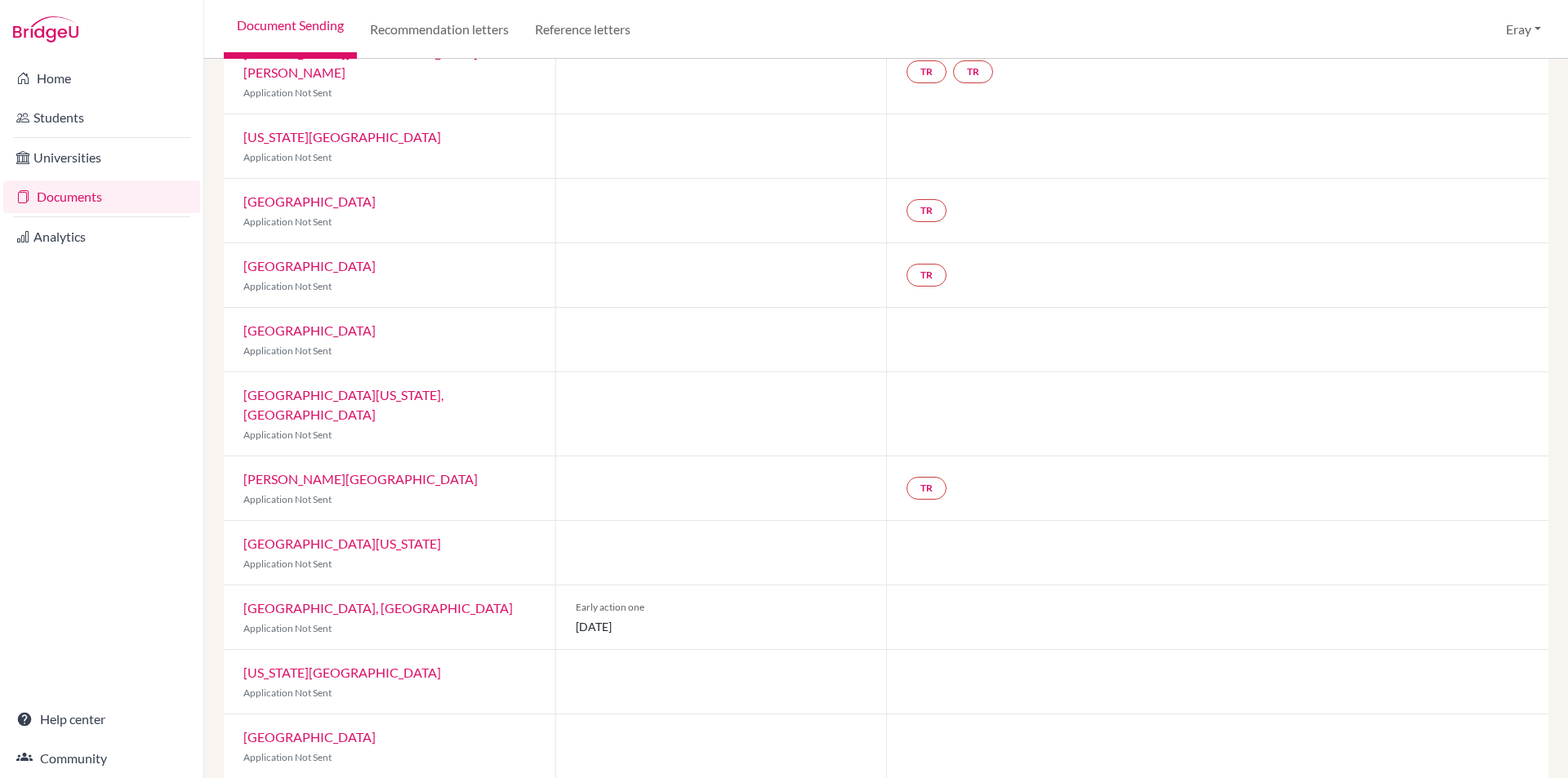
drag, startPoint x: 992, startPoint y: 147, endPoint x: 989, endPoint y: 248, distance: 101.0
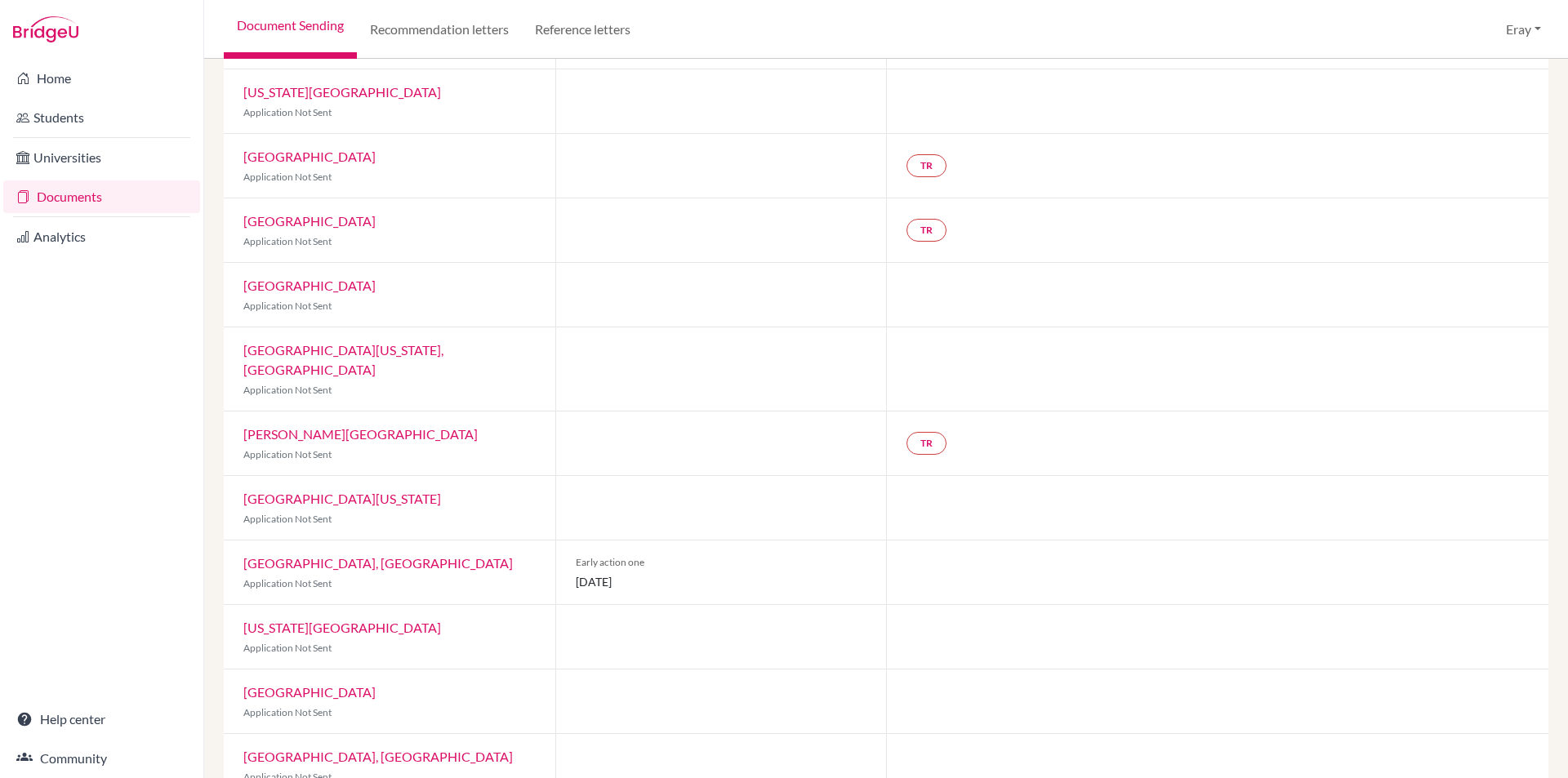
drag, startPoint x: 923, startPoint y: 346, endPoint x: 971, endPoint y: 528, distance: 188.2
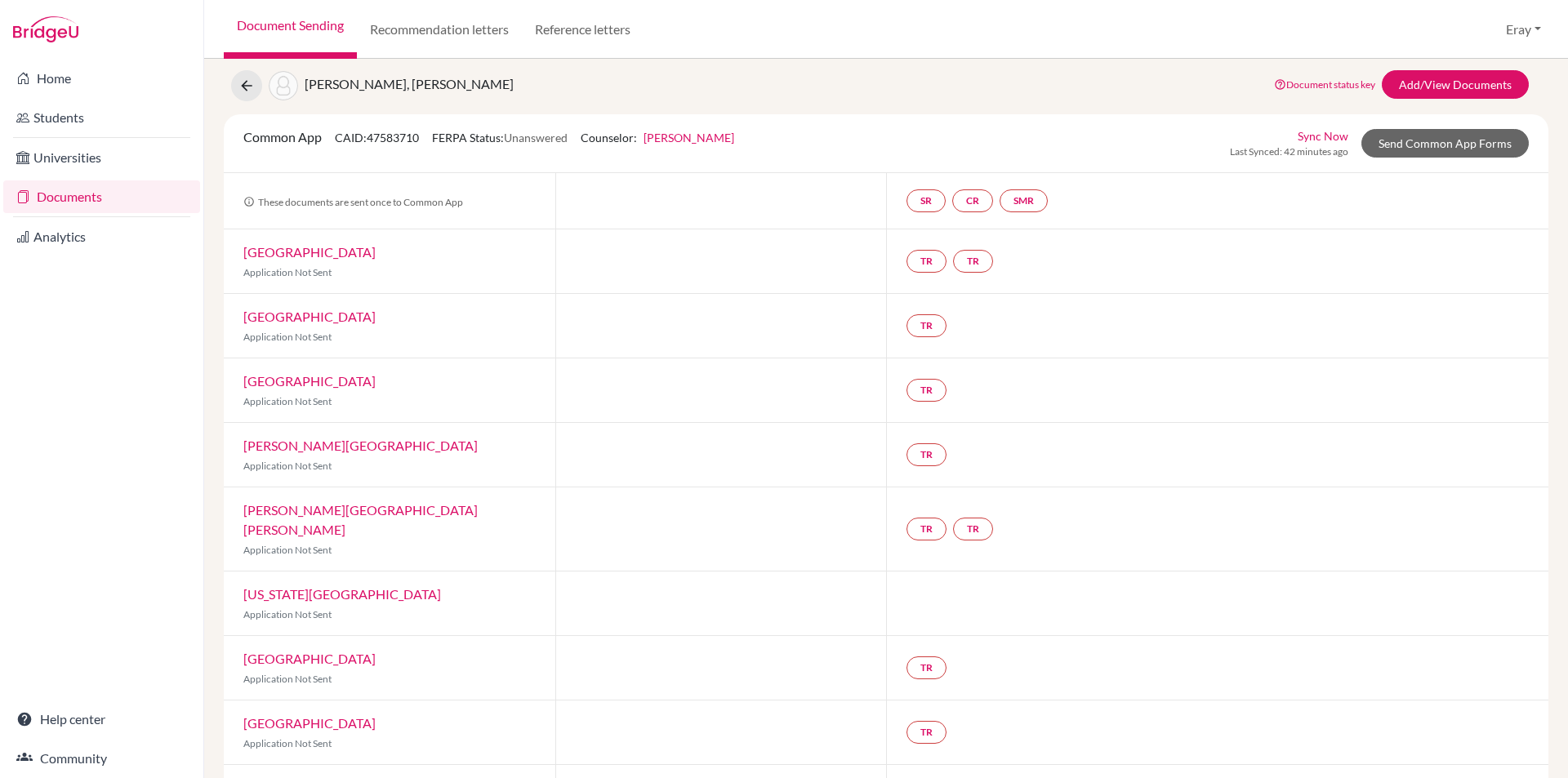
scroll to position [0, 0]
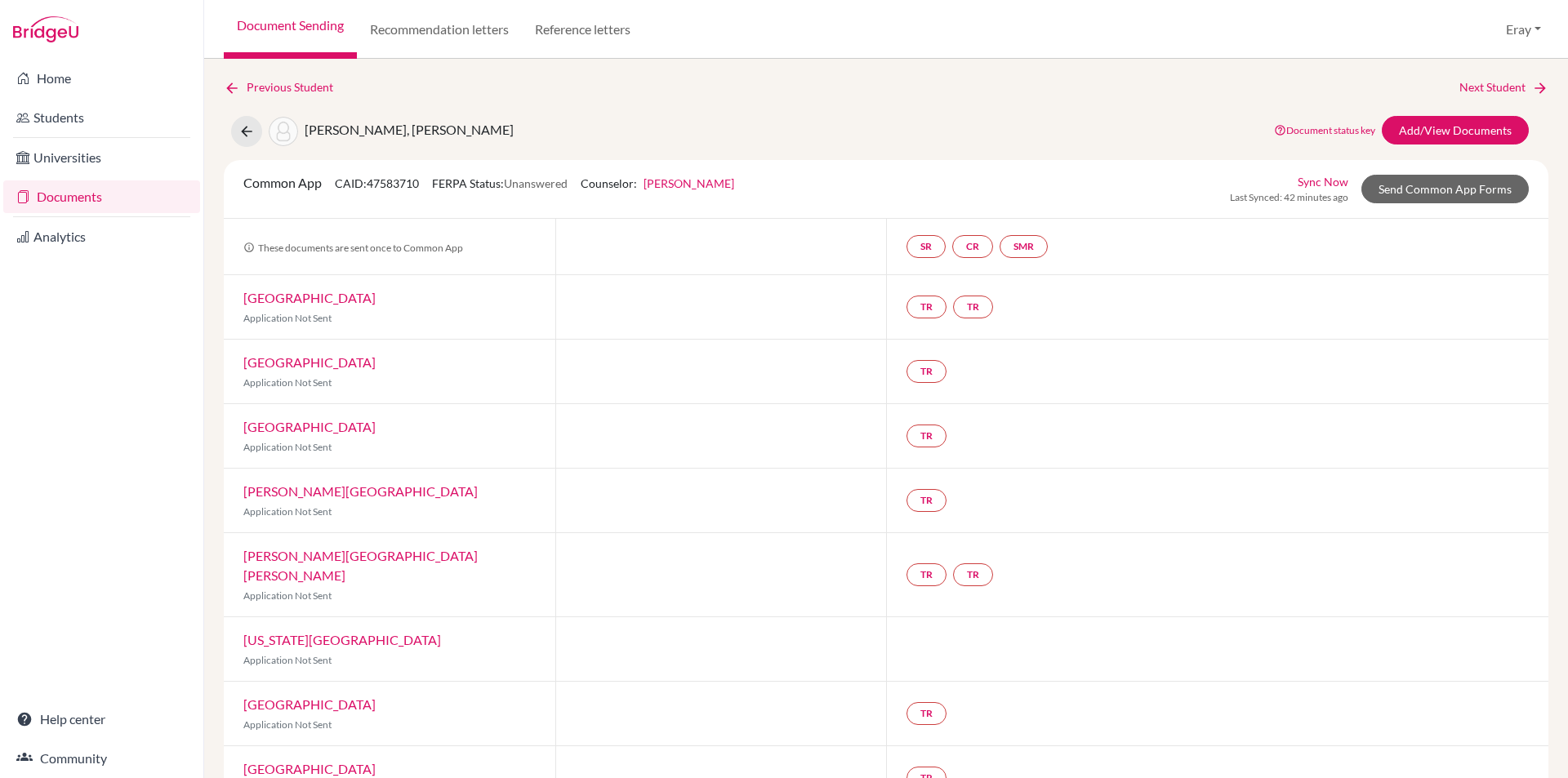
drag, startPoint x: 909, startPoint y: 458, endPoint x: 624, endPoint y: 89, distance: 466.2
click at [439, 44] on link "Recommendation letters" at bounding box center [439, 29] width 165 height 58
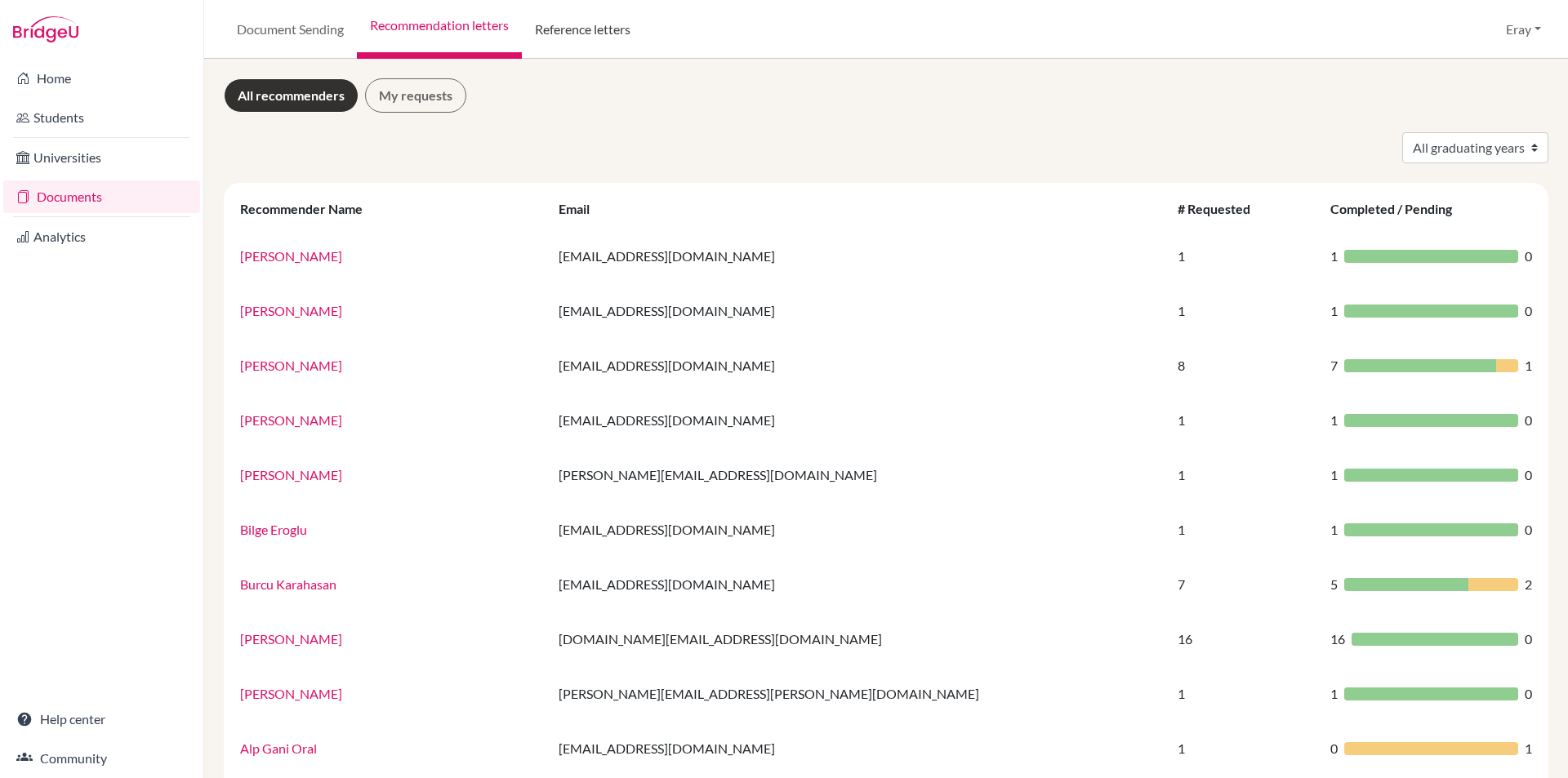
click at [572, 14] on link "Reference letters" at bounding box center [583, 29] width 122 height 58
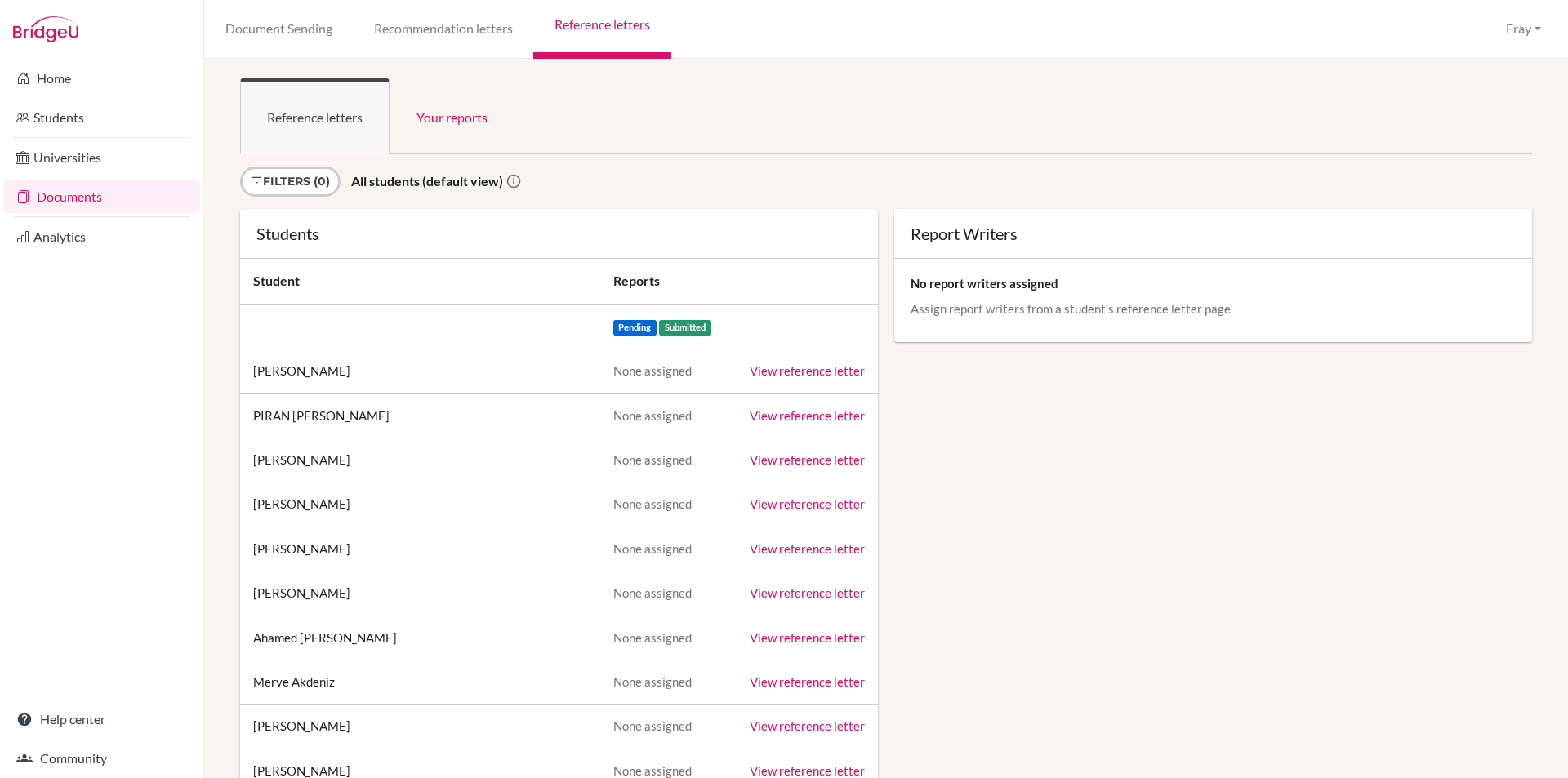
click at [351, 16] on link "Document Sending" at bounding box center [279, 29] width 149 height 58
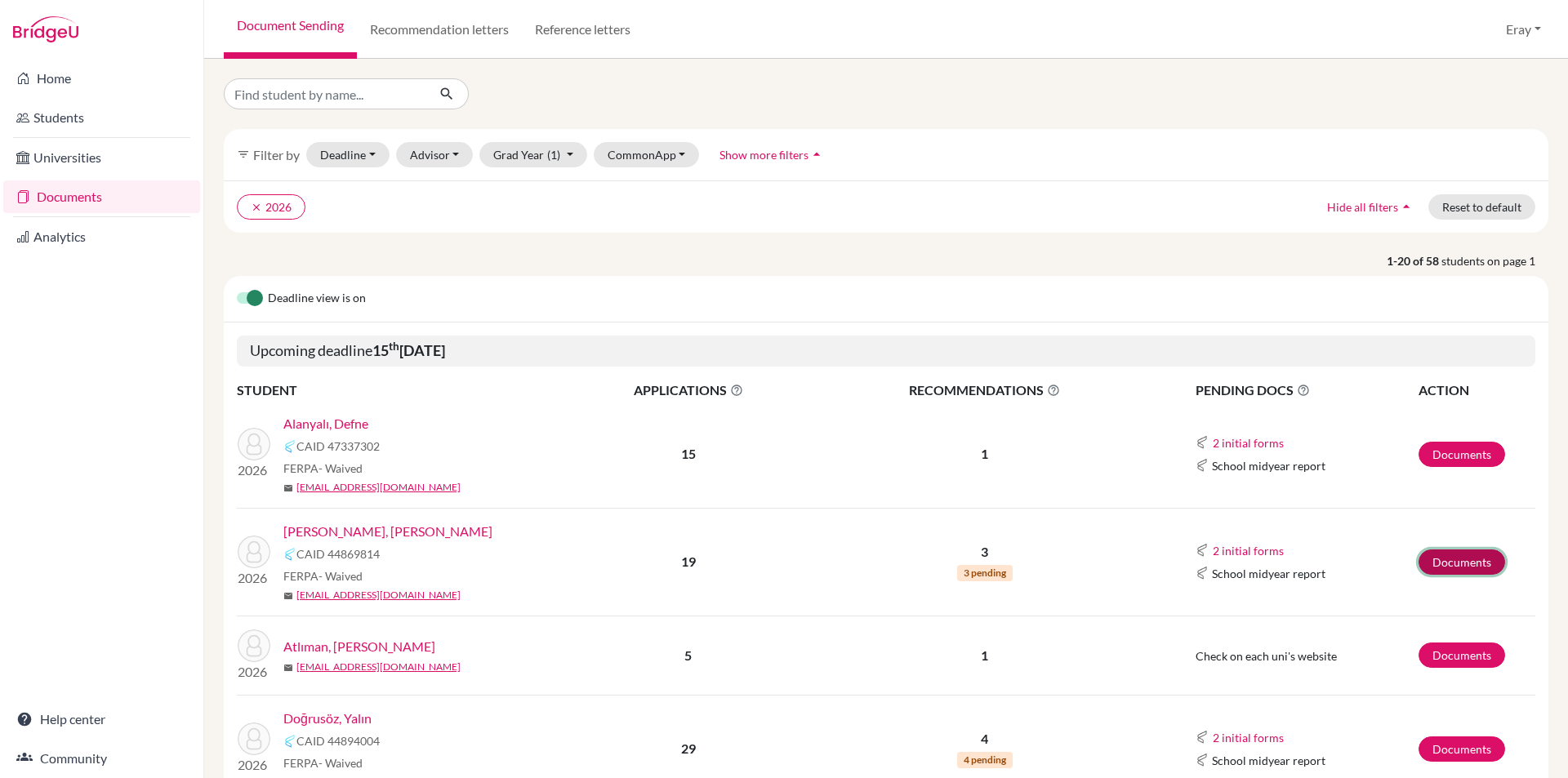
click at [1442, 573] on link "Documents" at bounding box center [1462, 563] width 86 height 26
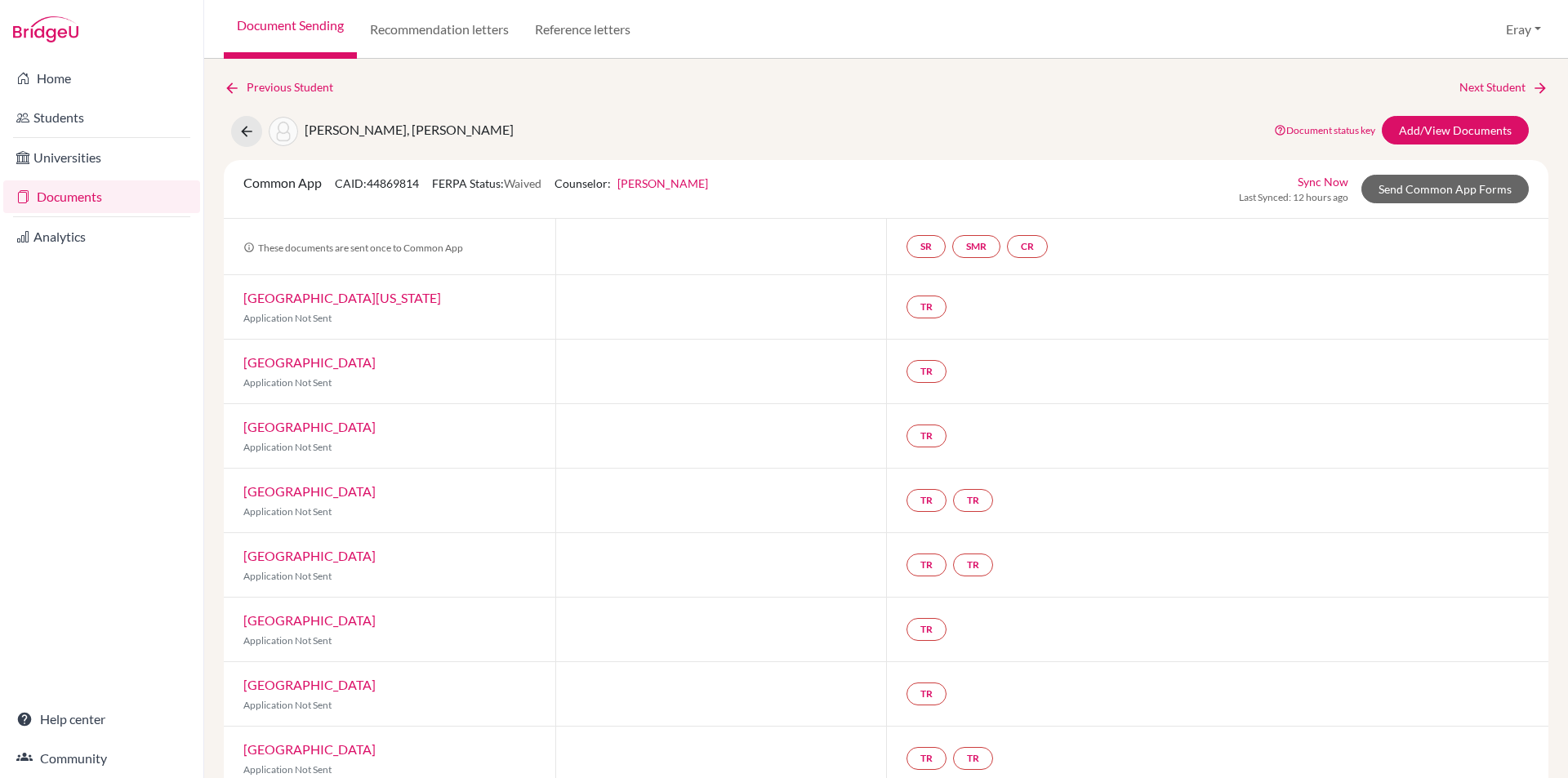
click at [1315, 128] on link "Document status key" at bounding box center [1325, 130] width 101 height 12
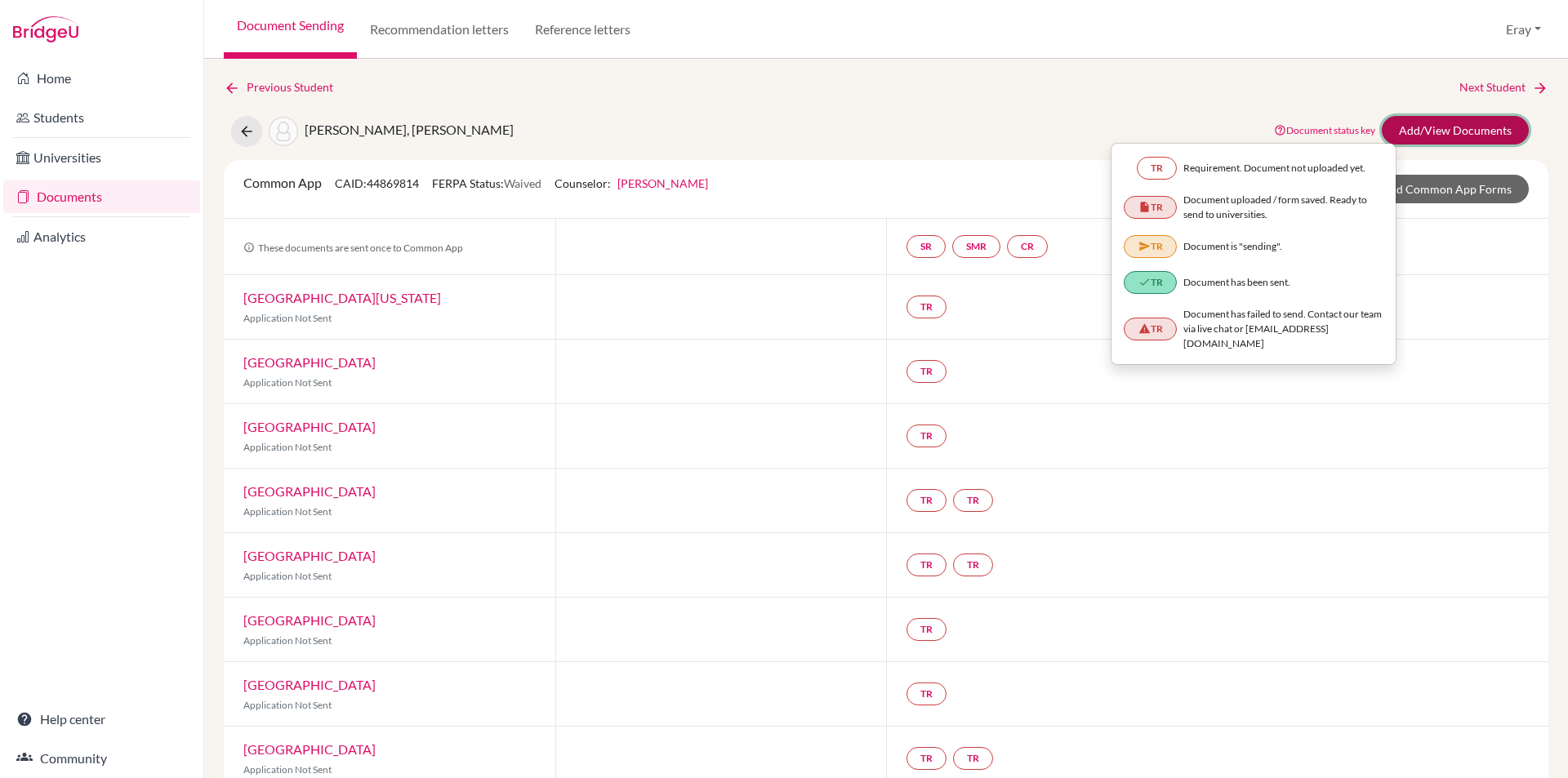
click at [1448, 133] on link "Add/View Documents" at bounding box center [1456, 130] width 147 height 29
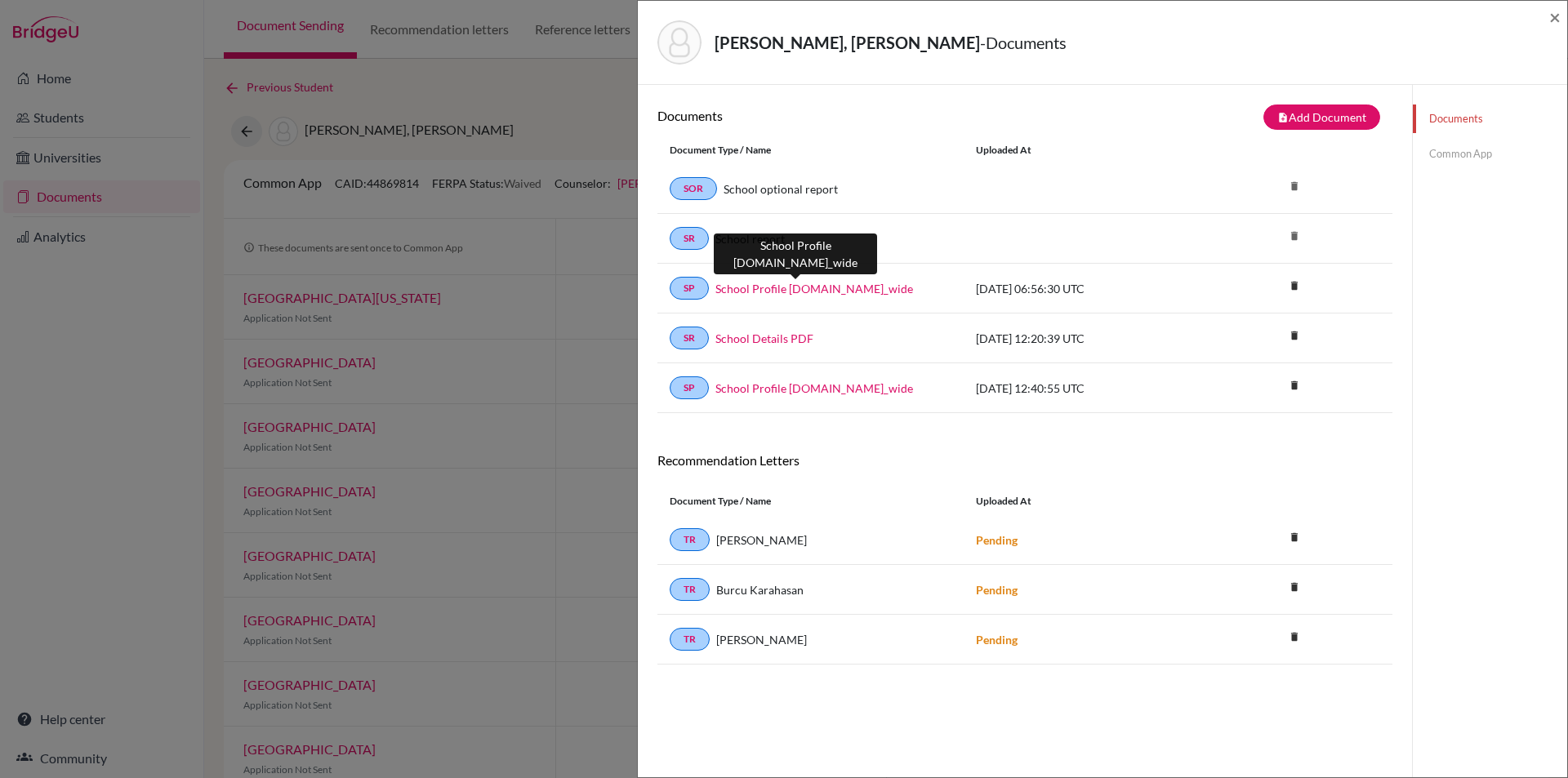
click at [830, 292] on link "School Profile 2026.school_wide" at bounding box center [814, 288] width 197 height 17
click at [1464, 146] on link "Common App" at bounding box center [1491, 154] width 155 height 29
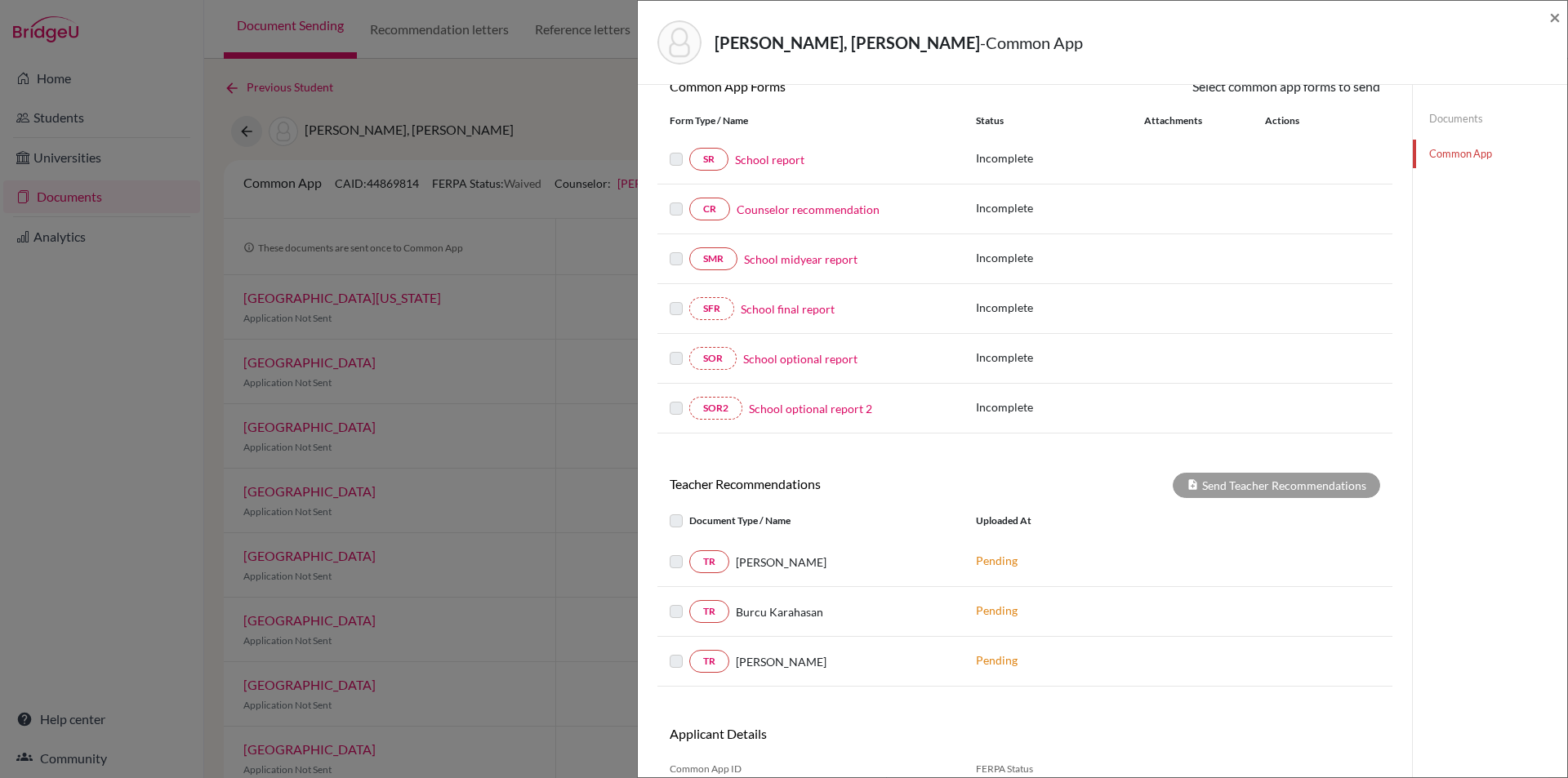
drag, startPoint x: 1304, startPoint y: 178, endPoint x: 1303, endPoint y: 319, distance: 141.0
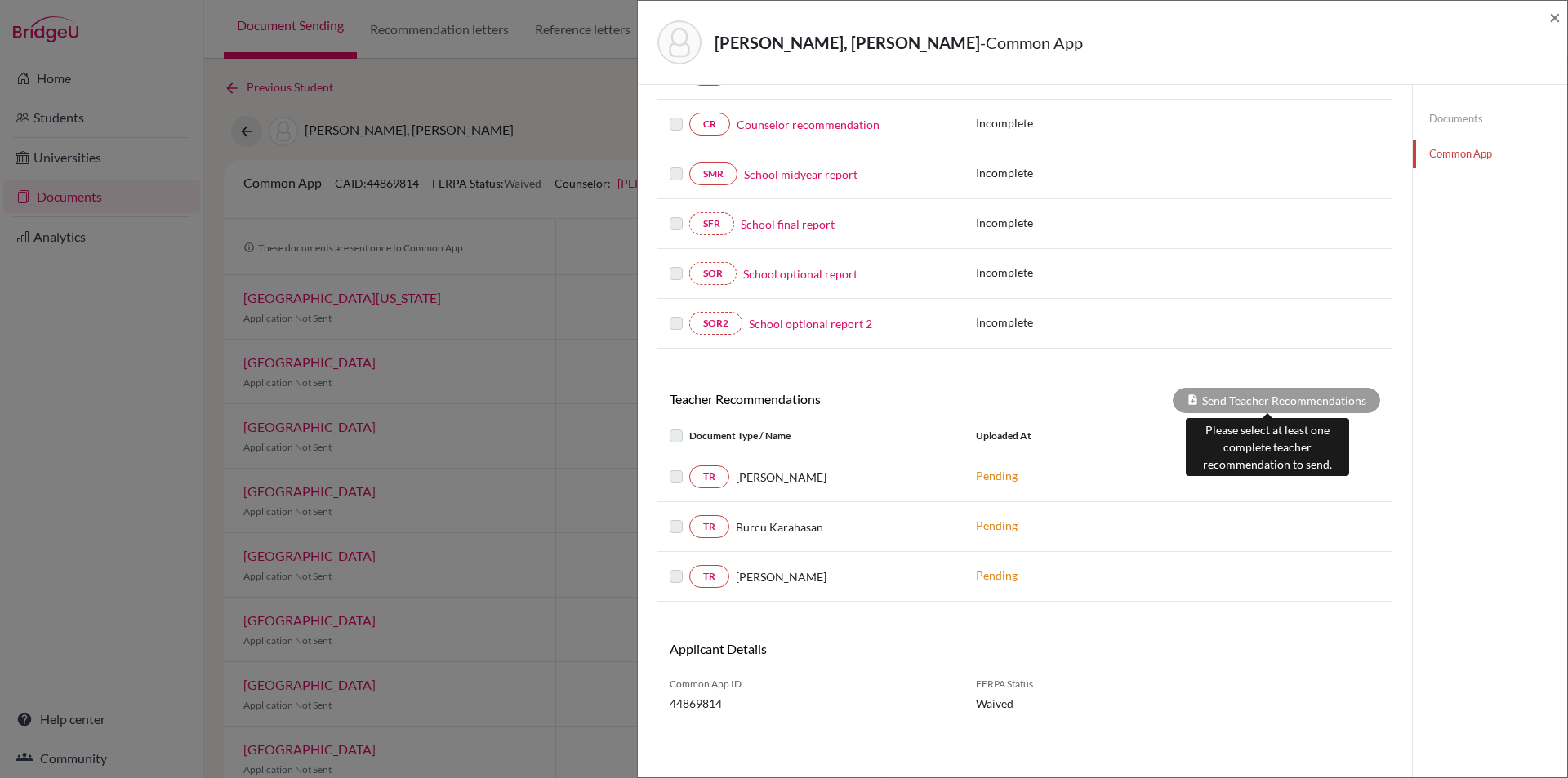
click at [1248, 399] on div "Send Teacher Recommendations" at bounding box center [1277, 400] width 207 height 26
click at [690, 467] on label at bounding box center [690, 467] width 0 height 0
click at [690, 426] on label at bounding box center [690, 426] width 0 height 0
click at [1559, 18] on span "×" at bounding box center [1555, 17] width 12 height 24
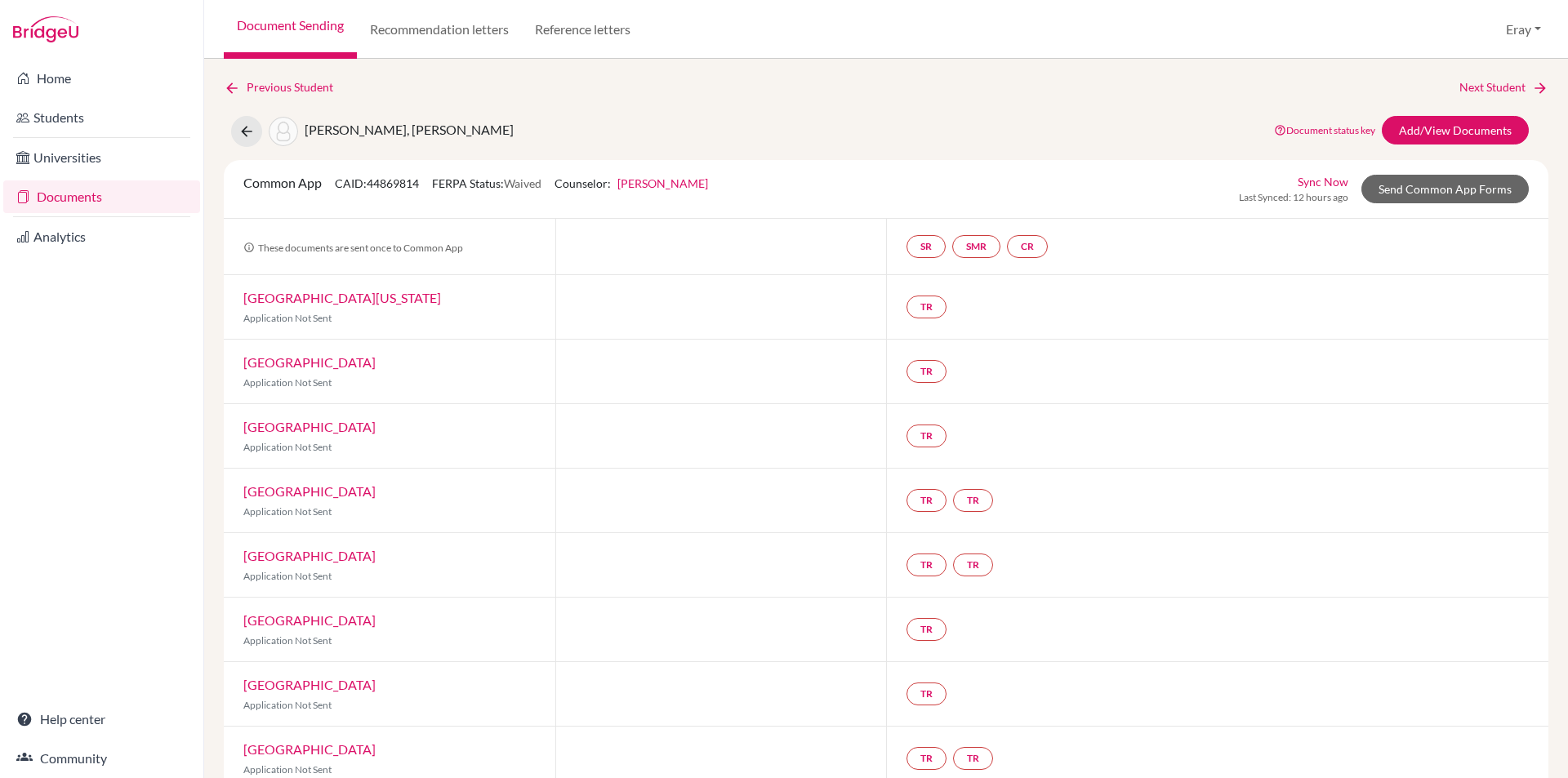
click at [87, 178] on ul "Universities Documents" at bounding box center [101, 177] width 203 height 79
click at [90, 192] on link "Documents" at bounding box center [101, 196] width 197 height 33
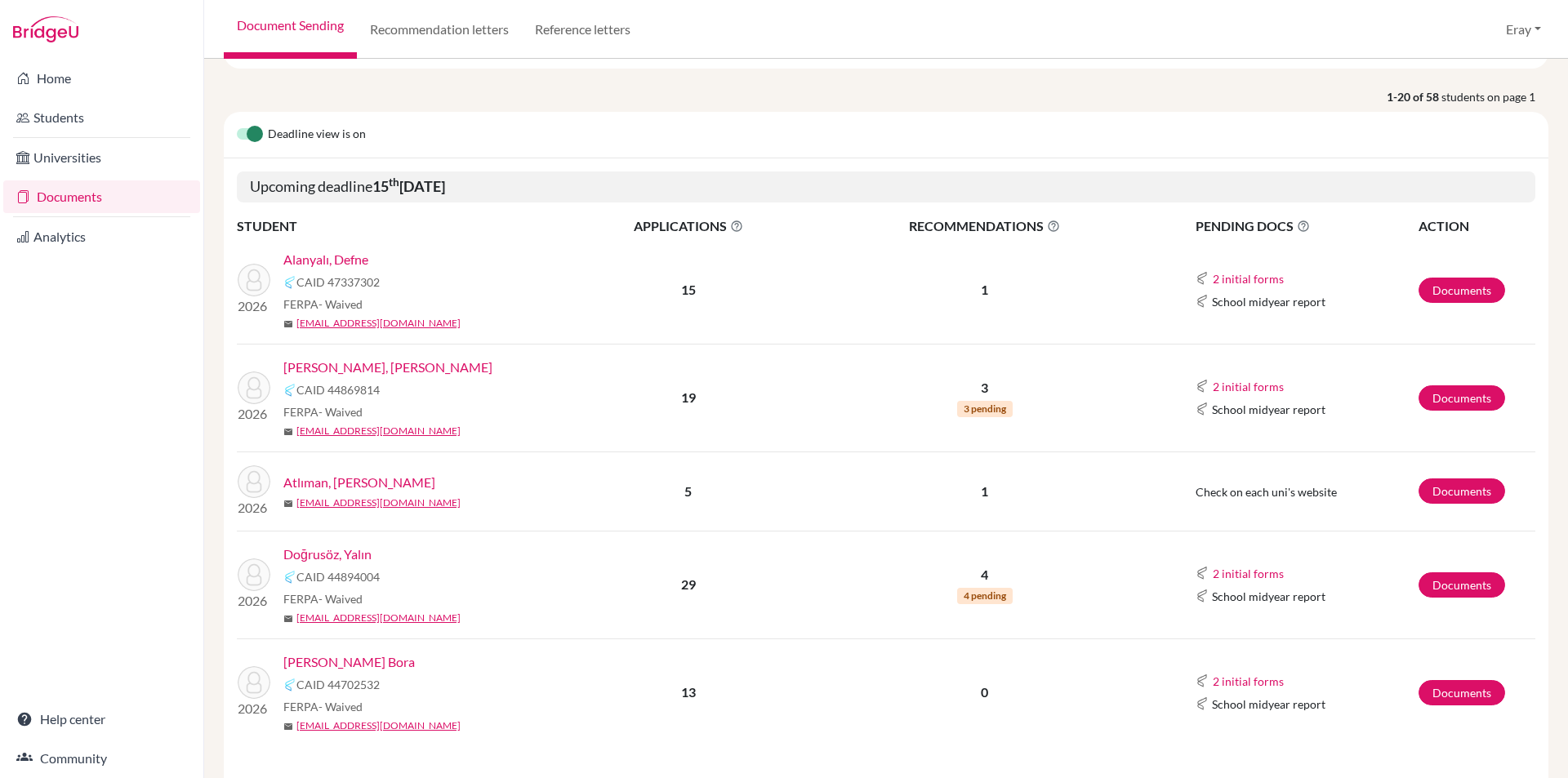
drag, startPoint x: 776, startPoint y: 462, endPoint x: 792, endPoint y: 544, distance: 83.5
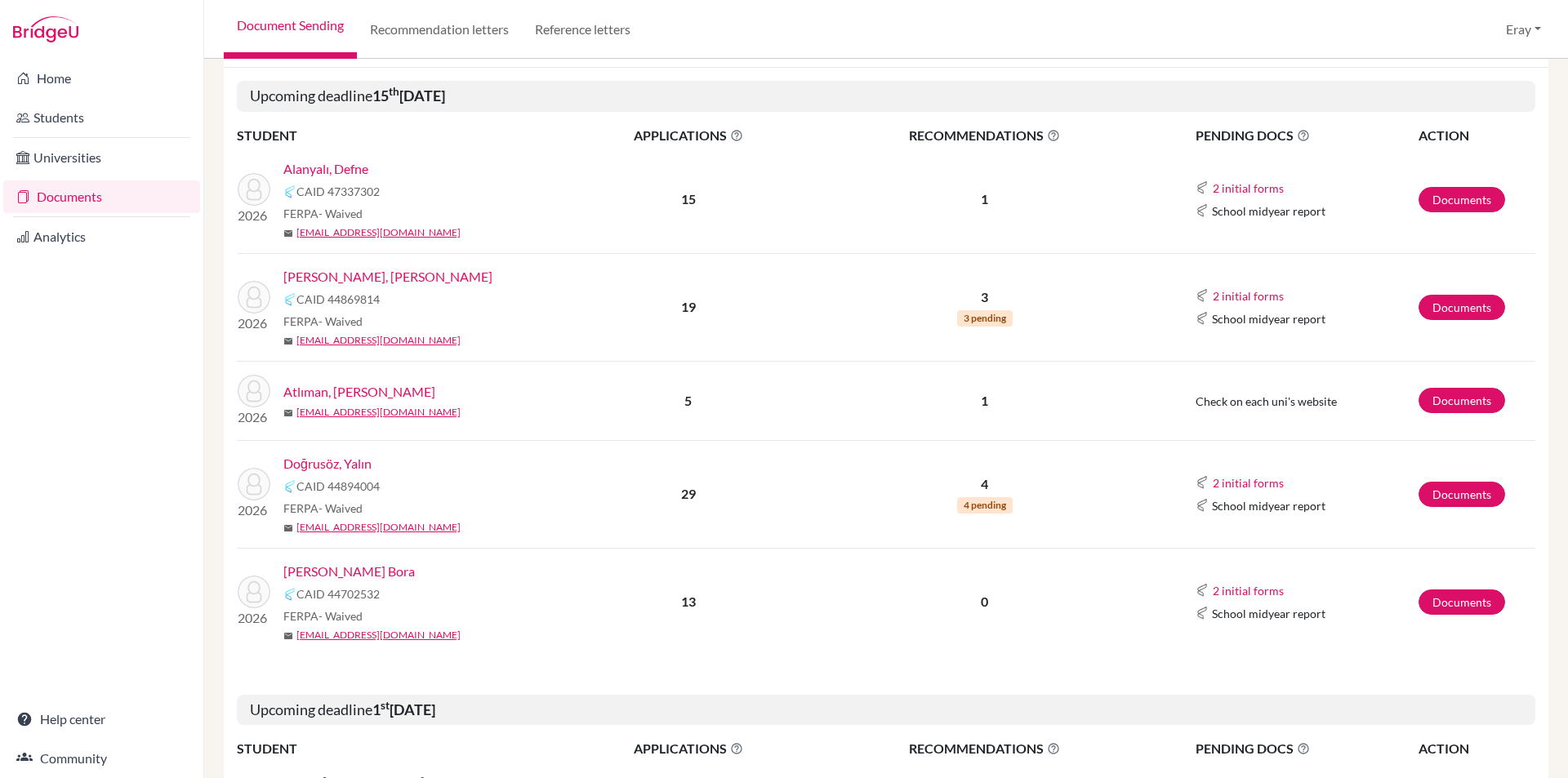
drag, startPoint x: 855, startPoint y: 425, endPoint x: 863, endPoint y: 480, distance: 55.6
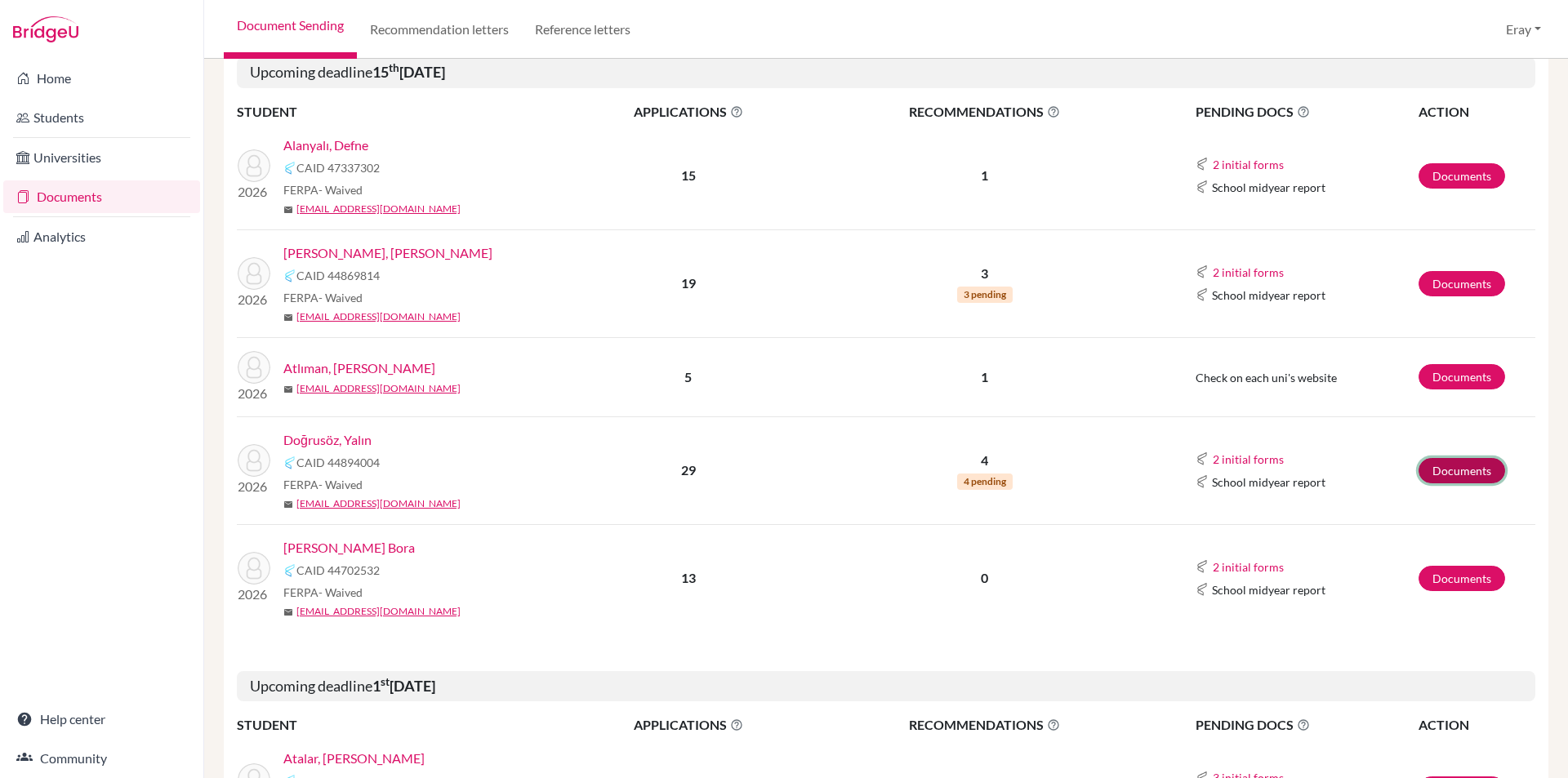
click at [1464, 472] on link "Documents" at bounding box center [1462, 471] width 86 height 26
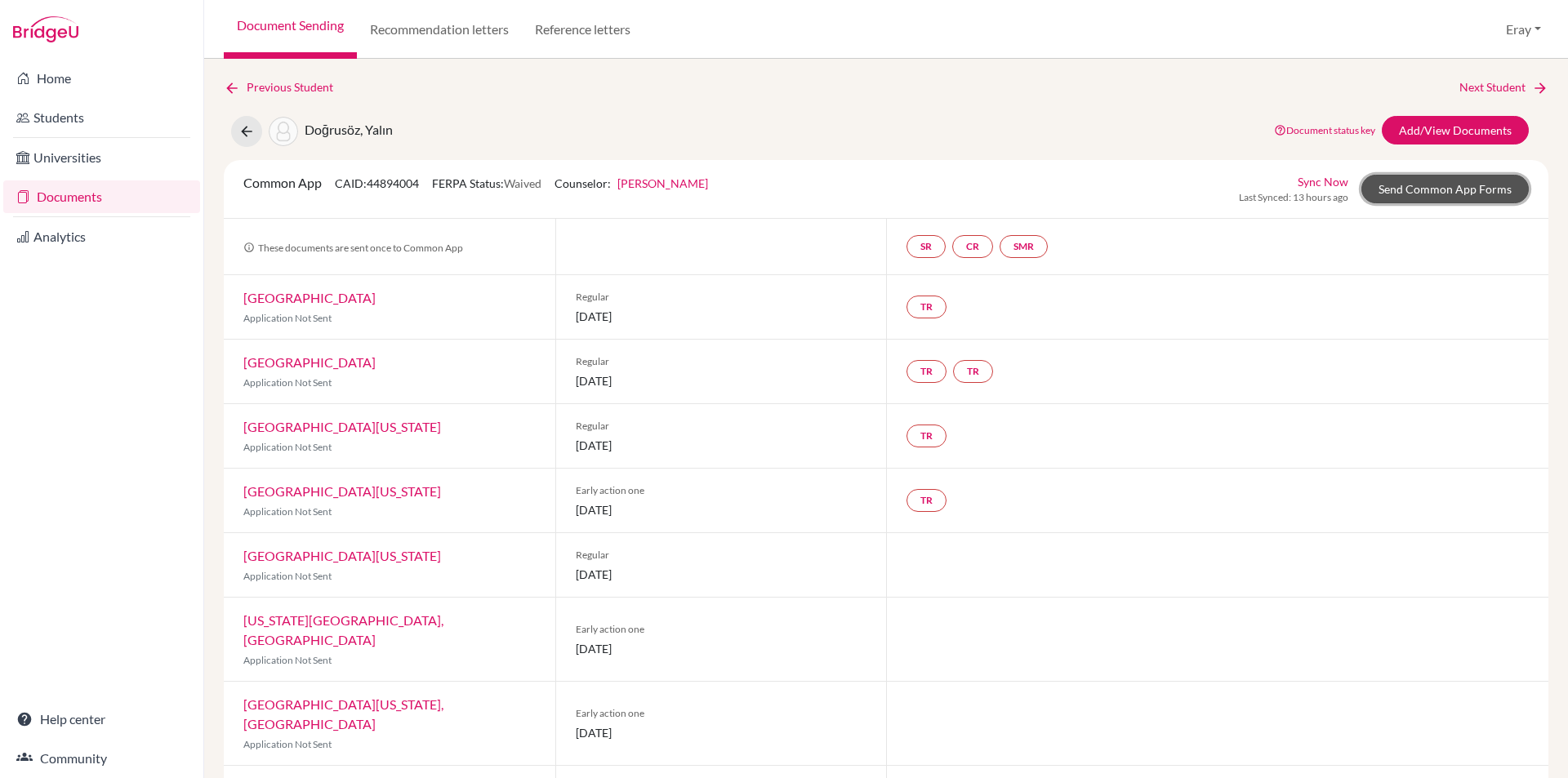
click at [1453, 194] on link "Send Common App Forms" at bounding box center [1445, 188] width 168 height 29
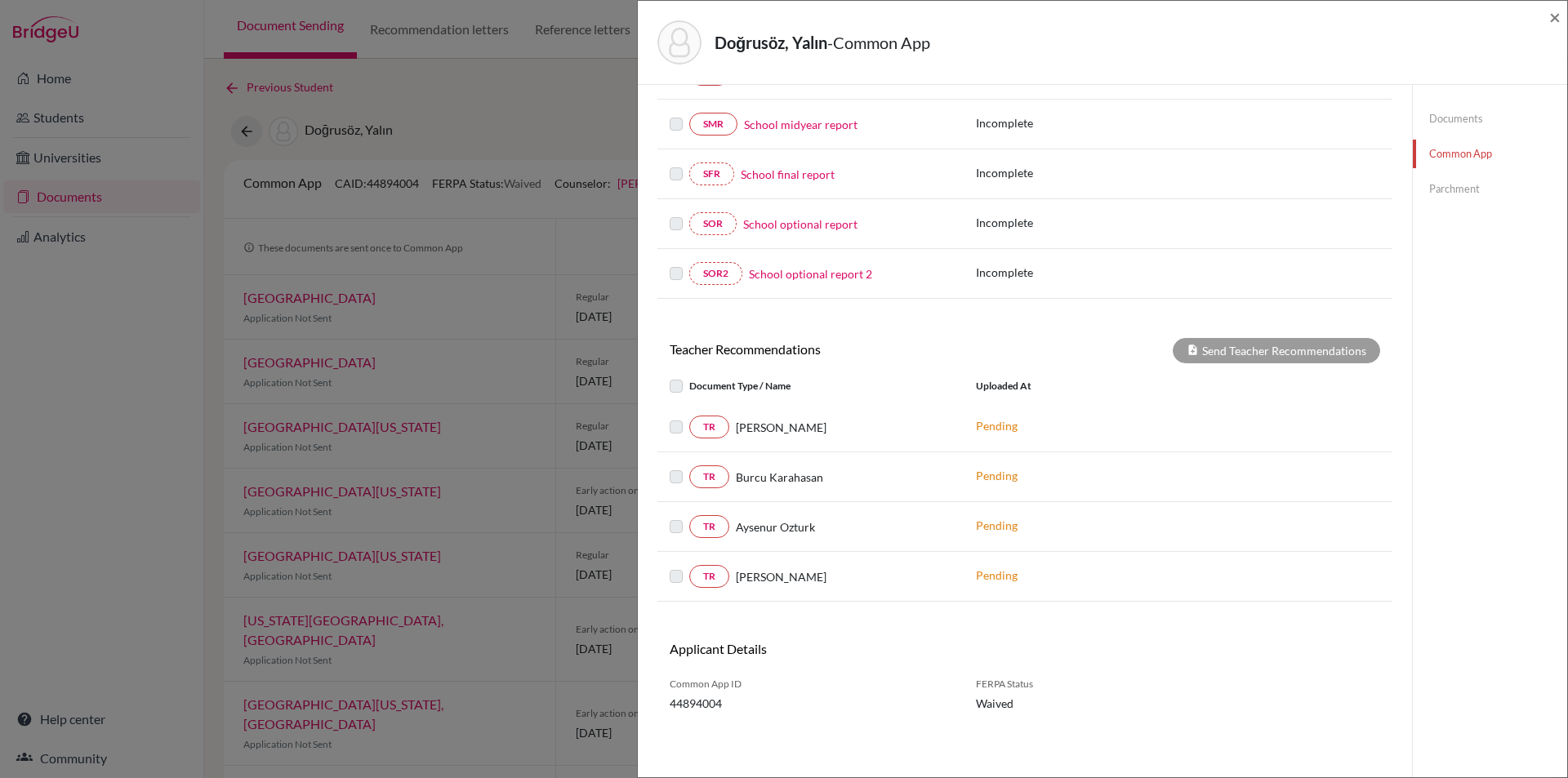
drag, startPoint x: 947, startPoint y: 332, endPoint x: 966, endPoint y: 513, distance: 182.0
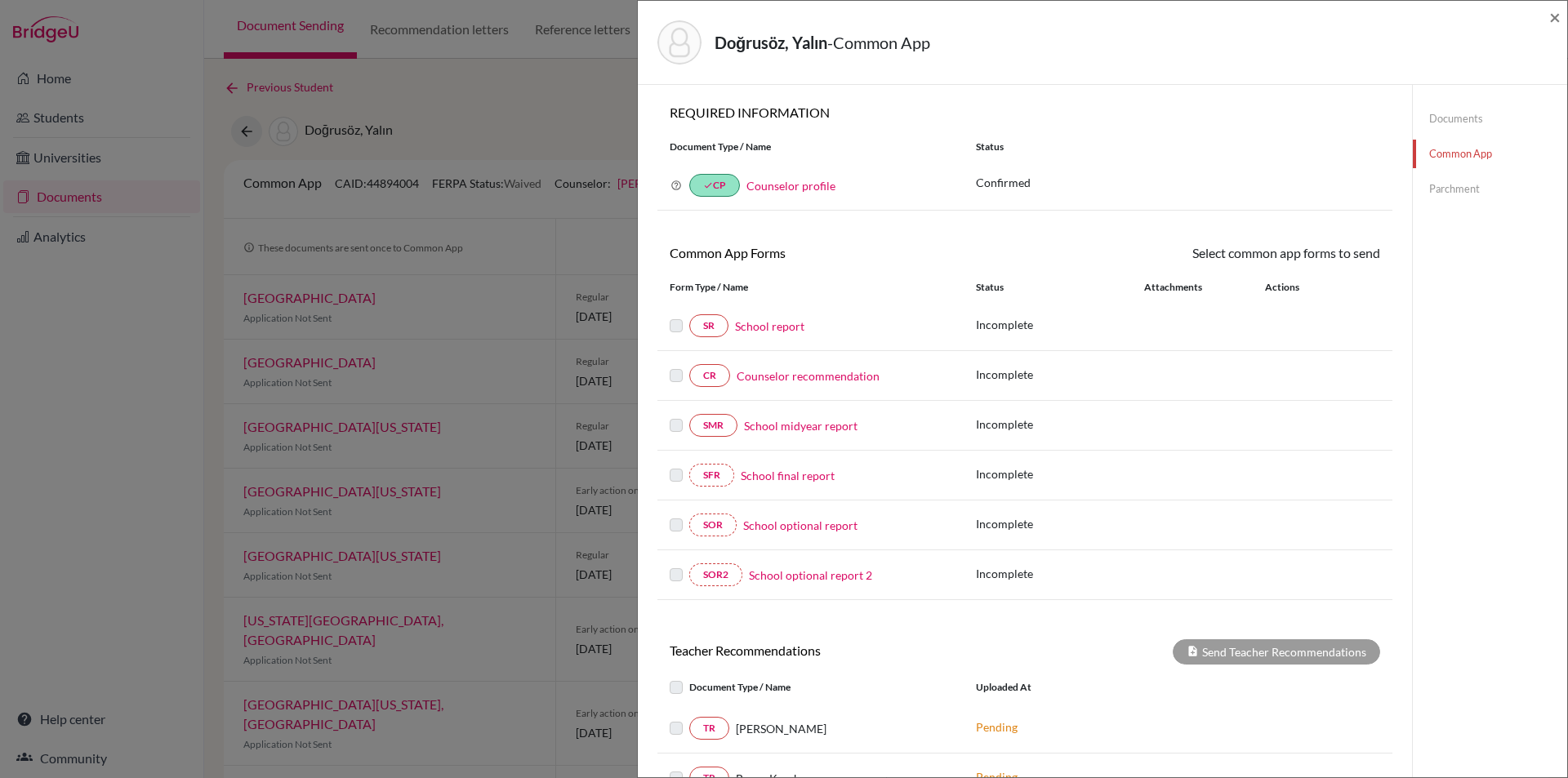
drag, startPoint x: 951, startPoint y: 486, endPoint x: 951, endPoint y: 288, distance: 198.0
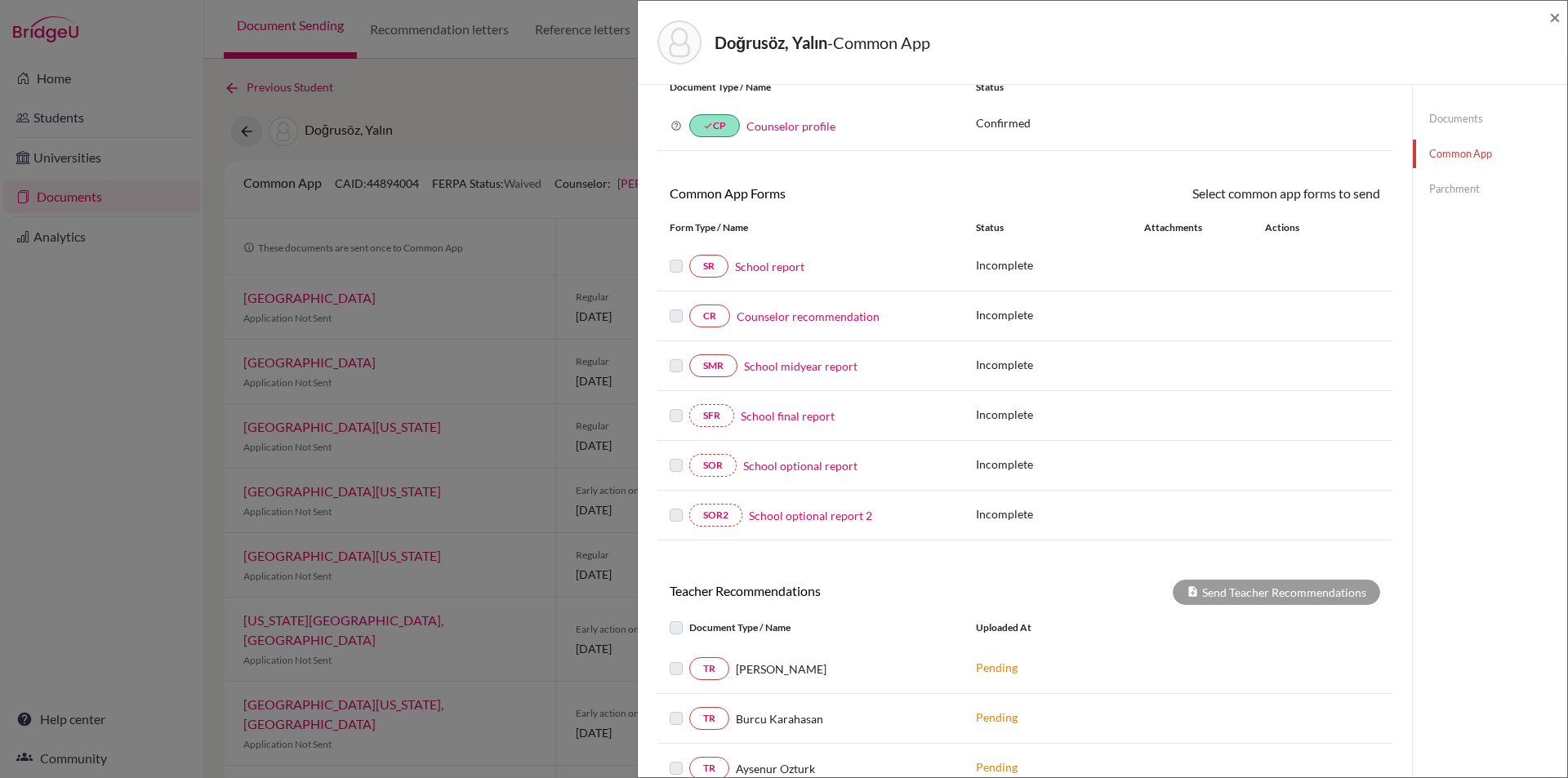
drag, startPoint x: 948, startPoint y: 420, endPoint x: 913, endPoint y: 541, distance: 126.0
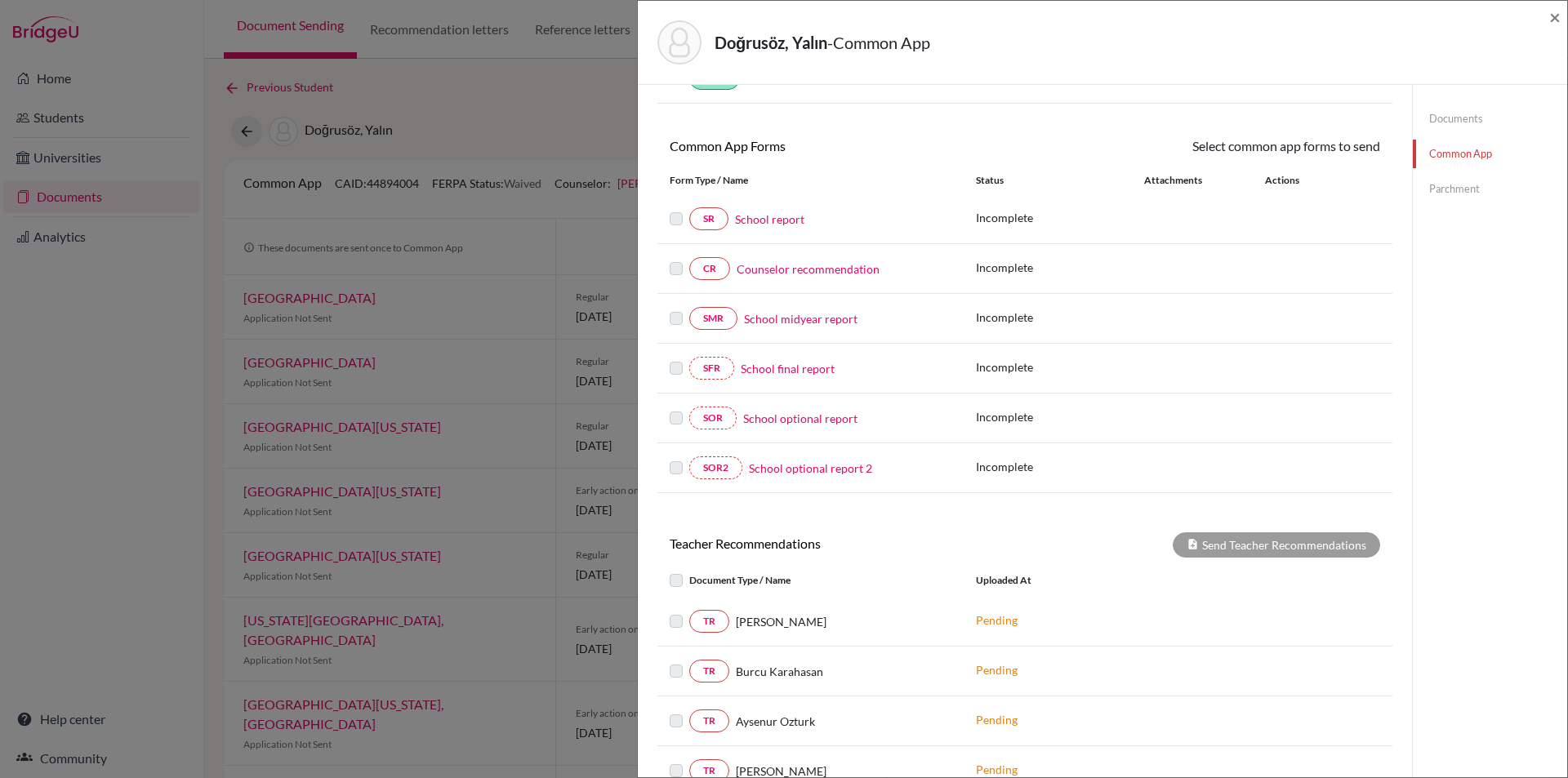
click at [690, 611] on label at bounding box center [690, 611] width 0 height 0
click at [690, 571] on label at bounding box center [690, 571] width 0 height 0
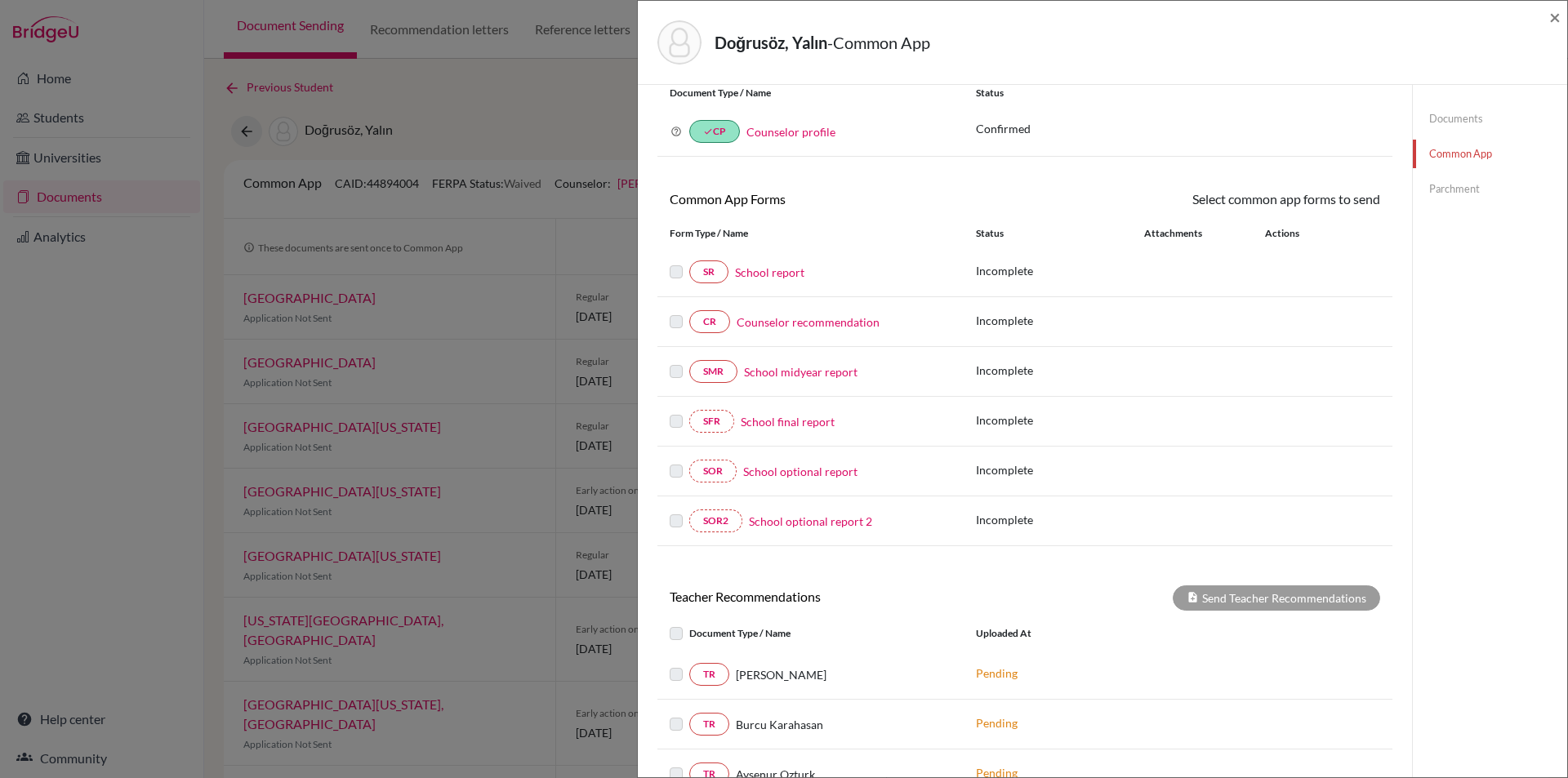
scroll to position [0, 0]
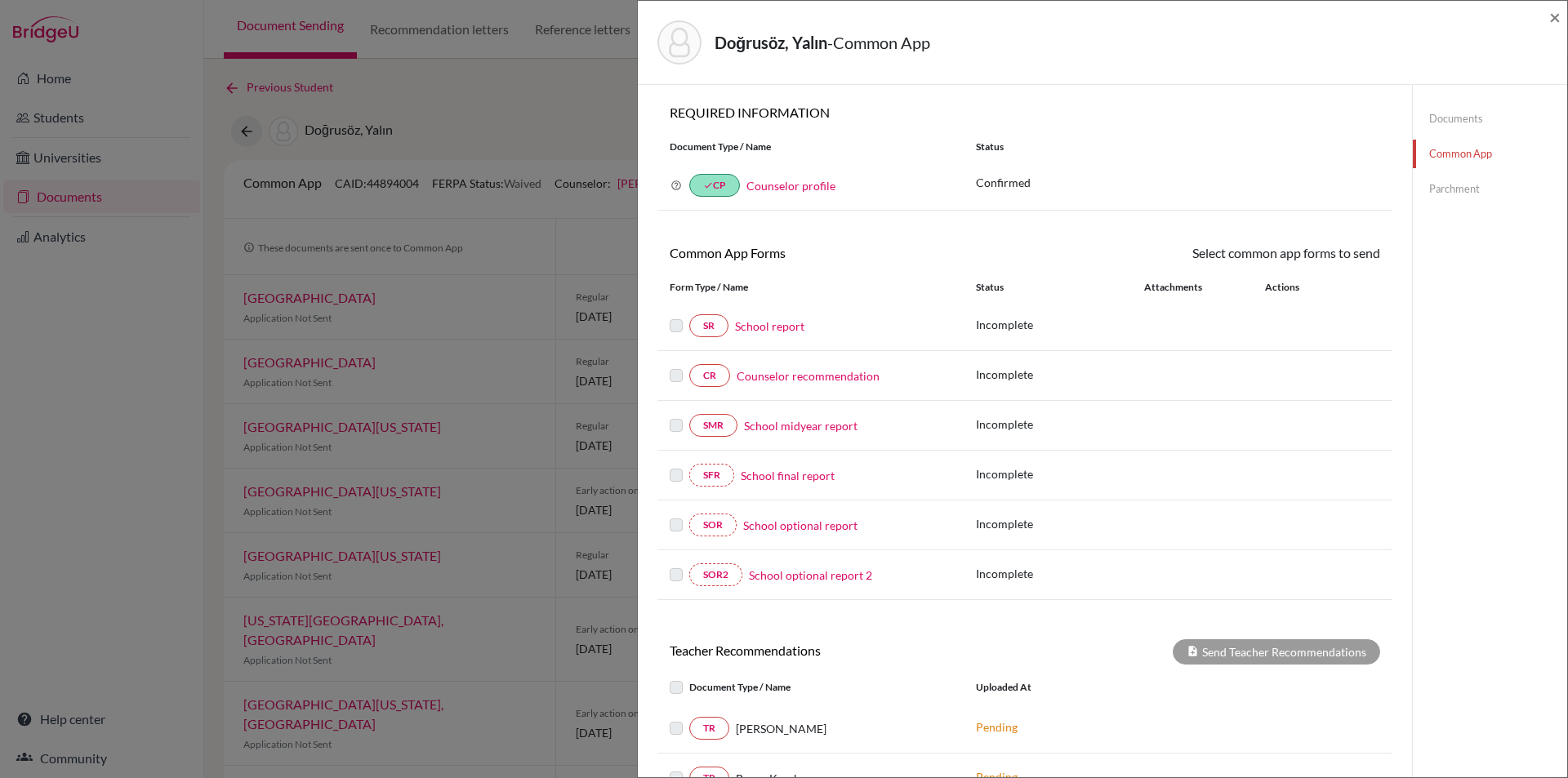
drag, startPoint x: 922, startPoint y: 359, endPoint x: 932, endPoint y: 284, distance: 75.7
click at [1485, 189] on link "Parchment" at bounding box center [1491, 188] width 155 height 29
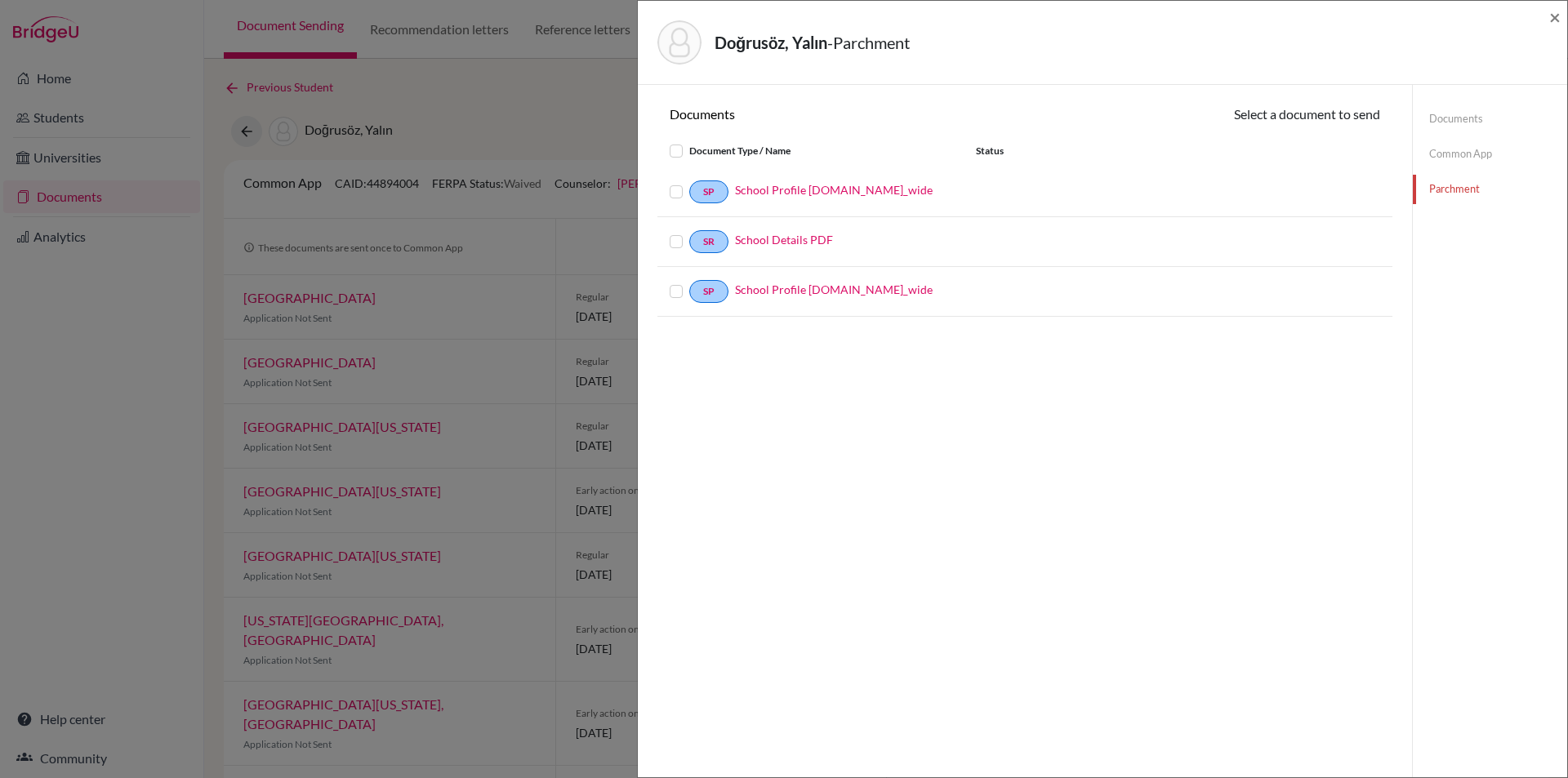
click at [1508, 145] on link "Common App" at bounding box center [1491, 154] width 155 height 29
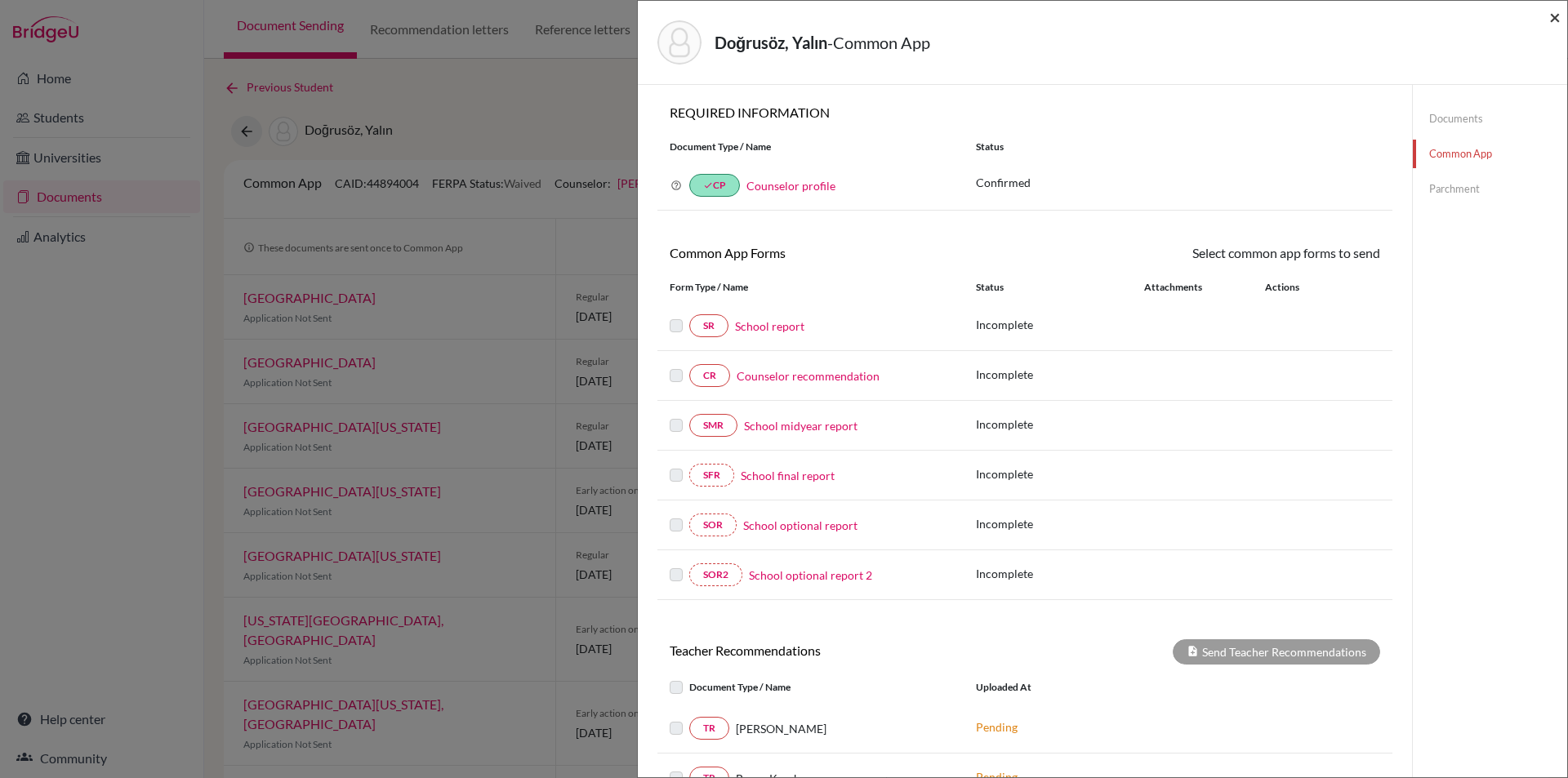
click at [1555, 17] on span "×" at bounding box center [1555, 17] width 12 height 24
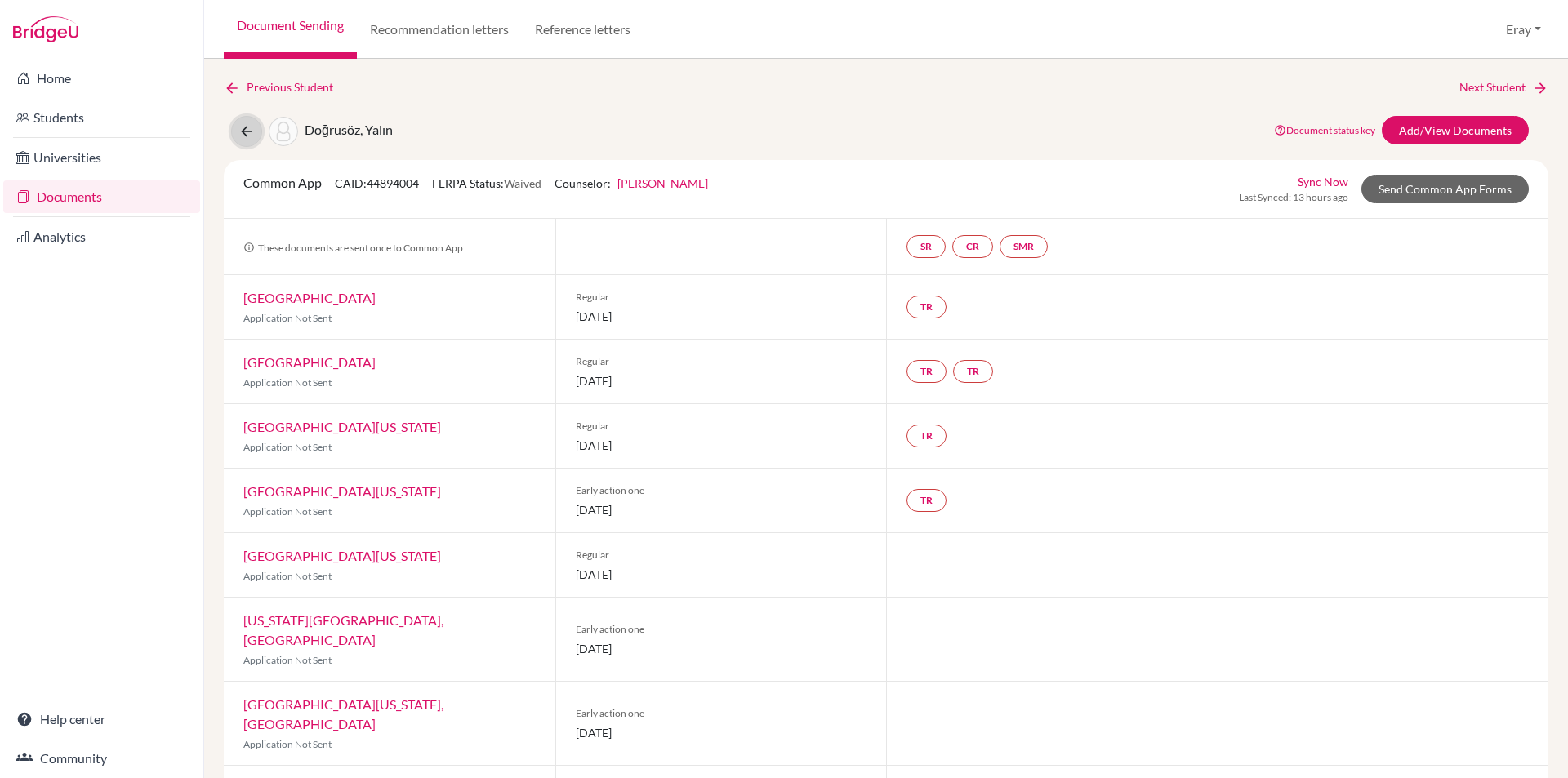
click at [242, 125] on icon at bounding box center [247, 131] width 16 height 16
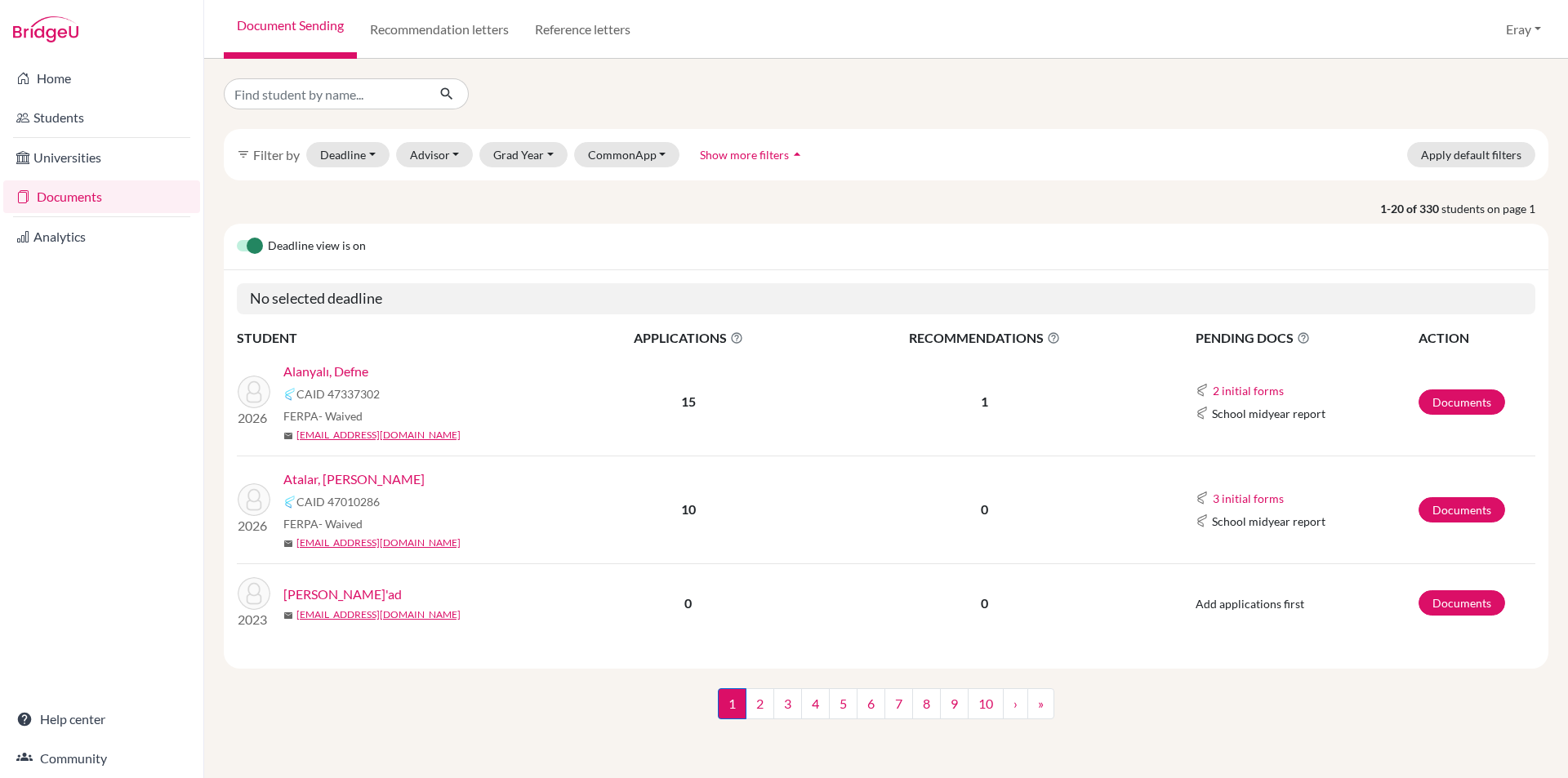
click at [370, 476] on link "Atalar, [PERSON_NAME]" at bounding box center [354, 480] width 142 height 20
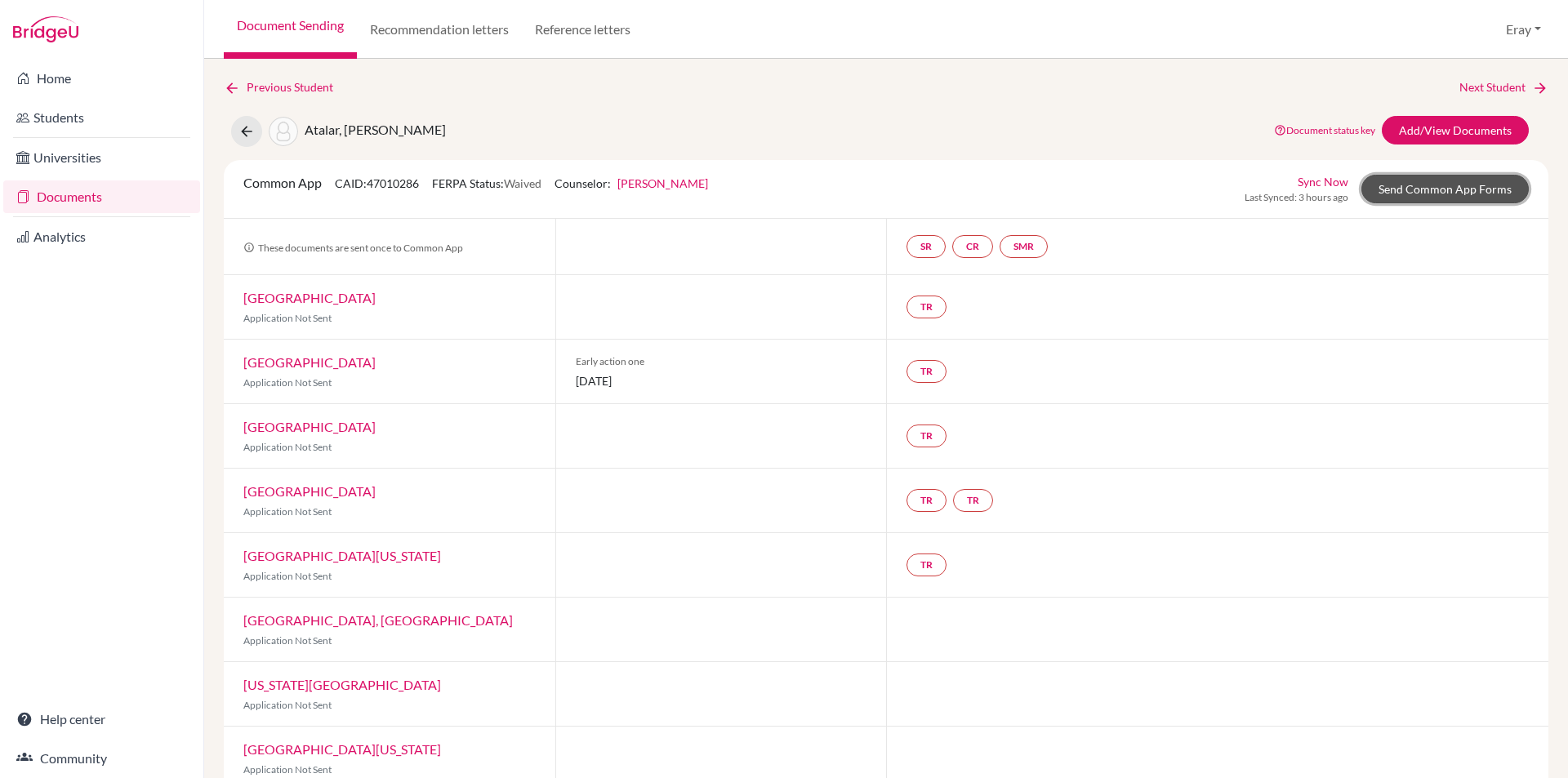
click at [1452, 178] on link "Send Common App Forms" at bounding box center [1445, 188] width 168 height 29
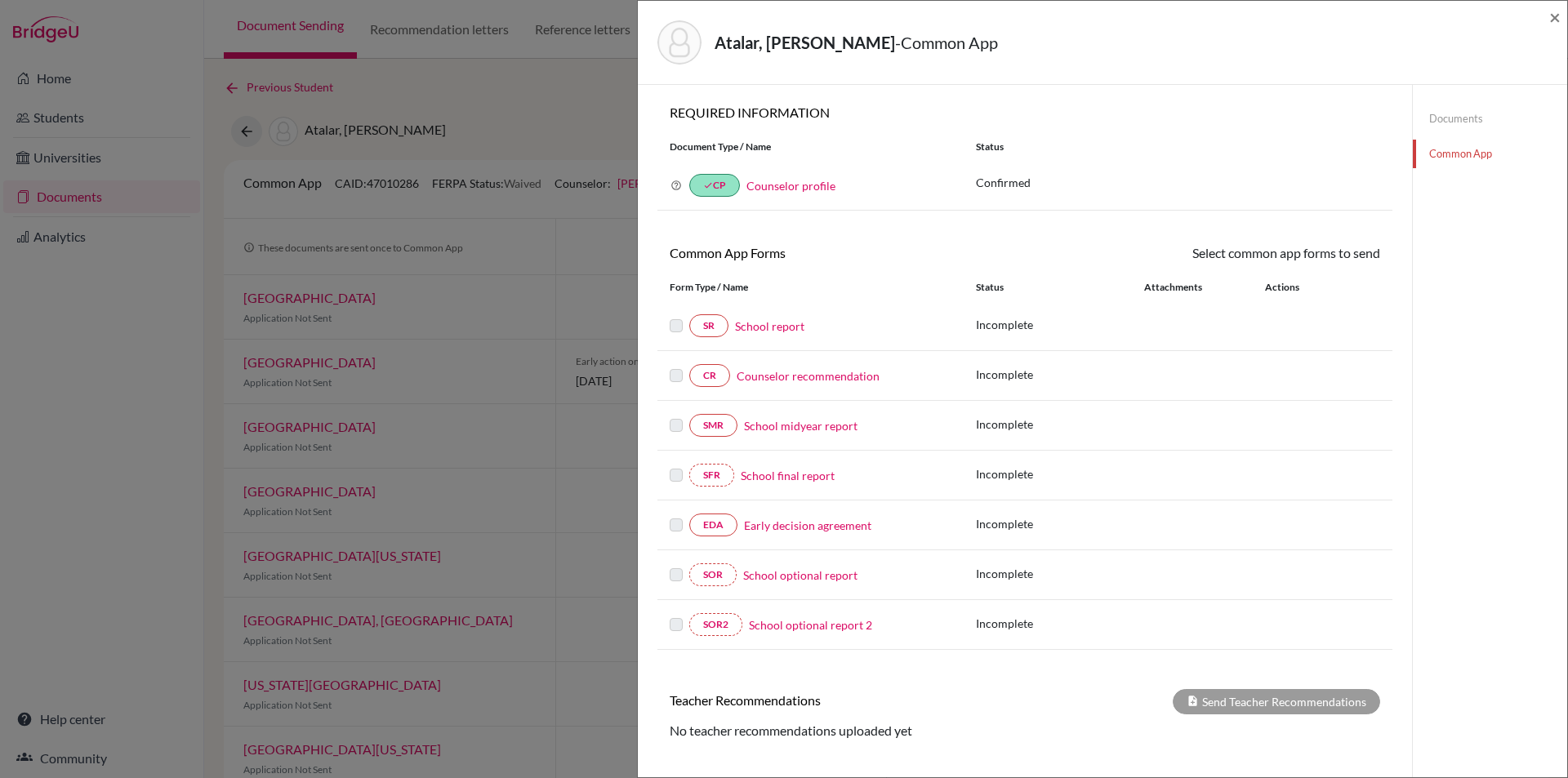
click at [1564, 16] on div "Atalar, [PERSON_NAME] - Common App ×" at bounding box center [1103, 43] width 930 height 84
click at [1554, 16] on span "×" at bounding box center [1555, 17] width 12 height 24
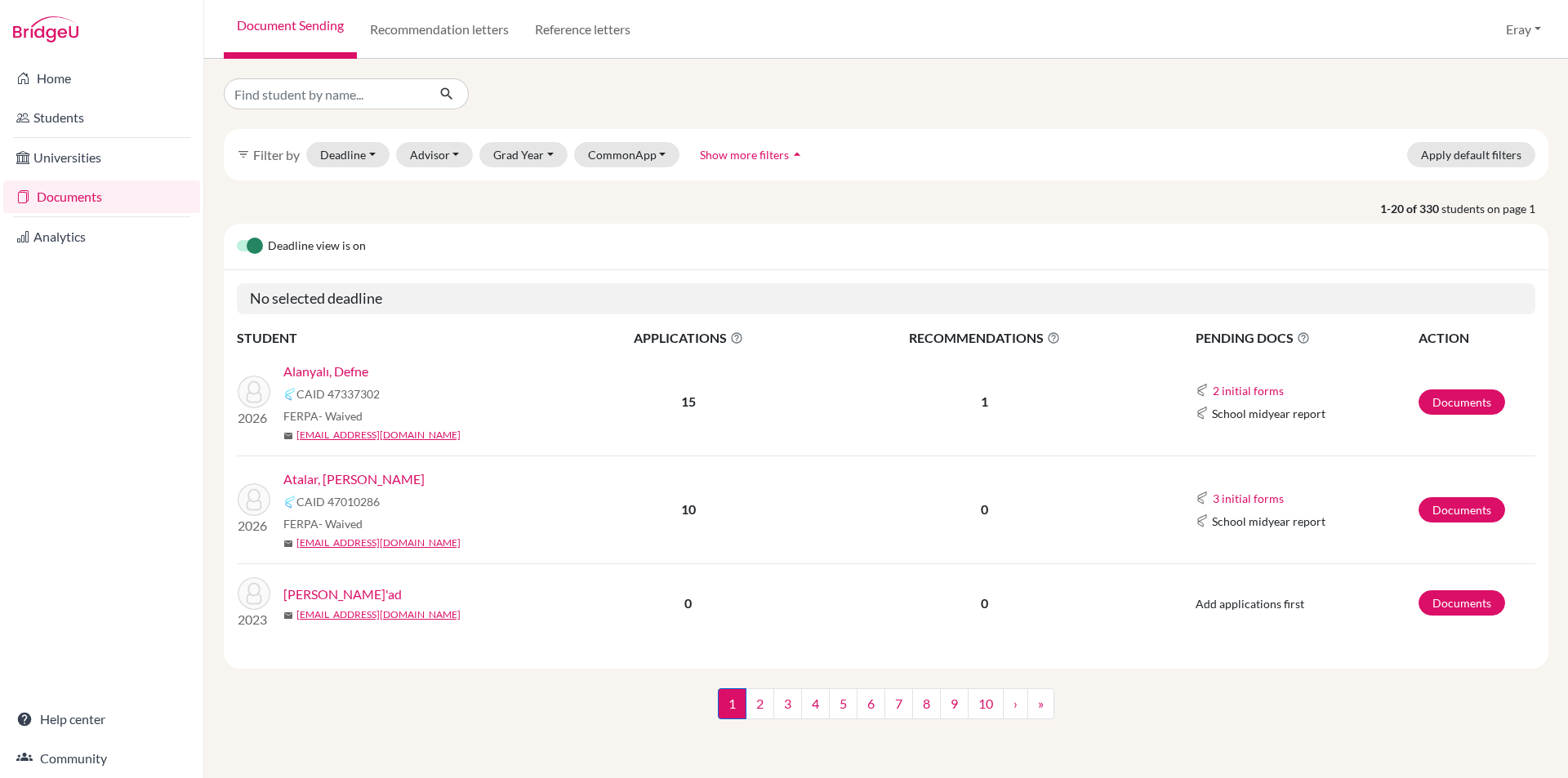
click at [342, 371] on link "Alanyalı, Defne" at bounding box center [326, 372] width 85 height 20
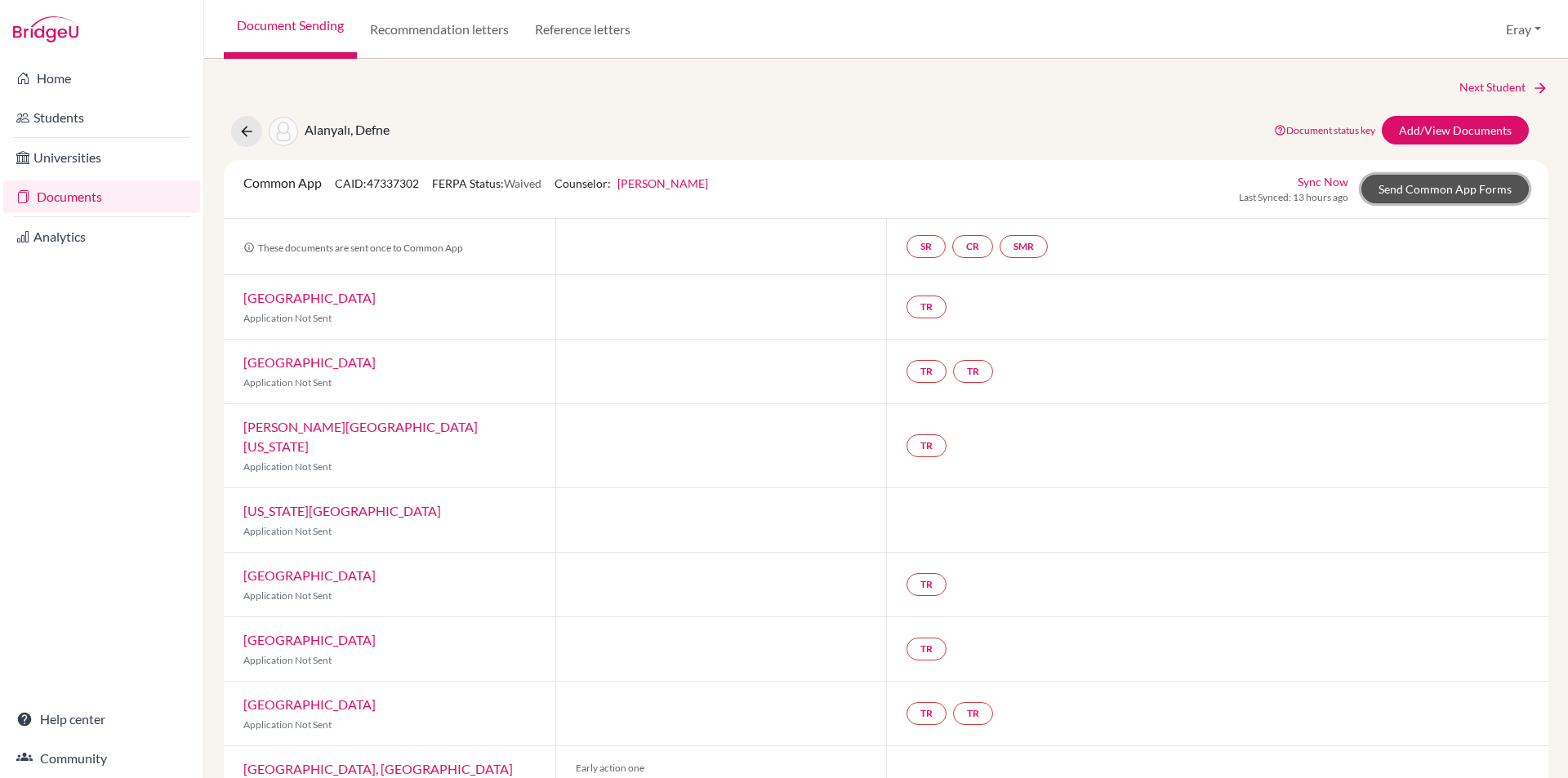
click at [1477, 177] on link "Send Common App Forms" at bounding box center [1445, 188] width 168 height 29
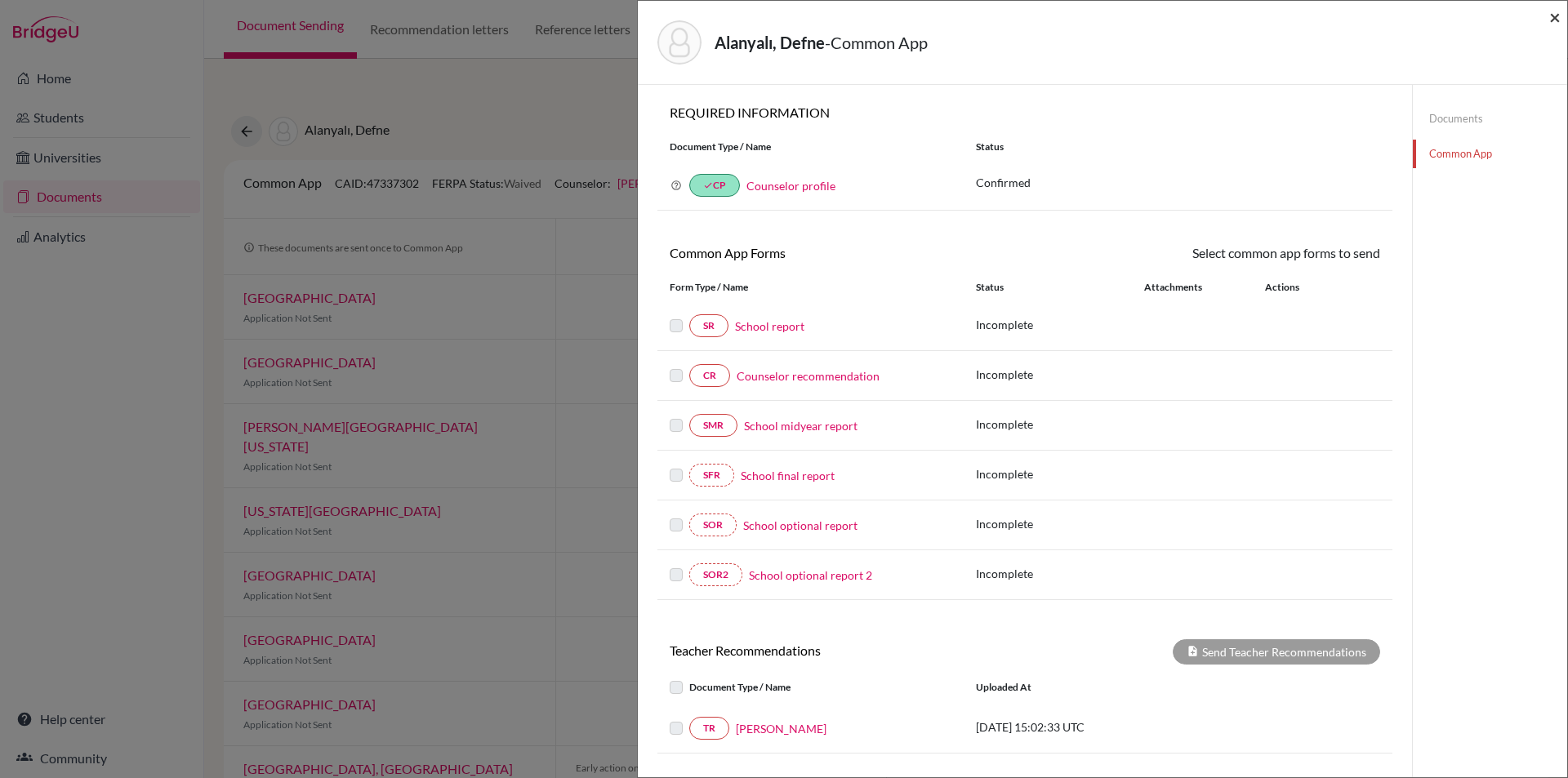
click at [1550, 21] on span "×" at bounding box center [1555, 17] width 12 height 24
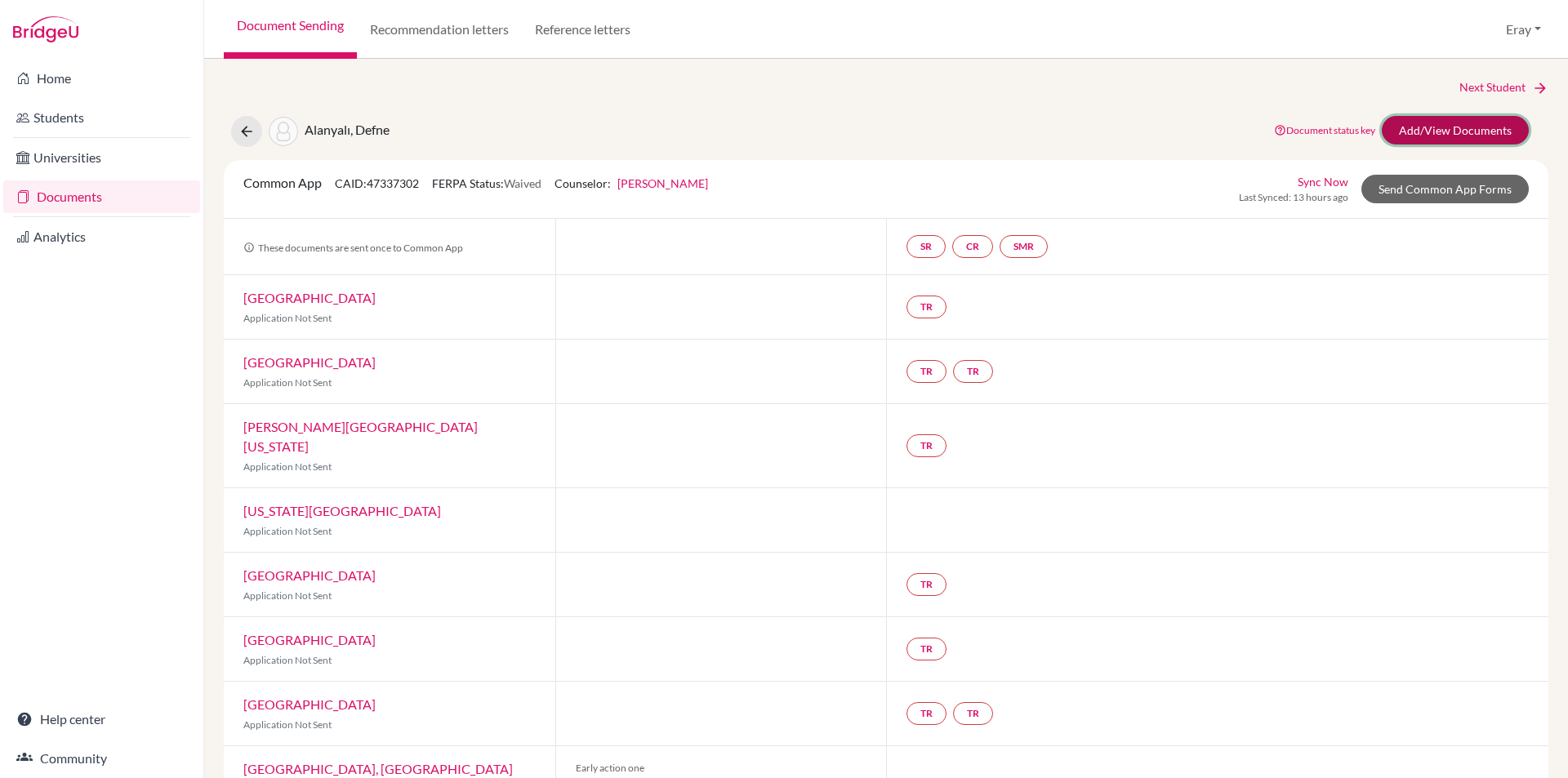
click at [1458, 134] on link "Add/View Documents" at bounding box center [1456, 130] width 147 height 29
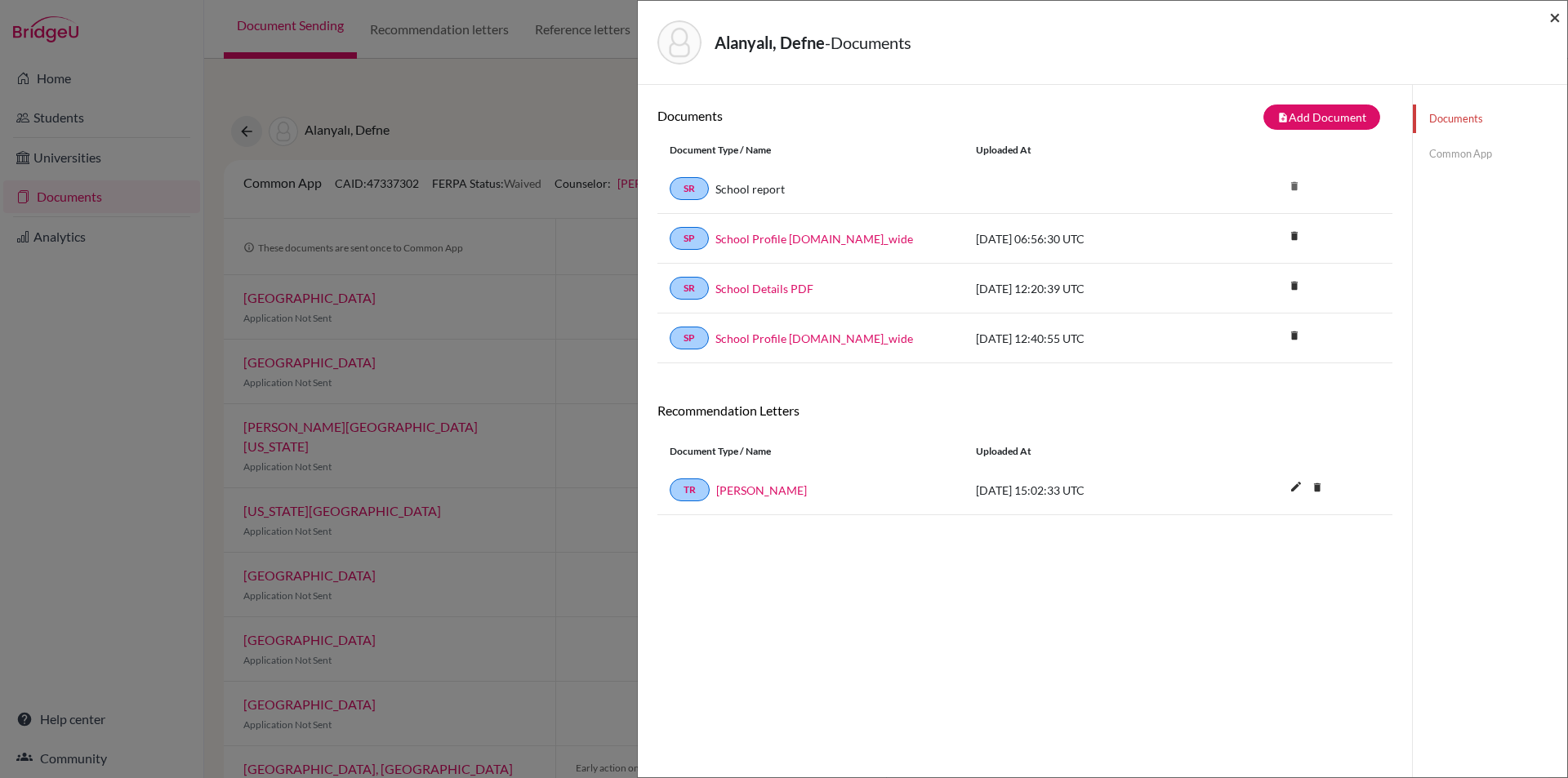
click at [1554, 14] on span "×" at bounding box center [1555, 17] width 12 height 24
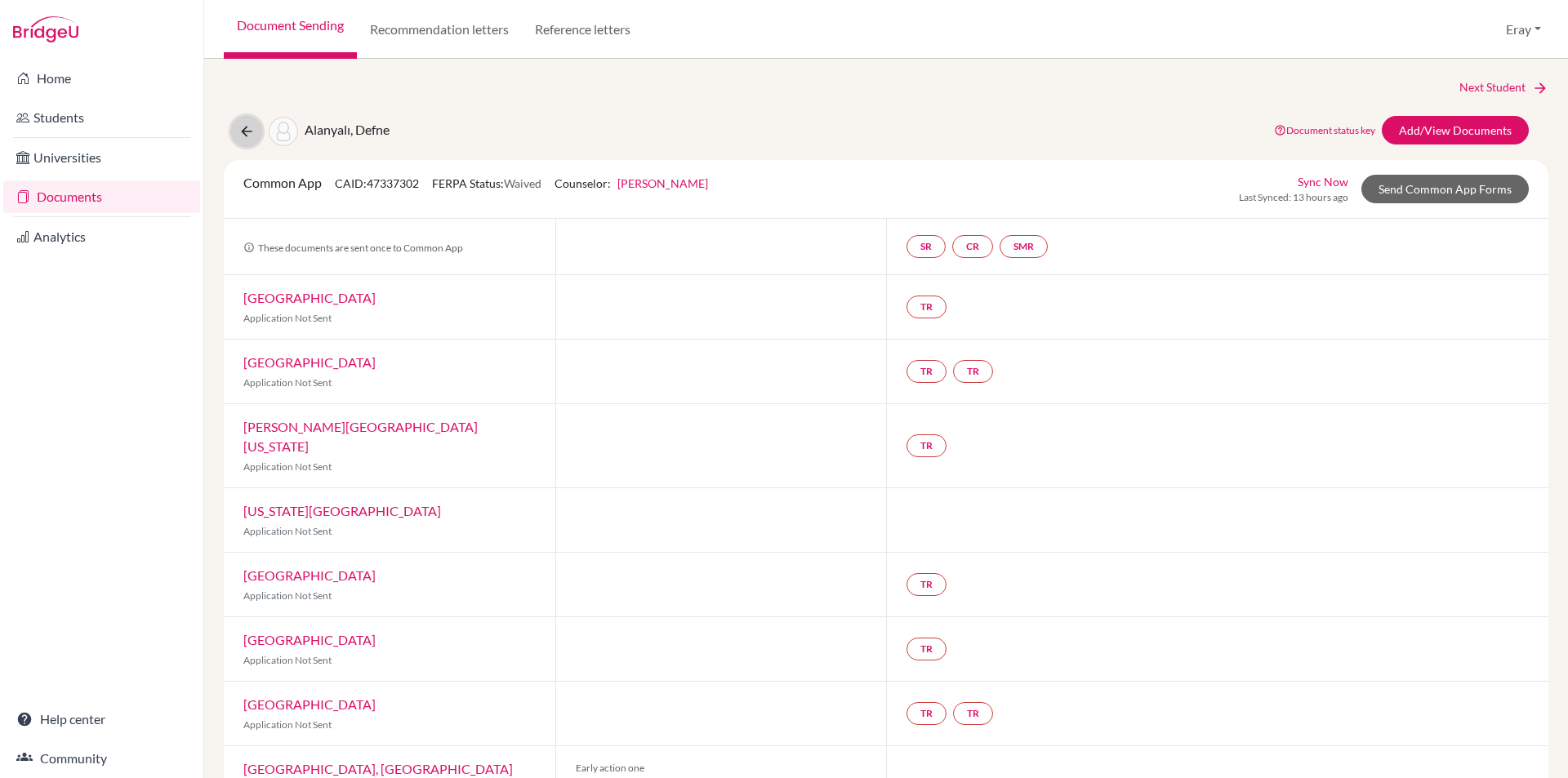
click at [251, 139] on button at bounding box center [246, 131] width 31 height 31
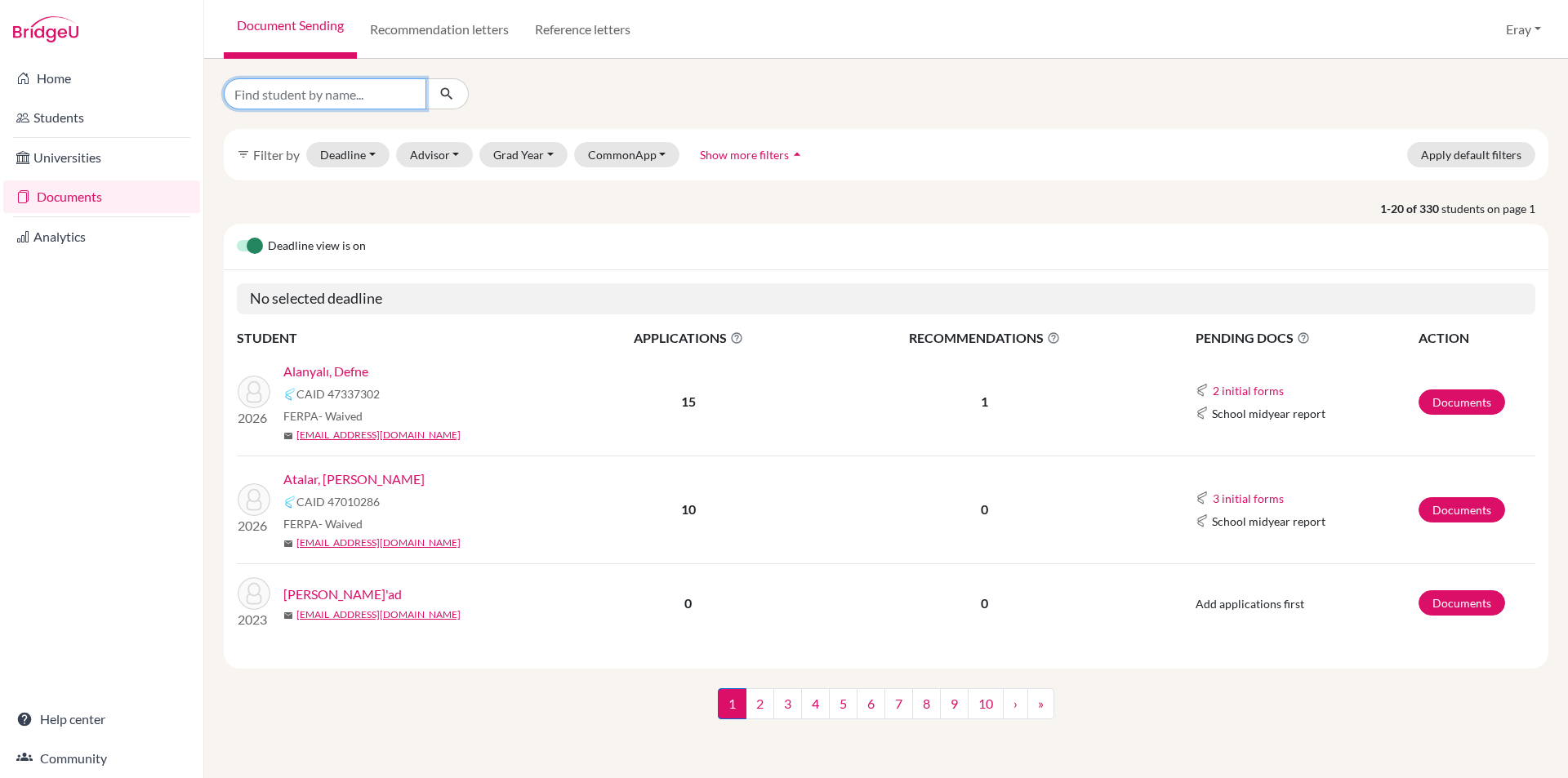
click at [322, 88] on input "Find student by name..." at bounding box center [325, 93] width 202 height 31
type input "yalın"
click button "submit" at bounding box center [447, 93] width 44 height 31
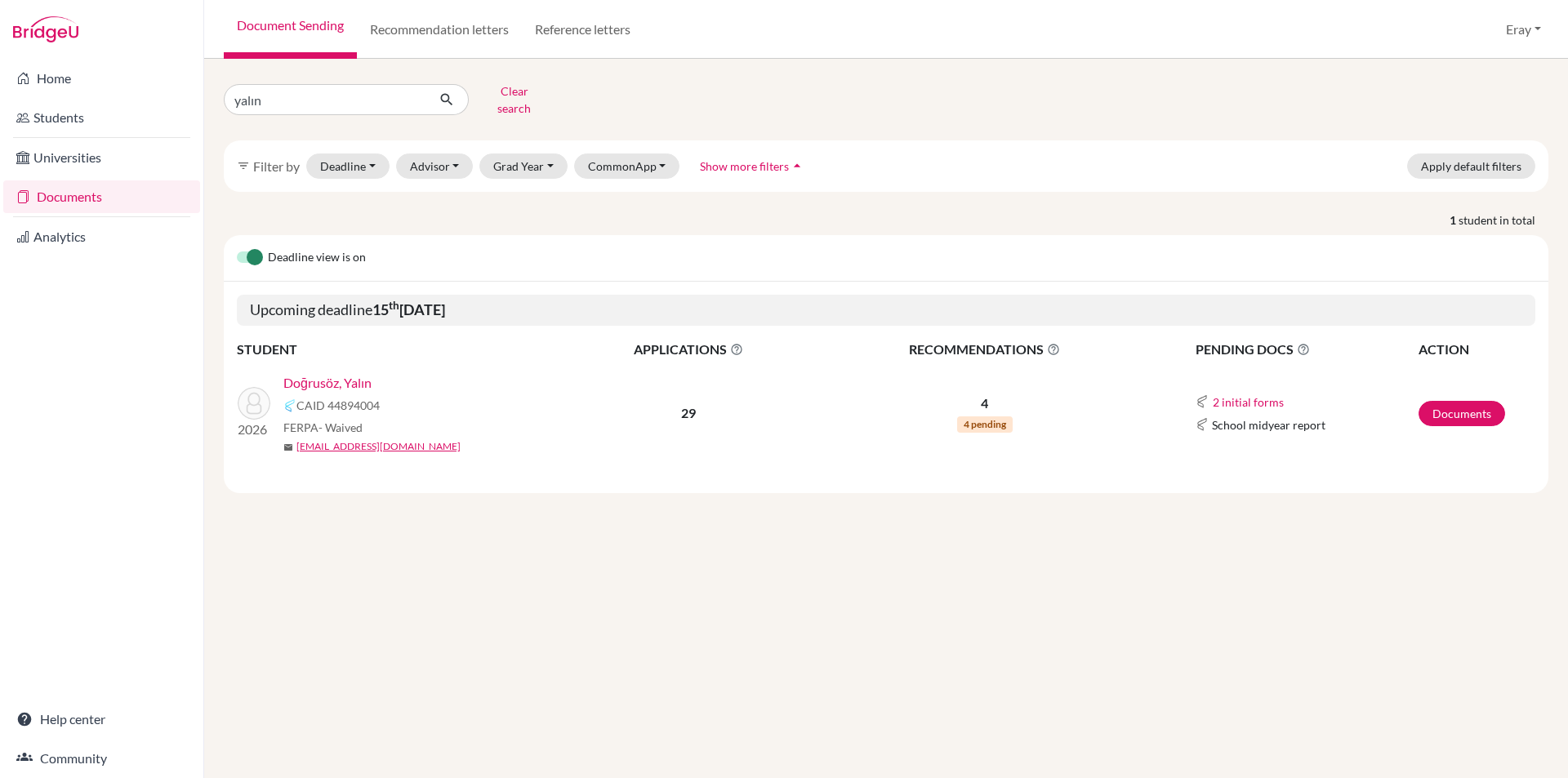
click at [346, 374] on link "Doğrusöz, Yalın" at bounding box center [327, 384] width 88 height 20
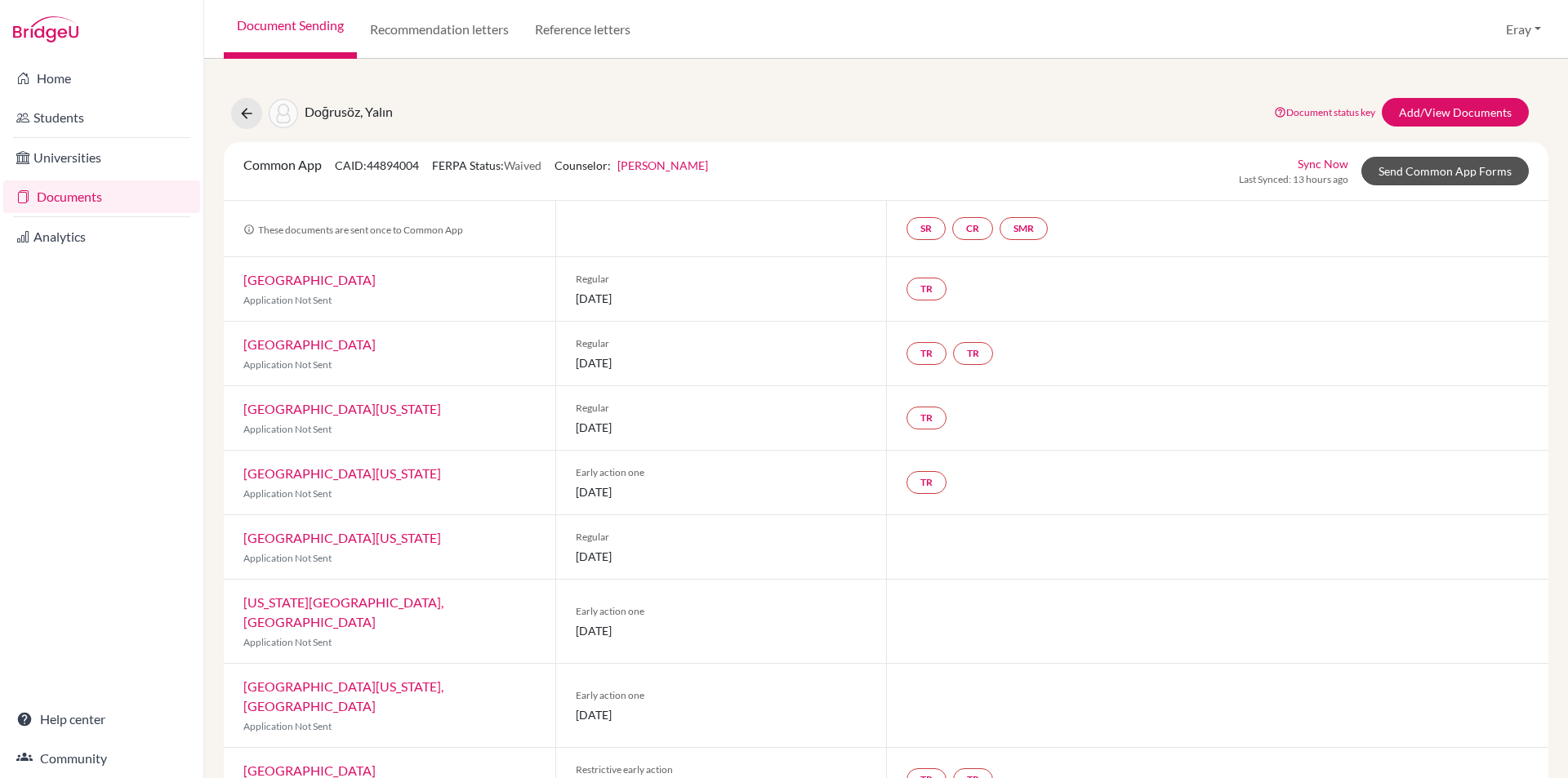
drag, startPoint x: 1392, startPoint y: 184, endPoint x: 1402, endPoint y: 174, distance: 14.1
click at [1392, 183] on div "Sync Now Last Synced: 13 hours ago Send Common App Forms" at bounding box center [1384, 171] width 290 height 32
click at [1403, 173] on link "Send Common App Forms" at bounding box center [1445, 170] width 168 height 29
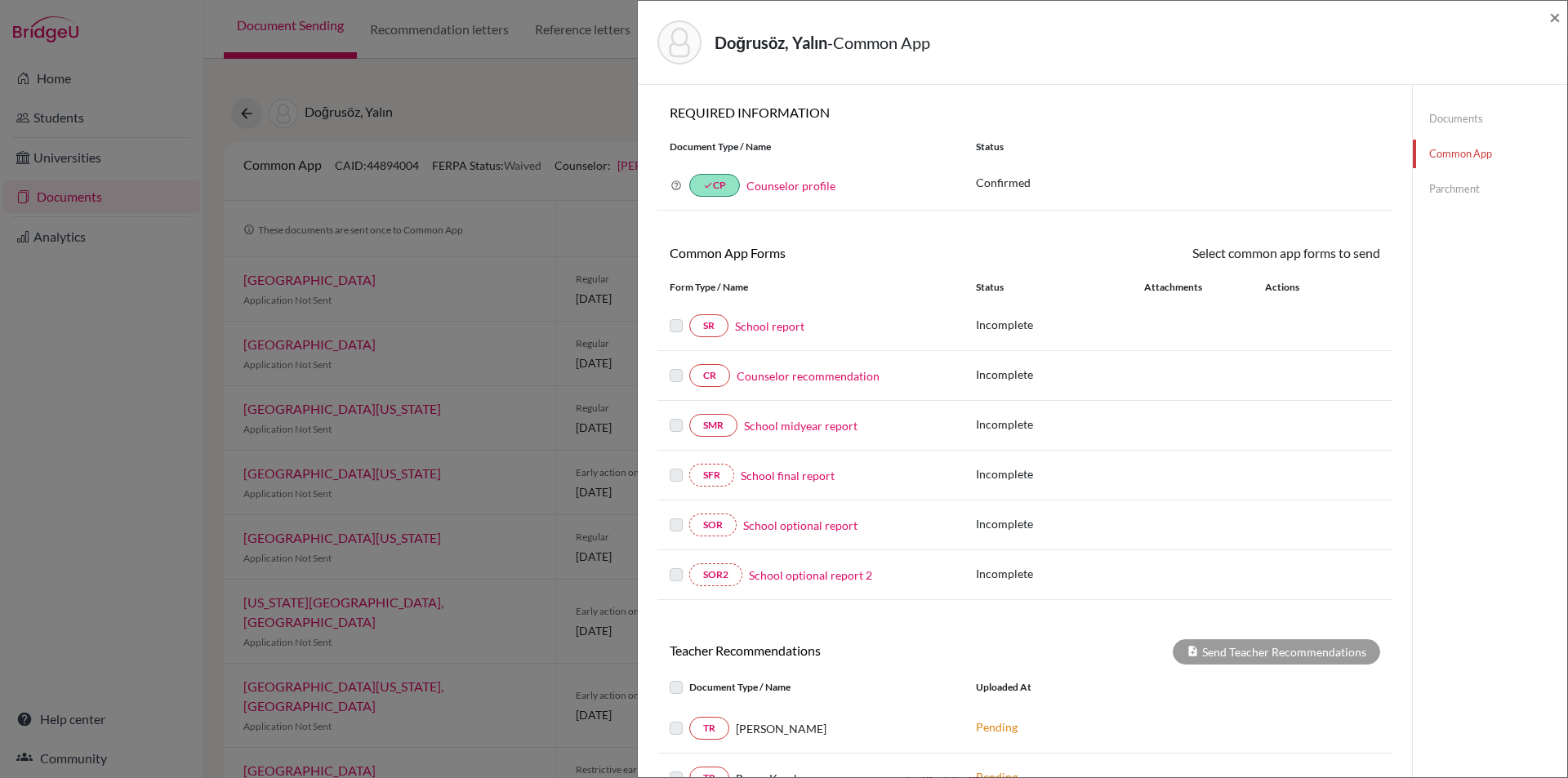
click at [1474, 174] on div "Documents Common App Parchment" at bounding box center [1491, 155] width 155 height 139
click at [1464, 183] on link "Parchment" at bounding box center [1491, 188] width 155 height 29
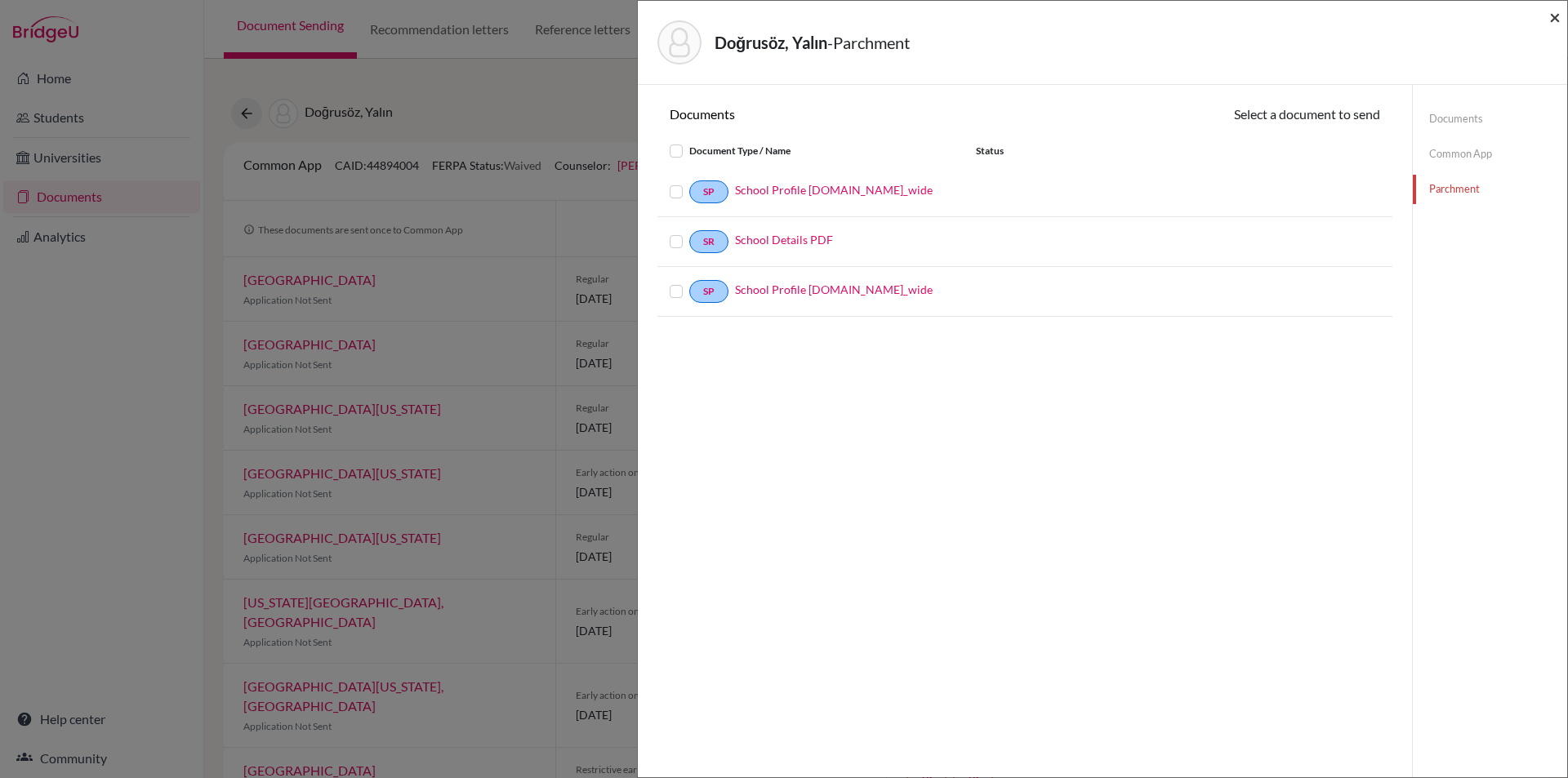
click at [1557, 17] on span "×" at bounding box center [1555, 17] width 12 height 24
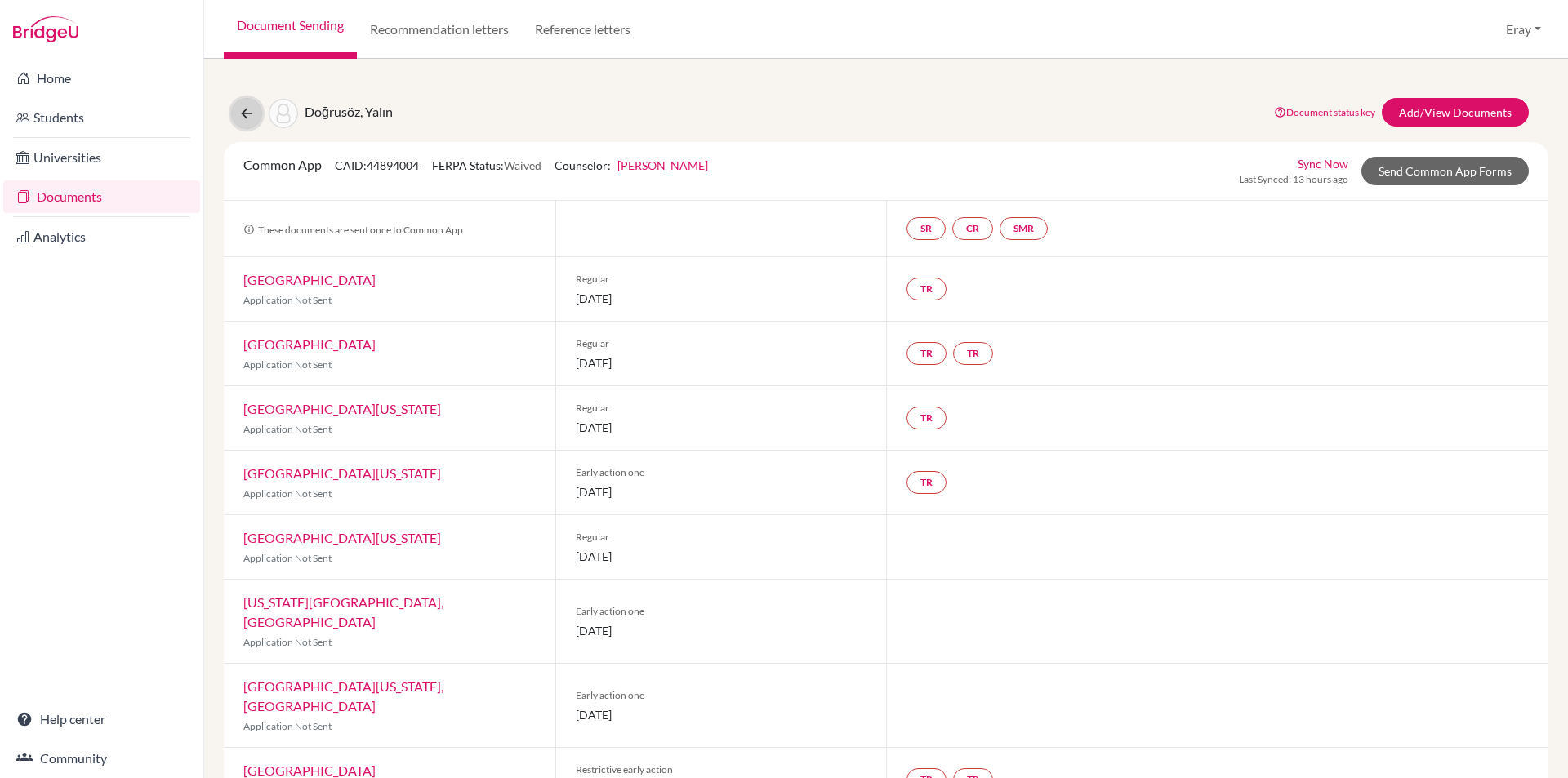
click at [245, 106] on icon at bounding box center [247, 113] width 16 height 16
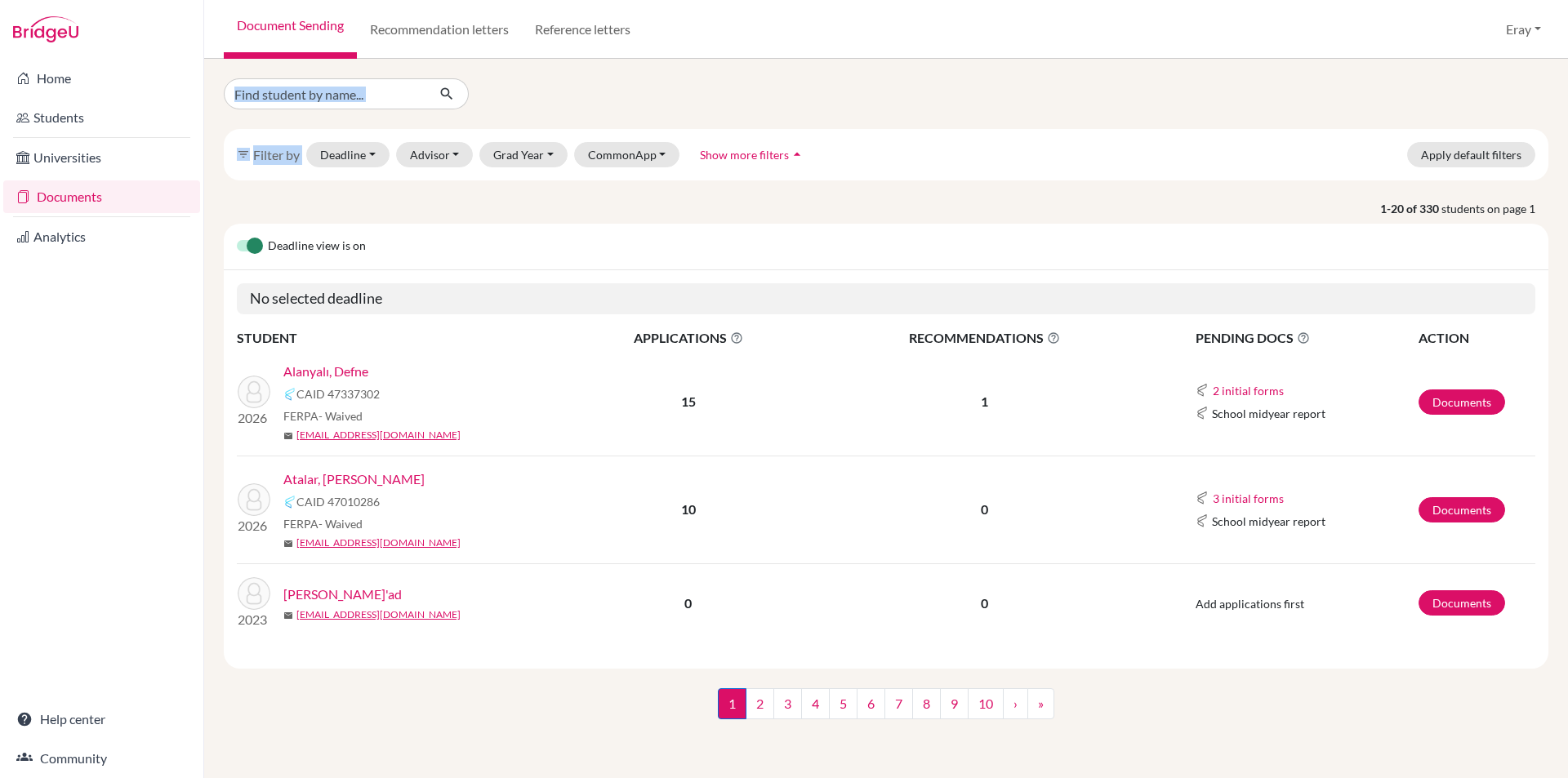
click at [361, 108] on div "filter_list Filter by Deadline - Select a date range Or double click for a sing…" at bounding box center [886, 415] width 1325 height 674
click at [361, 108] on input "Find student by name..." at bounding box center [325, 93] width 202 height 31
click at [361, 100] on input "Find student by name..." at bounding box center [325, 93] width 202 height 31
type input "ece"
click at [445, 95] on icon "submit" at bounding box center [447, 94] width 16 height 16
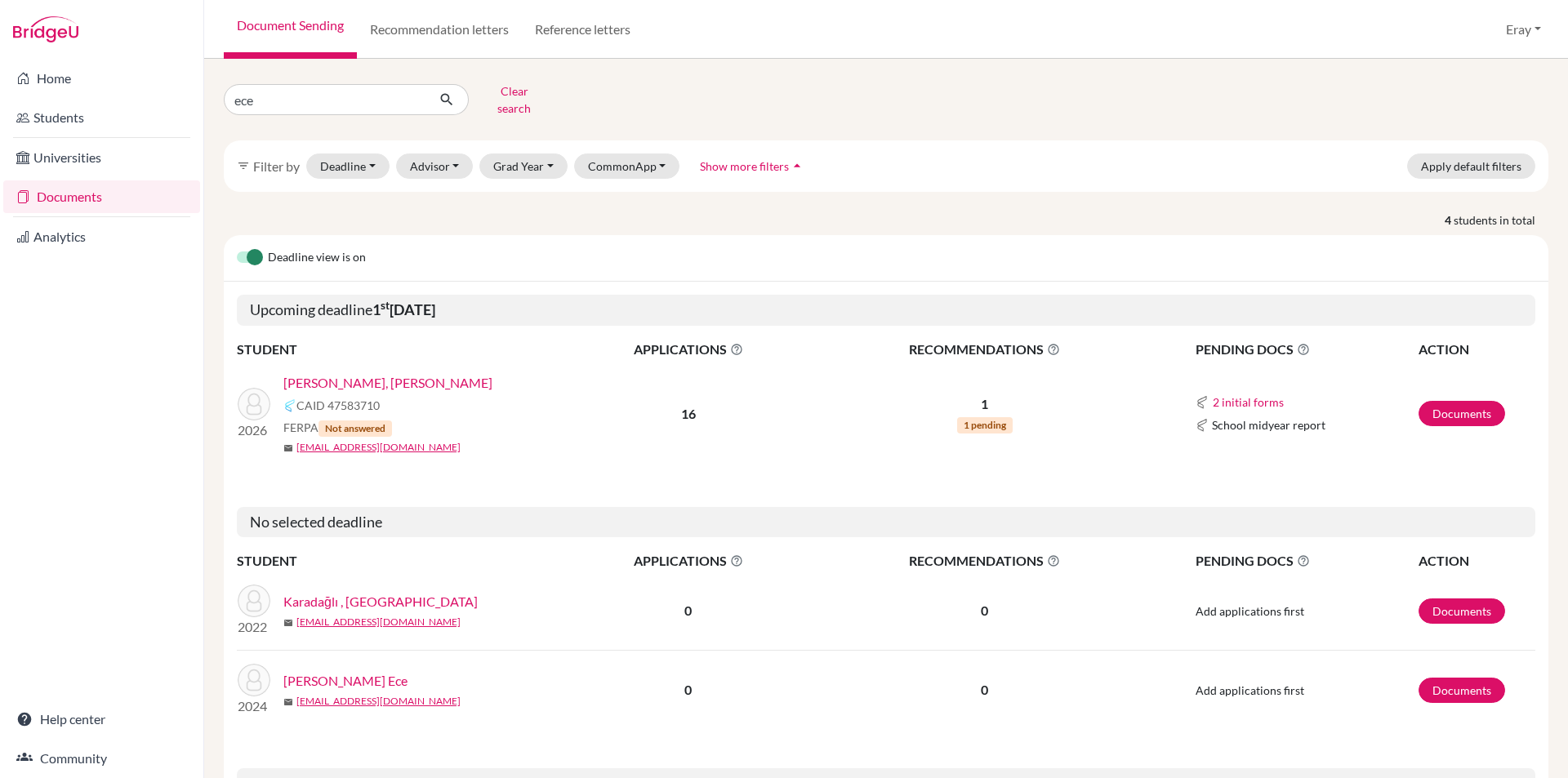
click at [394, 374] on link "Çeltikçioğlu, Ece Chloe" at bounding box center [388, 384] width 209 height 20
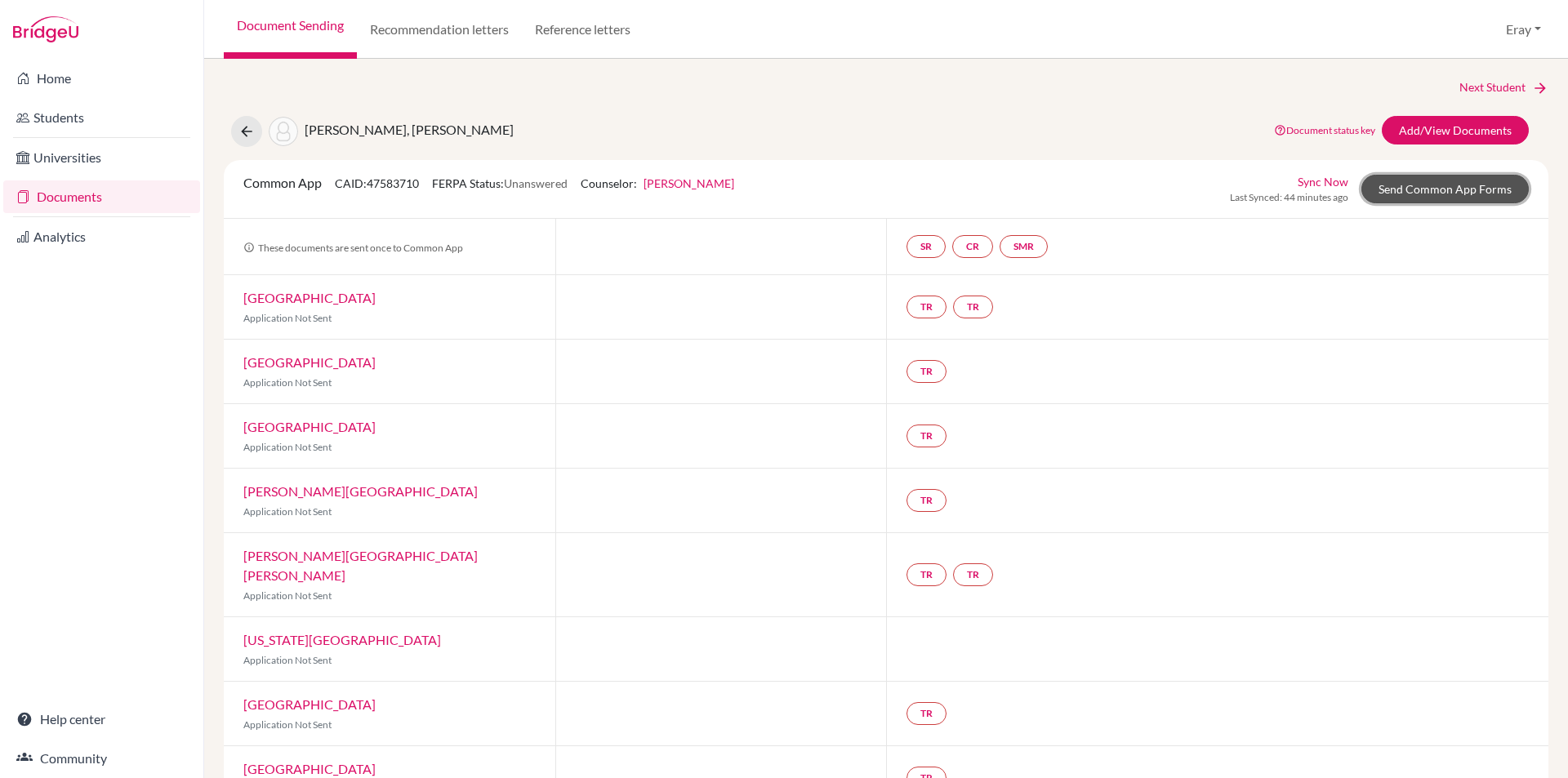
click at [1398, 189] on link "Send Common App Forms" at bounding box center [1445, 188] width 168 height 29
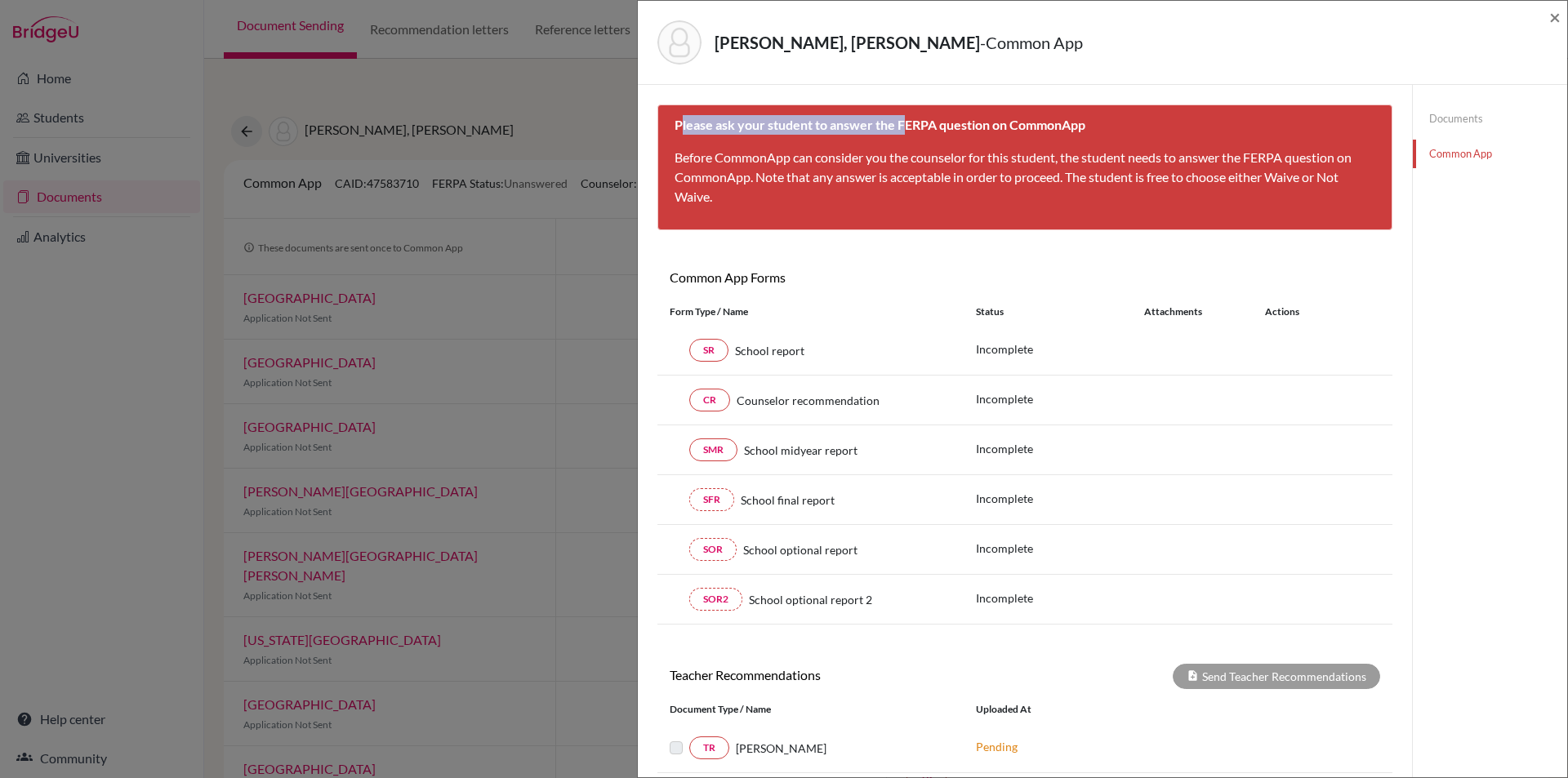
drag, startPoint x: 684, startPoint y: 128, endPoint x: 903, endPoint y: 122, distance: 219.1
click at [903, 122] on b "Please ask your student to answer the FERPA question on CommonApp" at bounding box center [880, 125] width 411 height 16
click at [927, 121] on b "Please ask your student to answer the FERPA question on CommonApp" at bounding box center [880, 125] width 411 height 16
drag, startPoint x: 827, startPoint y: 123, endPoint x: 1109, endPoint y: 107, distance: 282.5
click at [1109, 107] on div "Please ask your student to answer the FERPA question on CommonApp Before Common…" at bounding box center [1025, 167] width 735 height 126
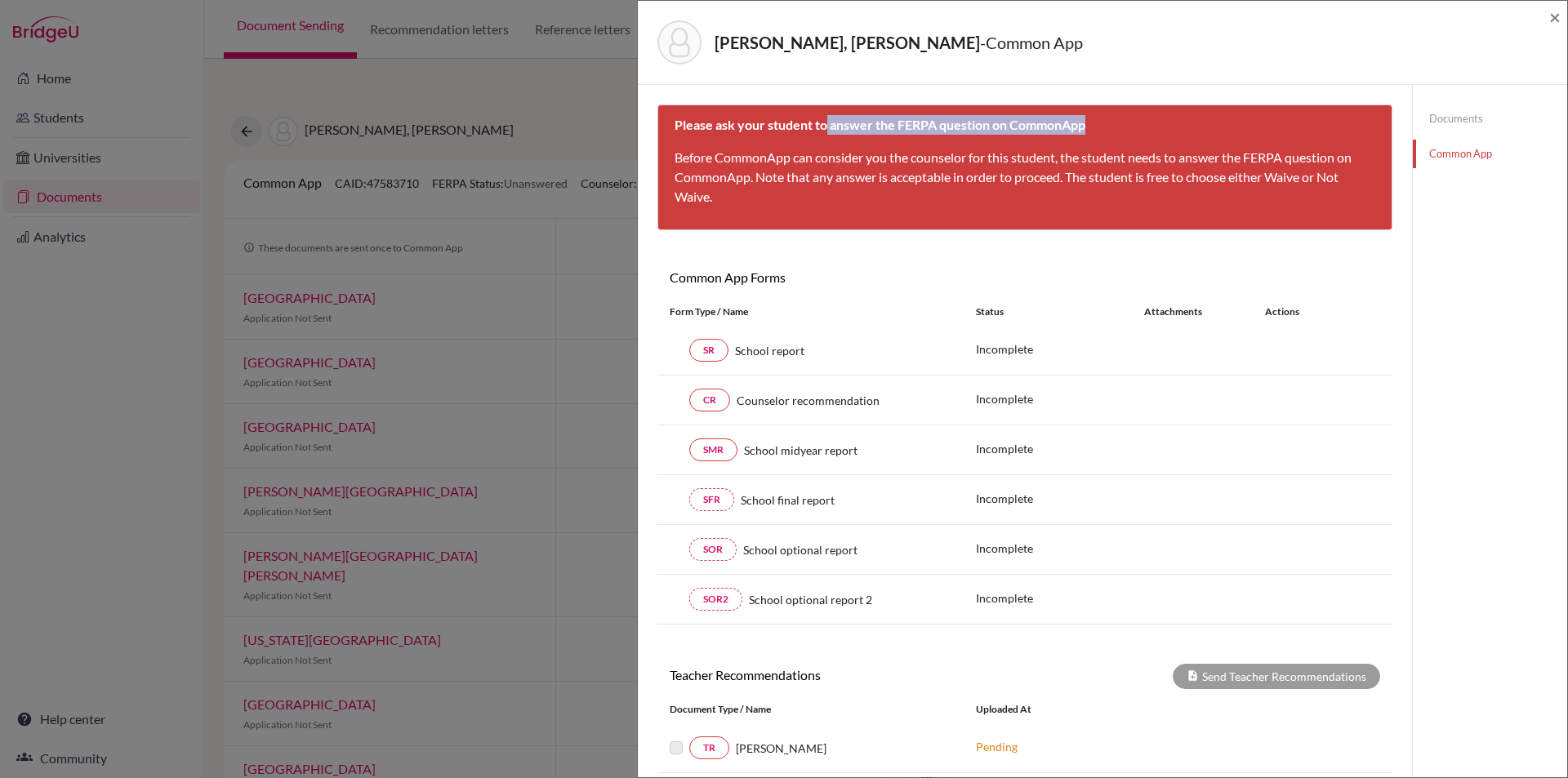
copy b "answer the FERPA question on CommonApp"
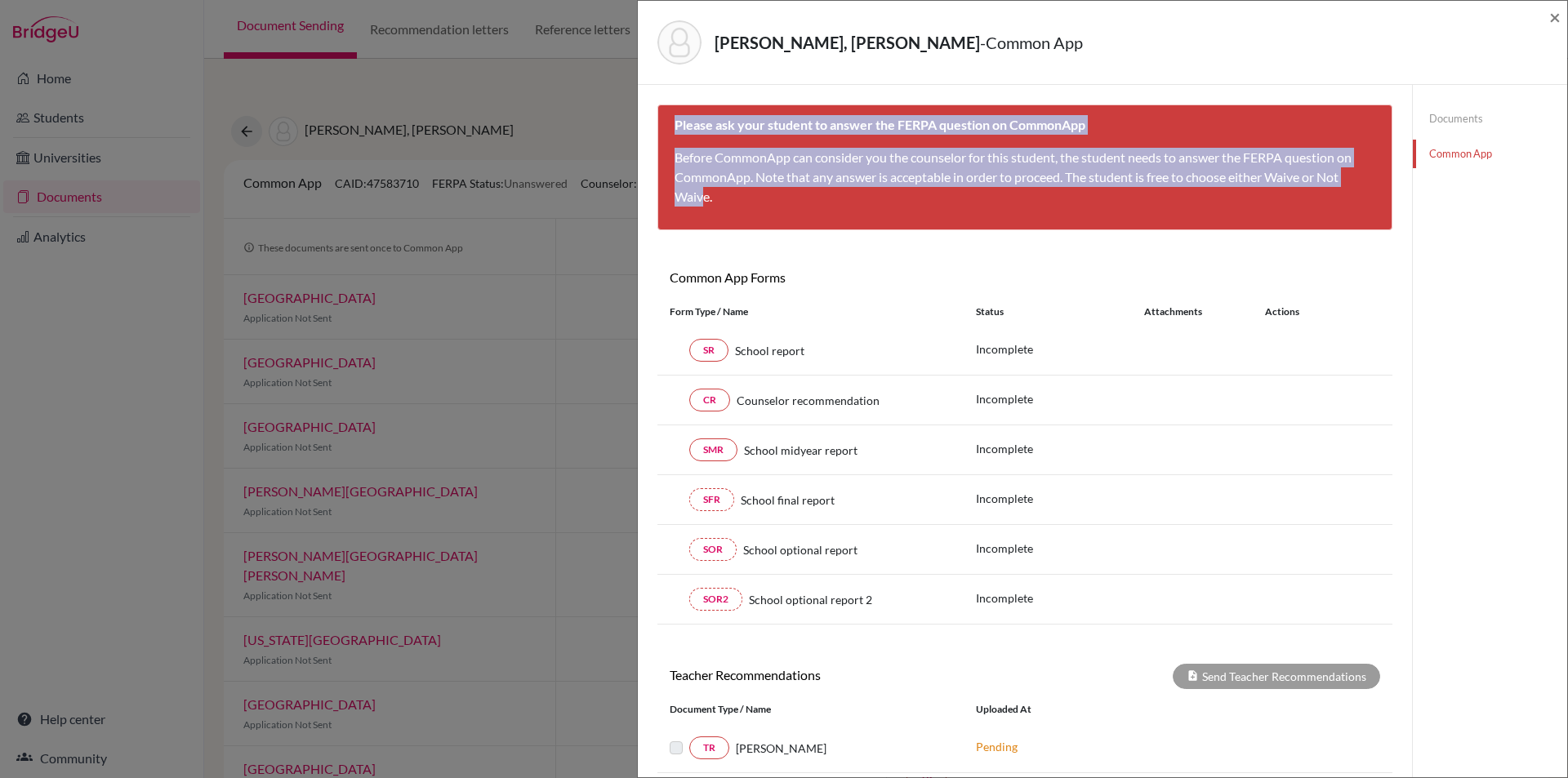
drag, startPoint x: 706, startPoint y: 202, endPoint x: 662, endPoint y: 118, distance: 94.8
click at [662, 118] on div "Please ask your student to answer the FERPA question on CommonApp Before Common…" at bounding box center [1025, 167] width 735 height 126
copy div "Please ask your student to answer the FERPA question on CommonApp Before Common…"
click at [790, 137] on div "Please ask your student to answer the FERPA question on CommonApp Before Common…" at bounding box center [1025, 167] width 735 height 126
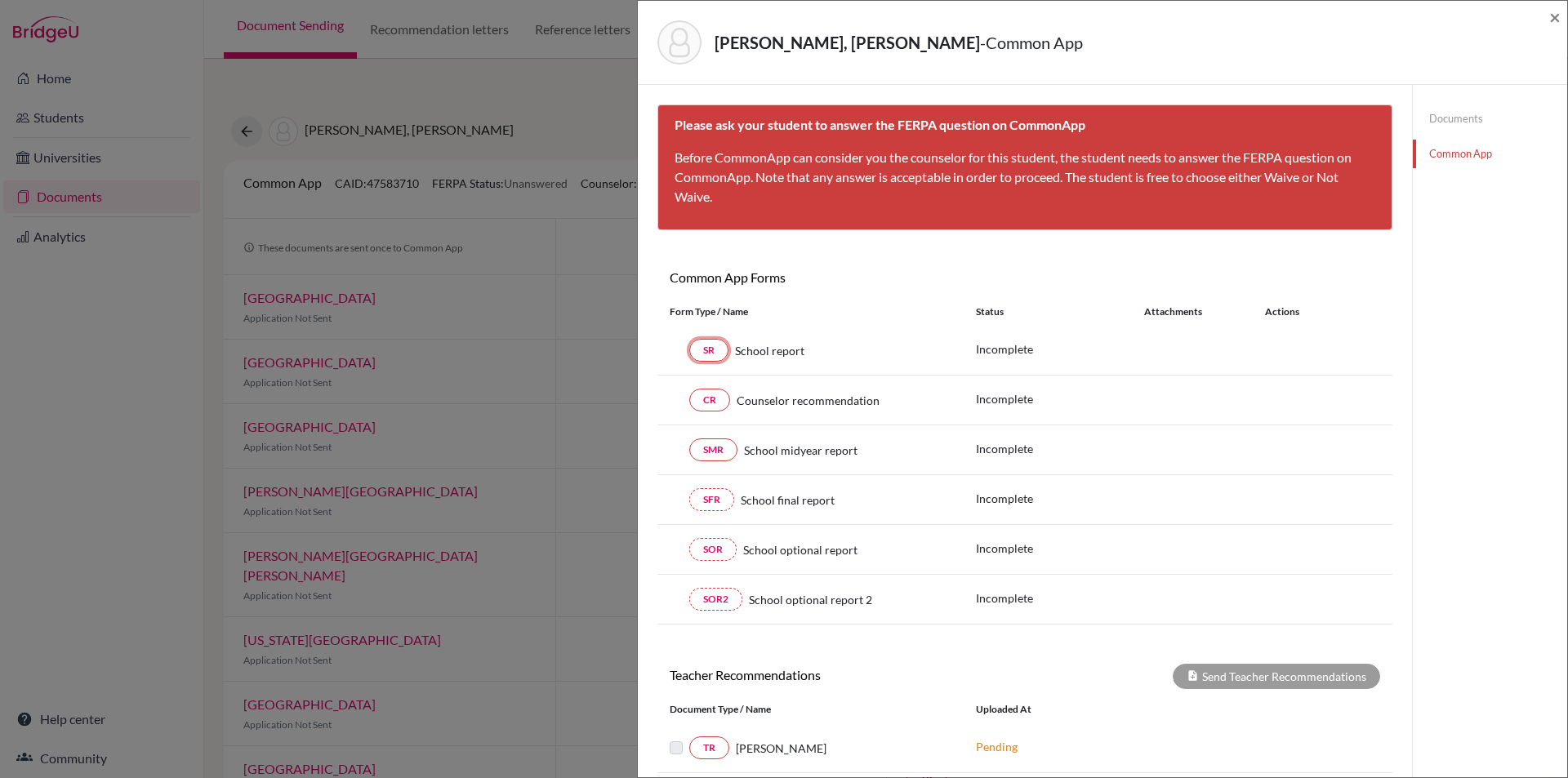
drag, startPoint x: 712, startPoint y: 348, endPoint x: 735, endPoint y: 348, distance: 23.0
click at [734, 348] on div "SR School report" at bounding box center [811, 350] width 281 height 23
click at [717, 352] on link "SR" at bounding box center [710, 350] width 40 height 23
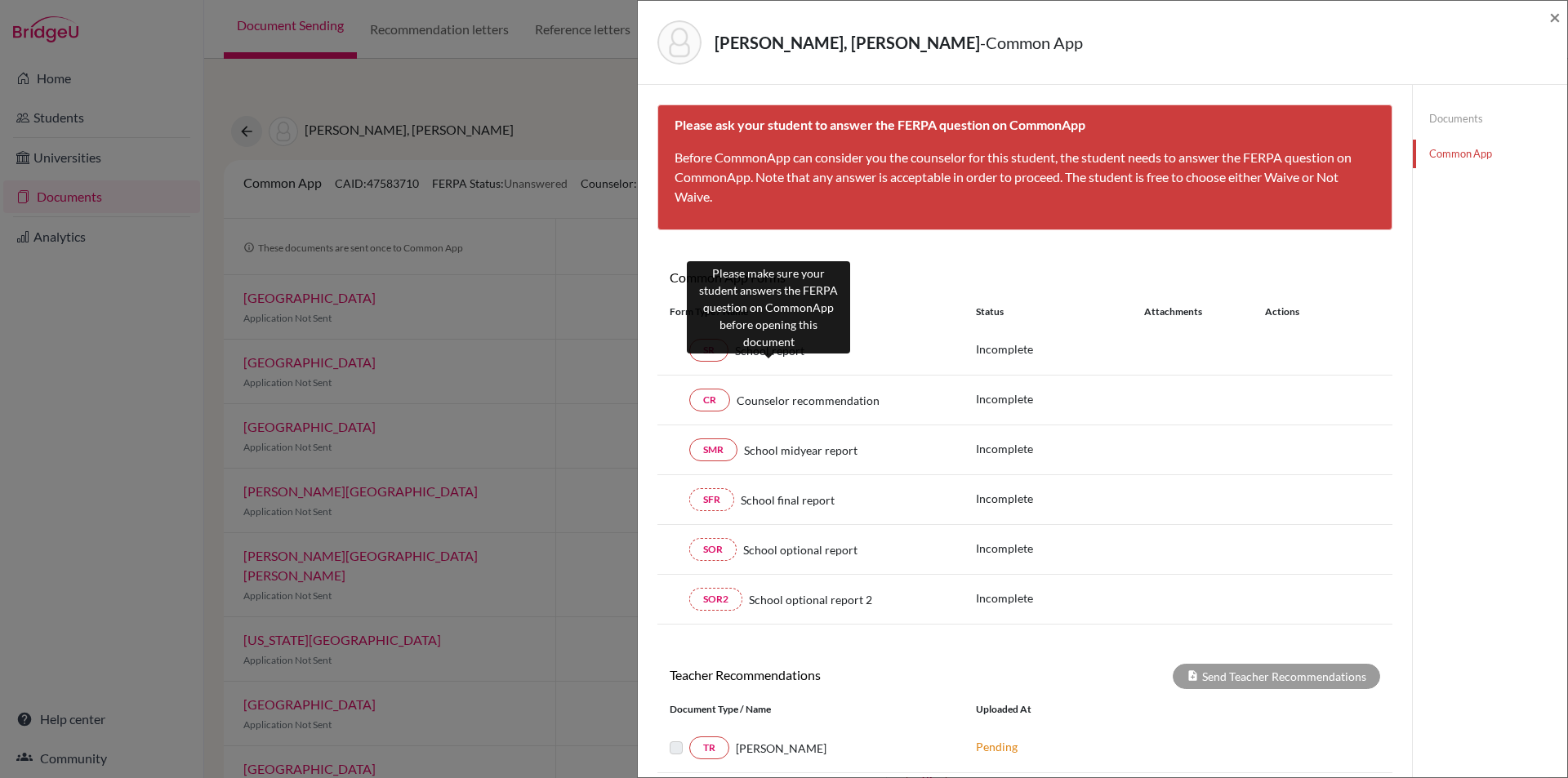
click at [777, 348] on span "School report" at bounding box center [770, 350] width 69 height 17
